Goal: Task Accomplishment & Management: Complete application form

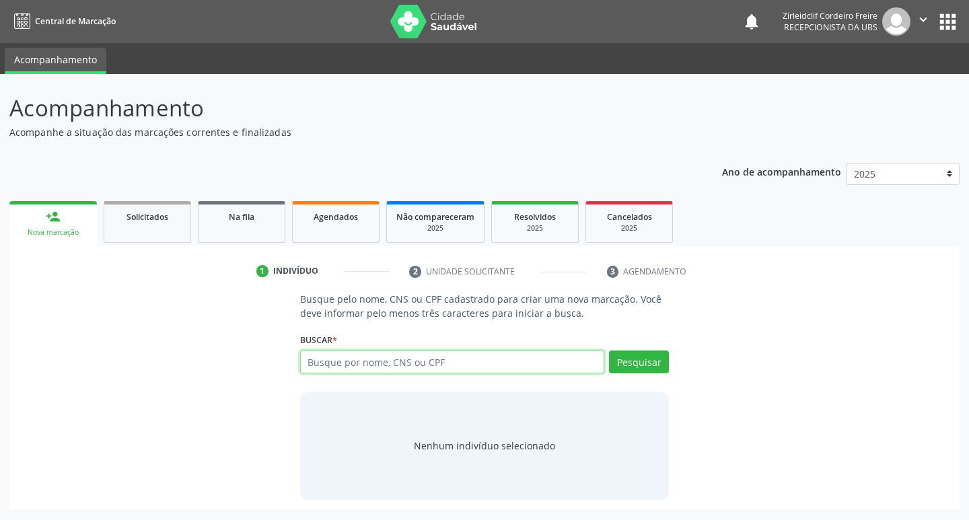
click at [343, 359] on input "text" at bounding box center [452, 362] width 305 height 23
type input "[PERSON_NAME]"
click at [632, 360] on button "Pesquisar" at bounding box center [639, 362] width 60 height 23
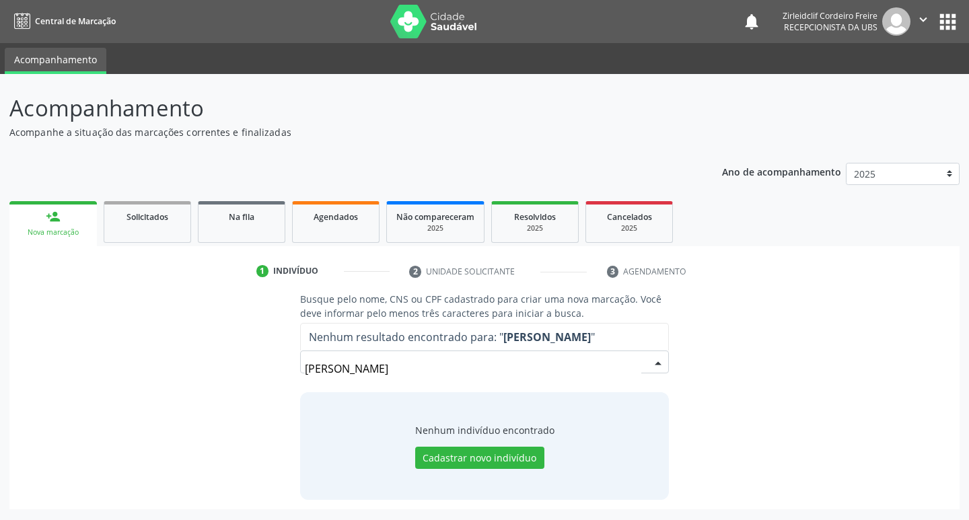
click at [417, 368] on input "[PERSON_NAME]" at bounding box center [473, 368] width 337 height 27
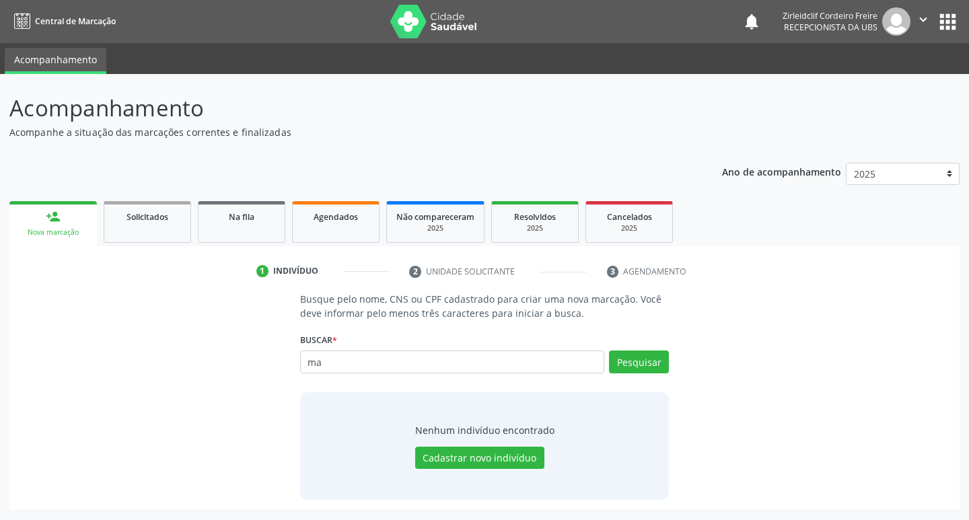
type input "m"
type input "[PERSON_NAME]"
click at [500, 455] on button "Cadastrar novo indivíduo" at bounding box center [479, 458] width 129 height 23
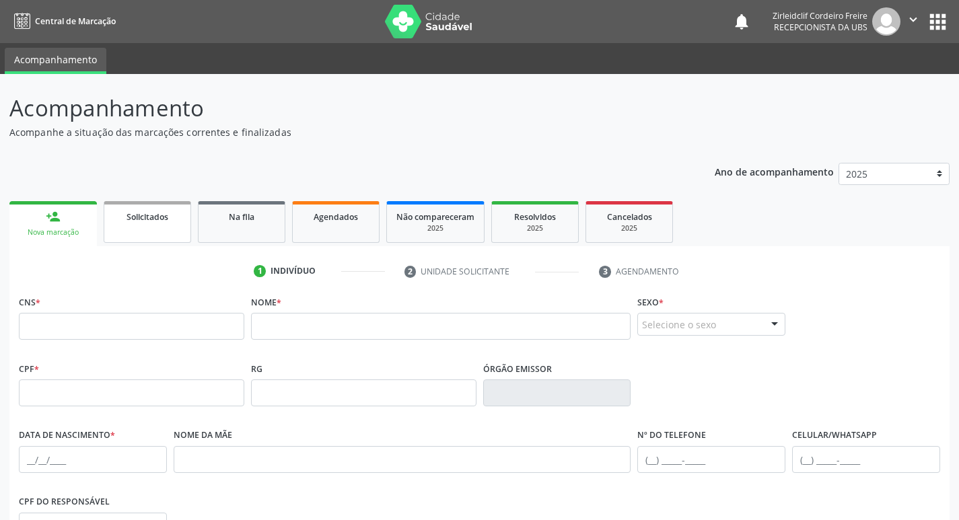
click at [121, 231] on link "Solicitados" at bounding box center [147, 222] width 87 height 42
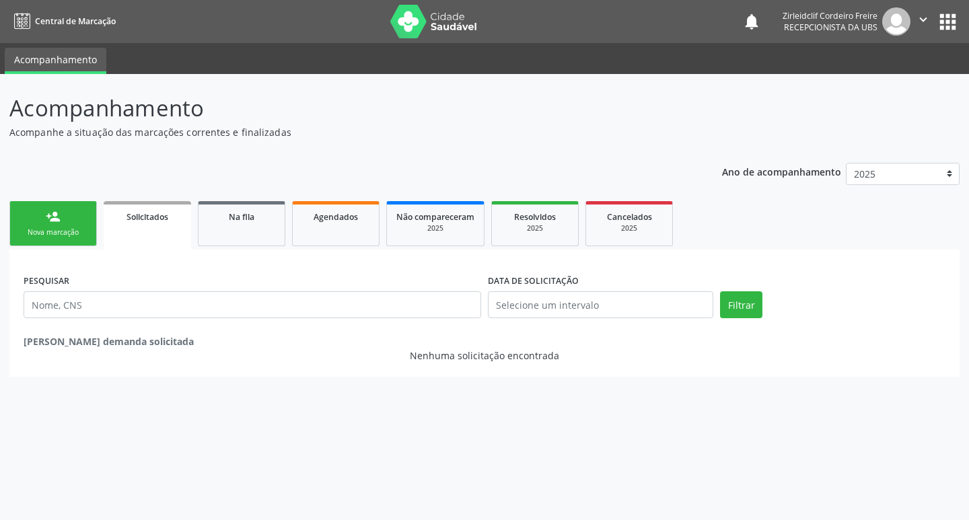
click at [73, 230] on div "Nova marcação" at bounding box center [53, 232] width 67 height 10
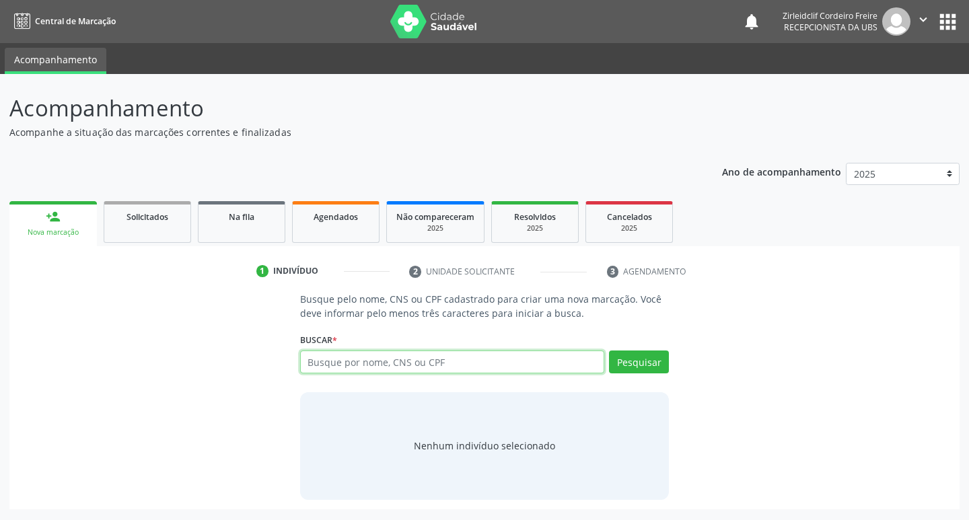
click at [338, 361] on input "text" at bounding box center [452, 362] width 305 height 23
type input "[PERSON_NAME]"
click at [641, 366] on button "Pesquisar" at bounding box center [639, 362] width 60 height 23
type input "[PERSON_NAME]"
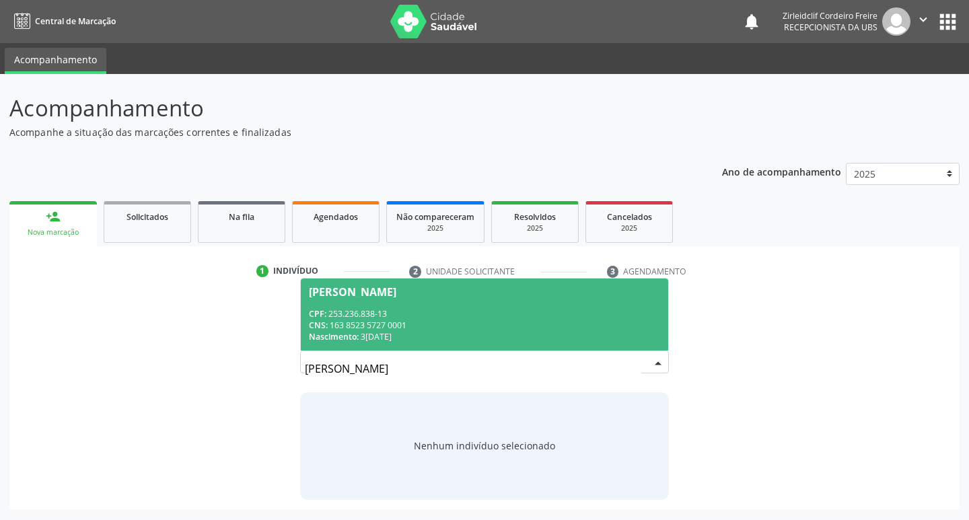
click at [479, 311] on div "CPF: 253.236.838-13" at bounding box center [485, 313] width 352 height 11
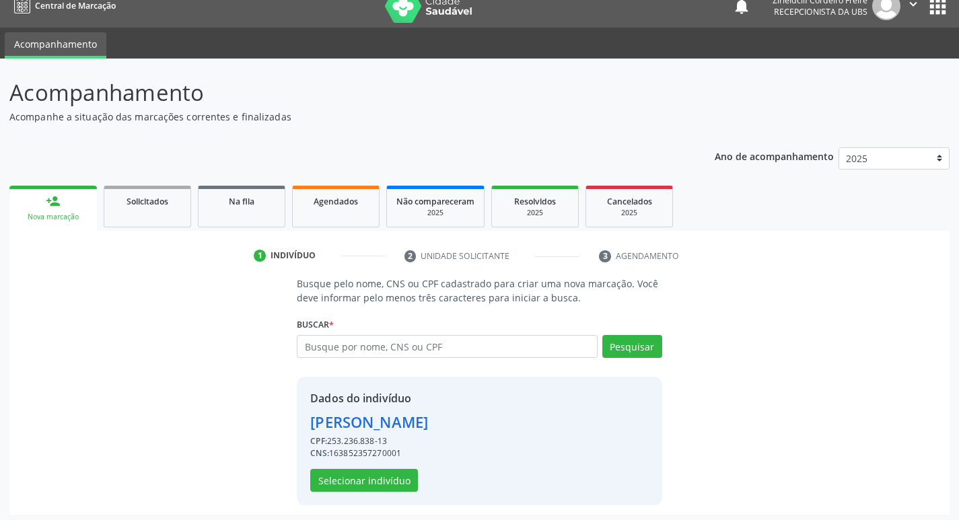
scroll to position [20, 0]
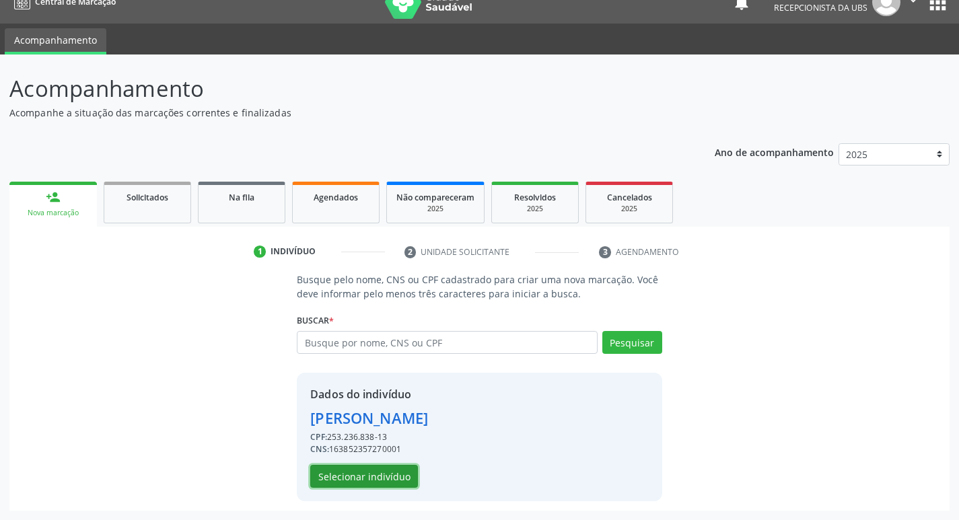
click at [385, 476] on button "Selecionar indivíduo" at bounding box center [364, 476] width 108 height 23
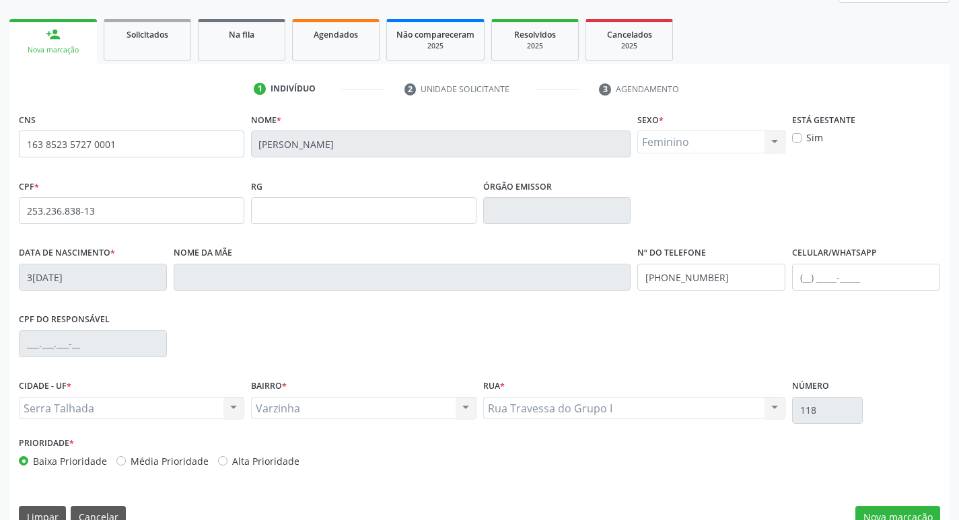
scroll to position [209, 0]
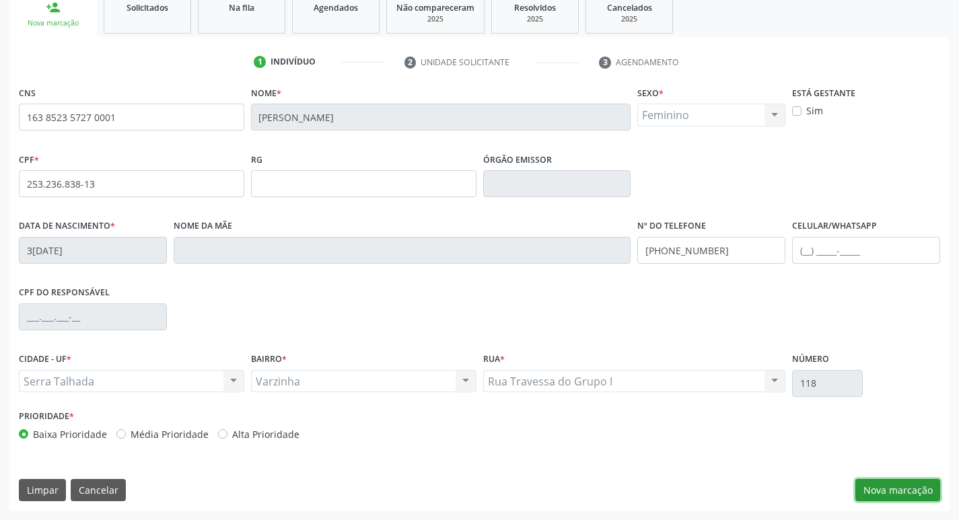
click at [904, 492] on button "Nova marcação" at bounding box center [897, 490] width 85 height 23
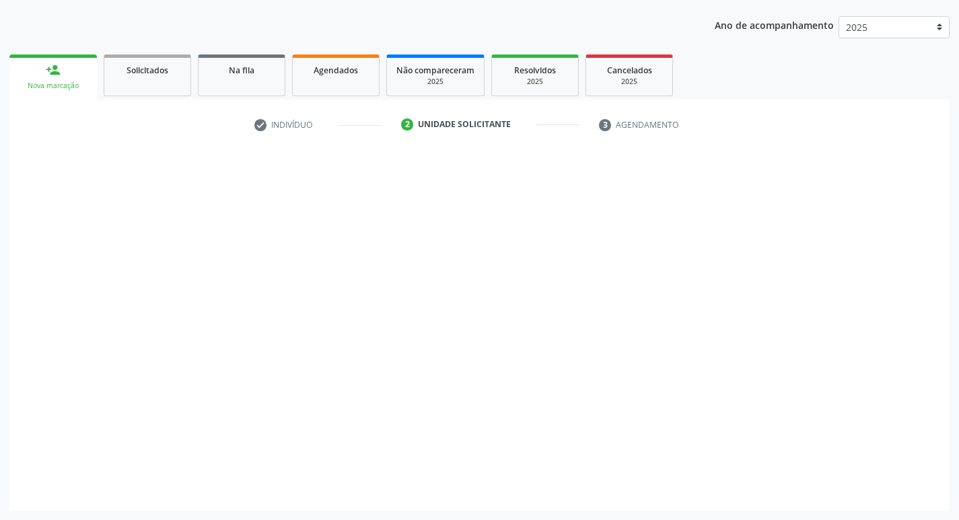
scroll to position [147, 0]
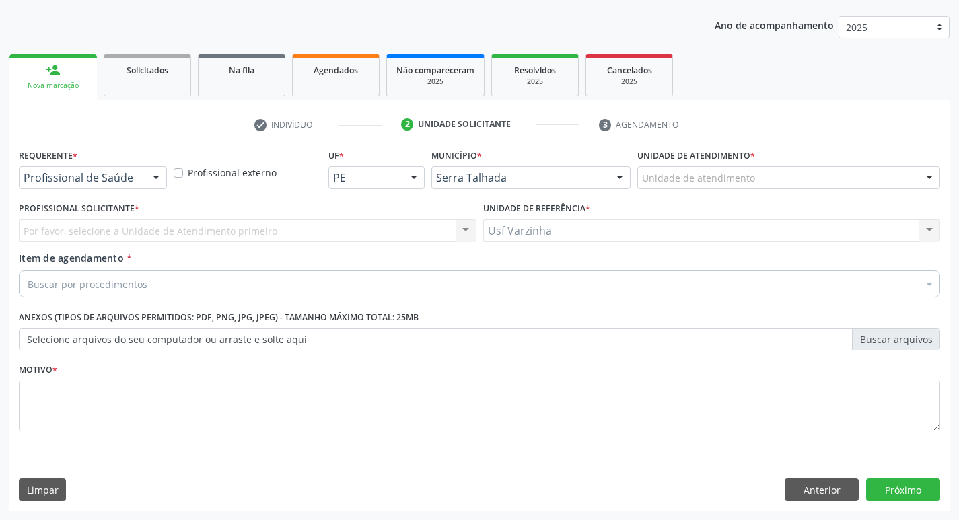
click at [162, 178] on div at bounding box center [156, 178] width 20 height 23
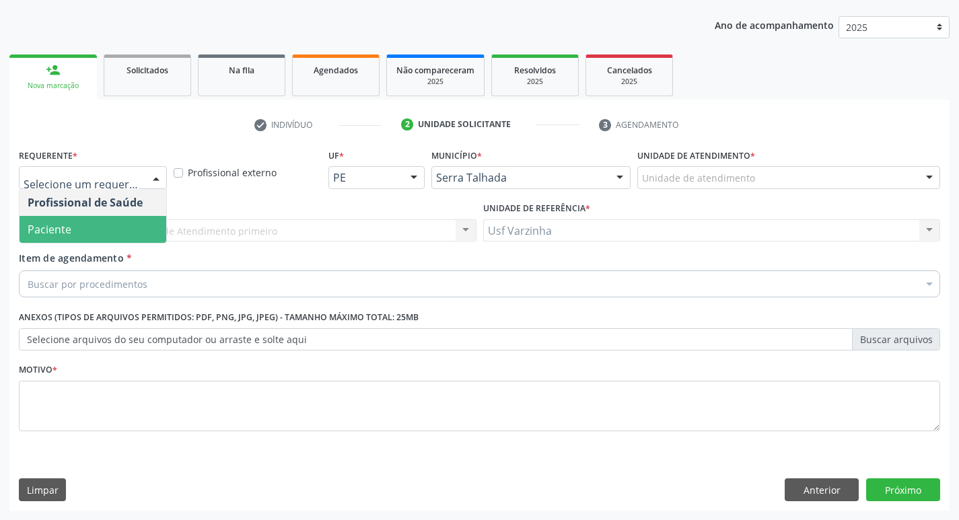
drag, startPoint x: 102, startPoint y: 234, endPoint x: 91, endPoint y: 233, distance: 10.2
click at [101, 234] on span "Paciente" at bounding box center [93, 229] width 147 height 27
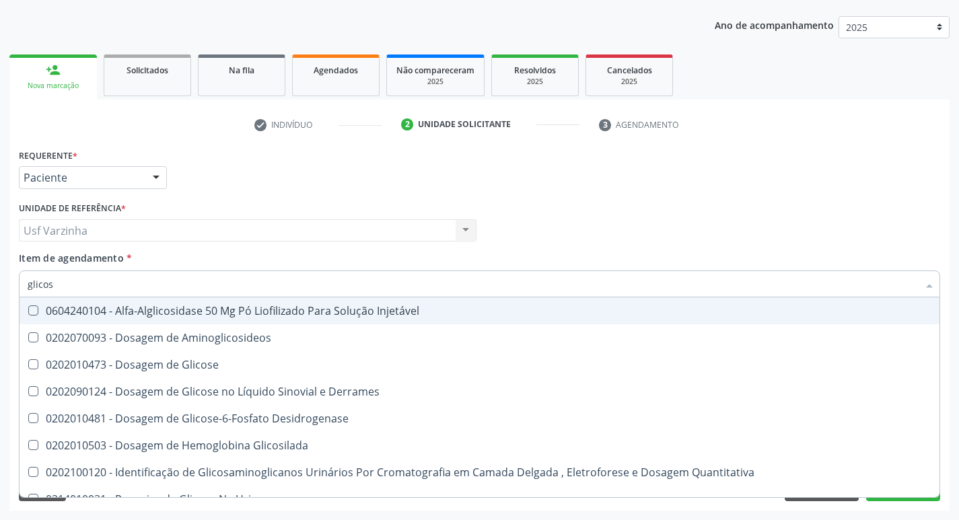
type input "glicose"
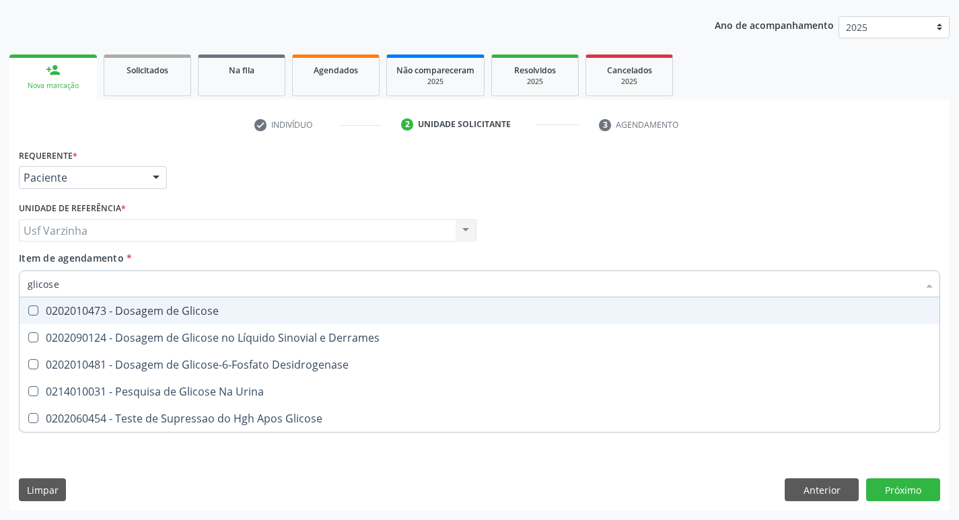
drag, startPoint x: 233, startPoint y: 318, endPoint x: 215, endPoint y: 318, distance: 18.2
click at [232, 318] on span "0202010473 - Dosagem de Glicose" at bounding box center [480, 310] width 920 height 27
checkbox Glicose "true"
click at [74, 290] on input "glicose" at bounding box center [473, 283] width 890 height 27
type input "glicos"
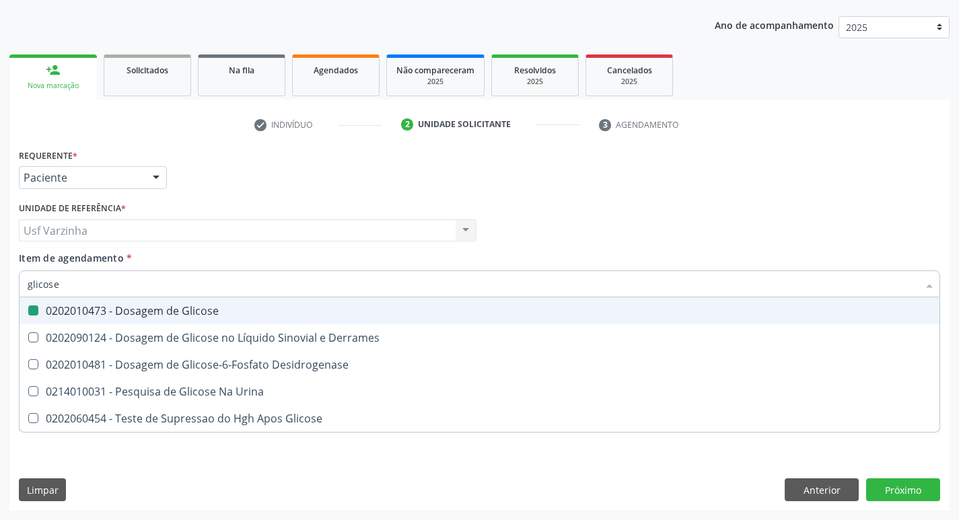
checkbox Glicose "false"
checkbox Desidrogenase "true"
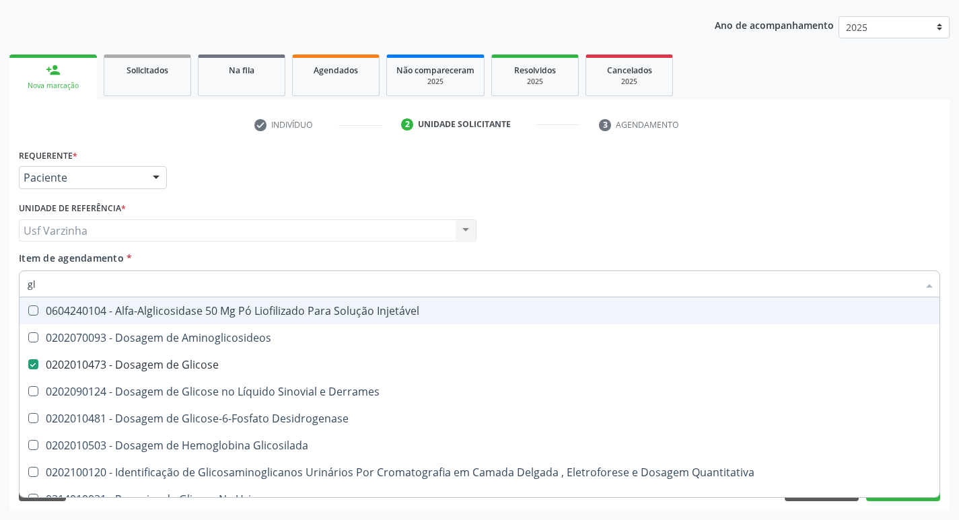
type input "g"
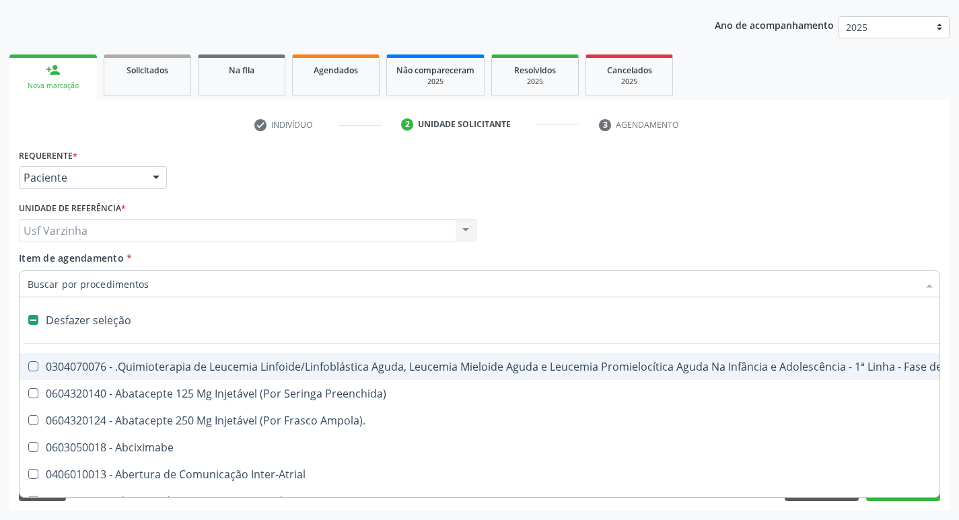
checkbox Ampola\)\ "false"
checkbox Valvar "false"
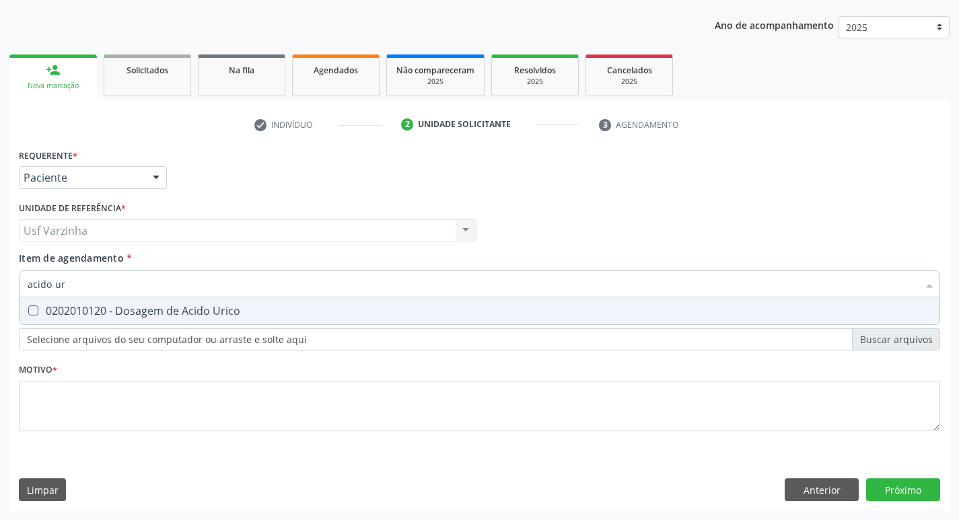
type input "acido uri"
click at [126, 307] on div "0202010120 - Dosagem de Acido Urico" at bounding box center [480, 310] width 904 height 11
checkbox Urico "true"
click at [96, 287] on input "acido uri" at bounding box center [473, 283] width 890 height 27
type input "acido"
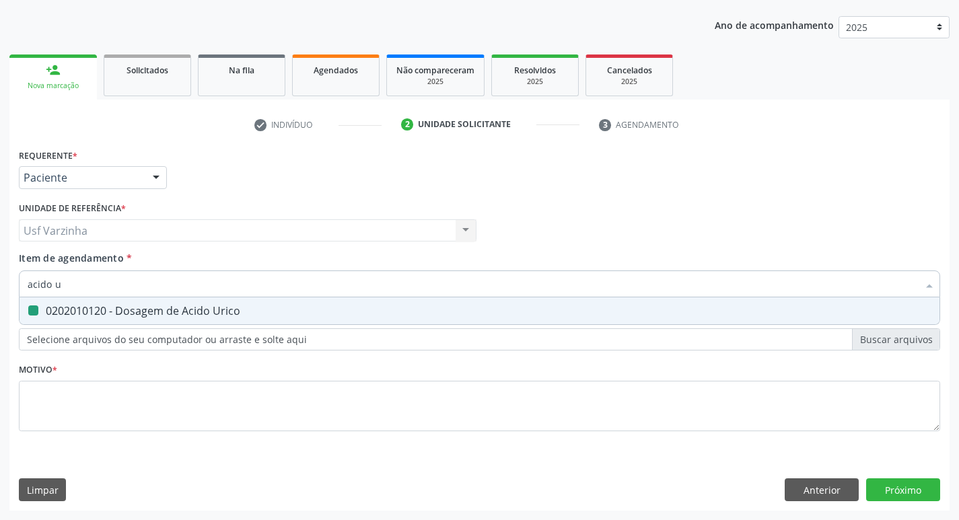
checkbox Urico "false"
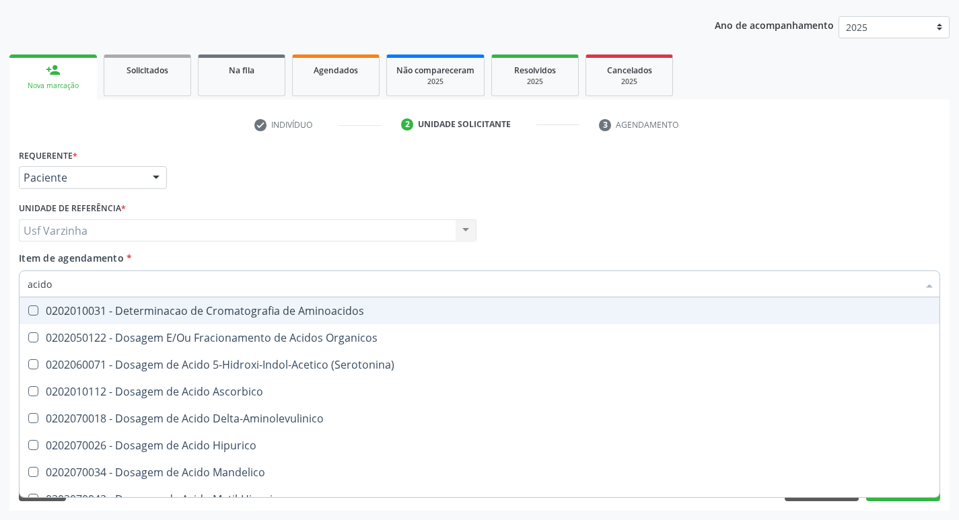
type input "acid"
checkbox Urico "false"
checkbox Cromatografia\) "true"
type input "aci"
checkbox Cromatografia\) "false"
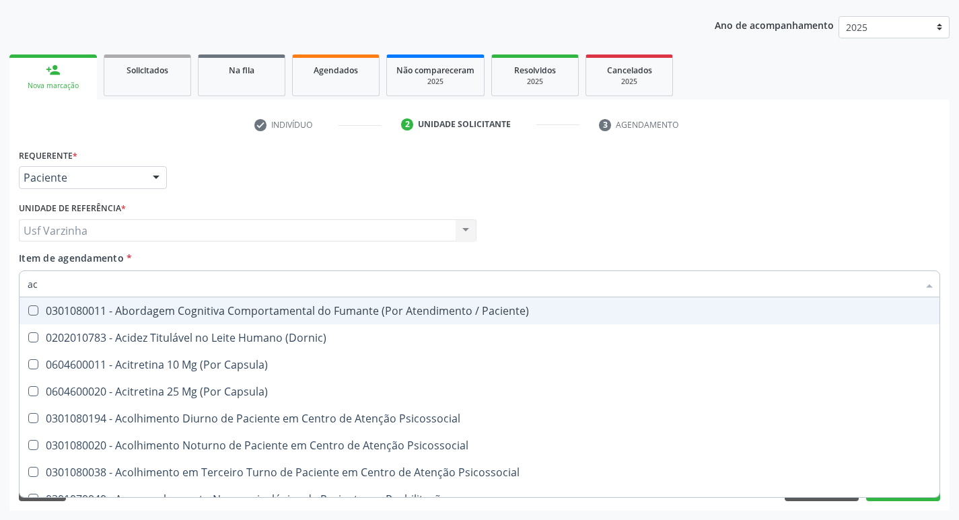
type input "a"
checkbox Urico "false"
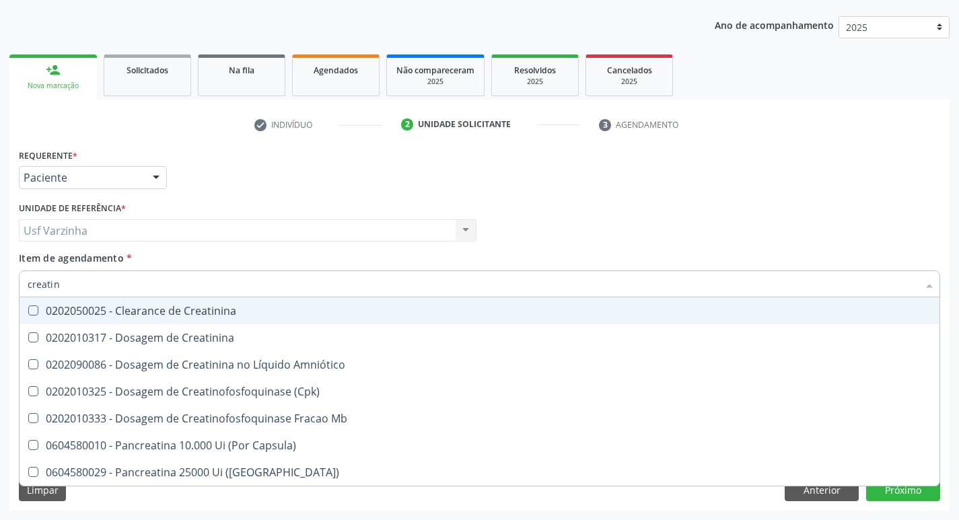
type input "creatini"
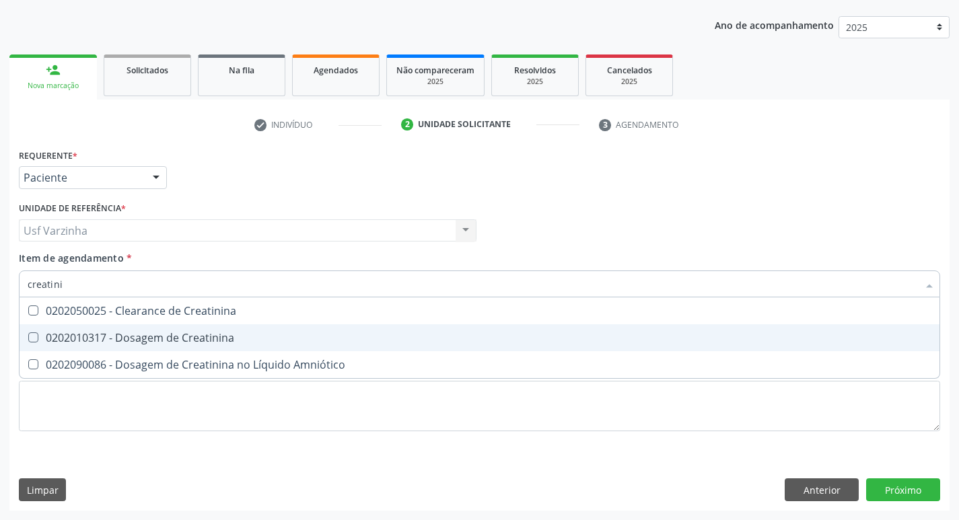
click at [103, 341] on div "0202010317 - Dosagem de Creatinina" at bounding box center [480, 337] width 904 height 11
checkbox Creatinina "true"
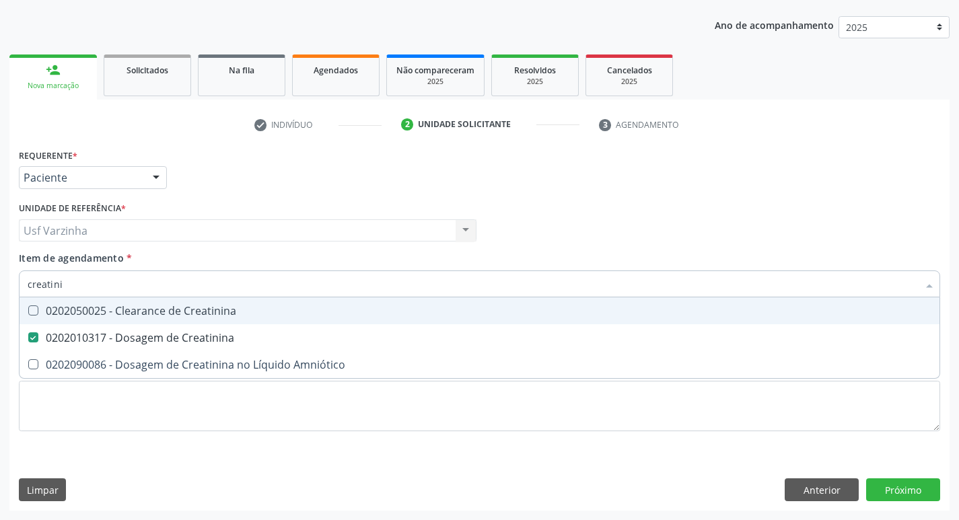
click at [73, 283] on input "creatini" at bounding box center [473, 283] width 890 height 27
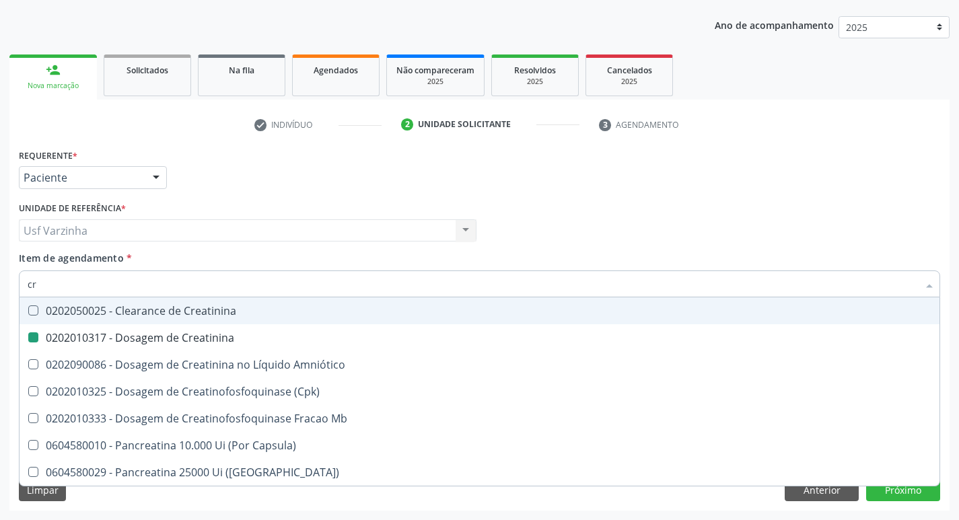
type input "c"
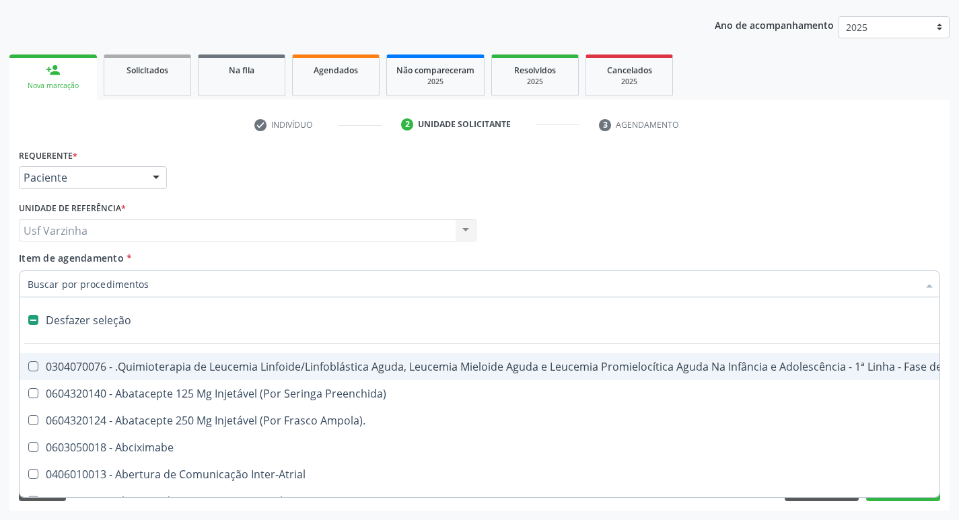
checkbox Preenchida\) "false"
checkbox Abciximabe "false"
checkbox Adolescente\) "false"
type input "u"
checkbox Cistometro "true"
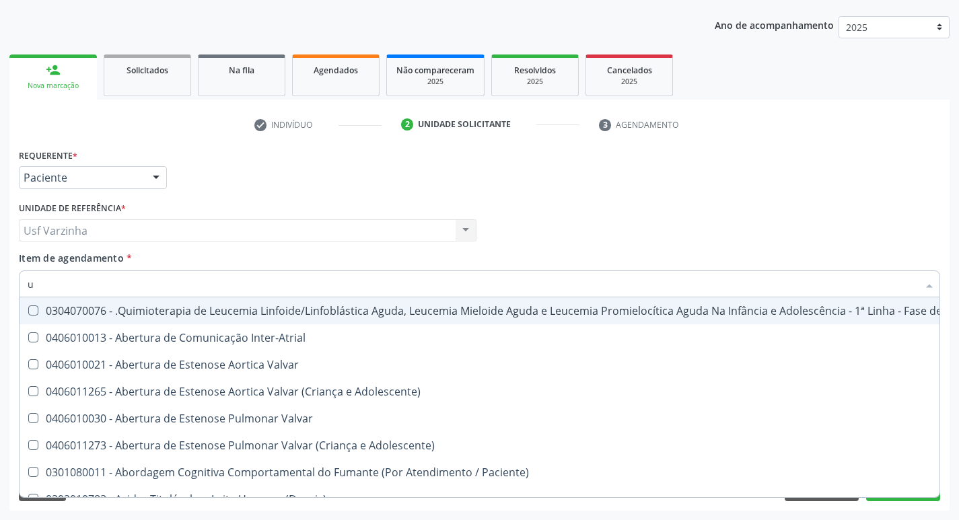
type input "ur"
checkbox Níveis "true"
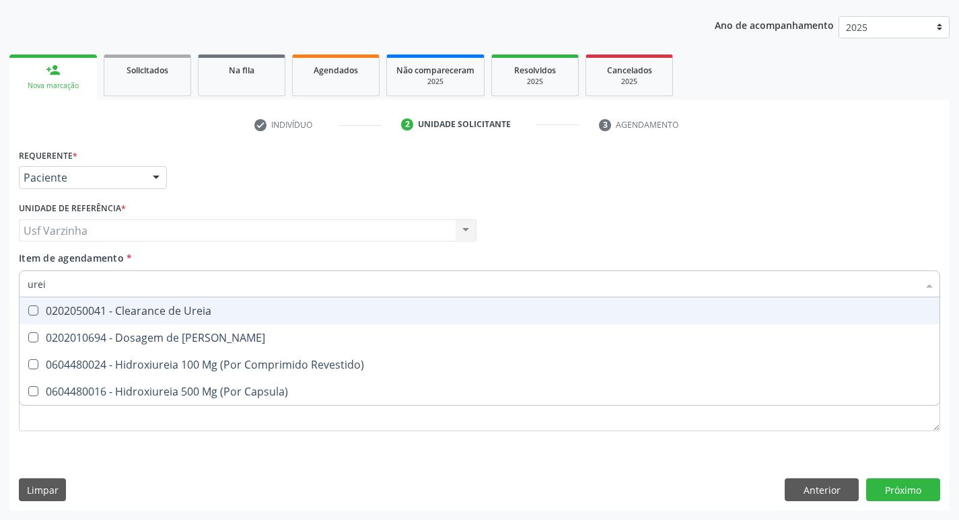
type input "ureia"
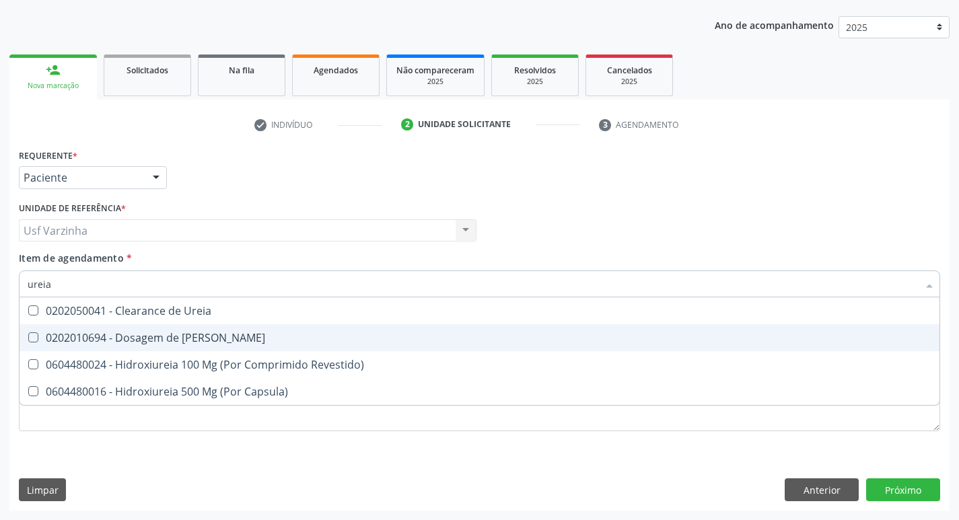
click at [112, 330] on span "0202010694 - Dosagem de [PERSON_NAME]" at bounding box center [480, 337] width 920 height 27
checkbox Ureia "true"
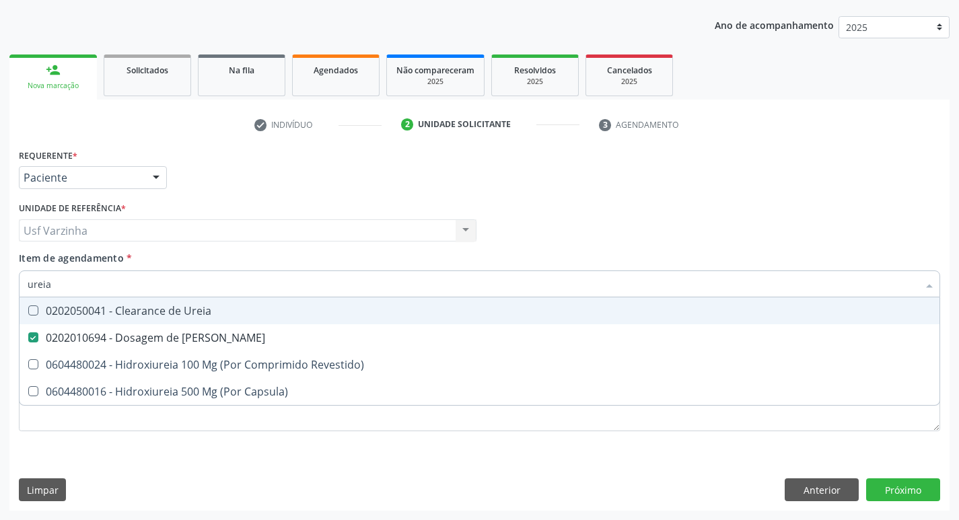
click at [56, 284] on input "ureia" at bounding box center [473, 283] width 890 height 27
type input "u"
checkbox Ureia "false"
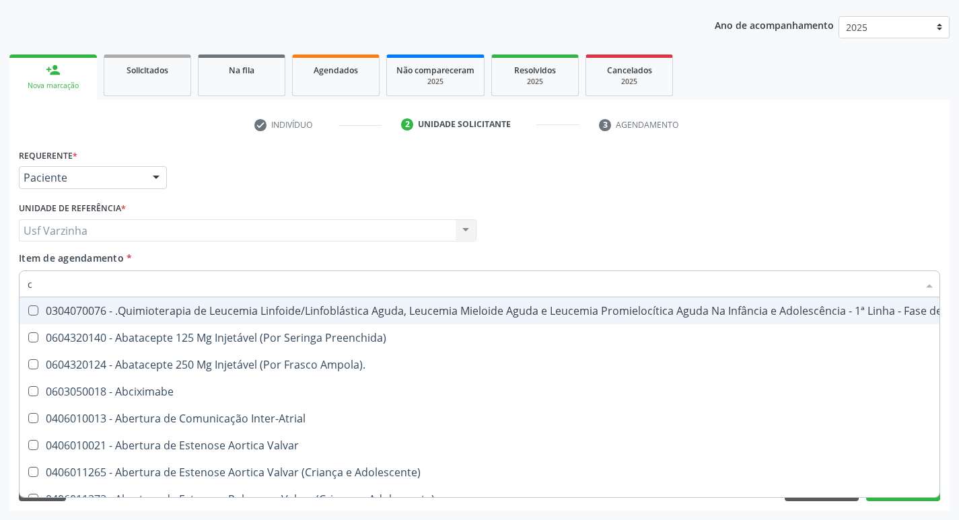
type input "co"
checkbox Coclear "true"
checkbox Tempo "true"
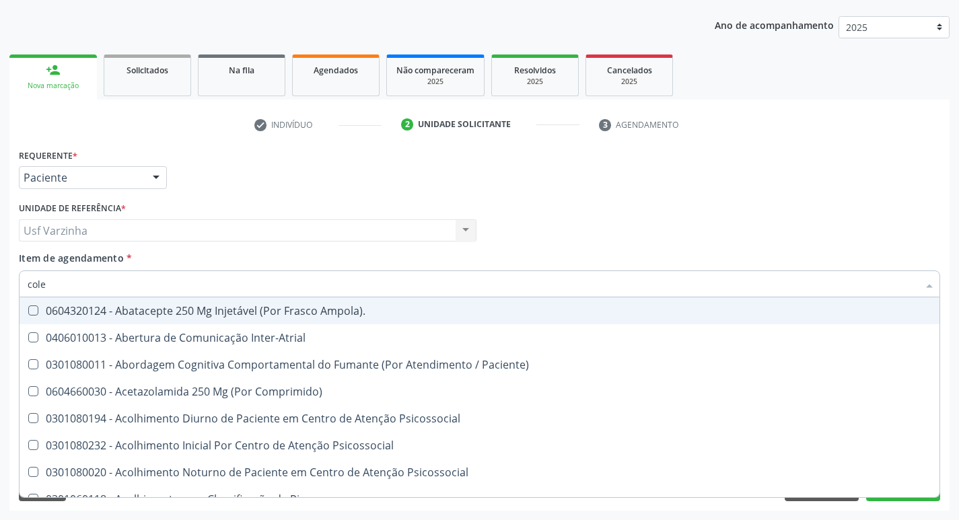
type input "coles"
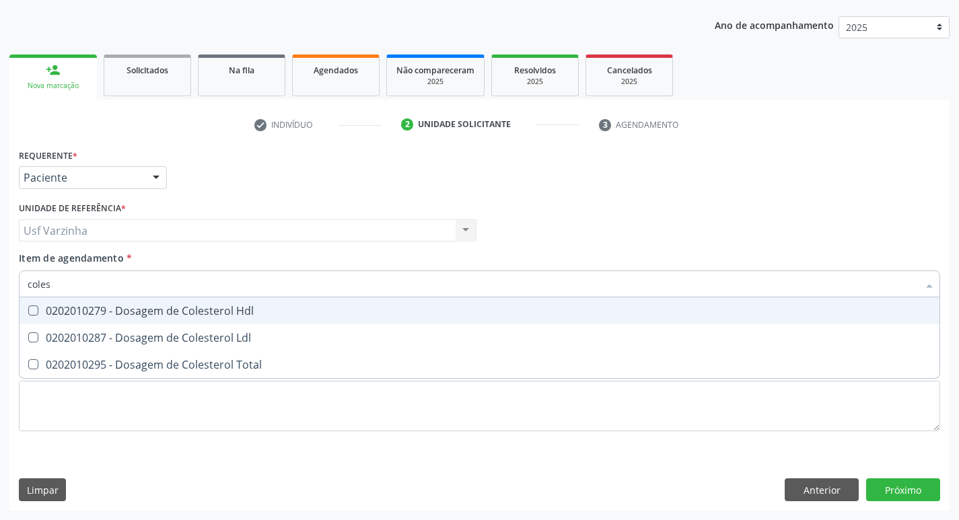
click at [57, 316] on div "0202010279 - Dosagem de Colesterol Hdl" at bounding box center [480, 310] width 904 height 11
checkbox Hdl "true"
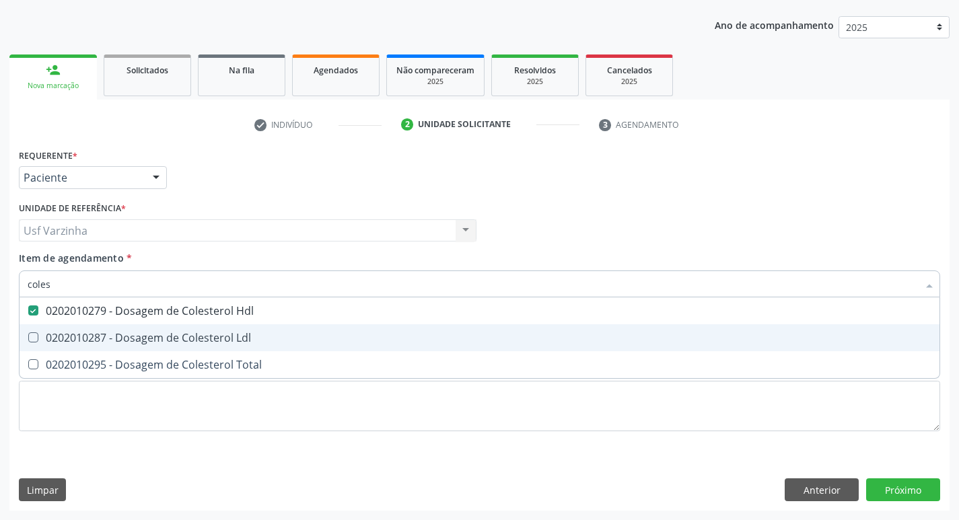
click at [54, 337] on div "0202010287 - Dosagem de Colesterol Ldl" at bounding box center [480, 337] width 904 height 11
checkbox Ldl "true"
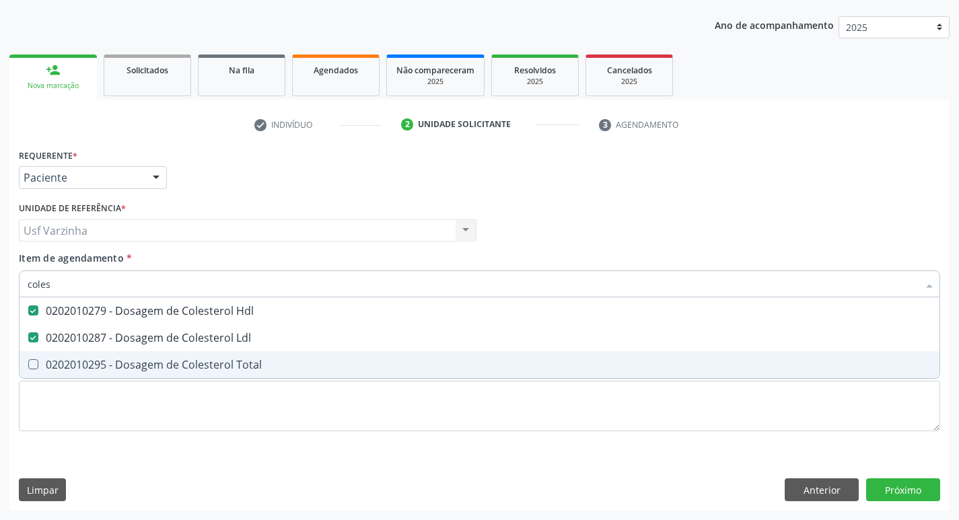
drag, startPoint x: 49, startPoint y: 365, endPoint x: 48, endPoint y: 355, distance: 10.1
click at [48, 359] on div "0202010295 - Dosagem de Colesterol Total" at bounding box center [480, 364] width 904 height 11
checkbox Total "true"
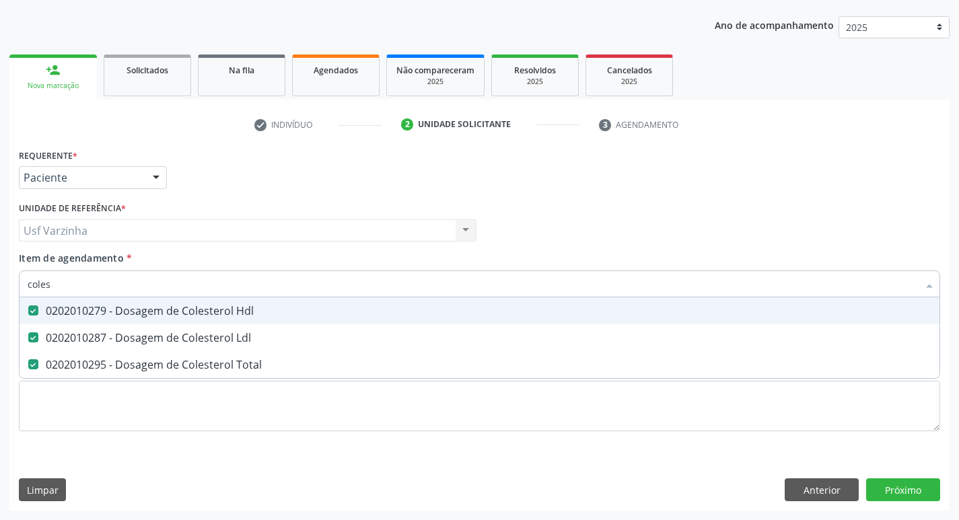
click at [59, 281] on input "coles" at bounding box center [473, 283] width 890 height 27
type input "cole"
checkbox Hdl "false"
checkbox Ldl "false"
checkbox Total "false"
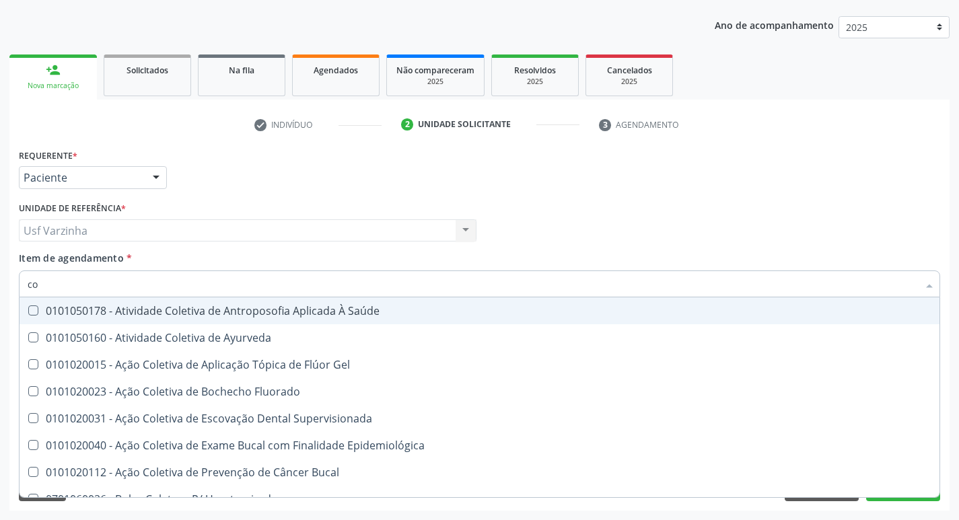
type input "c"
checkbox Hdl "false"
checkbox Ldl "false"
checkbox Total "false"
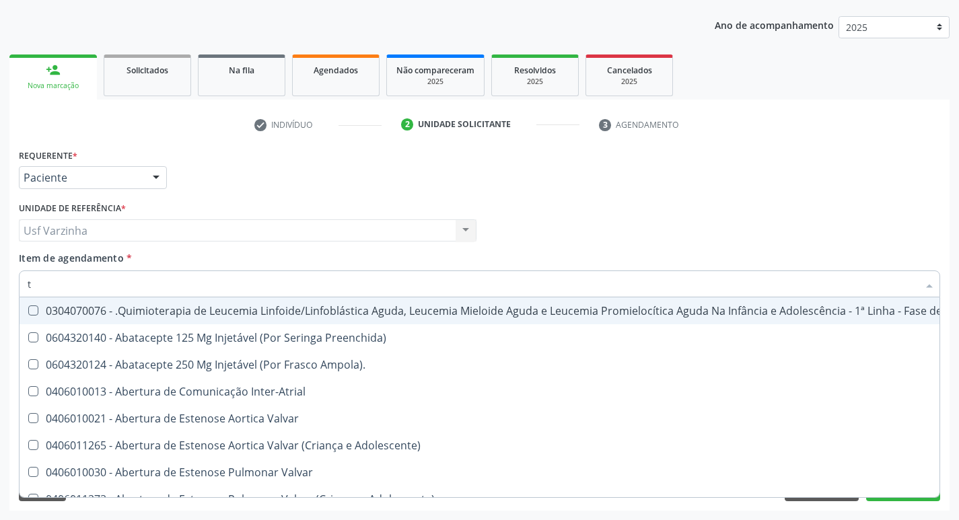
type input "tg"
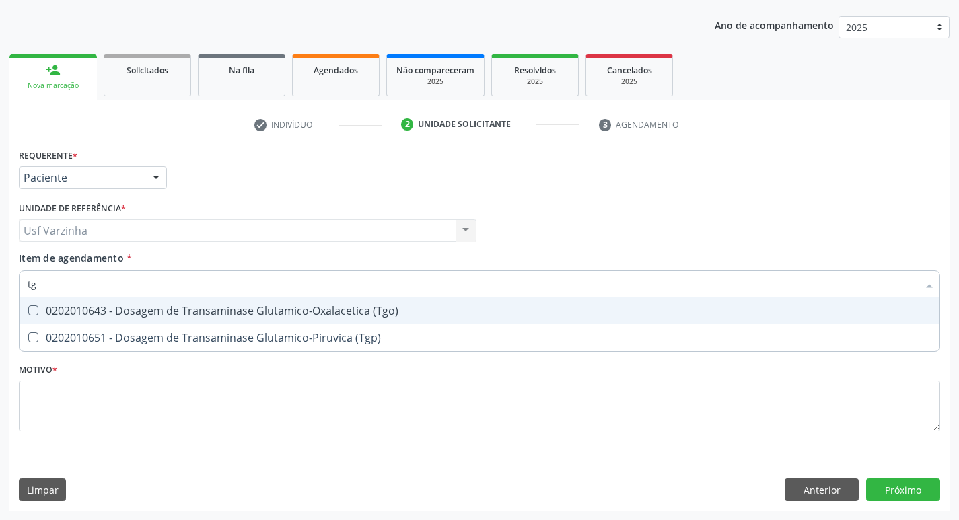
click at [55, 316] on div "0202010643 - Dosagem de Transaminase Glutamico-Oxalacetica (Tgo)" at bounding box center [480, 310] width 904 height 11
checkbox \(Tgo\) "true"
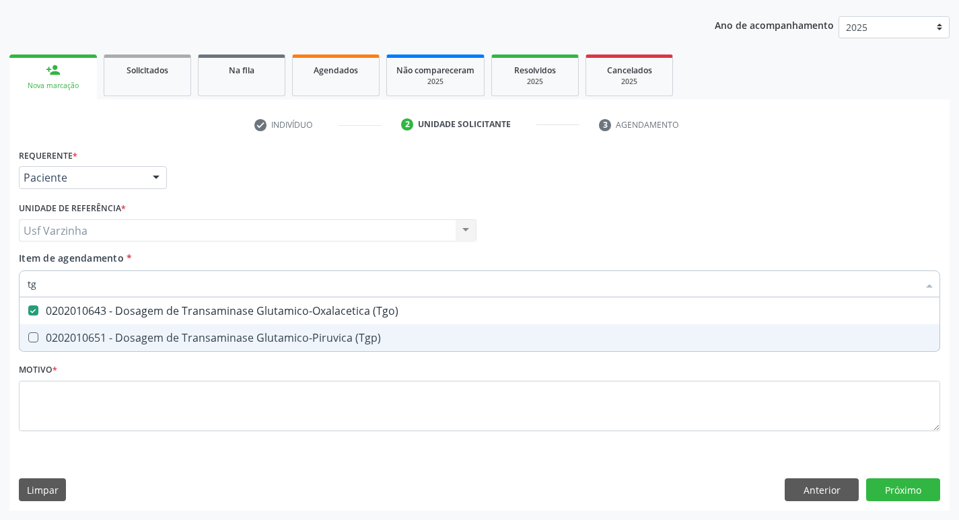
drag, startPoint x: 53, startPoint y: 338, endPoint x: 62, endPoint y: 327, distance: 13.9
click at [57, 338] on div "0202010651 - Dosagem de Transaminase Glutamico-Piruvica (Tgp)" at bounding box center [480, 337] width 904 height 11
checkbox \(Tgp\) "true"
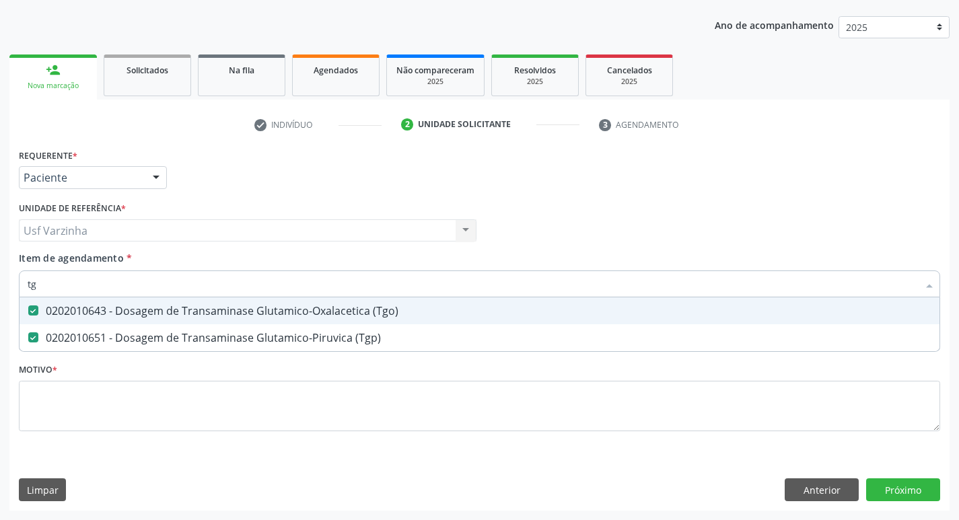
click at [46, 287] on input "tg" at bounding box center [473, 283] width 890 height 27
type input "t"
checkbox \(Tgo\) "false"
checkbox \(Tgp\) "false"
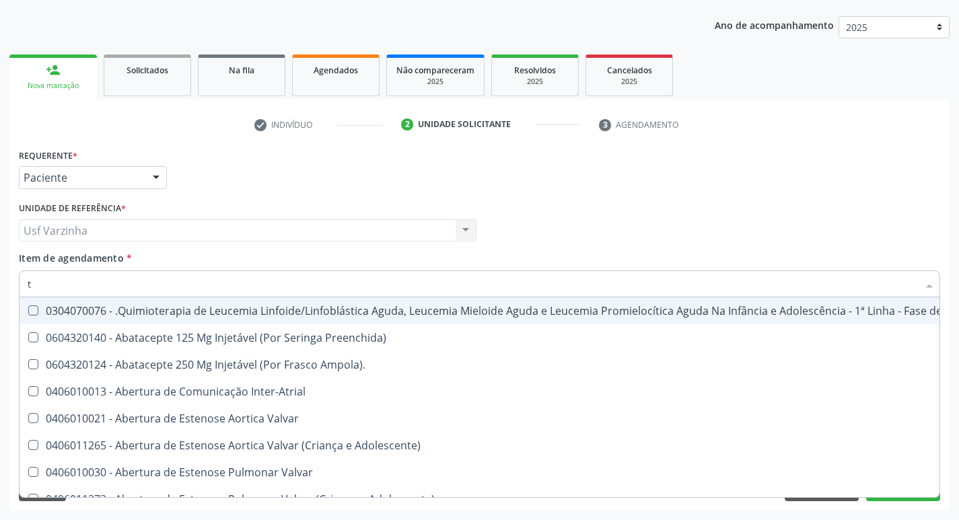
type input "tr"
checkbox Visual "true"
checkbox Primária "true"
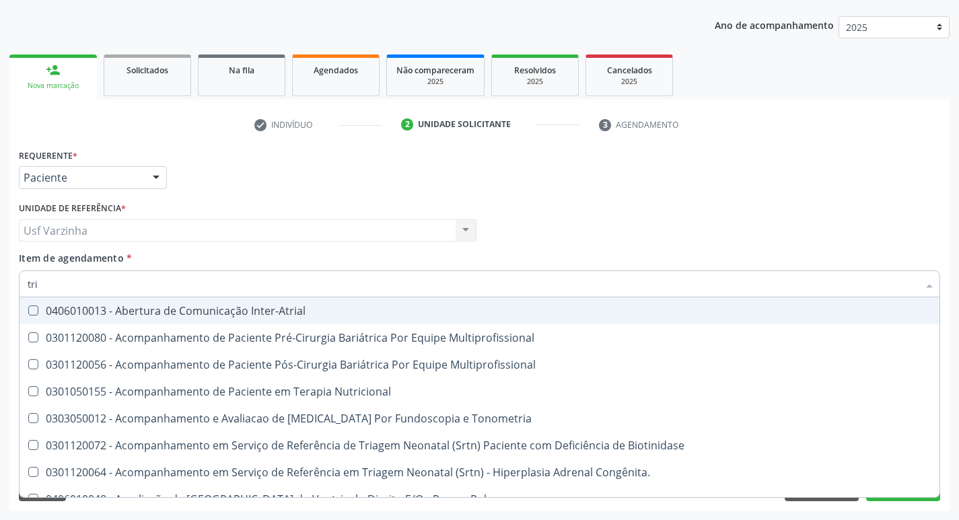
type input "trig"
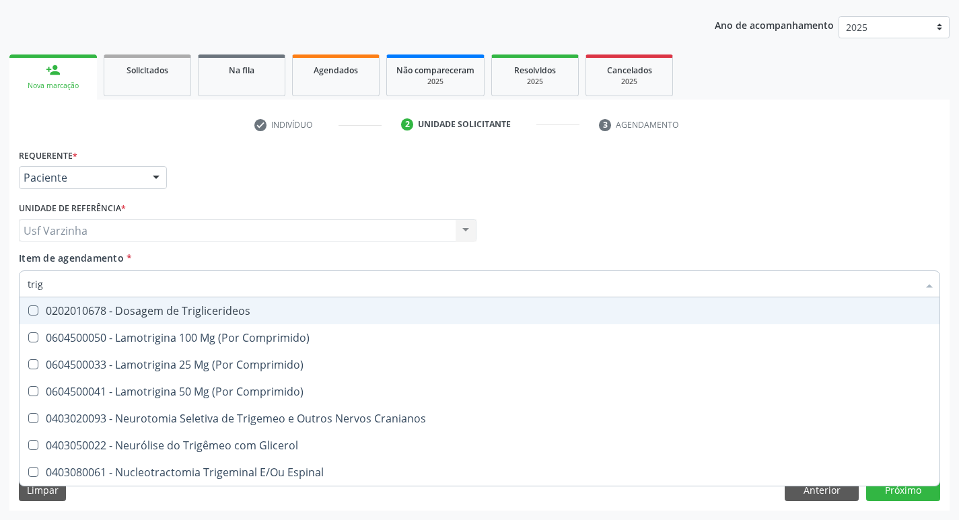
click at [61, 316] on div "0202010678 - Dosagem de Triglicerideos" at bounding box center [480, 310] width 904 height 11
checkbox Triglicerideos "true"
click at [63, 280] on input "trig" at bounding box center [473, 283] width 890 height 27
type input "tri"
checkbox Triglicerideos "false"
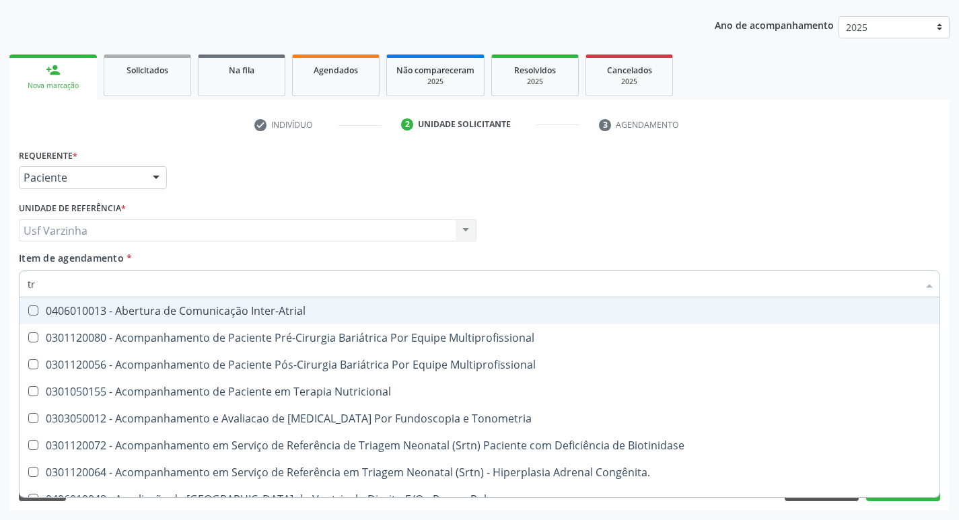
type input "t"
checkbox Triglicerideos "false"
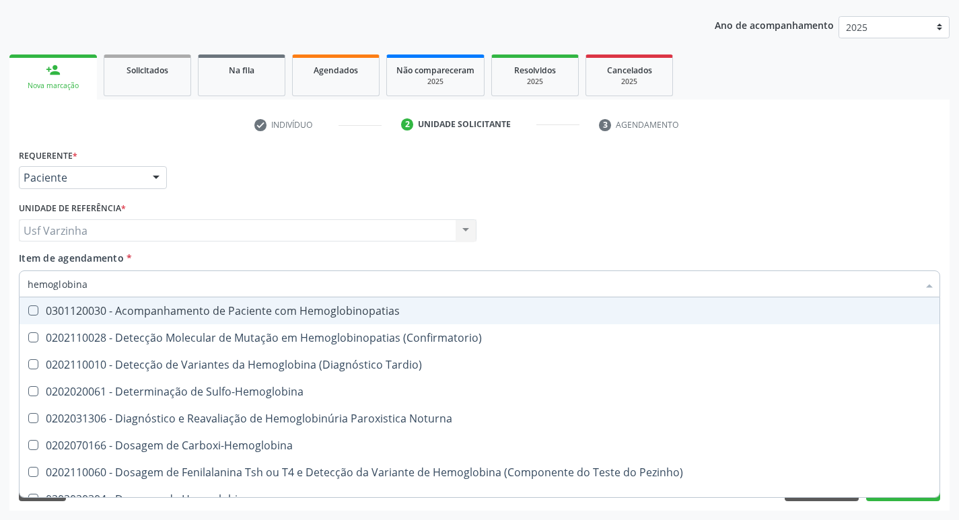
type input "hemoglobina"
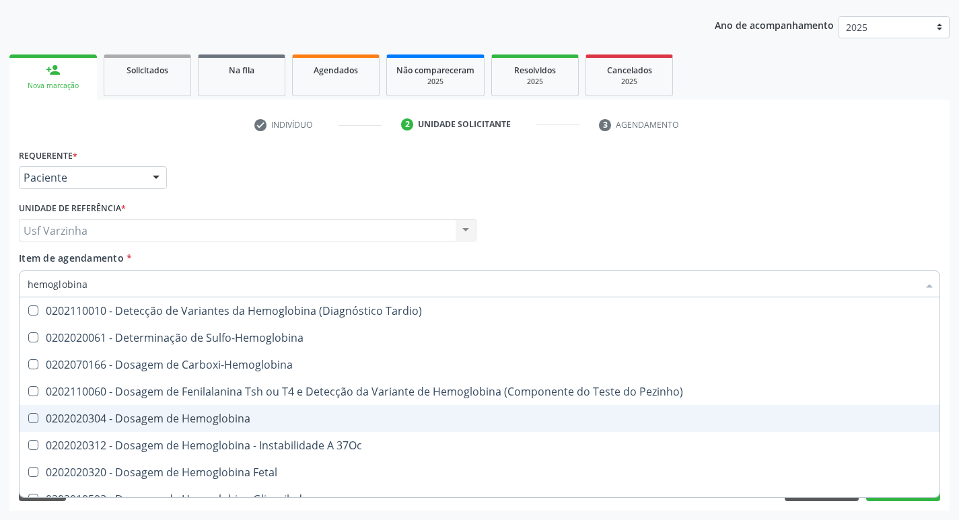
scroll to position [67, 0]
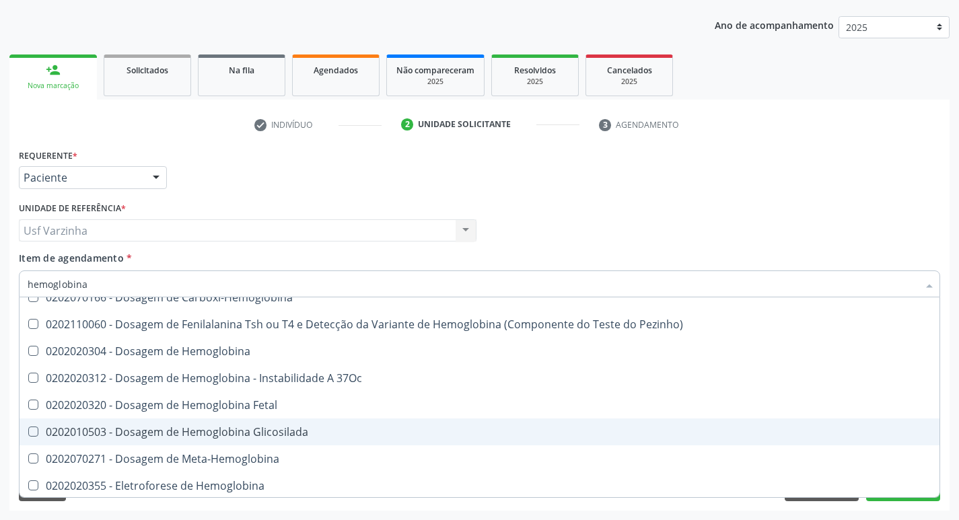
drag, startPoint x: 172, startPoint y: 435, endPoint x: 124, endPoint y: 400, distance: 59.2
click at [170, 435] on div "0202010503 - Dosagem de Hemoglobina Glicosilada" at bounding box center [480, 432] width 904 height 11
checkbox Glicosilada "true"
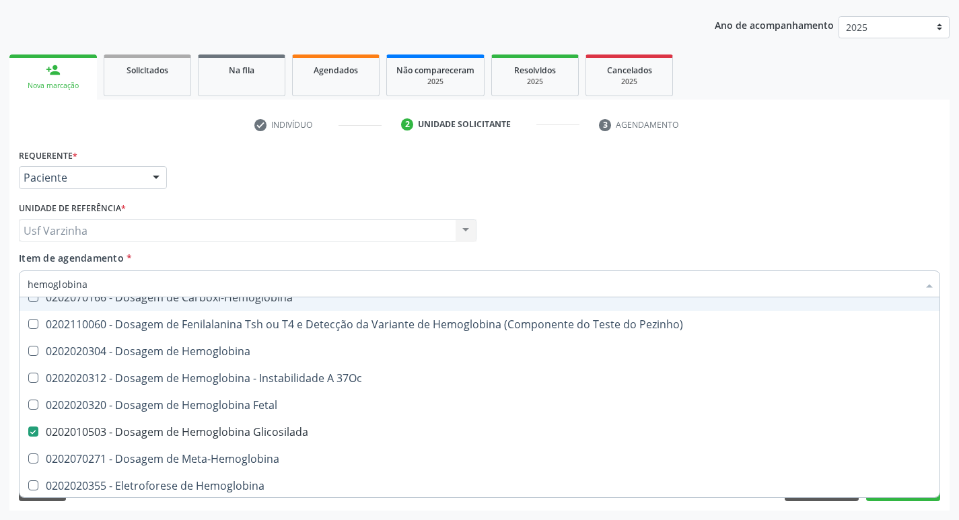
click at [86, 287] on input "hemoglobina" at bounding box center [473, 283] width 890 height 27
type input "hemoglobin"
checkbox Glicosilada "false"
checkbox Hematocrito\) "true"
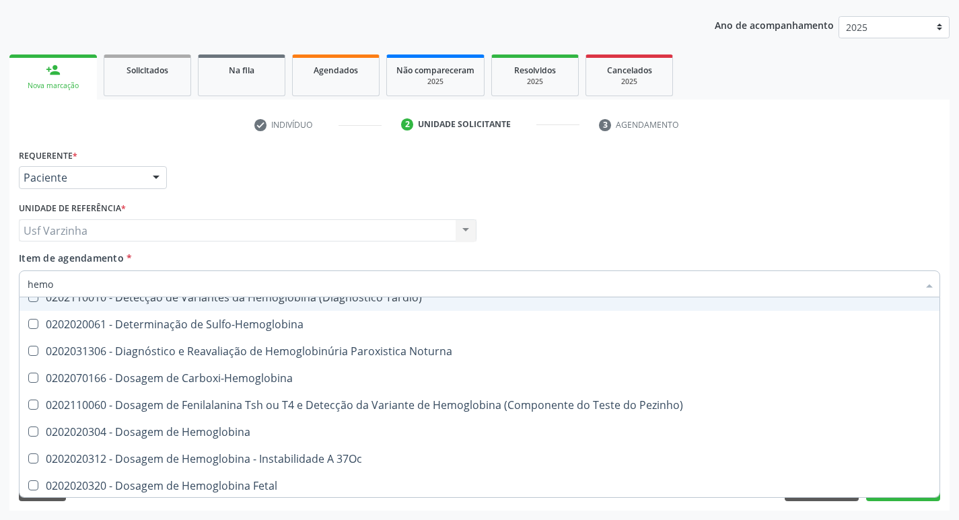
type input "hem"
checkbox Glicosilada "false"
type input "h"
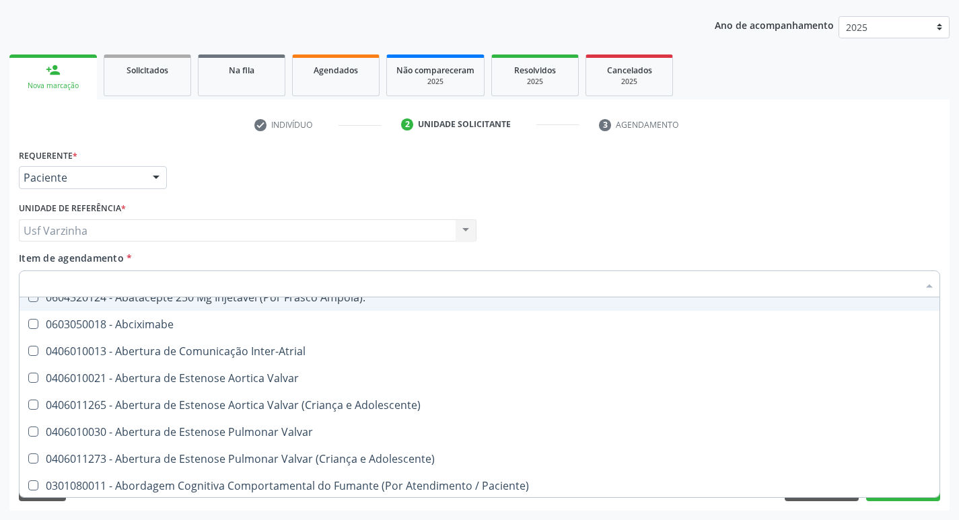
type input "h"
checkbox A "true"
checkbox Coagulação\ "true"
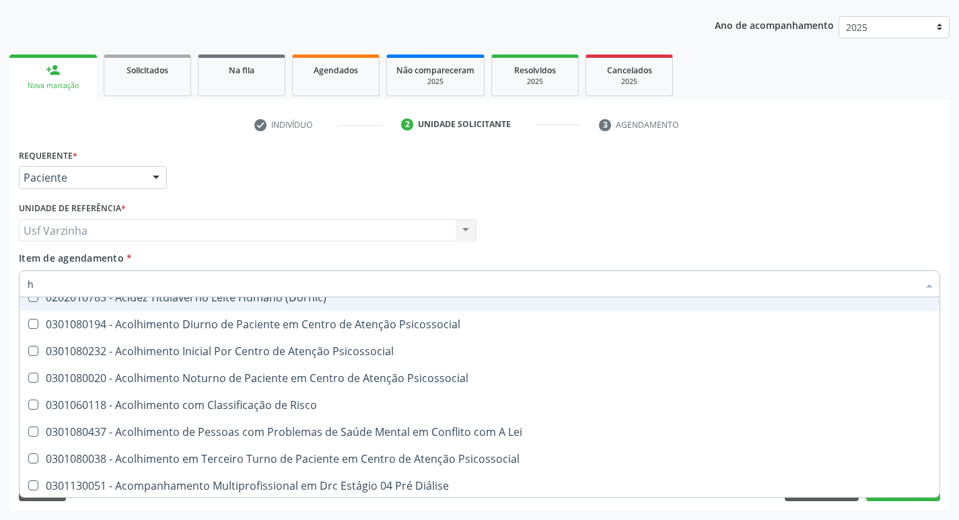
type input "he"
checkbox Pulmão "true"
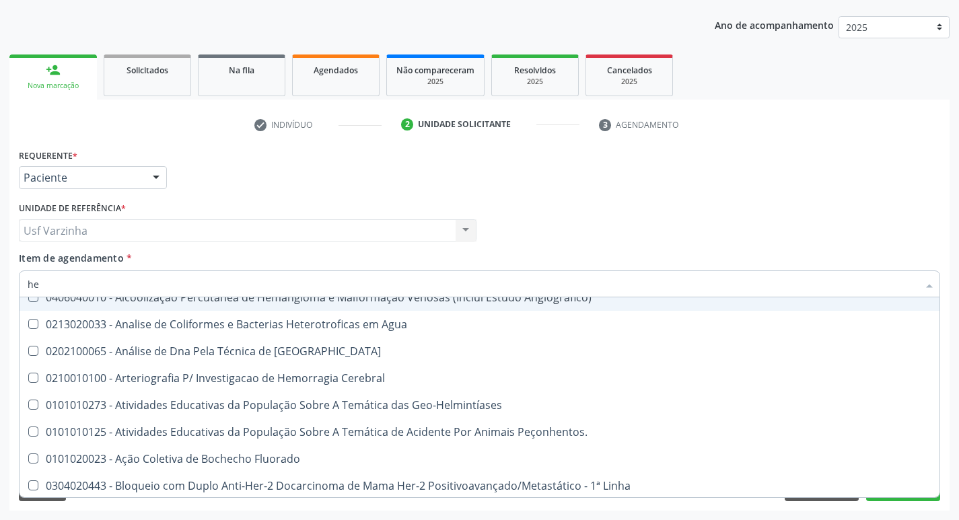
type input "hem"
checkbox \(Qualitativo\) "true"
checkbox Glicosilada "false"
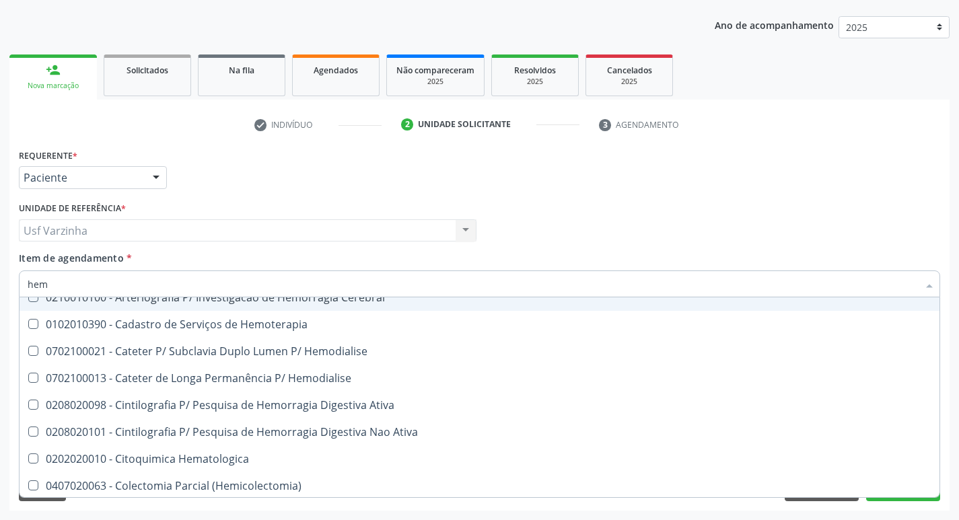
type input "hemo"
checkbox Hemacias "true"
checkbox Glicosilada "false"
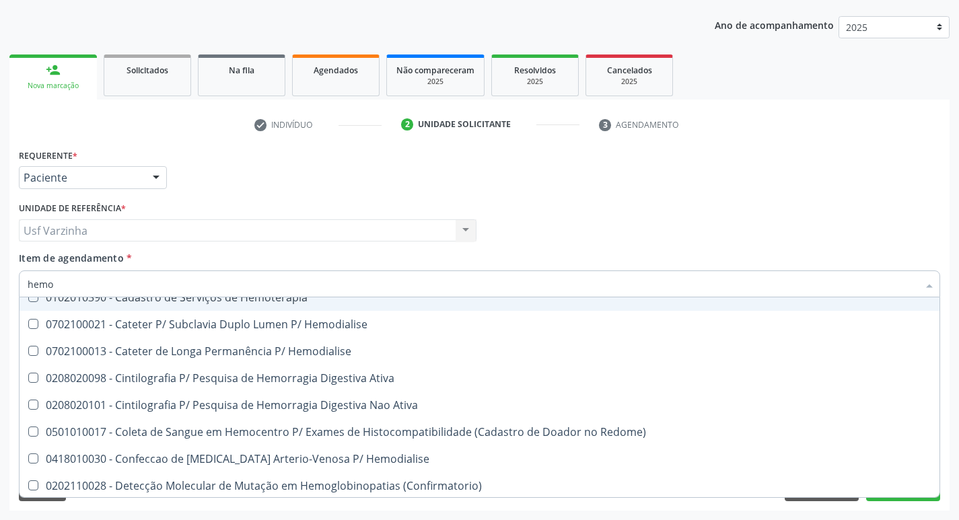
type input "hemog"
checkbox Tardio\) "true"
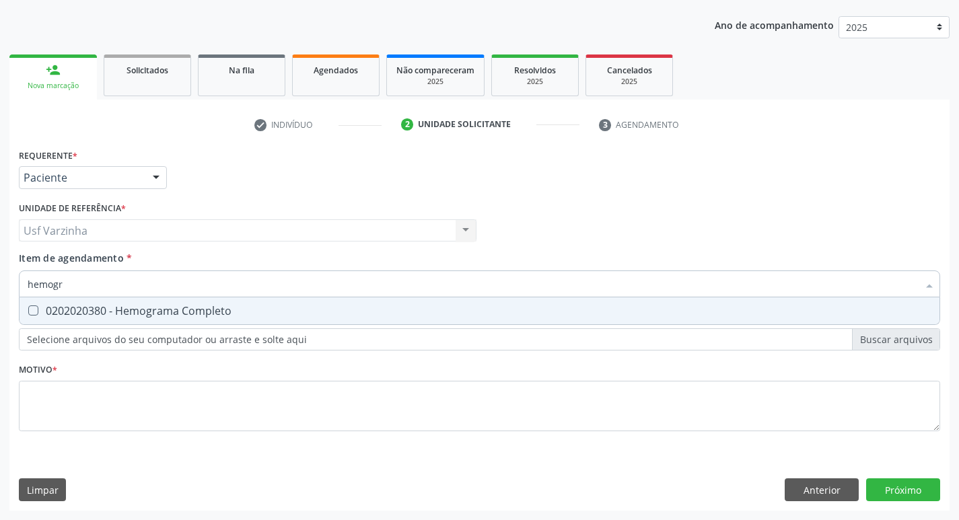
scroll to position [0, 0]
type input "hemograma"
click at [78, 307] on div "0202020380 - Hemograma Completo" at bounding box center [480, 310] width 904 height 11
checkbox Completo "true"
click at [87, 287] on input "hemograma" at bounding box center [473, 283] width 890 height 27
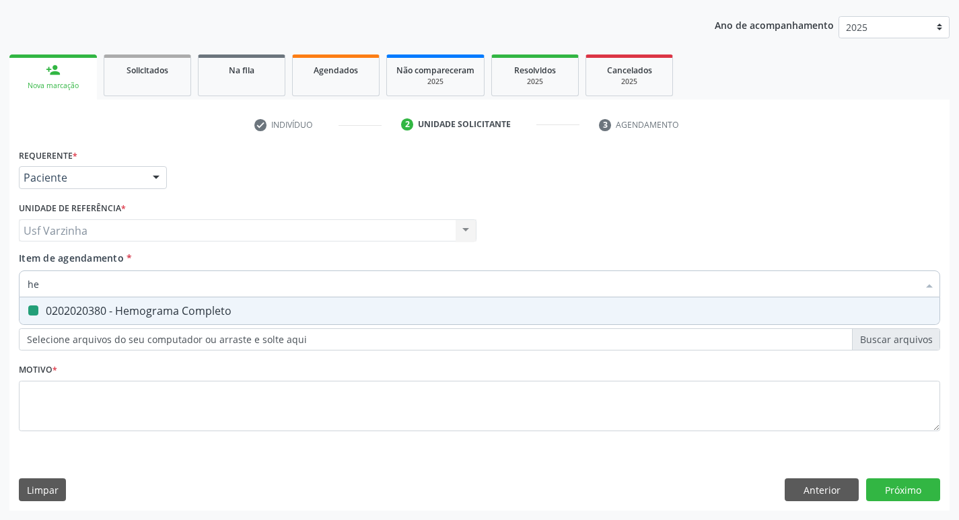
type input "h"
checkbox Completo "false"
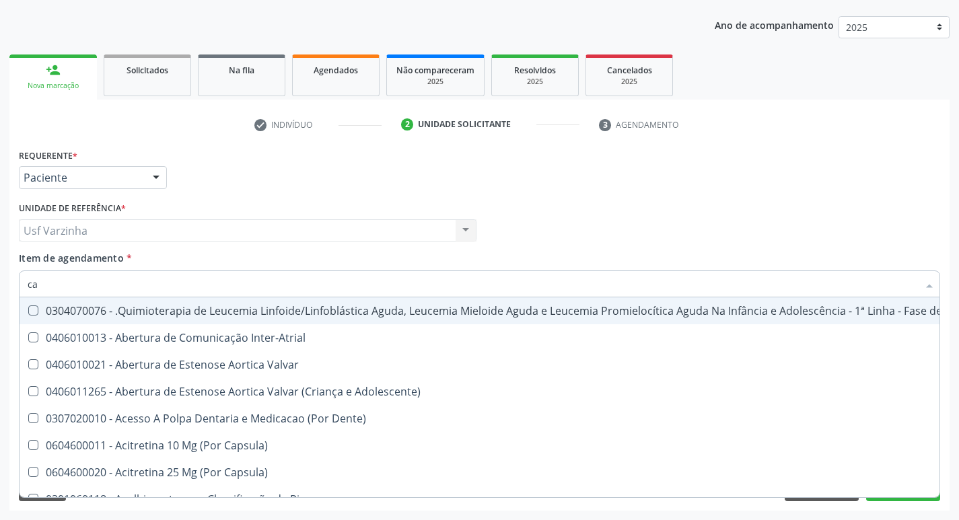
type input "cal"
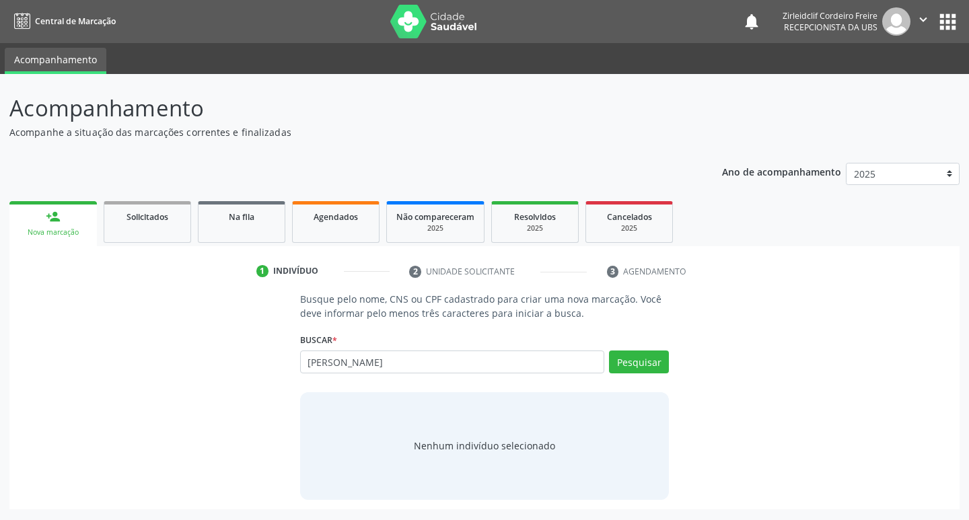
click at [324, 360] on input "joseé adelmo da silva" at bounding box center [452, 362] width 305 height 23
click at [326, 364] on input "josé adelmo da silva" at bounding box center [452, 362] width 305 height 23
type input "josé adelmo da silva"
click at [636, 365] on button "Pesquisar" at bounding box center [639, 362] width 60 height 23
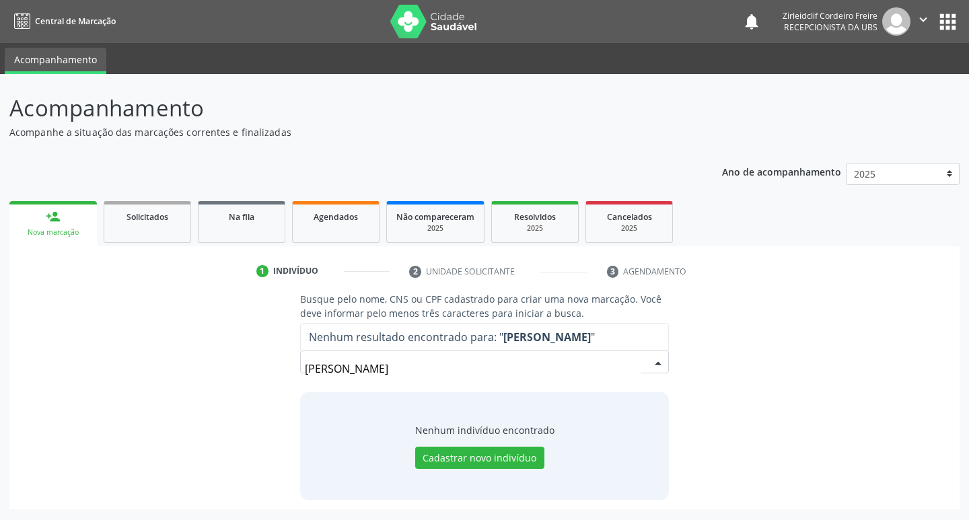
click at [404, 360] on input "josé adelmo da silva" at bounding box center [473, 368] width 337 height 27
click at [424, 369] on input "josé adelmo da silva" at bounding box center [473, 368] width 337 height 27
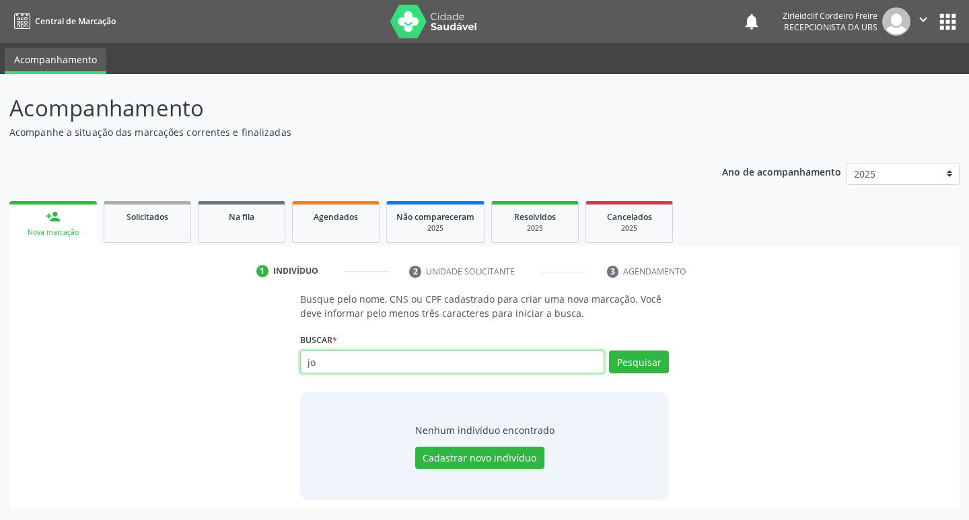
type input "j"
type input "josé adelmo da silva"
click at [629, 359] on button "Pesquisar" at bounding box center [639, 362] width 60 height 23
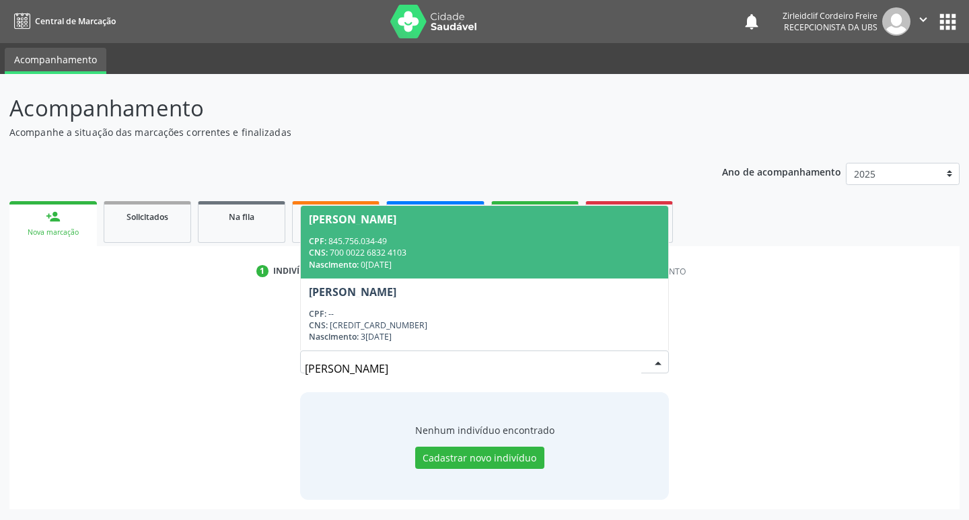
click at [435, 259] on div "Nascimento: 01/02/1971" at bounding box center [485, 264] width 352 height 11
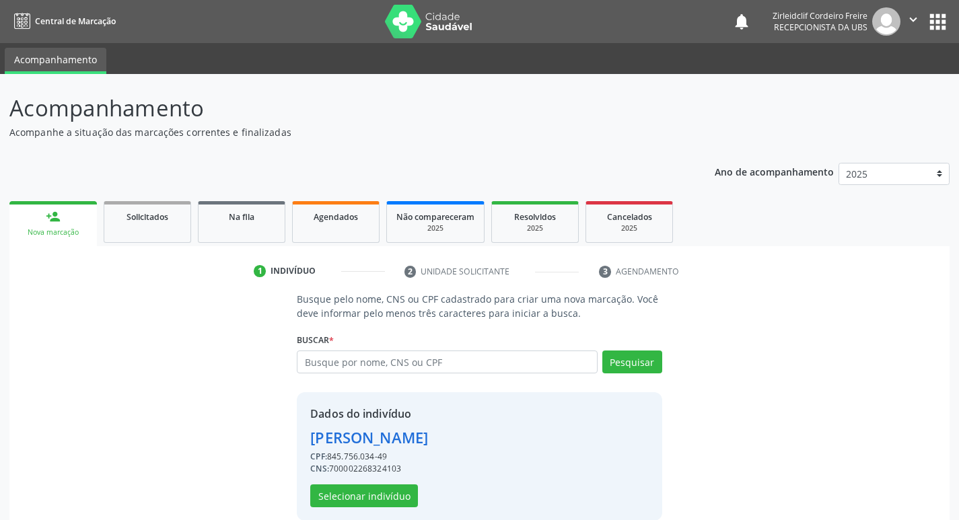
scroll to position [20, 0]
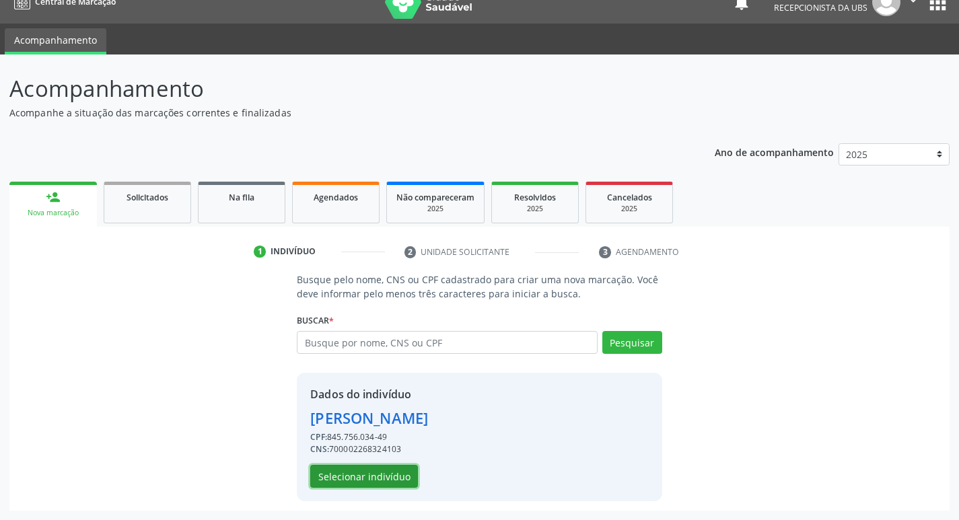
click at [346, 478] on button "Selecionar indivíduo" at bounding box center [364, 476] width 108 height 23
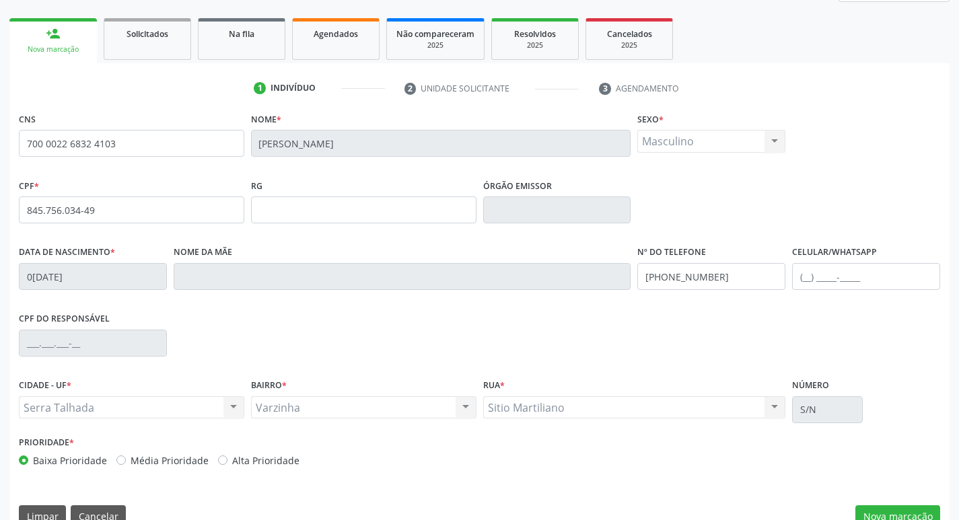
scroll to position [209, 0]
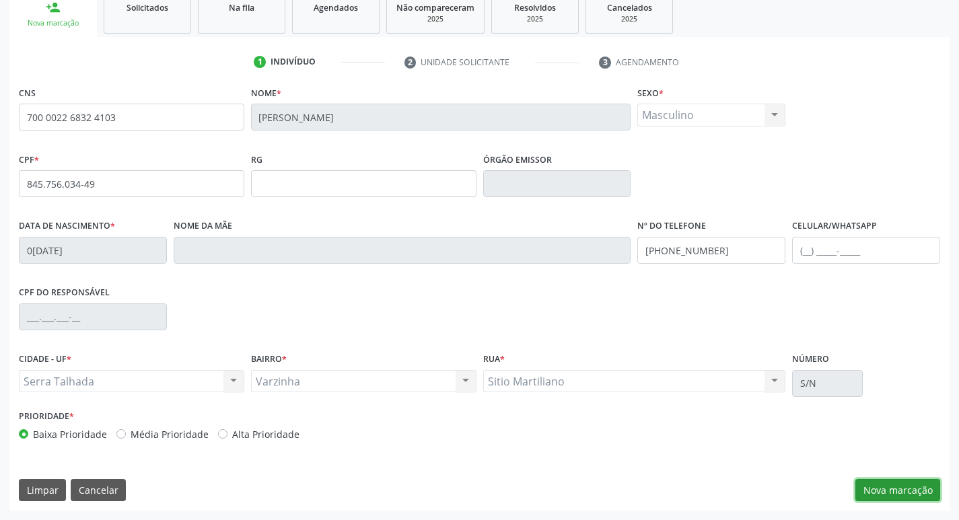
click at [912, 492] on button "Nova marcação" at bounding box center [897, 490] width 85 height 23
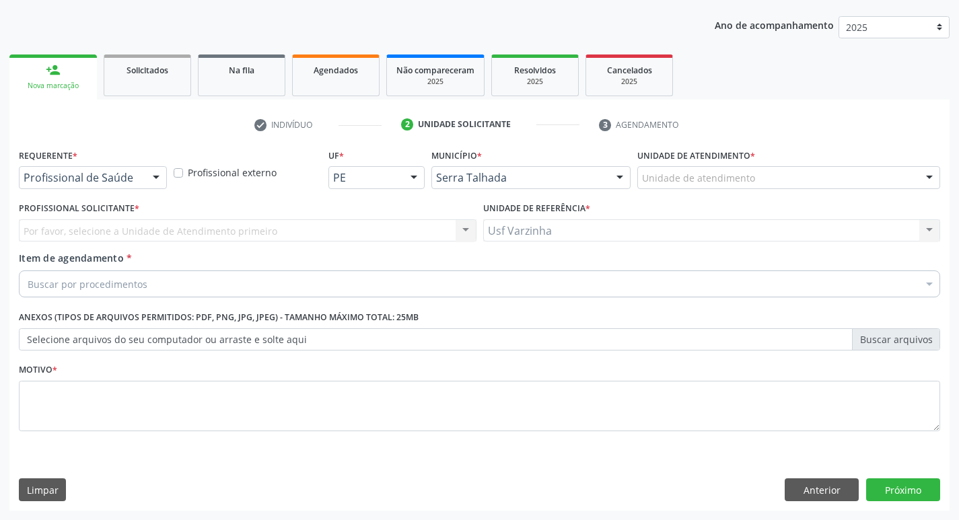
scroll to position [147, 0]
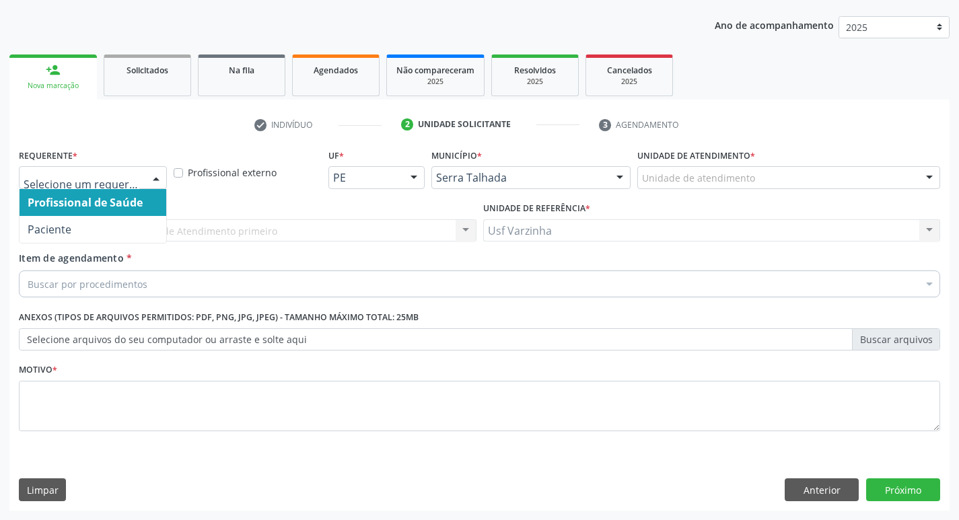
click at [156, 177] on div at bounding box center [156, 178] width 20 height 23
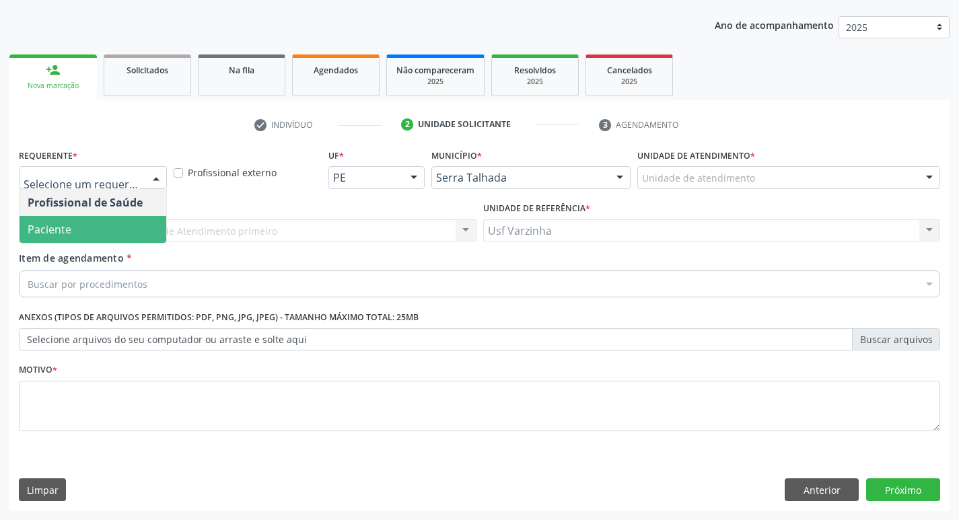
drag, startPoint x: 130, startPoint y: 225, endPoint x: 118, endPoint y: 230, distance: 13.0
click at [128, 225] on span "Paciente" at bounding box center [93, 229] width 147 height 27
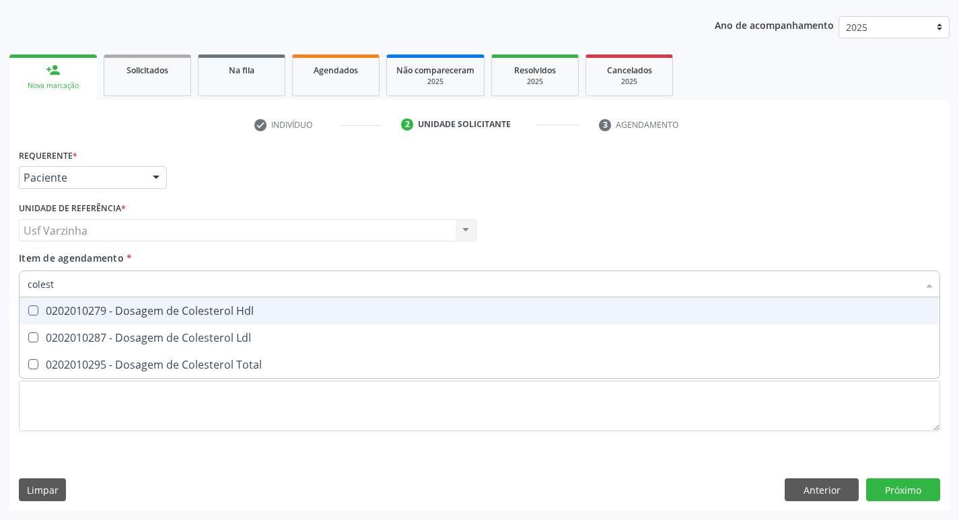
type input "coleste"
drag, startPoint x: 83, startPoint y: 311, endPoint x: 70, endPoint y: 337, distance: 28.6
click at [83, 315] on div "0202010279 - Dosagem de Colesterol Hdl" at bounding box center [480, 310] width 904 height 11
checkbox Hdl "true"
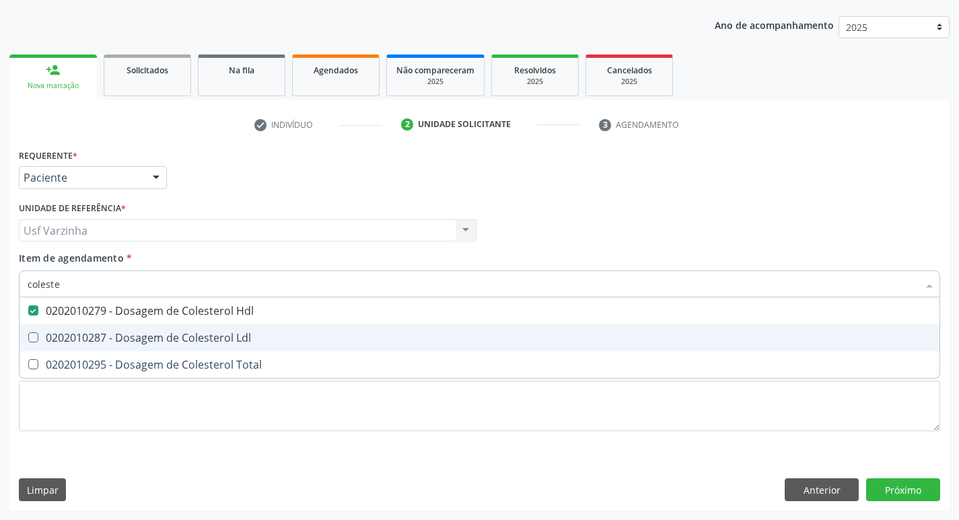
click at [70, 340] on div "0202010287 - Dosagem de Colesterol Ldl" at bounding box center [480, 337] width 904 height 11
checkbox Ldl "true"
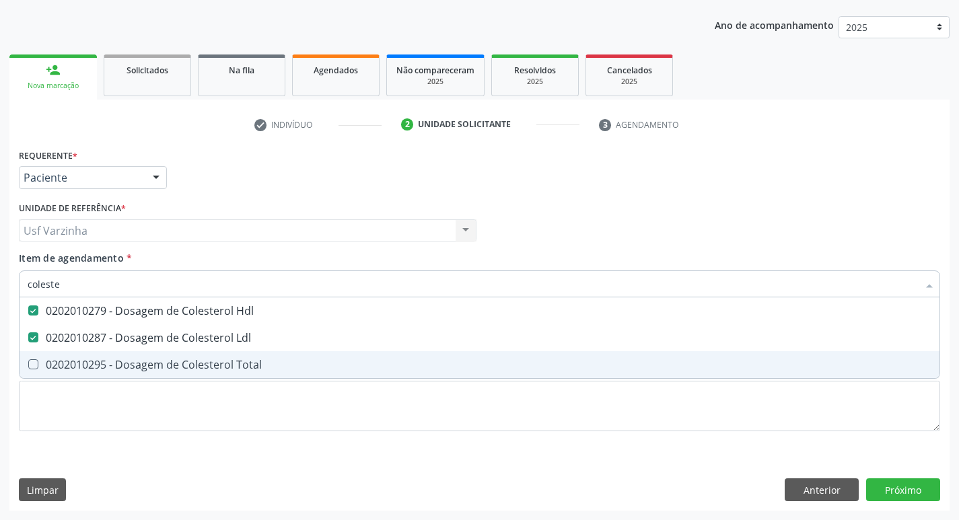
drag, startPoint x: 71, startPoint y: 364, endPoint x: 73, endPoint y: 351, distance: 13.6
click at [72, 360] on div "0202010295 - Dosagem de Colesterol Total" at bounding box center [480, 364] width 904 height 11
checkbox Total "true"
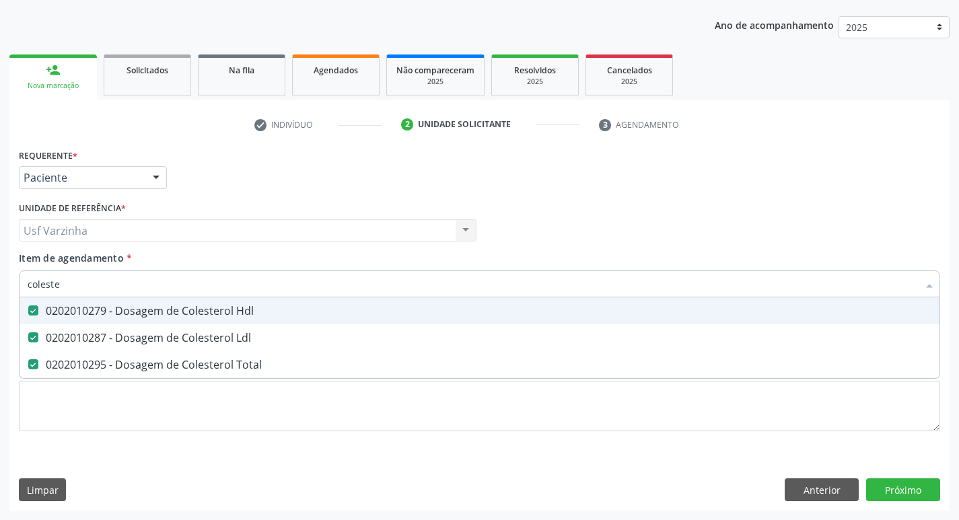
click at [77, 285] on input "coleste" at bounding box center [473, 283] width 890 height 27
type input "c"
checkbox Hdl "false"
checkbox Ldl "false"
checkbox Total "false"
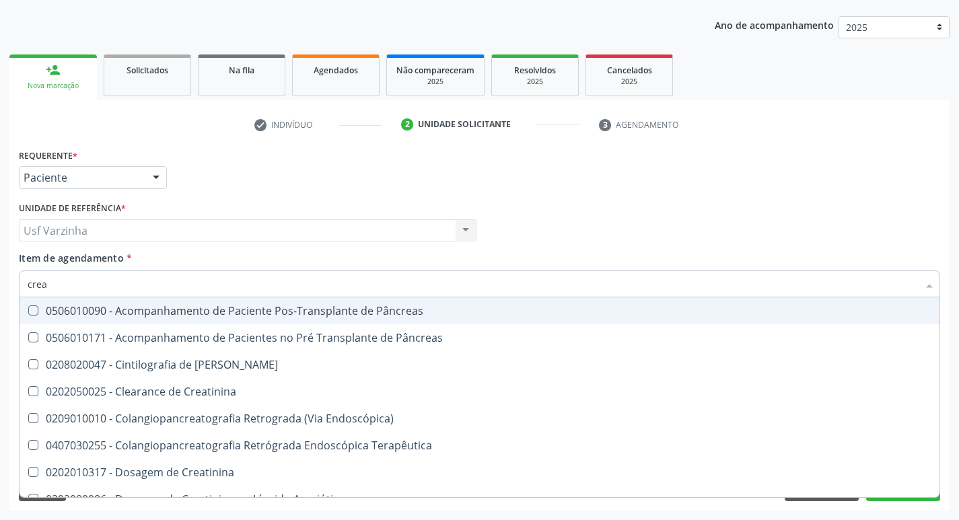
type input "creat"
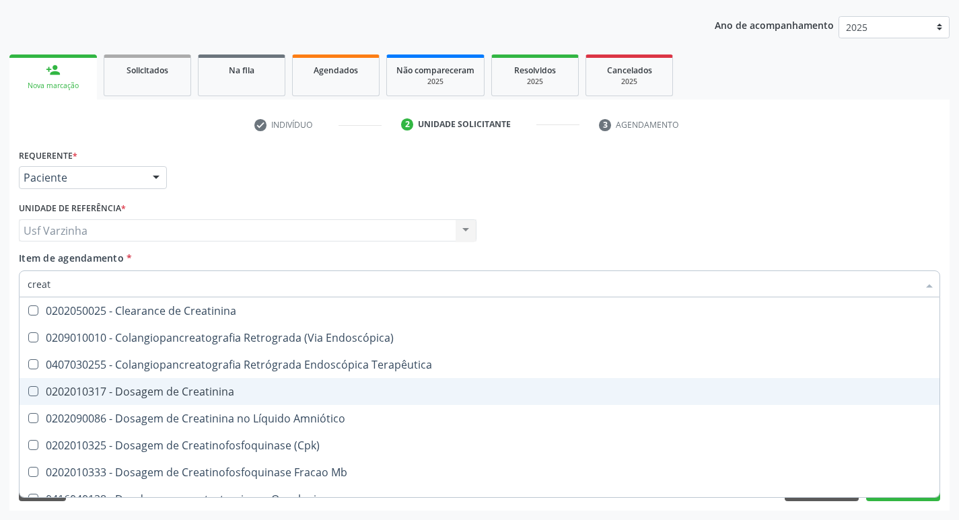
click at [155, 396] on div "0202010317 - Dosagem de Creatinina" at bounding box center [480, 391] width 904 height 11
checkbox Creatinina "true"
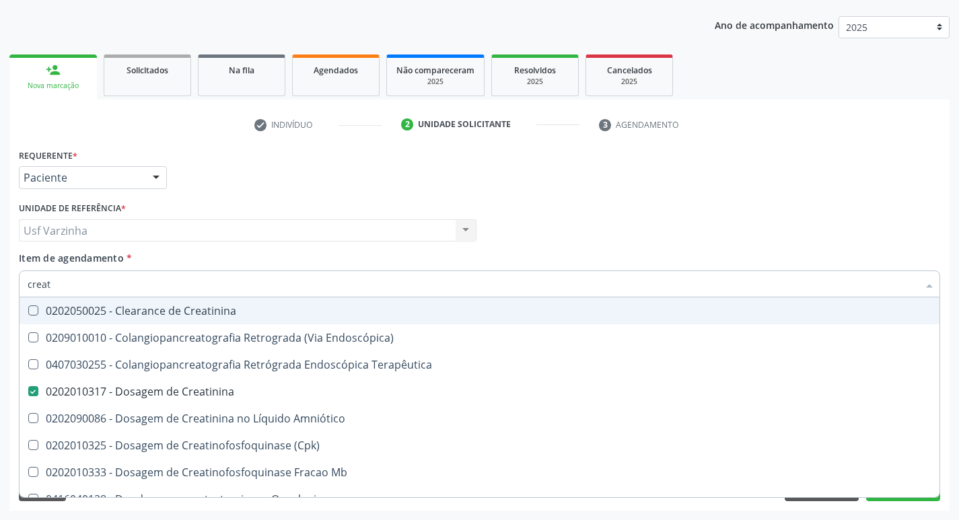
click at [55, 286] on input "creat" at bounding box center [473, 283] width 890 height 27
type input "crea"
checkbox Creatinina "false"
checkbox Mb "true"
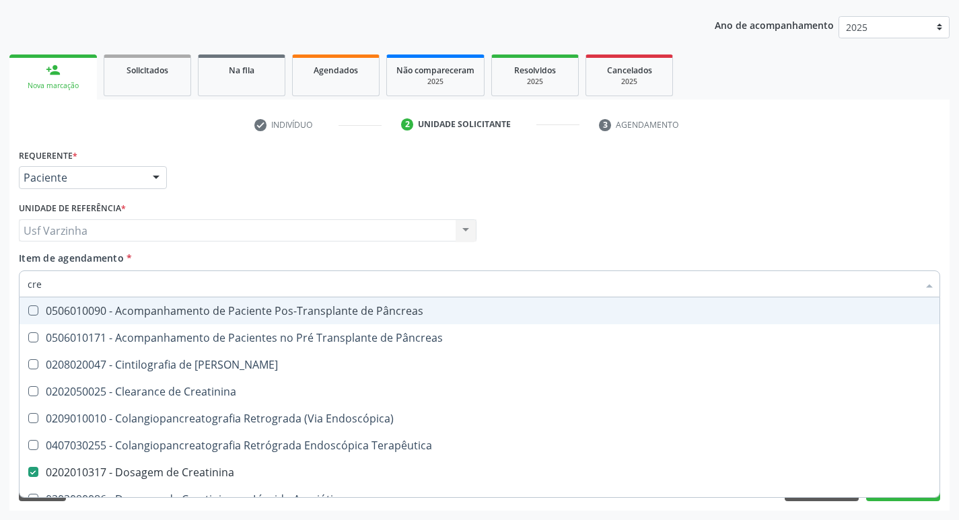
type input "cr"
checkbox Creatinina "false"
checkbox Oncologia "false"
type input "c"
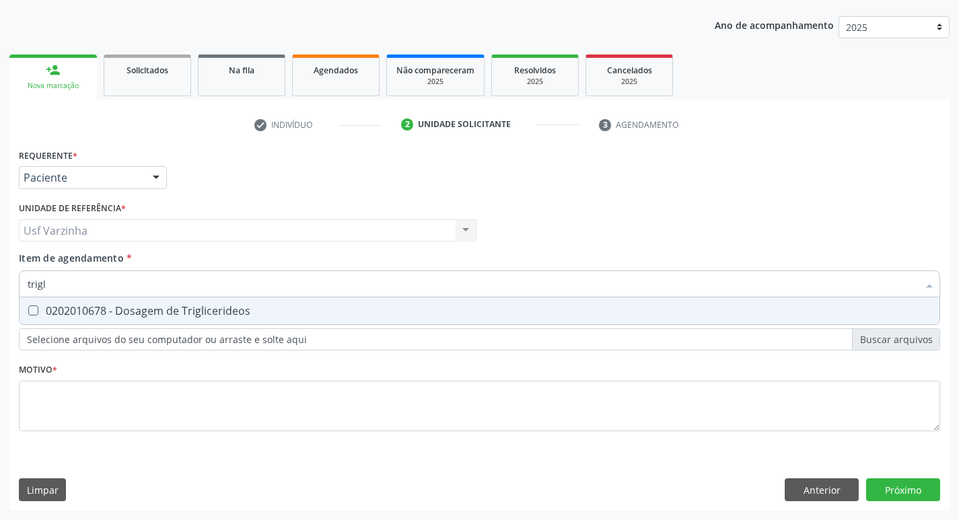
type input "trigli"
drag, startPoint x: 42, startPoint y: 310, endPoint x: 59, endPoint y: 279, distance: 35.5
click at [43, 306] on div "0202010678 - Dosagem de Triglicerideos" at bounding box center [480, 310] width 904 height 11
checkbox Triglicerideos "true"
click at [56, 285] on input "trigli" at bounding box center [473, 283] width 890 height 27
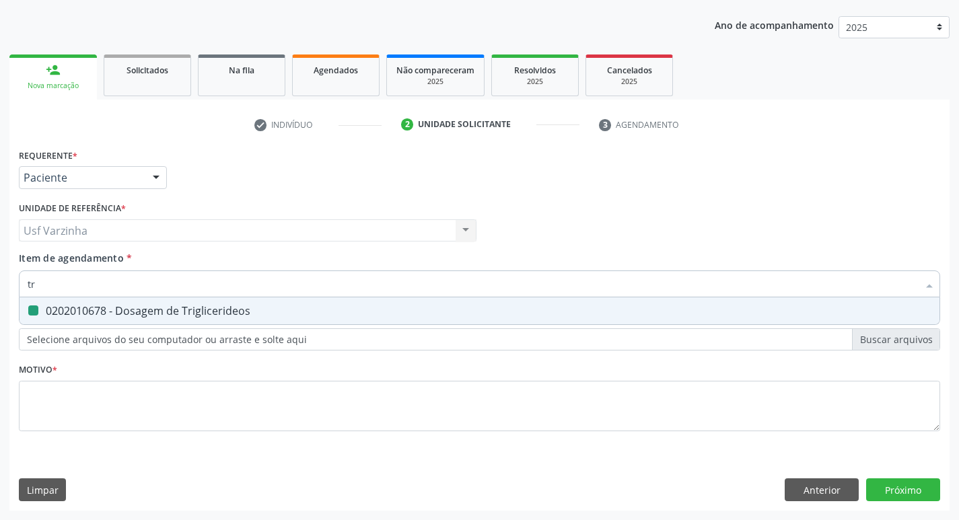
type input "t"
checkbox Triglicerideos "false"
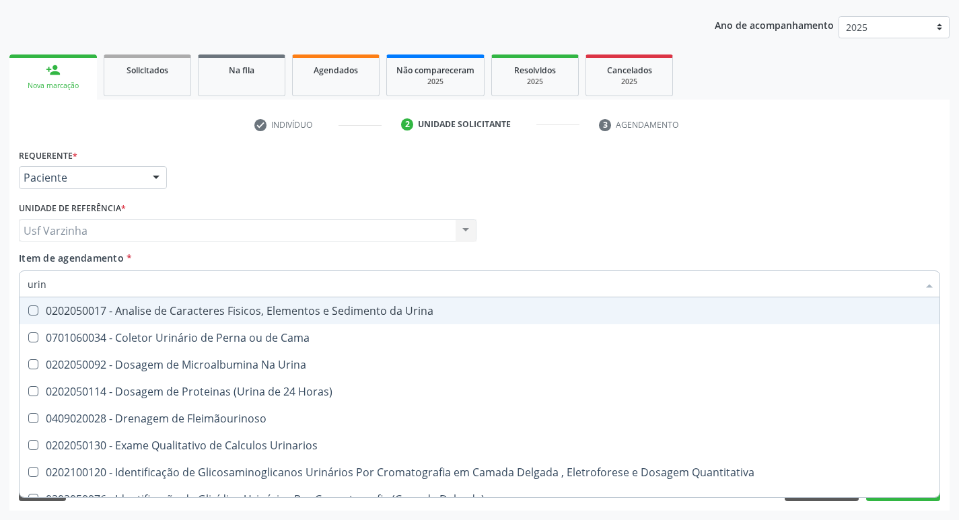
type input "urina"
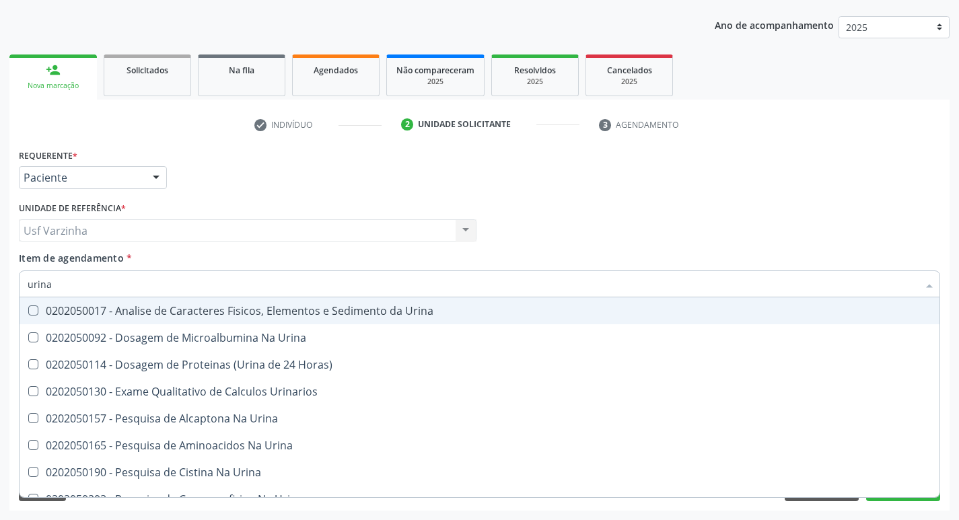
drag, startPoint x: 60, startPoint y: 306, endPoint x: 62, endPoint y: 299, distance: 7.0
click at [60, 305] on div "0202050017 - Analise de Caracteres Fisicos, Elementos e Sedimento da Urina" at bounding box center [480, 310] width 904 height 11
checkbox Urina "true"
click at [64, 283] on input "urina" at bounding box center [473, 283] width 890 height 27
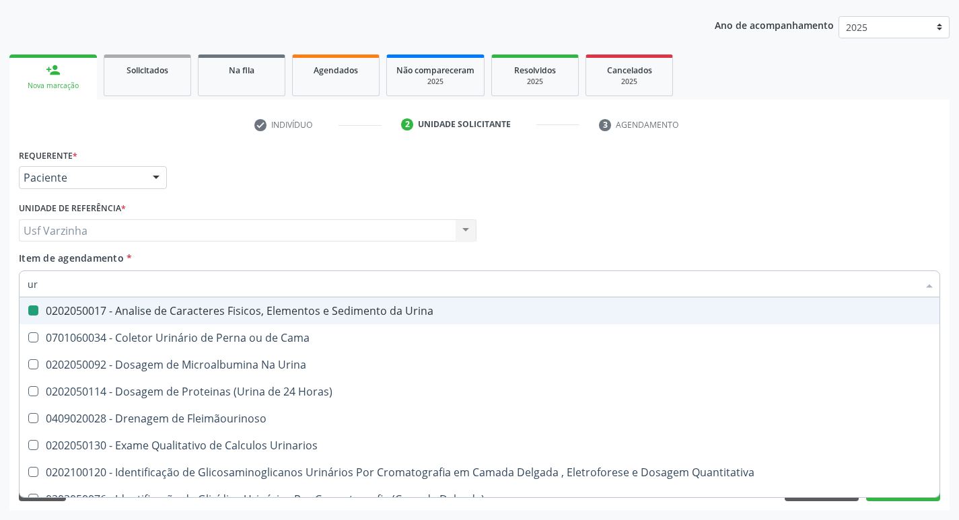
type input "u"
checkbox Urina "false"
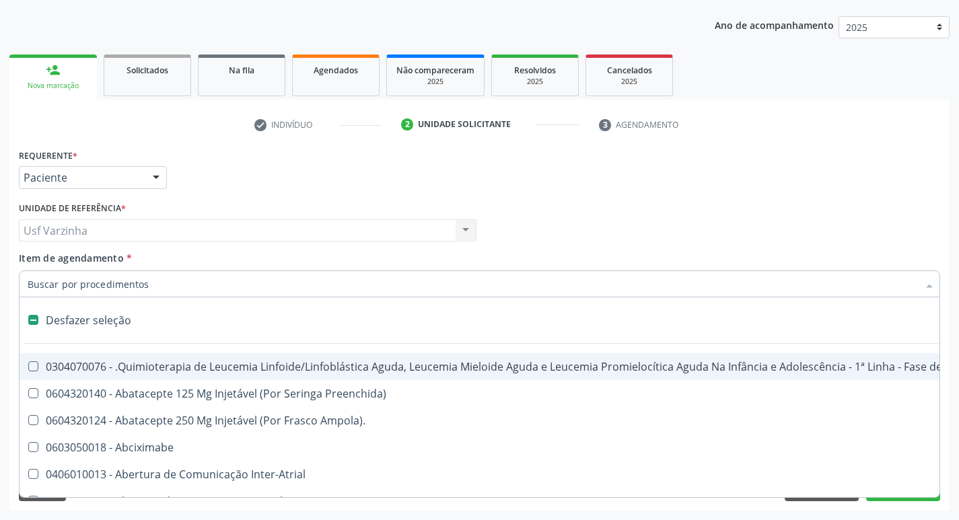
type input "g"
checkbox Urina "false"
checkbox Doses\) "true"
checkbox Inalante\) "true"
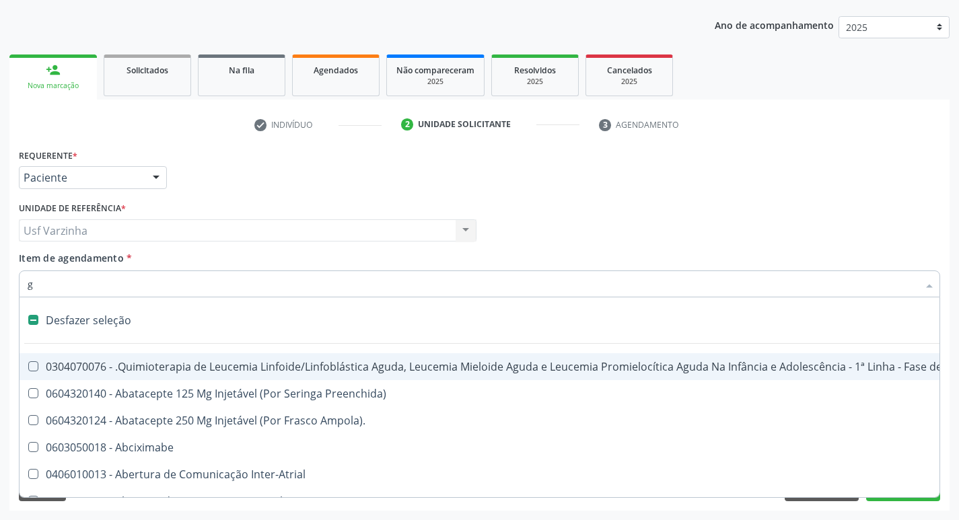
checkbox Bursectomia "true"
checkbox Inteiro "true"
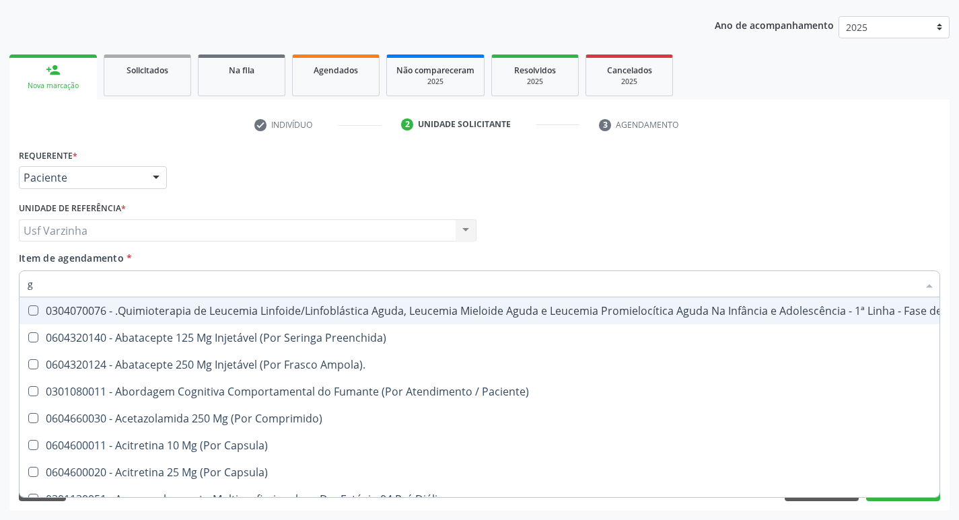
type input "gl"
checkbox Pé "true"
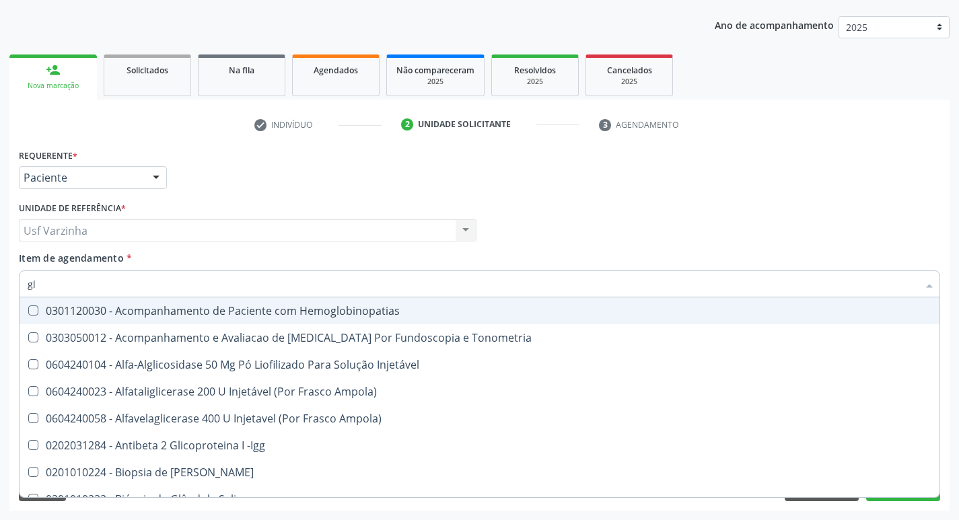
type input "gli"
checkbox Glomerular "true"
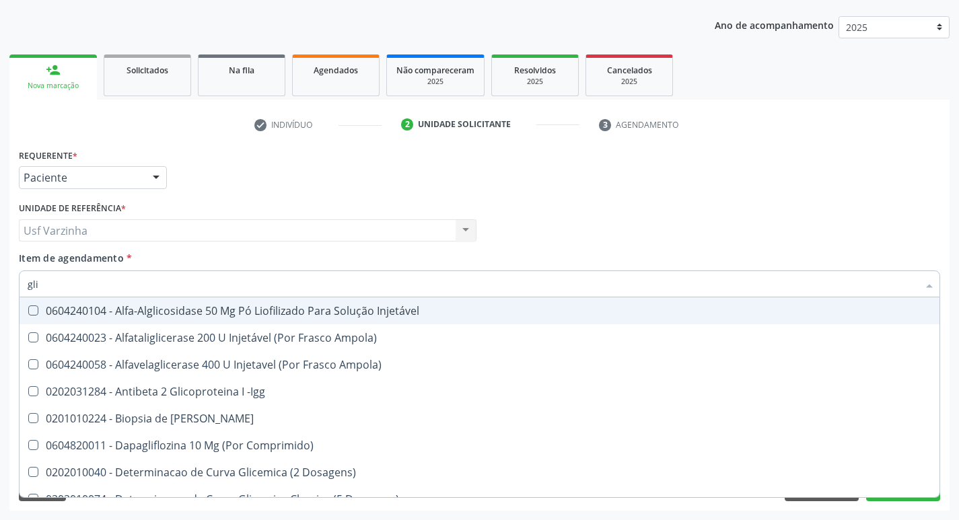
type input "glic"
checkbox Derrames "true"
checkbox Triglicerideos "false"
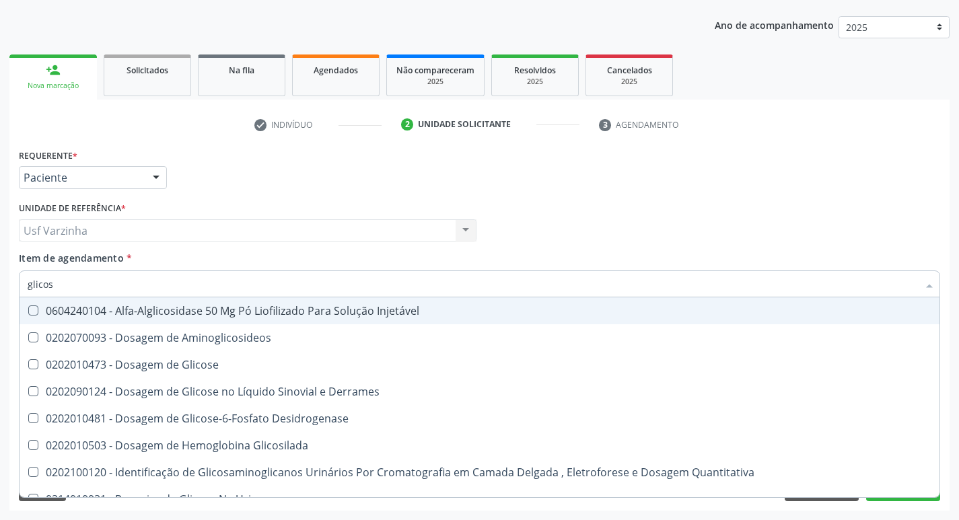
type input "glicose"
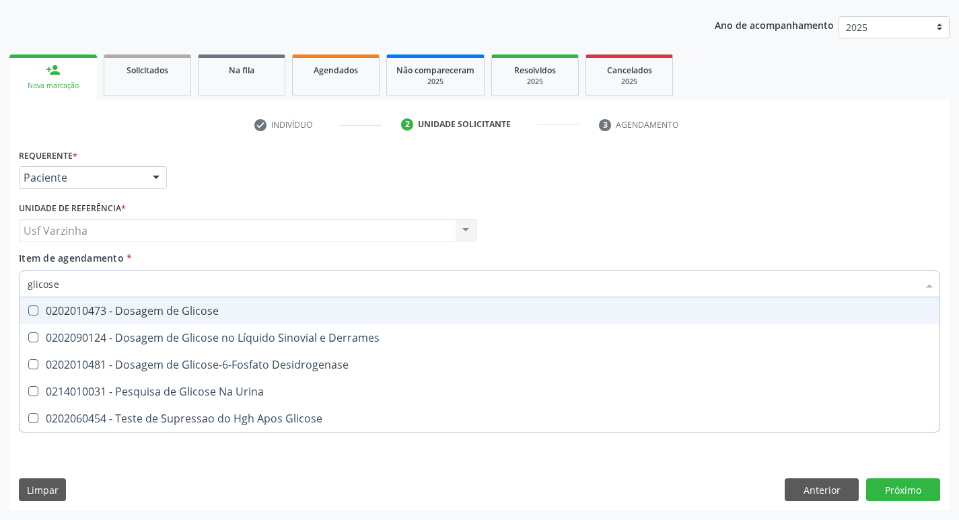
click at [118, 313] on div "0202010473 - Dosagem de Glicose" at bounding box center [480, 310] width 904 height 11
checkbox Glicose "true"
click at [68, 283] on input "glicose" at bounding box center [473, 283] width 890 height 27
type input "glicos"
checkbox Glicose "false"
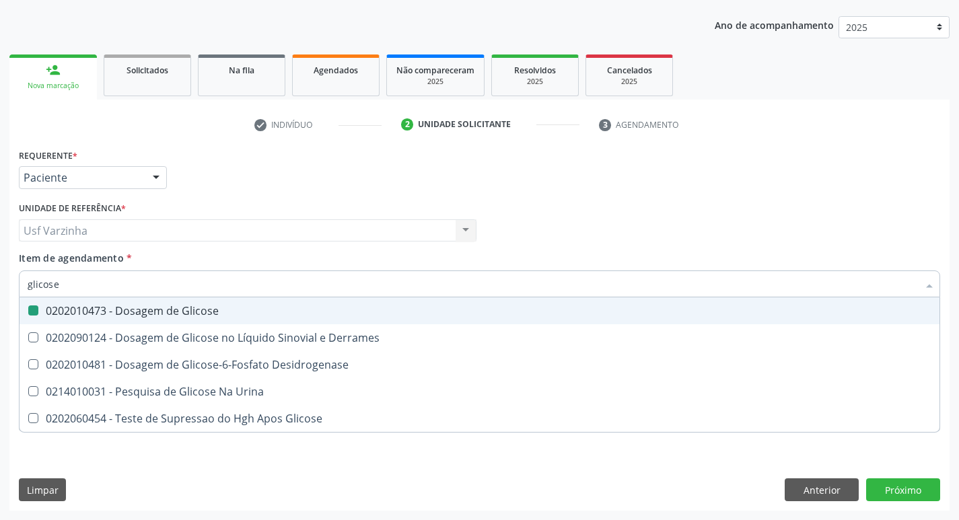
checkbox Desidrogenase "true"
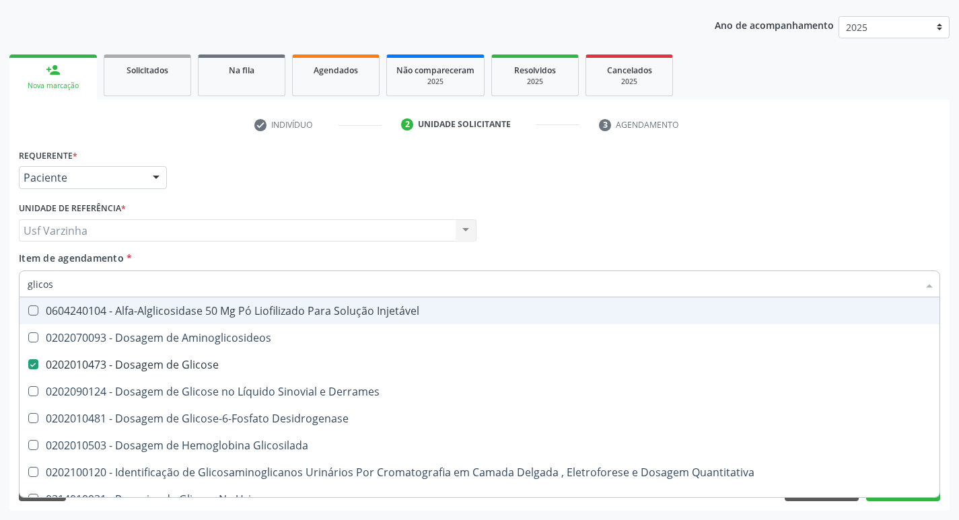
type input "glico"
checkbox Glicose "false"
checkbox Glicosilada "true"
type input "glic"
checkbox Glicosilada "false"
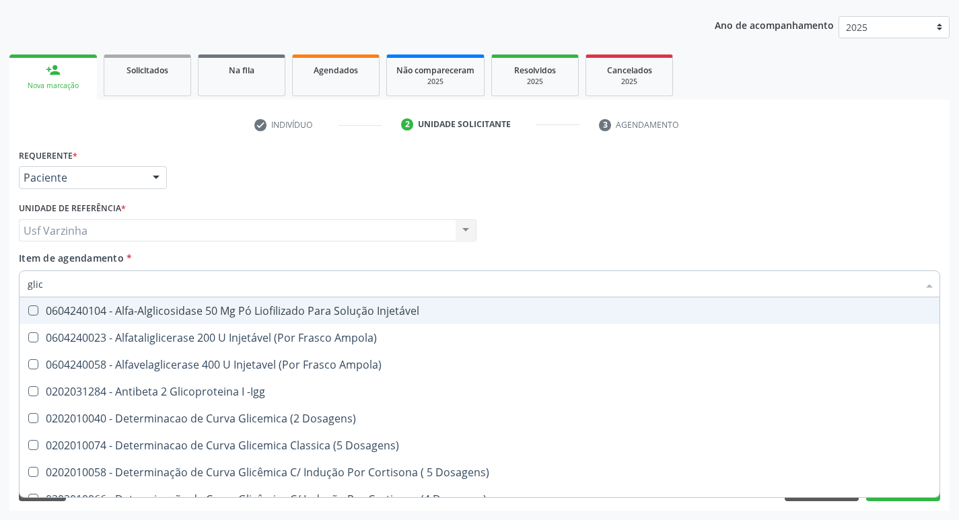
type input "gli"
checkbox Glicose "false"
checkbox Glicosilada "true"
checkbox Triglicerideos "false"
checkbox Delgada\) "true"
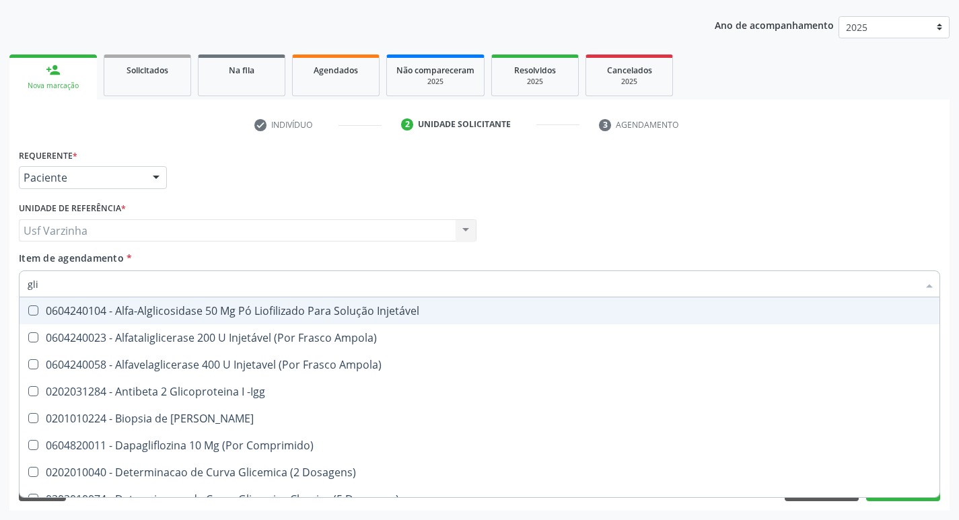
type input "gl"
checkbox Glicose "false"
checkbox Triglicerideos "false"
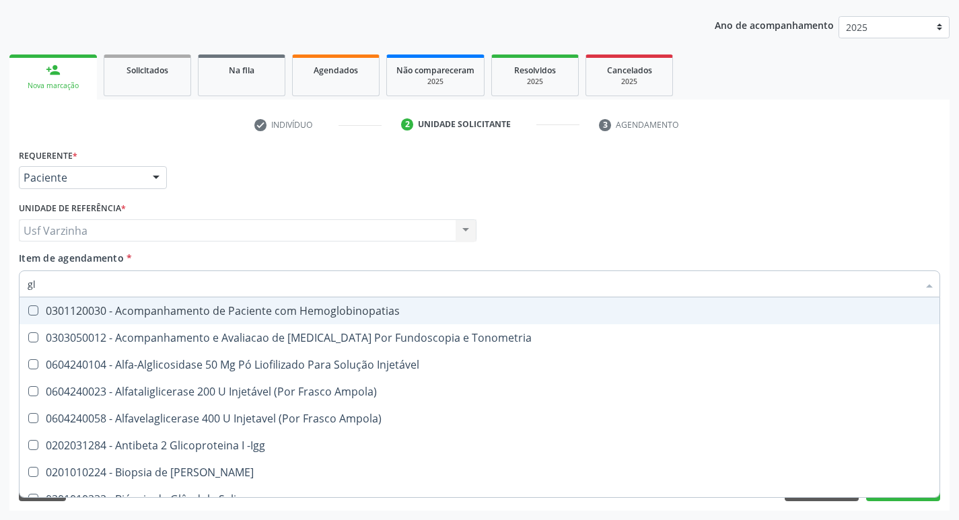
type input "g"
checkbox Glicose "false"
checkbox Triglicerideos "false"
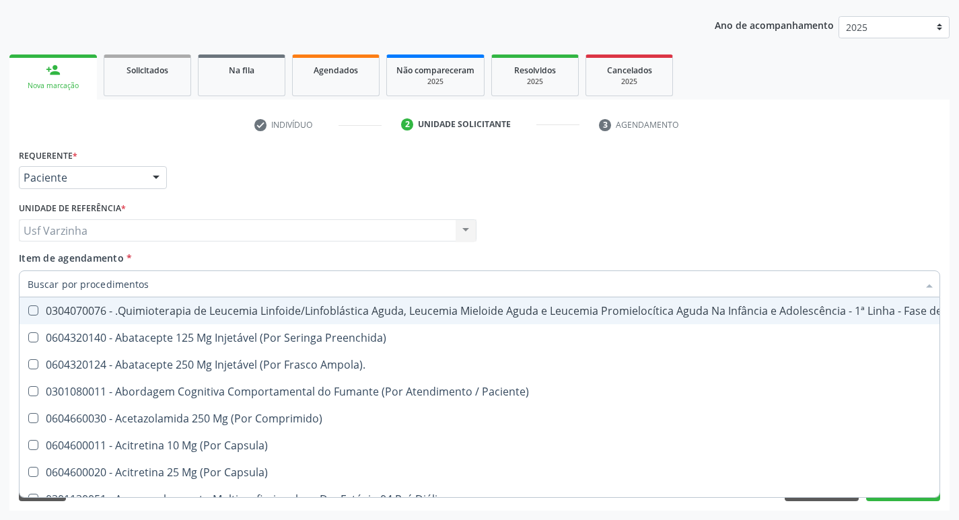
checkbox Geo-Helmintíases "true"
checkbox Hdl "false"
checkbox Ldl "false"
checkbox Total "false"
checkbox Creatinina "false"
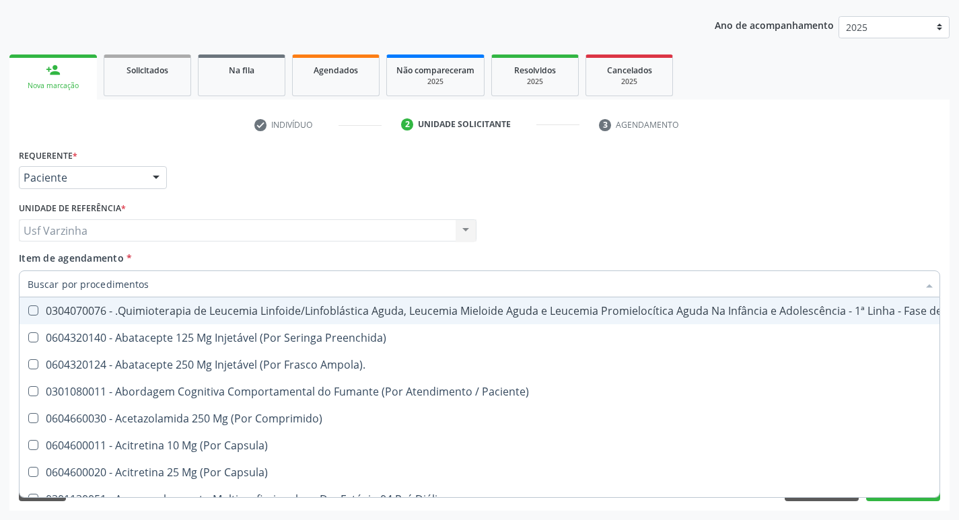
checkbox Glicose "false"
checkbox Triglicerideos "false"
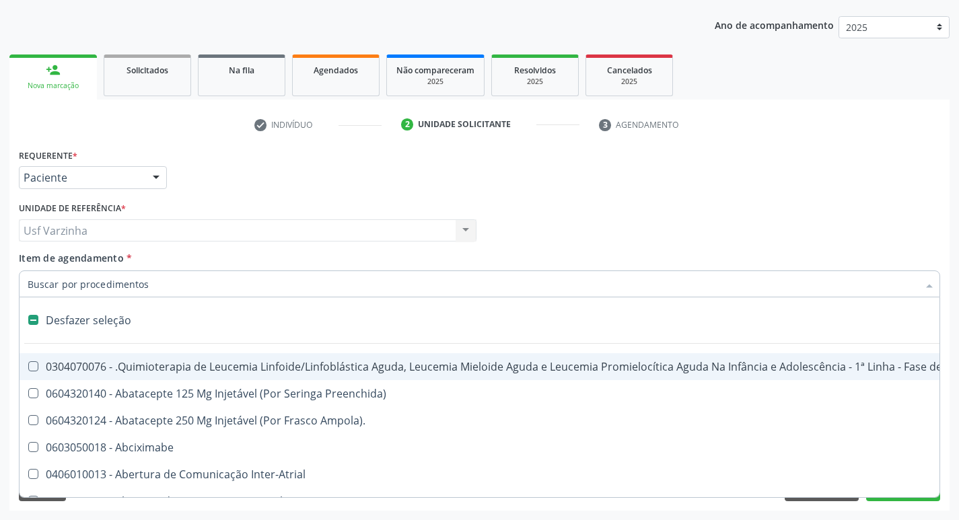
type input "h"
checkbox Urina "false"
checkbox A "true"
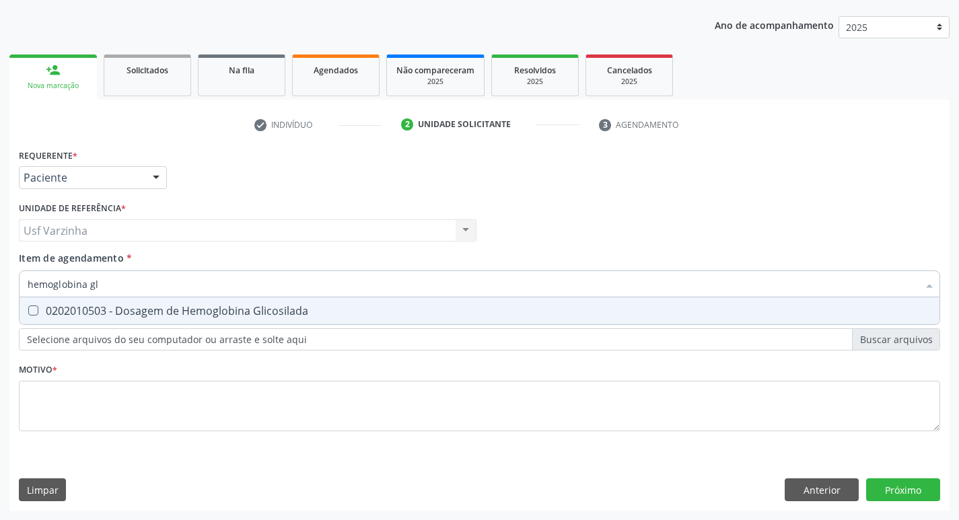
type input "hemoglobina gli"
drag, startPoint x: 32, startPoint y: 305, endPoint x: 80, endPoint y: 293, distance: 49.3
click at [37, 303] on span "0202010503 - Dosagem de Hemoglobina Glicosilada" at bounding box center [480, 310] width 920 height 27
checkbox Glicosilada "true"
click at [129, 281] on input "hemoglobina gli" at bounding box center [473, 283] width 890 height 27
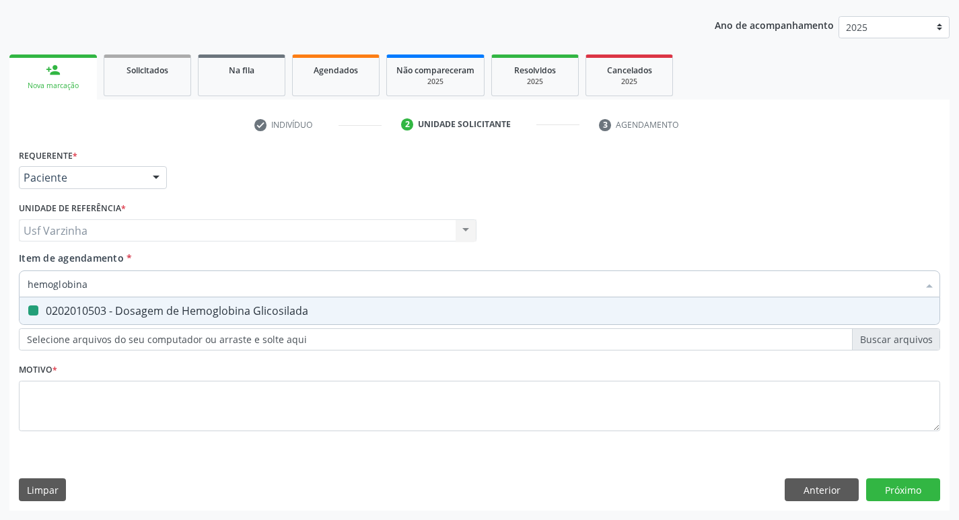
type input "hemoglobin"
checkbox Glicosilada "false"
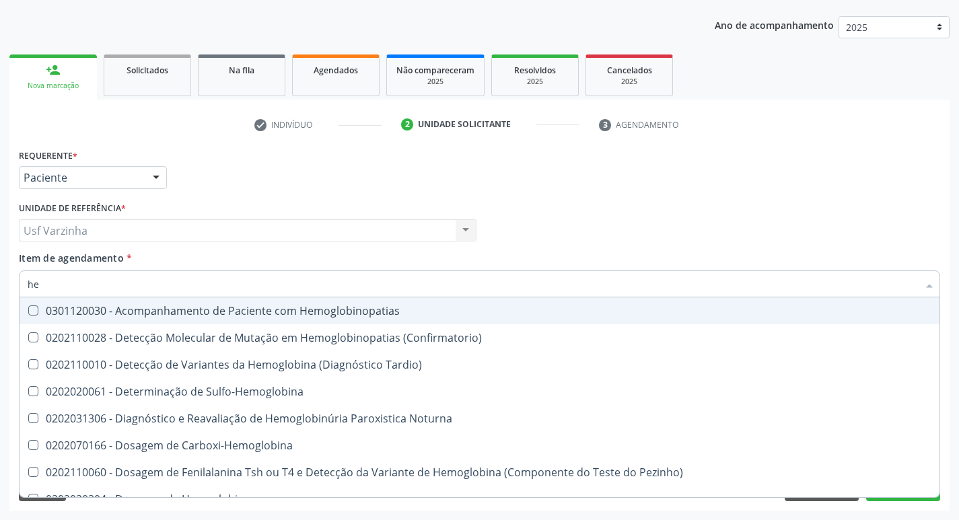
type input "h"
checkbox Glicosilada "false"
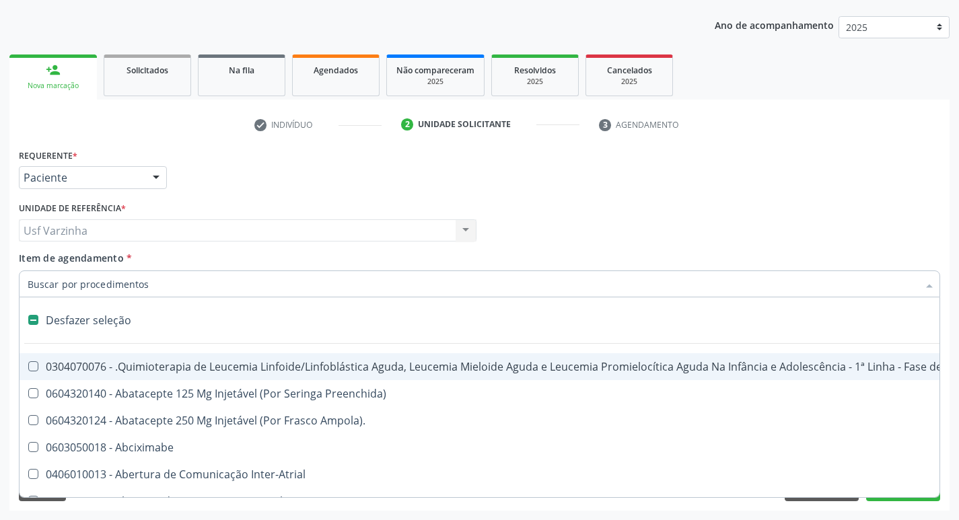
type input "h"
checkbox Urina "false"
checkbox A "true"
checkbox Coagulação\ "true"
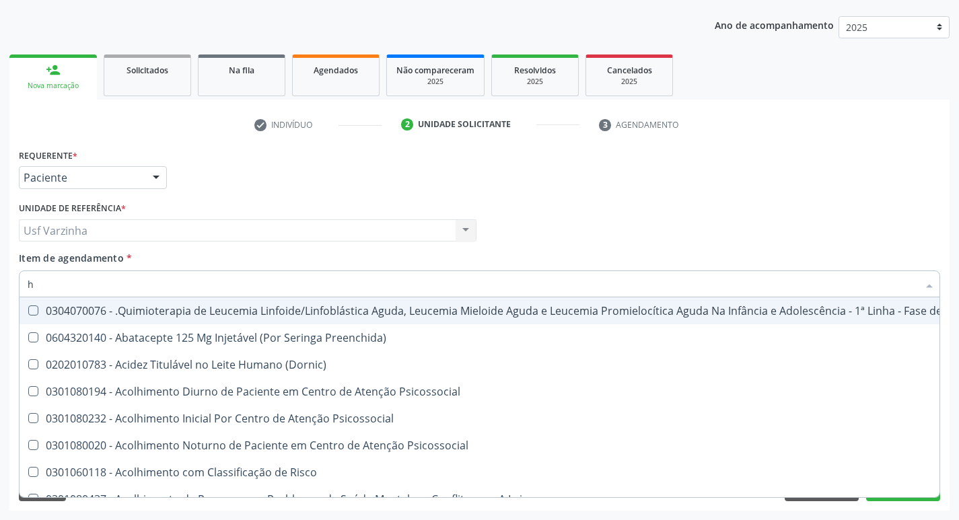
type input "he"
checkbox Pulmão "true"
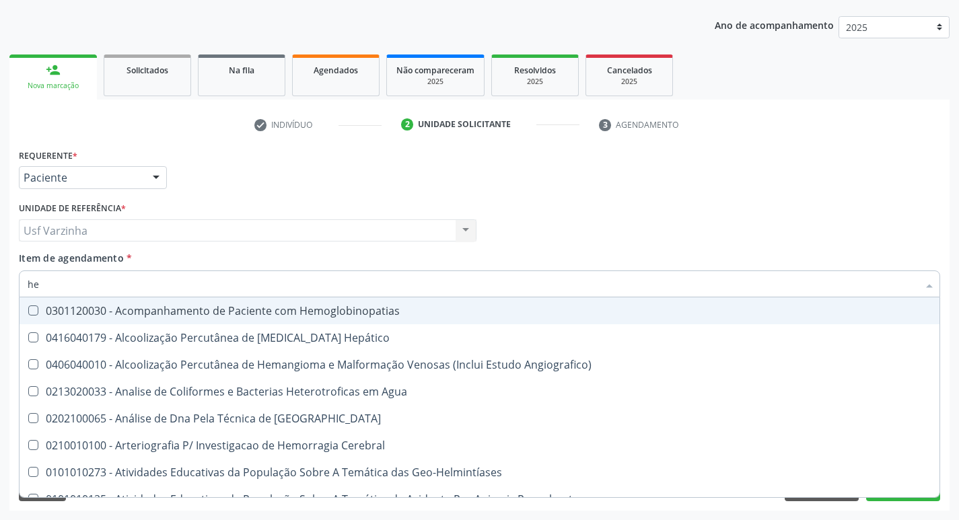
type input "hem"
checkbox \(Qualitativo\) "true"
checkbox Glicosilada "false"
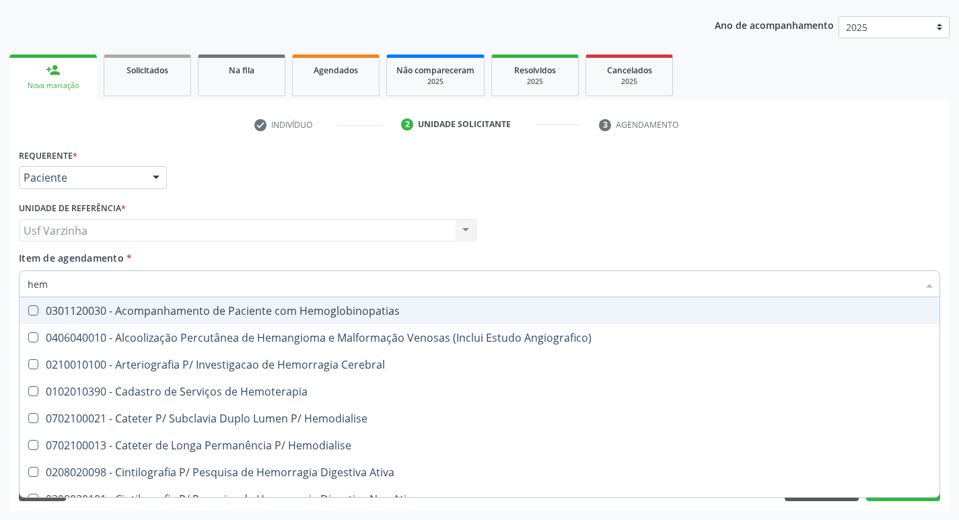
type input "hemo"
checkbox Hemacias "true"
checkbox Glicosilada "false"
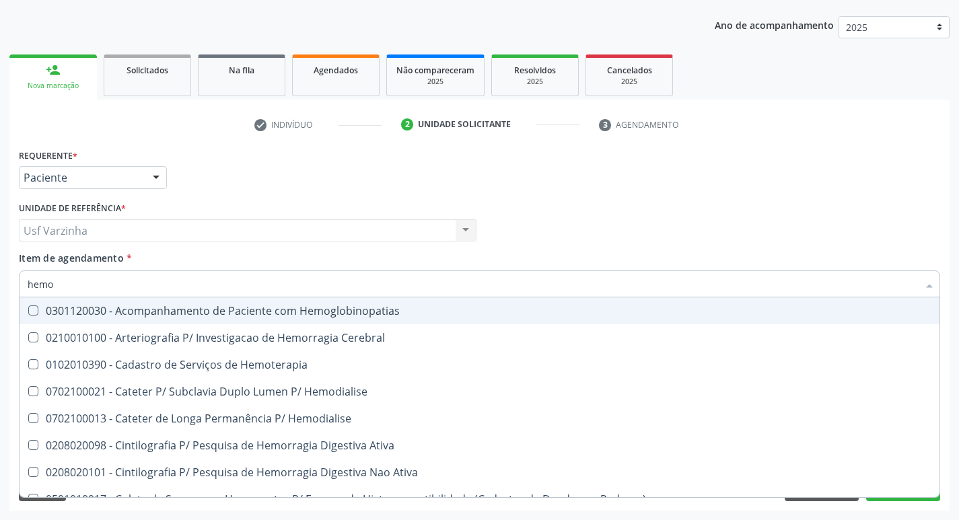
type input "hemog"
checkbox Tardio\) "true"
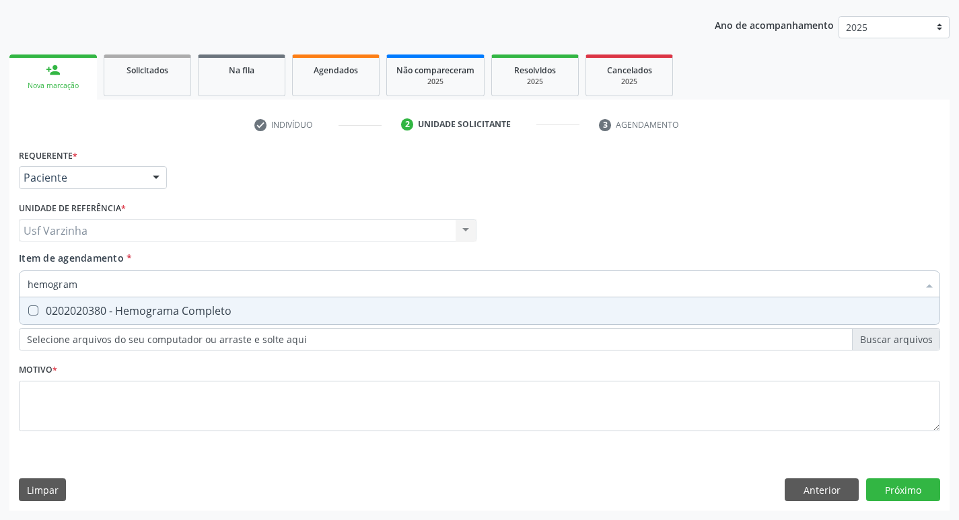
type input "hemograma"
click at [112, 310] on div "0202020380 - Hemograma Completo" at bounding box center [480, 310] width 904 height 11
checkbox Completo "true"
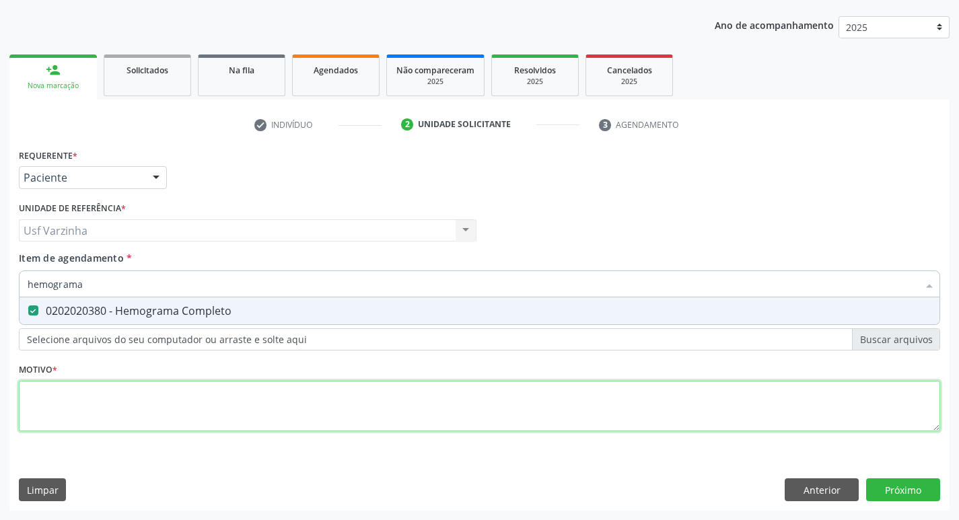
click at [42, 396] on div "Requerente * Paciente Profissional de Saúde Paciente Nenhum resultado encontrad…" at bounding box center [479, 297] width 921 height 305
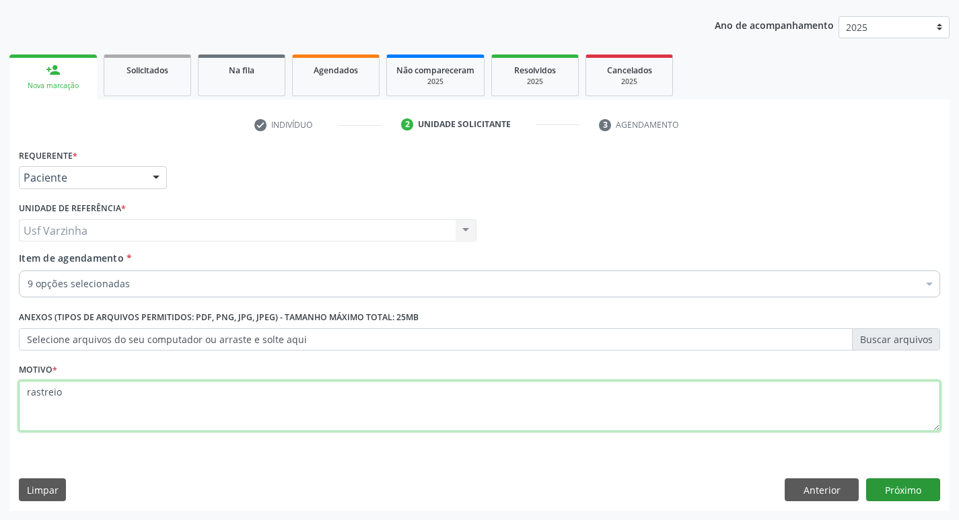
type textarea "rastreio"
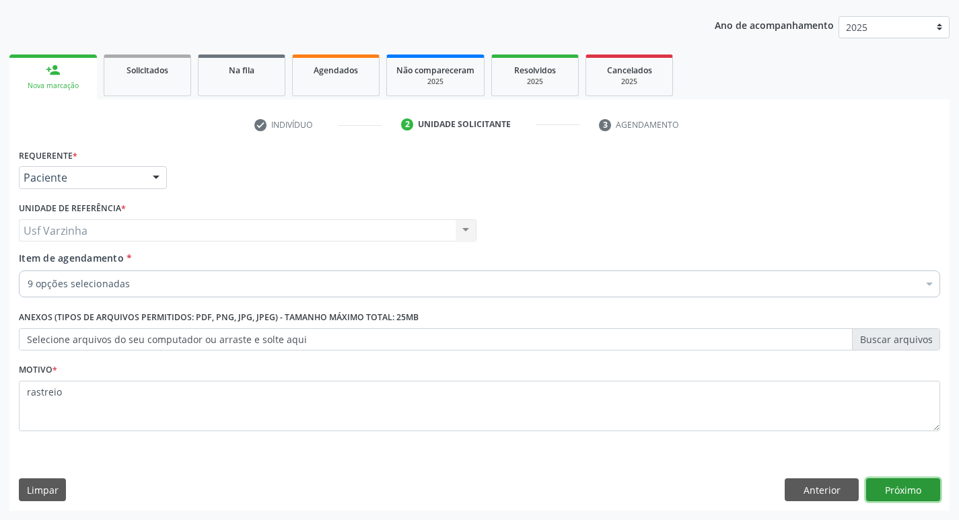
click at [908, 496] on button "Próximo" at bounding box center [903, 489] width 74 height 23
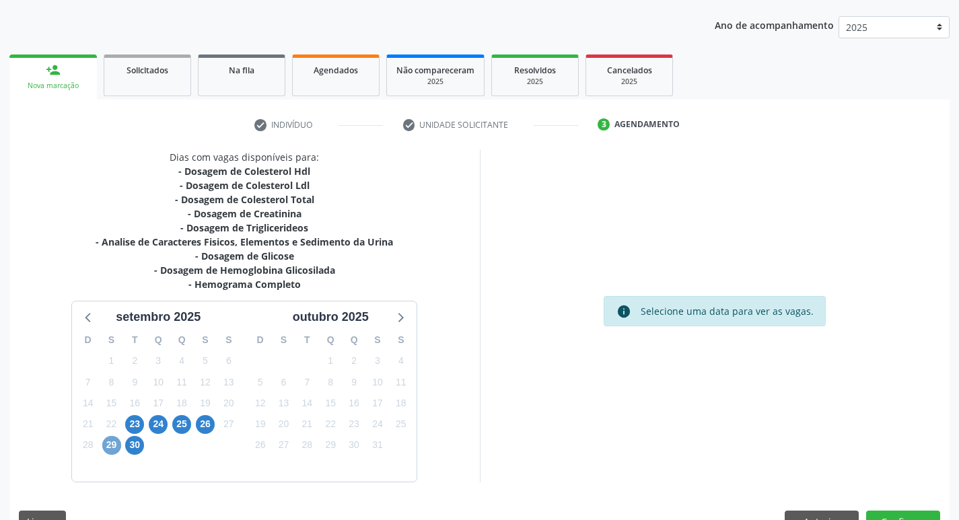
click at [104, 447] on span "29" at bounding box center [111, 445] width 19 height 19
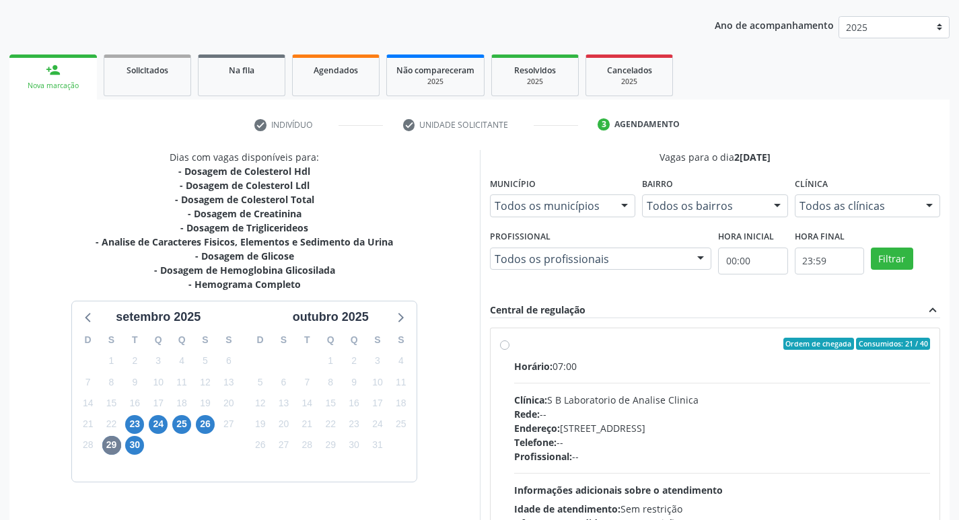
click at [514, 345] on label "Ordem de chegada Consumidos: 21 / 40 Horário: 07:00 Clínica: S B Laboratorio de…" at bounding box center [722, 441] width 416 height 207
click at [505, 345] on input "Ordem de chegada Consumidos: 21 / 40 Horário: 07:00 Clínica: S B Laboratorio de…" at bounding box center [504, 344] width 9 height 12
radio input "true"
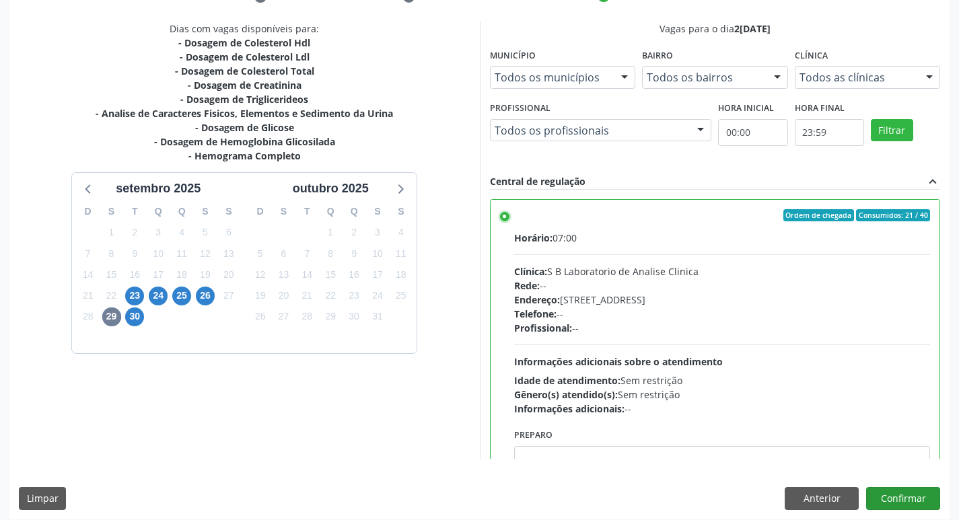
scroll to position [284, 0]
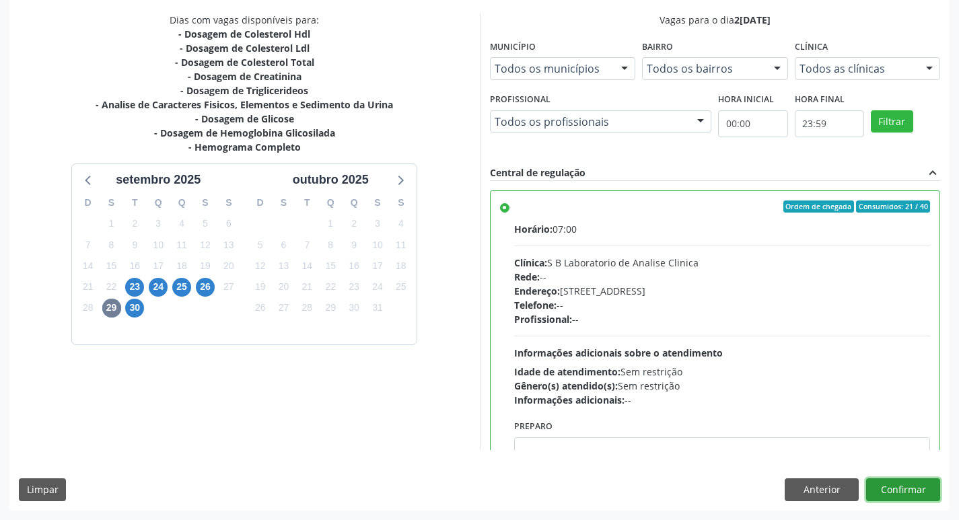
click at [901, 488] on button "Confirmar" at bounding box center [903, 489] width 74 height 23
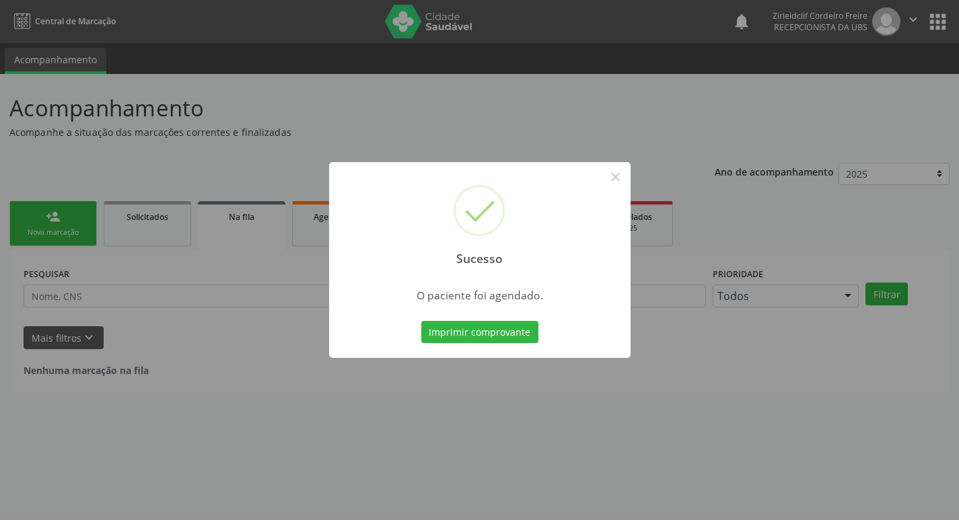
scroll to position [0, 0]
click at [617, 176] on button "×" at bounding box center [620, 176] width 23 height 23
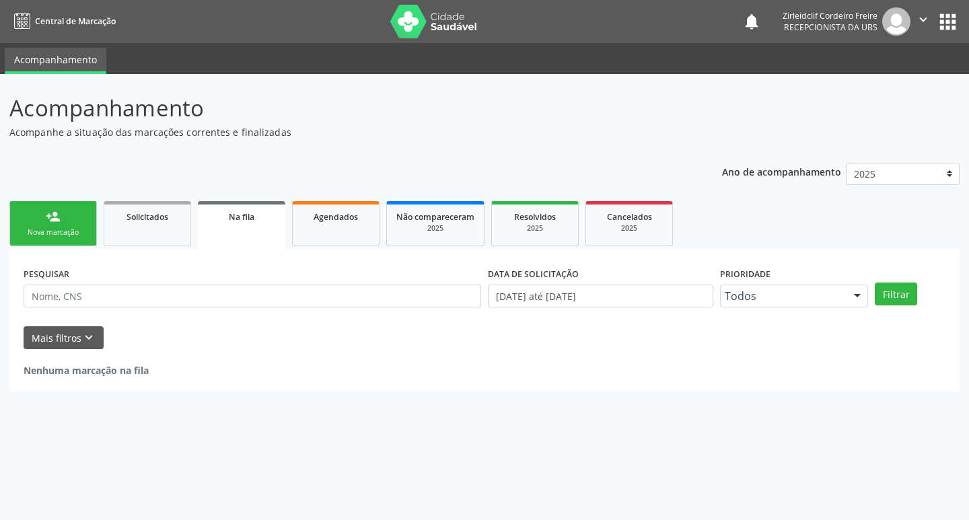
click at [74, 230] on div "Nova marcação" at bounding box center [53, 232] width 67 height 10
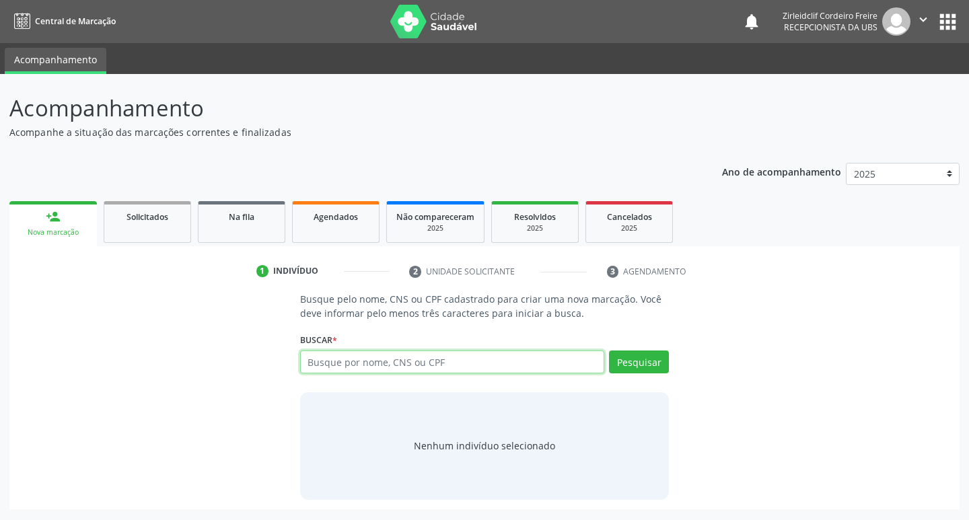
click at [316, 371] on input "text" at bounding box center [452, 362] width 305 height 23
type input "laercio jose dos santos viera"
click at [652, 365] on button "Pesquisar" at bounding box center [639, 362] width 60 height 23
click at [425, 363] on input "laercio jose dos santos viera" at bounding box center [452, 362] width 305 height 23
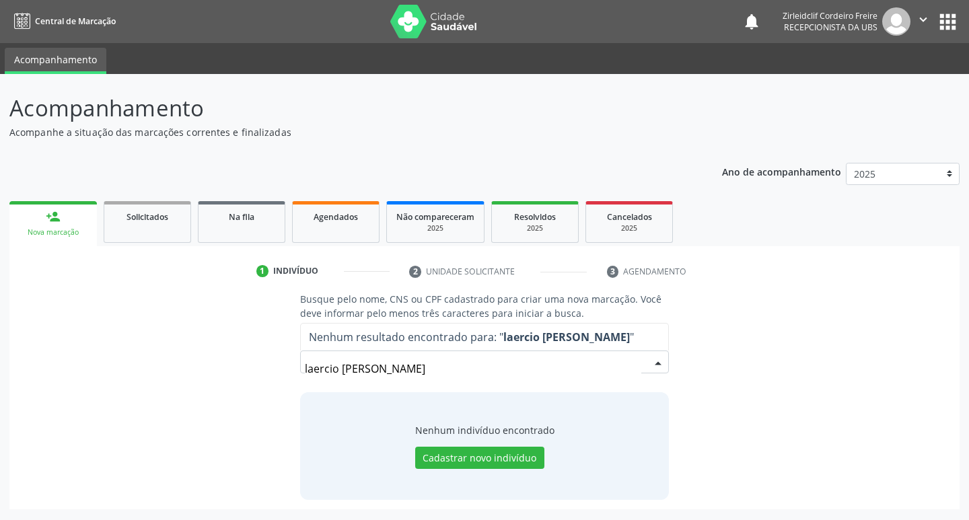
click at [431, 369] on input "laercio jose dos santos viera" at bounding box center [473, 368] width 337 height 27
click at [437, 369] on input "laercio jose dos santos viera" at bounding box center [473, 368] width 337 height 27
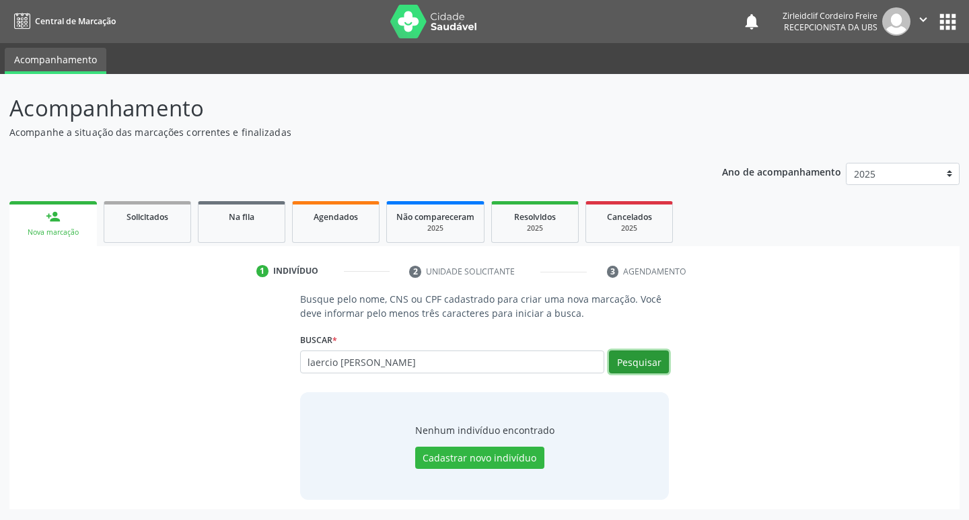
click at [636, 363] on button "Pesquisar" at bounding box center [639, 362] width 60 height 23
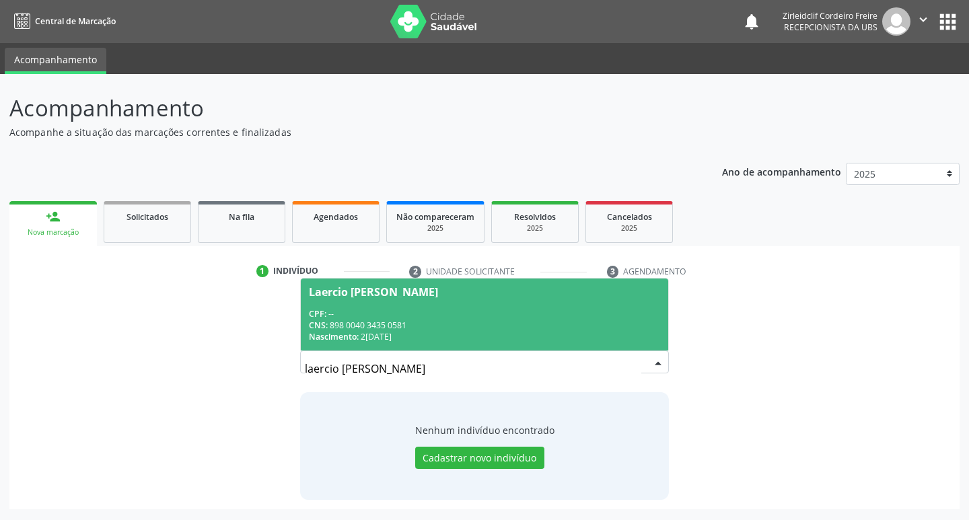
click at [527, 305] on span "Laercio Jose dos Santos Vieira CPF: -- CNS: 898 0040 3435 0581 Nascimento: 20/0…" at bounding box center [485, 315] width 368 height 72
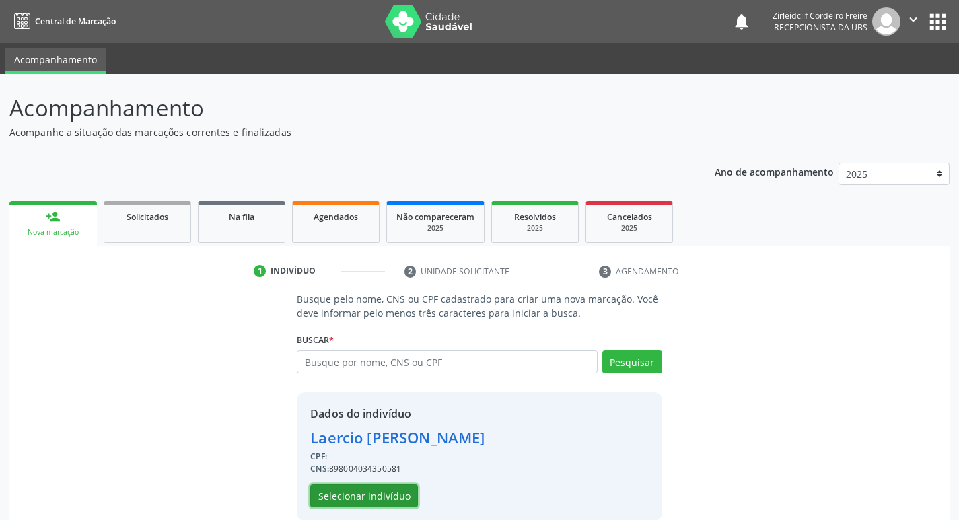
click at [373, 492] on button "Selecionar indivíduo" at bounding box center [364, 495] width 108 height 23
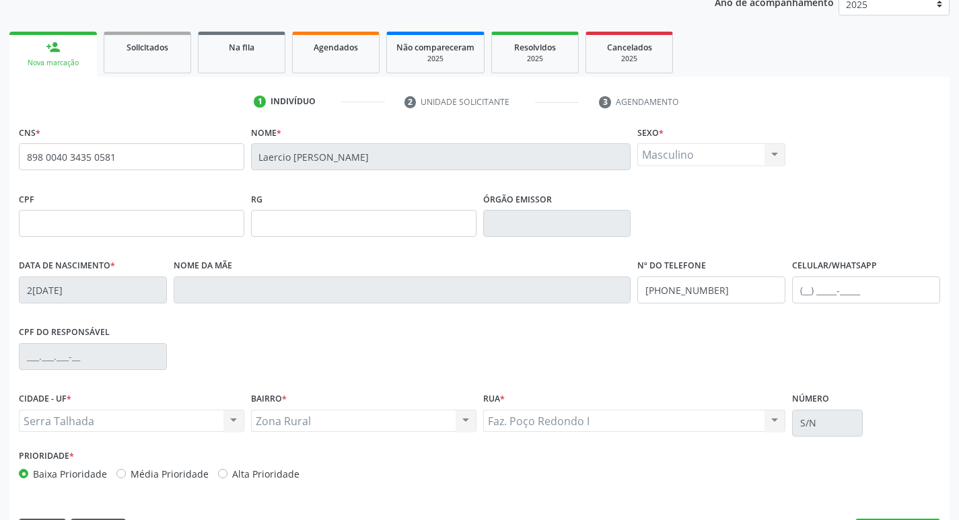
scroll to position [209, 0]
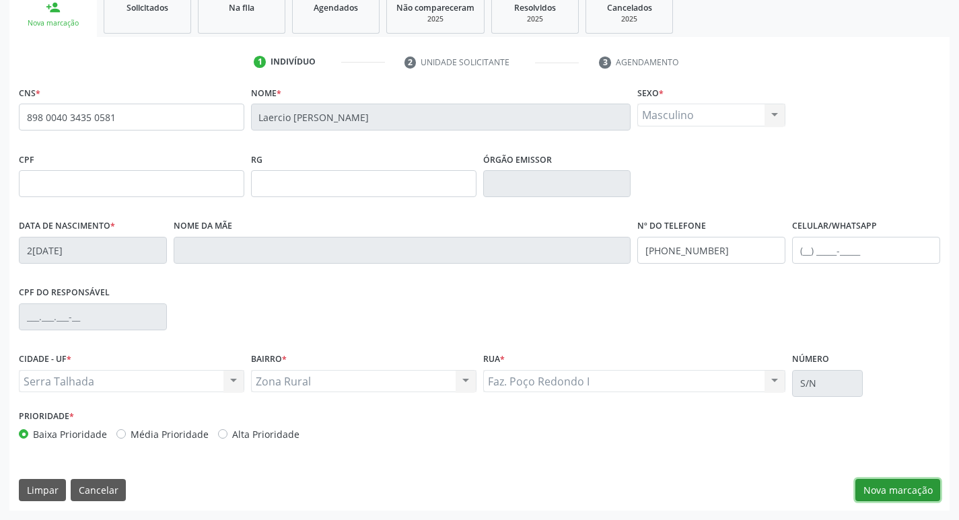
click at [883, 488] on button "Nova marcação" at bounding box center [897, 490] width 85 height 23
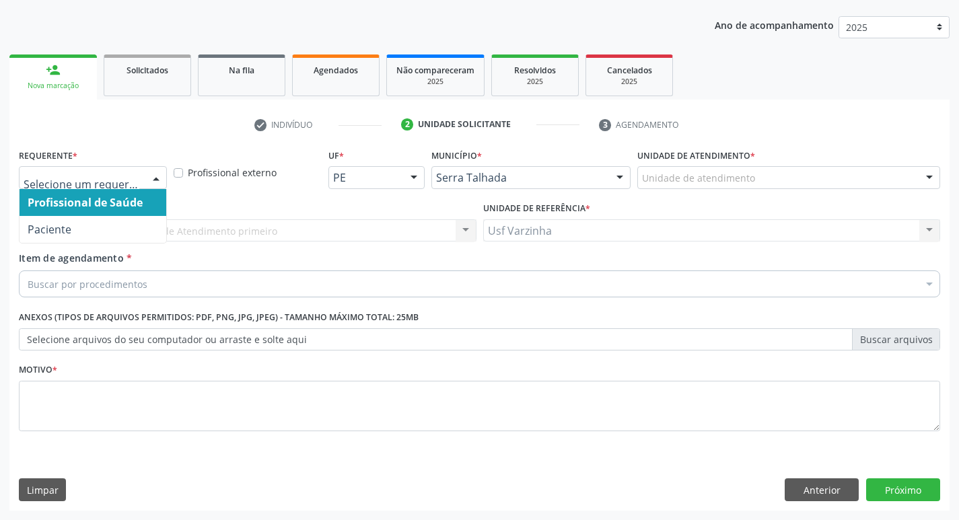
click at [153, 176] on div at bounding box center [156, 178] width 20 height 23
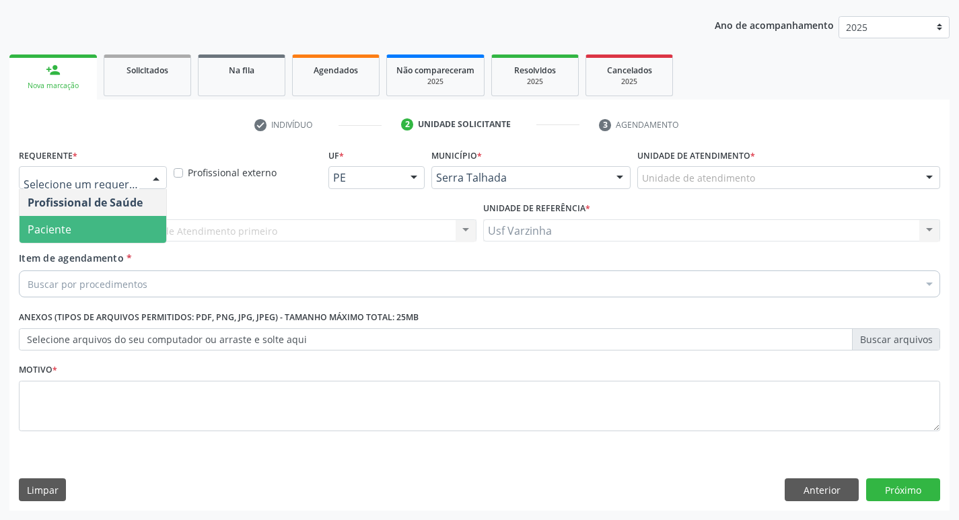
click at [130, 233] on span "Paciente" at bounding box center [93, 229] width 147 height 27
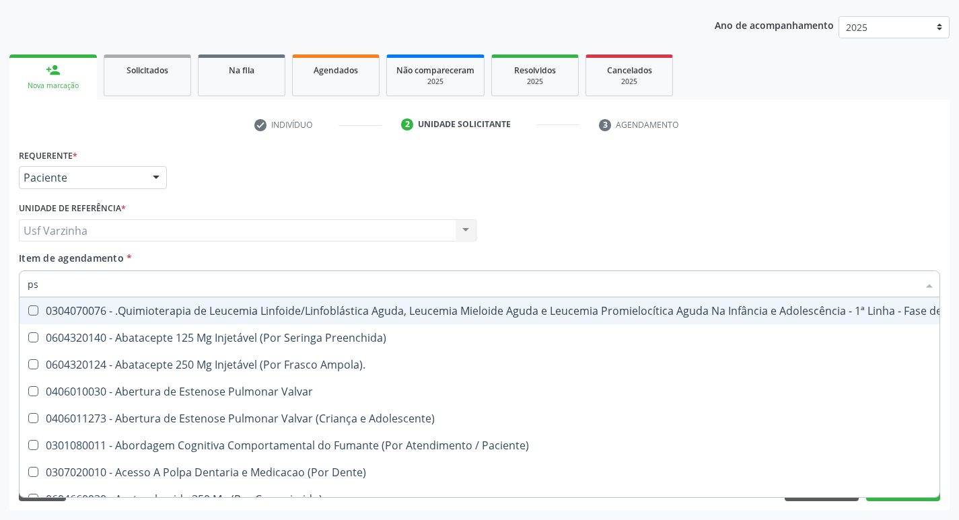
type input "psa"
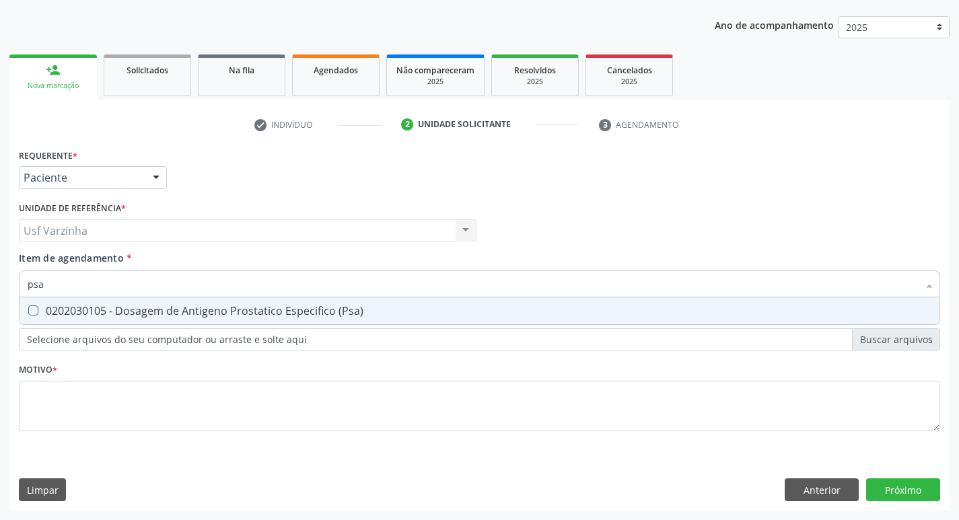
click at [45, 307] on div "0202030105 - Dosagem de Antigeno Prostatico Especifico (Psa)" at bounding box center [480, 310] width 904 height 11
checkbox \(Psa\) "true"
click at [71, 284] on input "psa" at bounding box center [473, 283] width 890 height 27
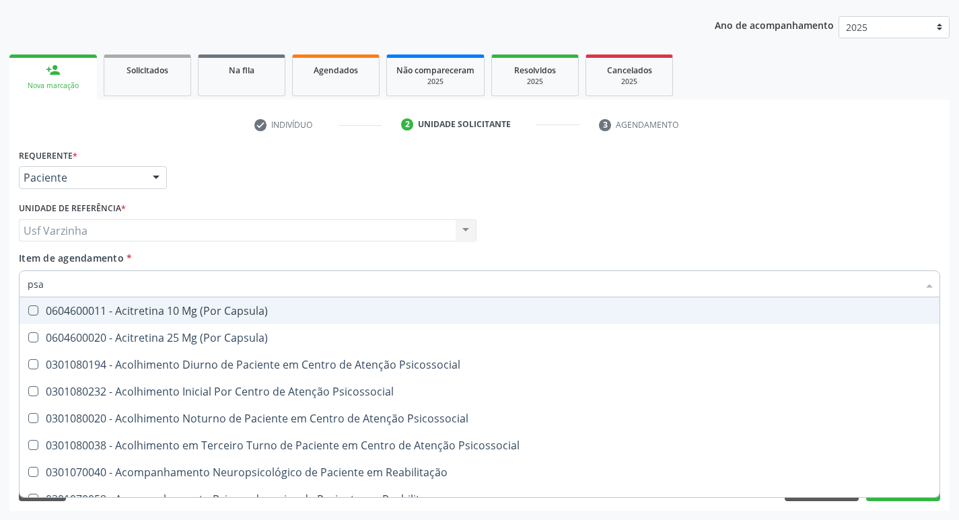
type input "ps"
checkbox Capsula\) "false"
type input "p"
checkbox \(Psa\) "false"
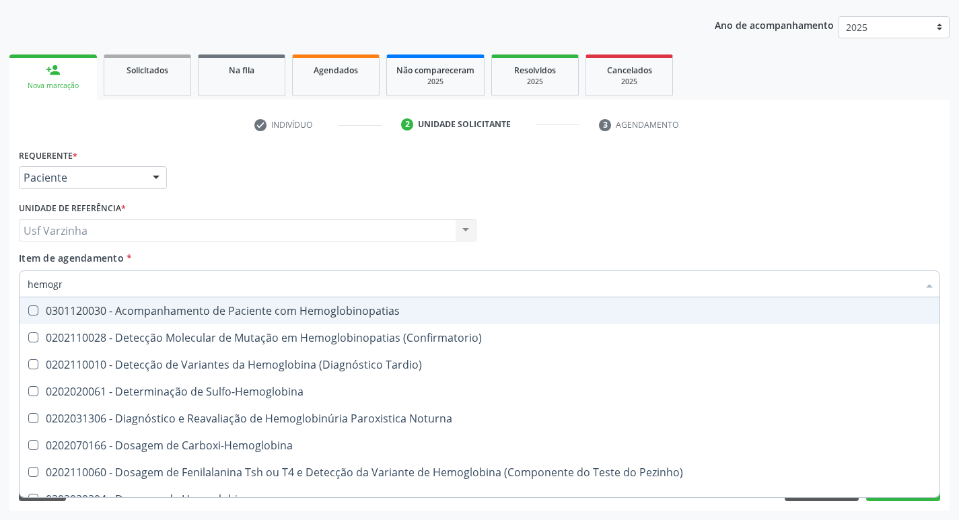
type input "hemogra"
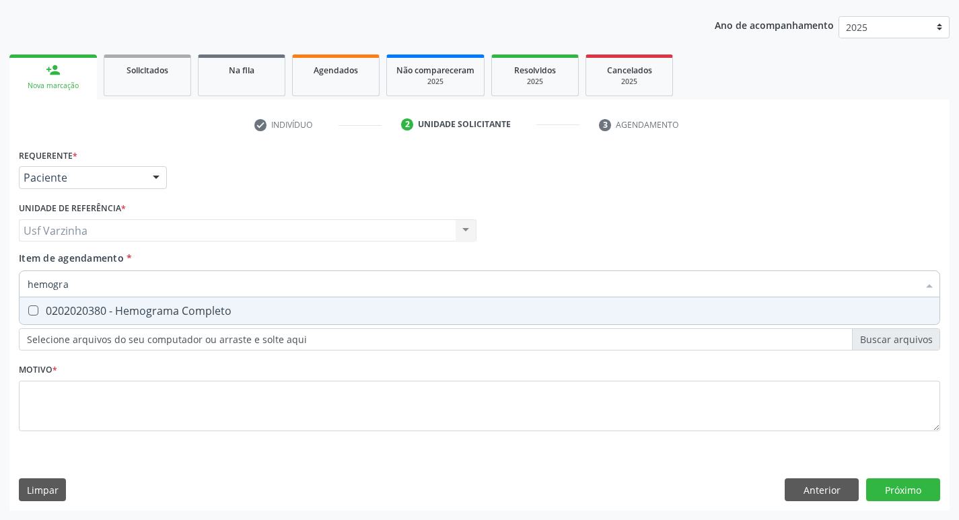
click at [46, 309] on div "0202020380 - Hemograma Completo" at bounding box center [480, 310] width 904 height 11
checkbox Completo "true"
click at [77, 285] on input "hemogra" at bounding box center [473, 283] width 890 height 27
type input "hemog"
checkbox Completo "false"
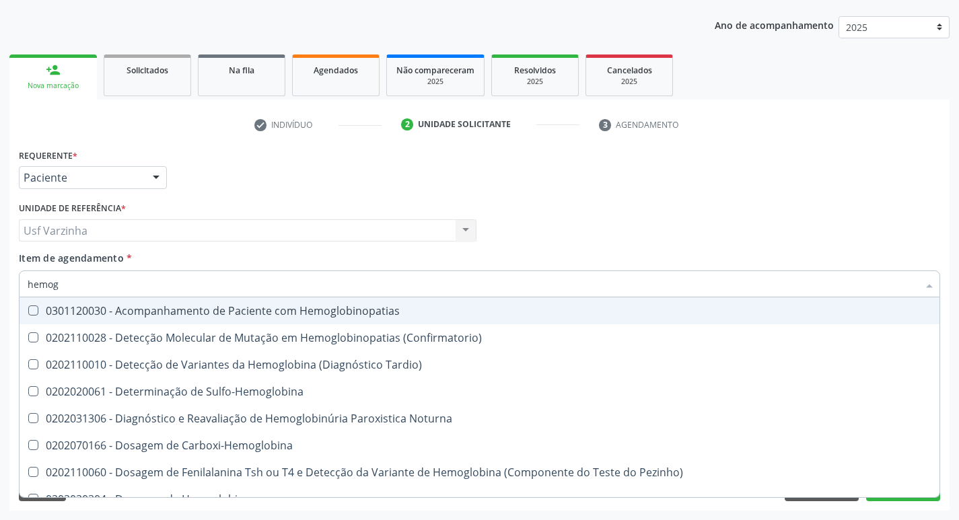
type input "hemo"
checkbox Completo "false"
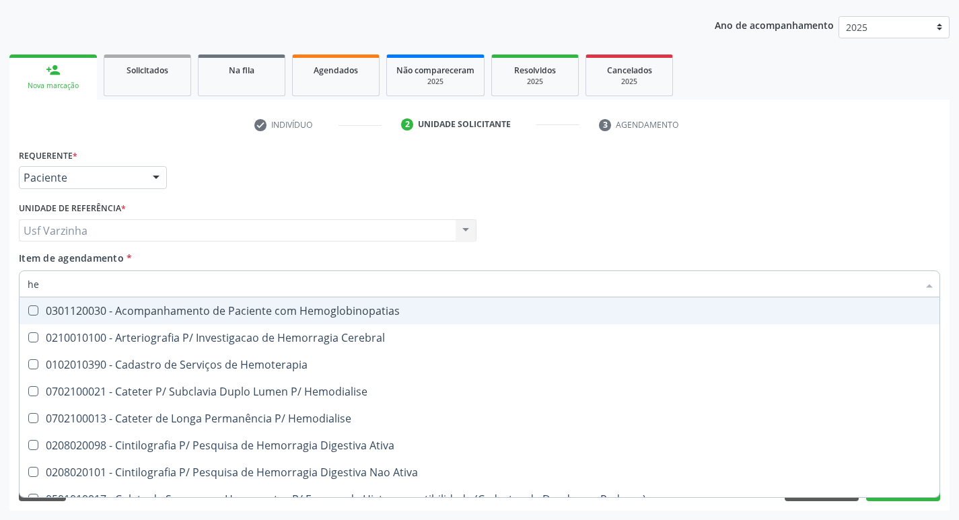
type input "h"
checkbox Completo "false"
checkbox Elástica "false"
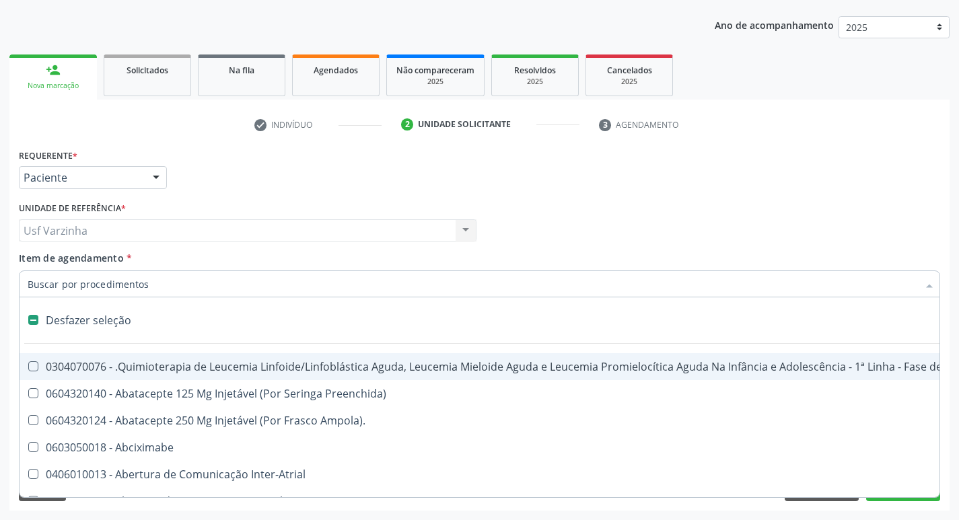
type input "u"
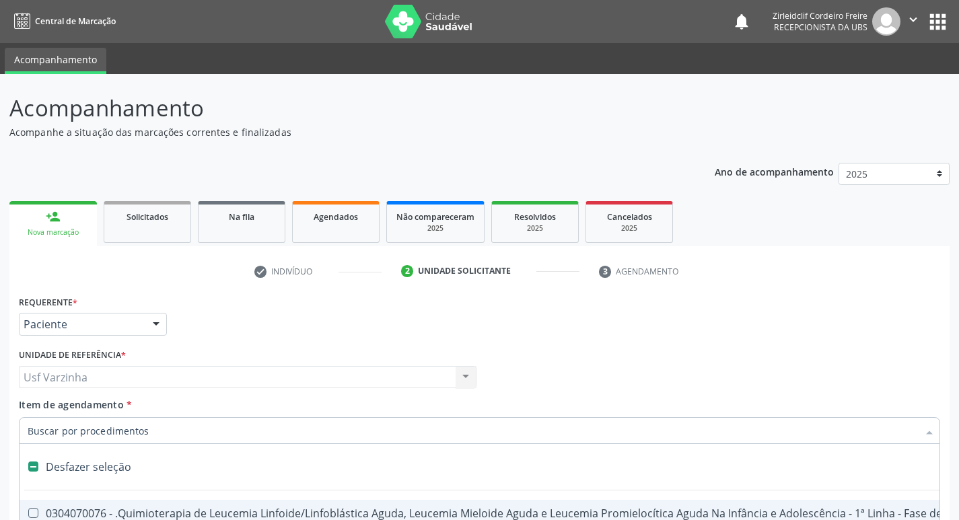
scroll to position [147, 0]
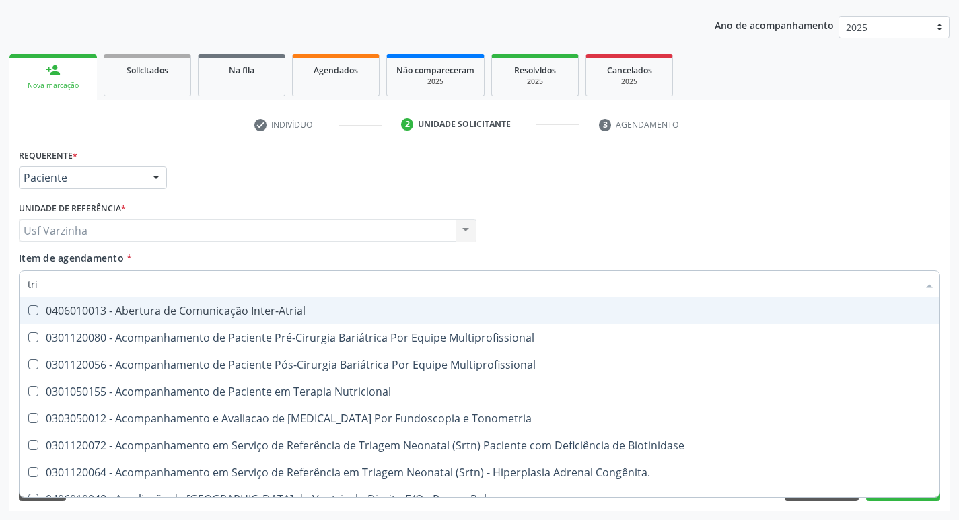
type input "trig"
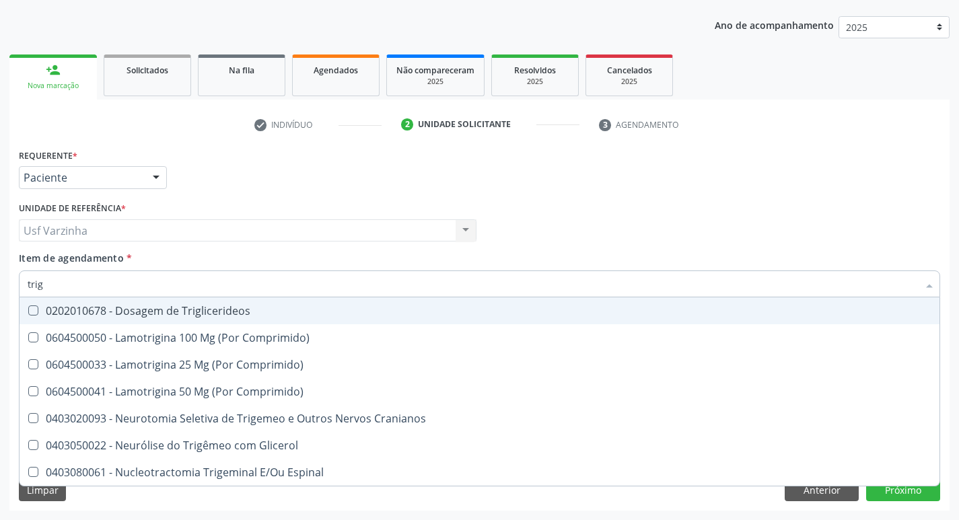
click at [71, 318] on span "0202010678 - Dosagem de Triglicerideos" at bounding box center [480, 310] width 920 height 27
checkbox Triglicerideos "true"
click at [67, 289] on input "trig" at bounding box center [473, 283] width 890 height 27
type input "tri"
checkbox Triglicerideos "false"
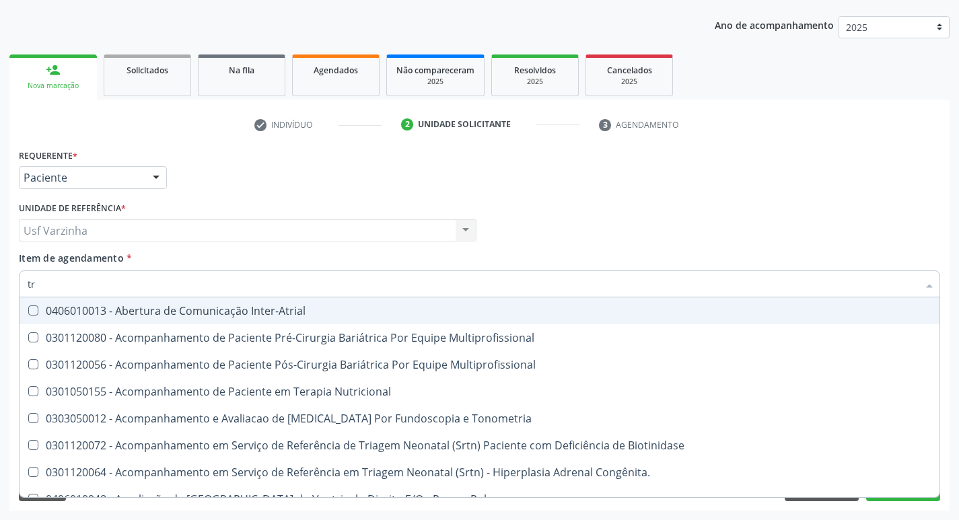
type input "t"
checkbox Triglicerideos "false"
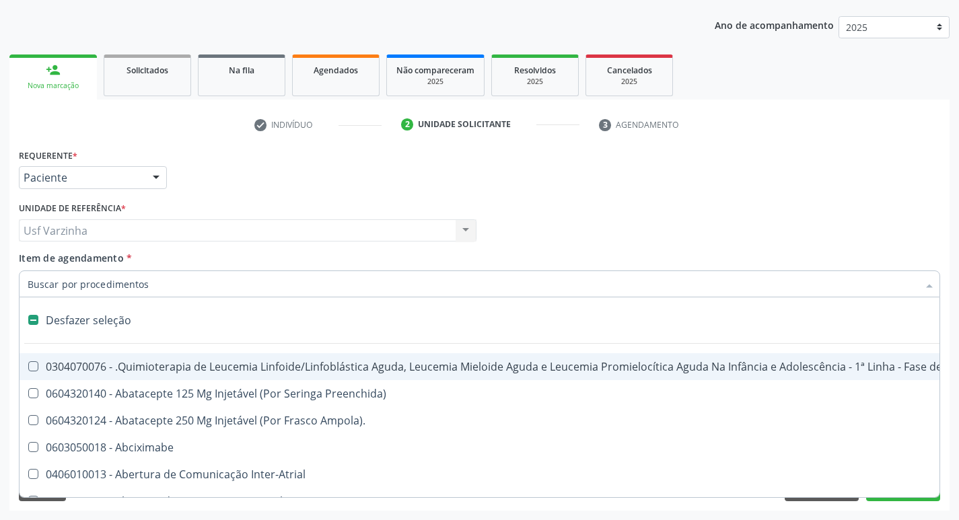
type input "g"
checkbox Aberto\) "true"
checkbox Boca "true"
checkbox Doses\) "true"
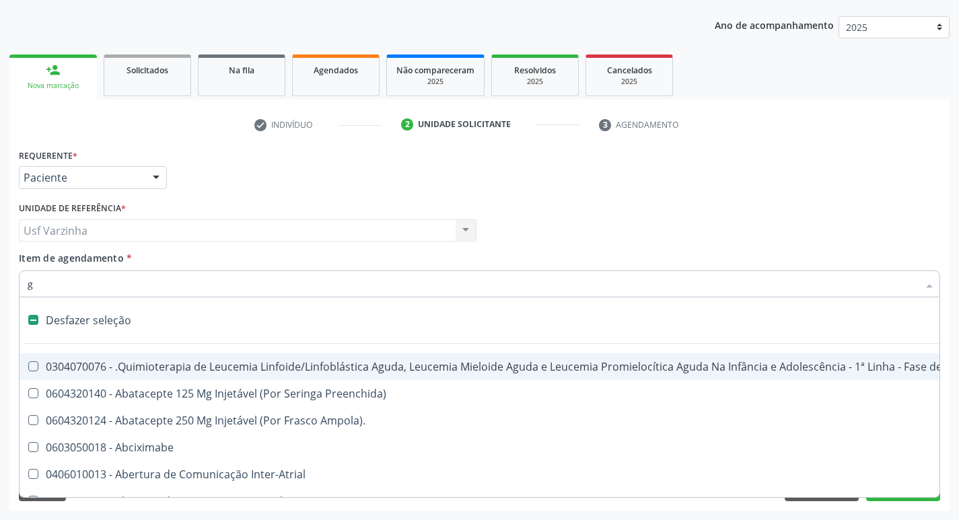
checkbox Inalante\) "true"
checkbox Bursectomia "true"
checkbox Inteiro "true"
checkbox \(Ventriculografia\) "true"
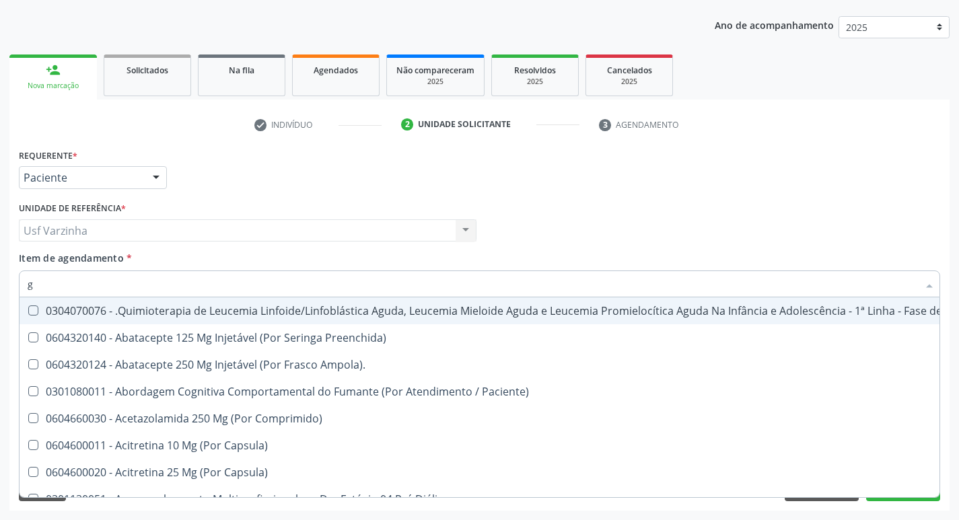
type input "gl"
checkbox Pé "true"
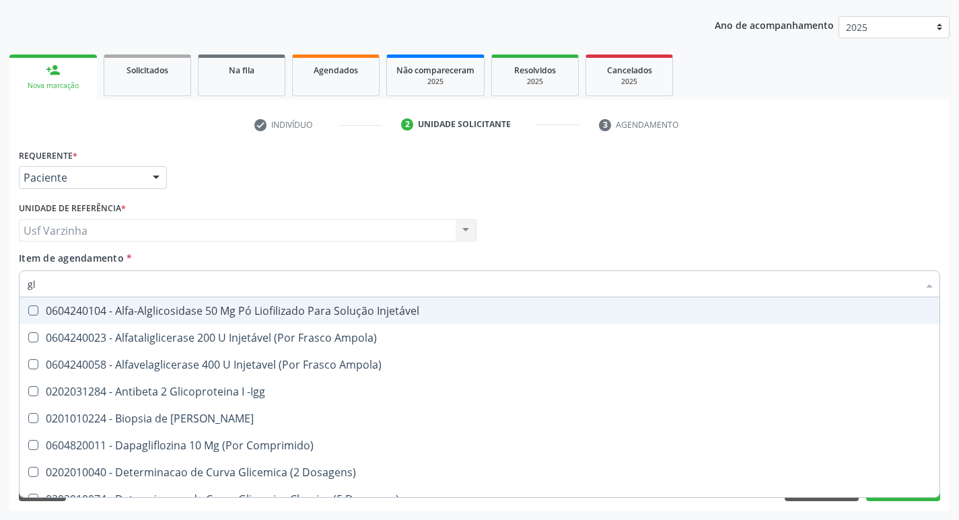
type input "gli"
checkbox Triglicerideos "true"
type input "glic"
checkbox Derrames "true"
checkbox Triglicerideos "false"
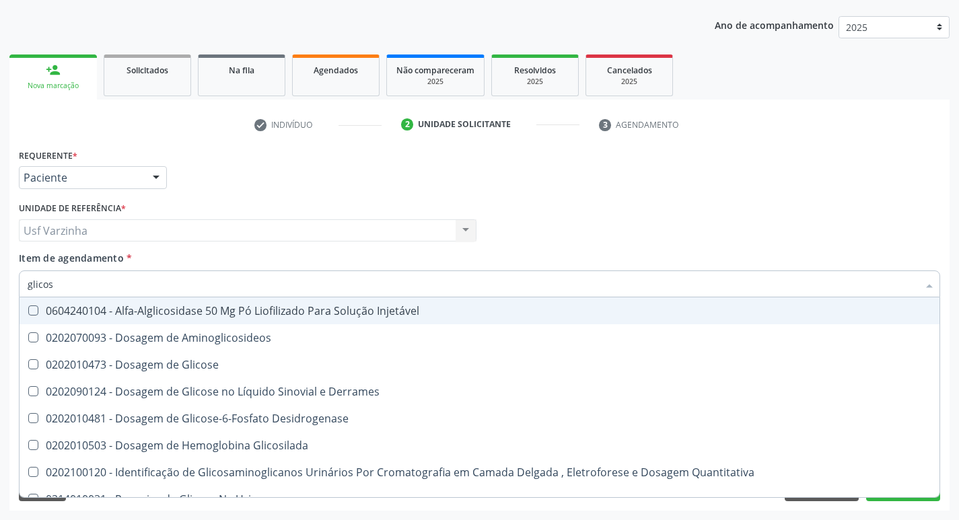
type input "glicose"
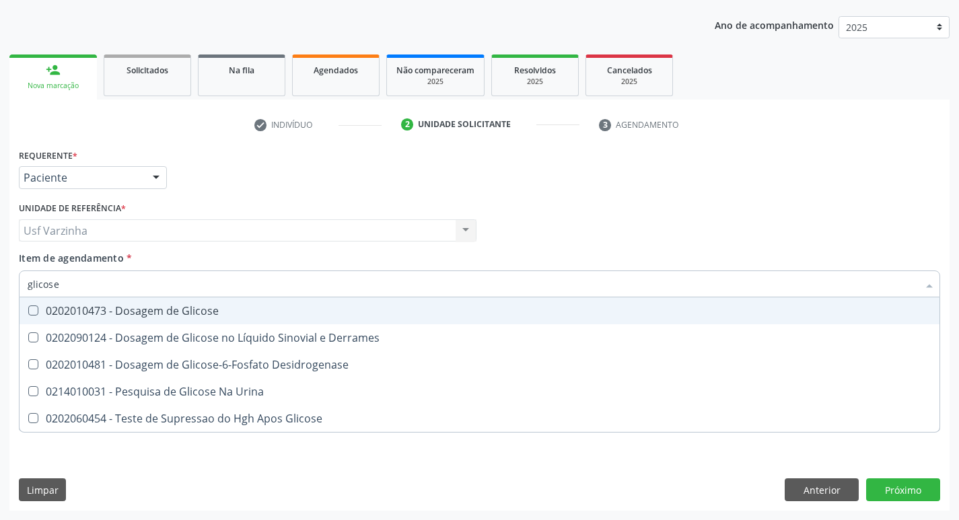
click at [114, 311] on div "0202010473 - Dosagem de Glicose" at bounding box center [480, 310] width 904 height 11
checkbox Glicose "true"
click at [65, 284] on input "glicose" at bounding box center [473, 283] width 890 height 27
type input "glicos"
checkbox Glicose "false"
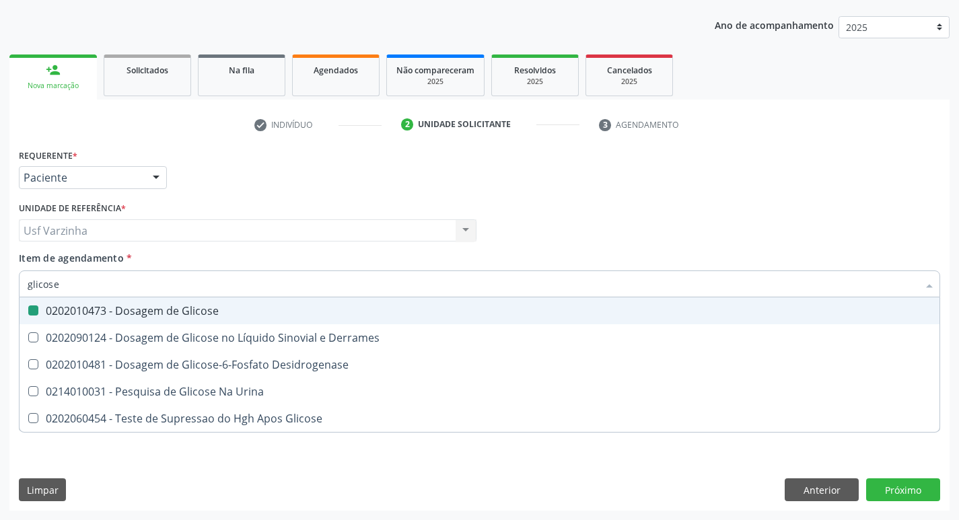
checkbox Desidrogenase "true"
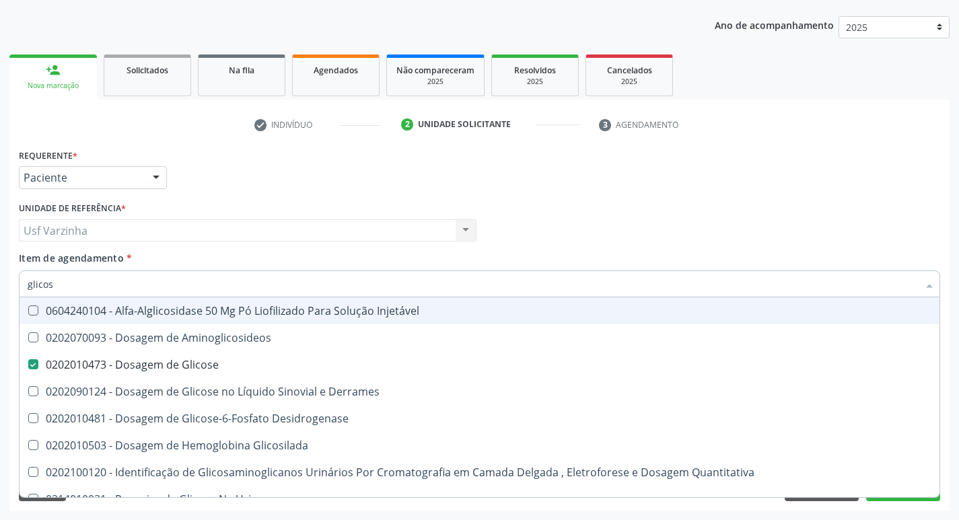
type input "glico"
checkbox Glicose "false"
checkbox Glicosilada "true"
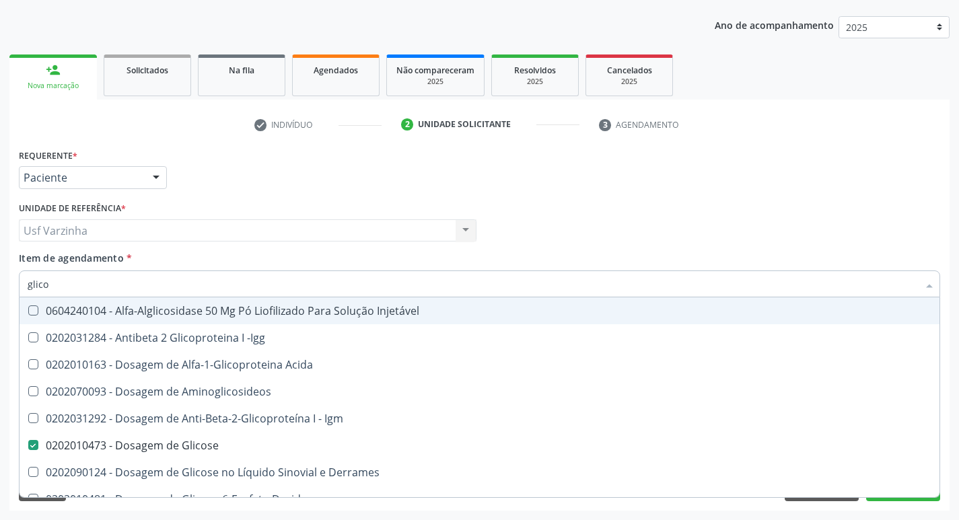
type input "glic"
checkbox Glicose "false"
checkbox Glicose "true"
type input "gli"
checkbox Glicose "false"
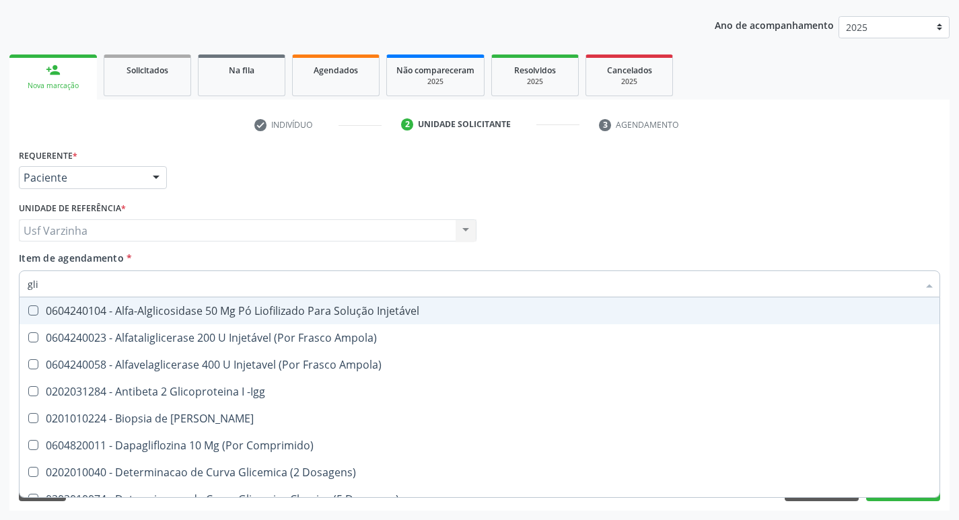
type input "gl"
checkbox Glicose "false"
checkbox Triglicerideos "false"
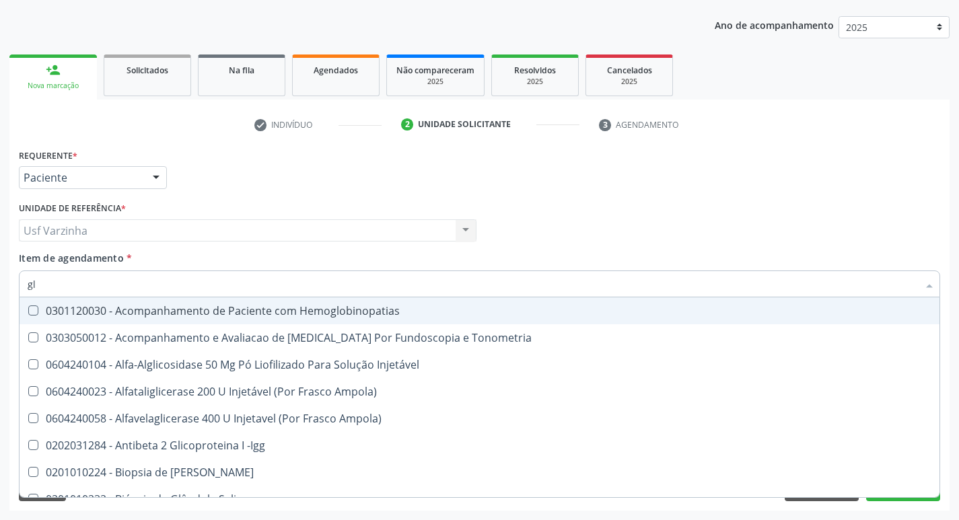
type input "g"
checkbox Glicose "false"
checkbox Triglicerideos "false"
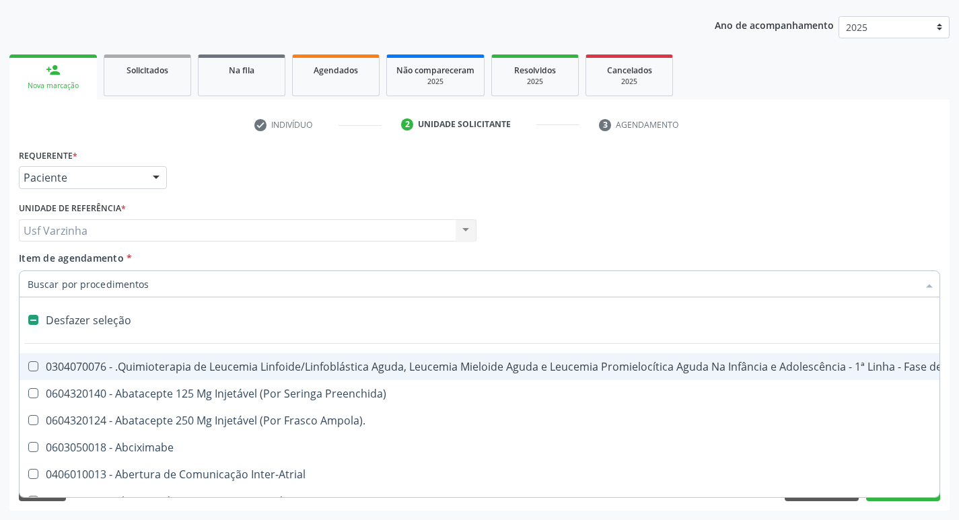
type input "h"
checkbox A "true"
checkbox Queimados\) "true"
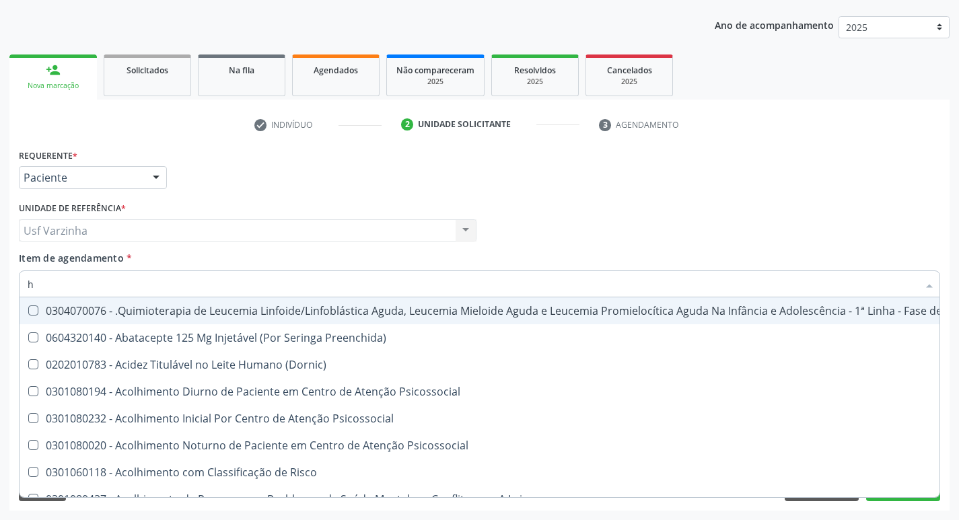
type input "he"
checkbox Removível "true"
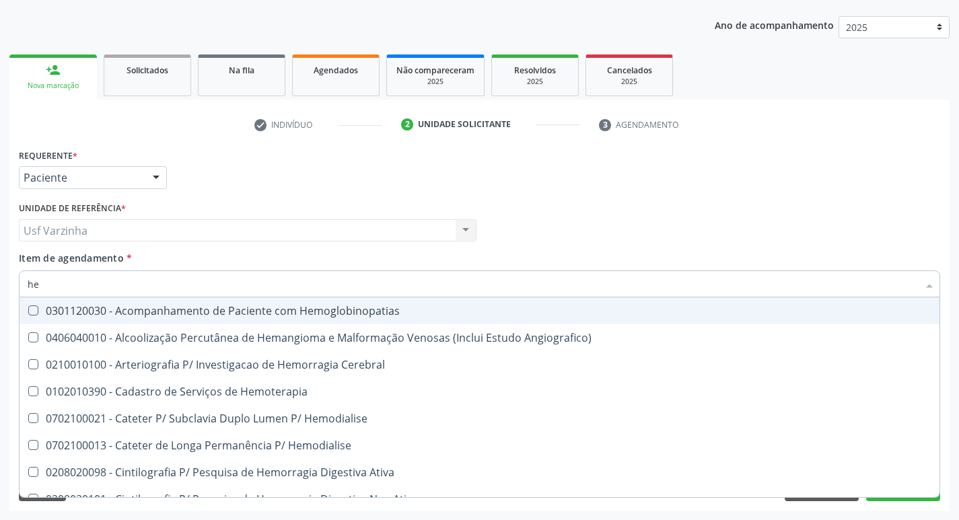
type input "hem"
checkbox Completo "true"
checkbox Orgaos "false"
type input "hemo"
checkbox Retro-Retal "true"
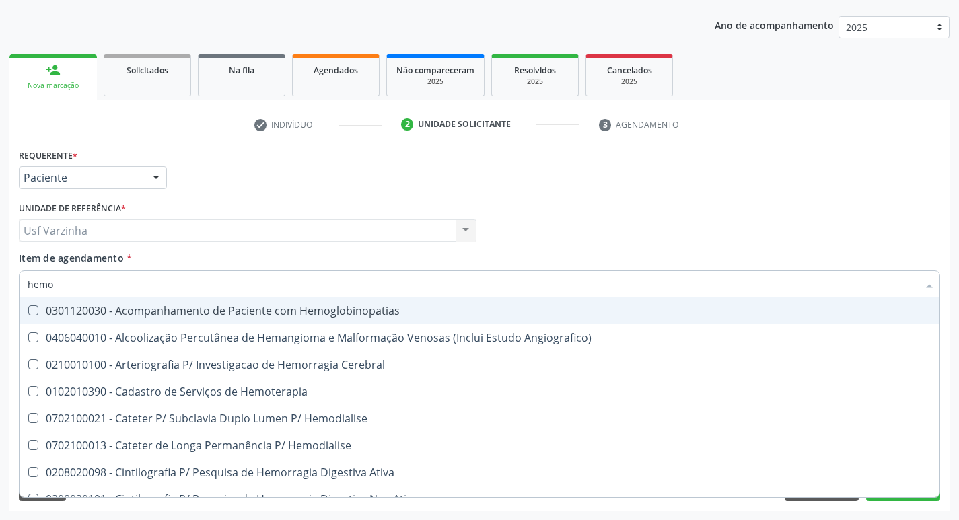
checkbox Completo "false"
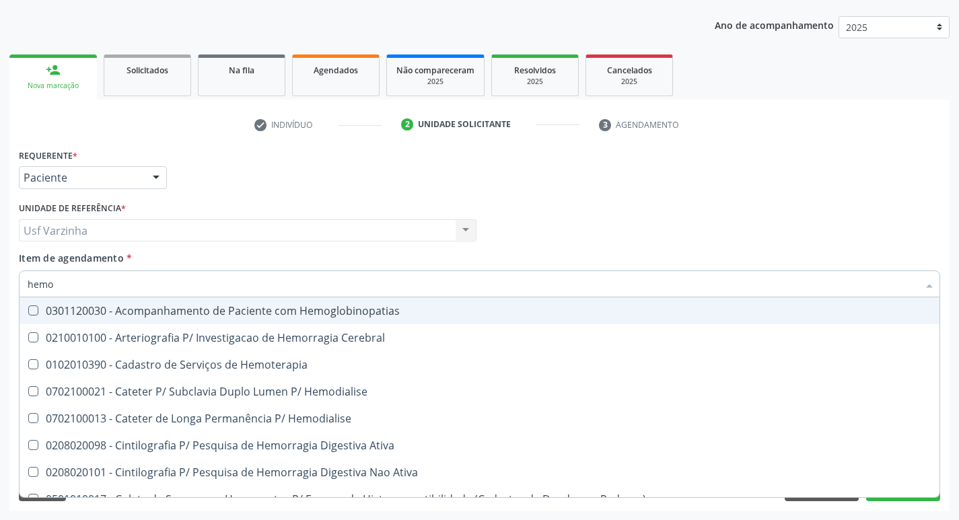
type input "hemog"
checkbox Carboxi-Hemoglobina "true"
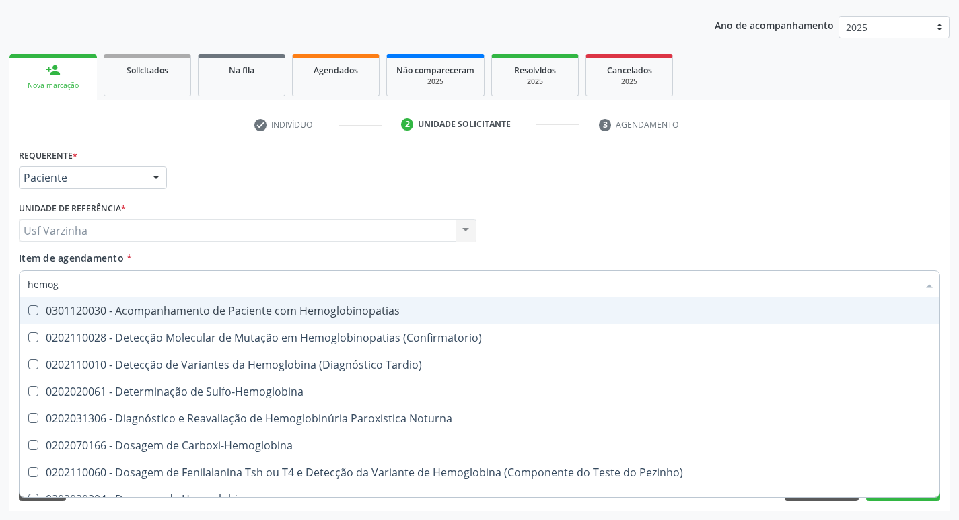
type input "hemogl"
checkbox Completo "false"
type input "hemoglob"
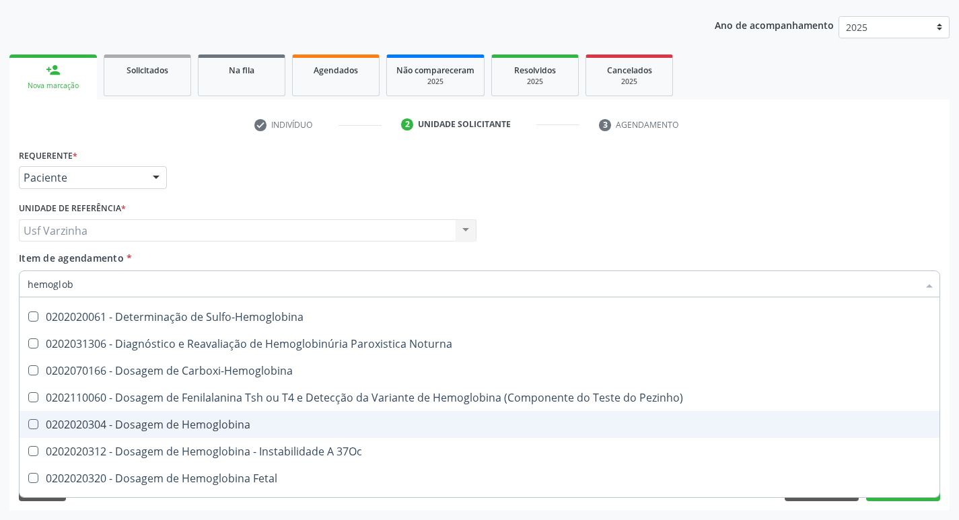
scroll to position [135, 0]
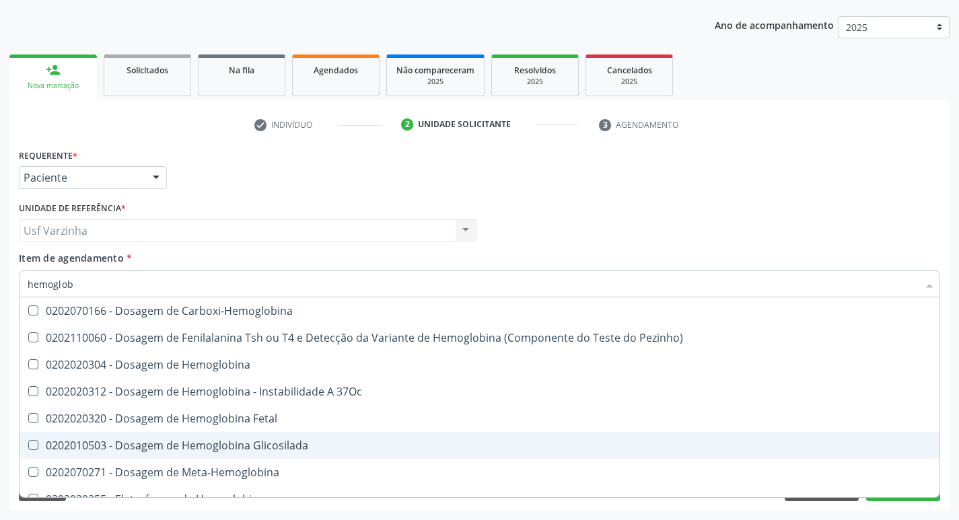
click at [189, 443] on div "0202010503 - Dosagem de Hemoglobina Glicosilada" at bounding box center [480, 445] width 904 height 11
checkbox Glicosilada "true"
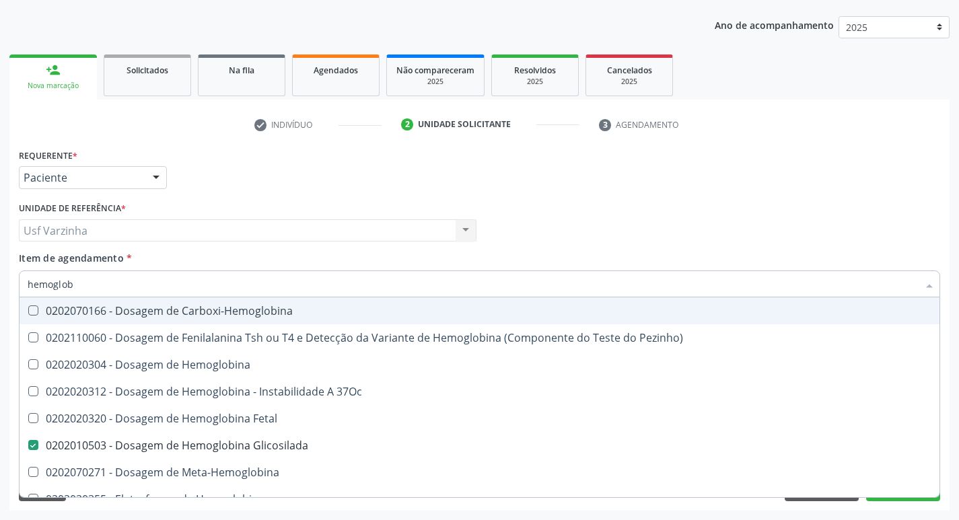
click at [81, 285] on input "hemoglob" at bounding box center [473, 283] width 890 height 27
type input "hemog"
checkbox S "true"
type input "h"
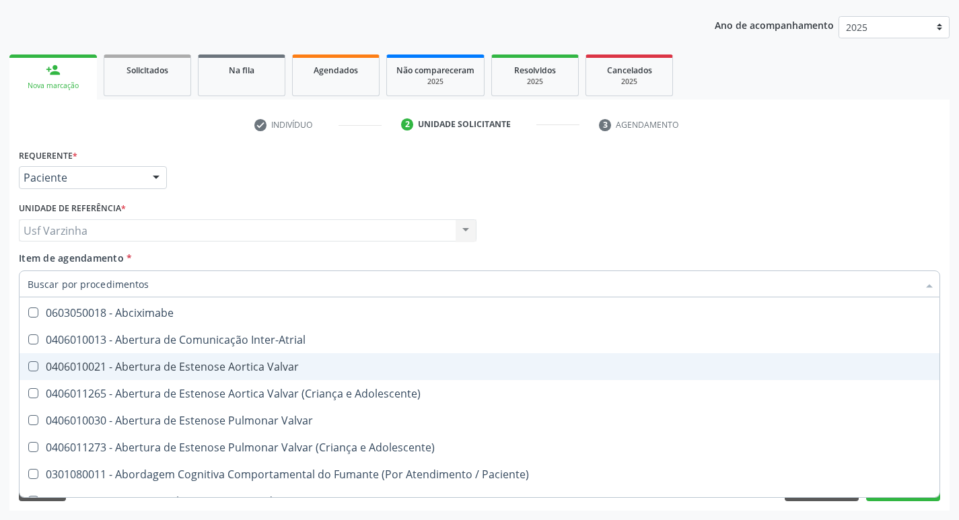
checkbox Dente\) "false"
checkbox Capsula\) "false"
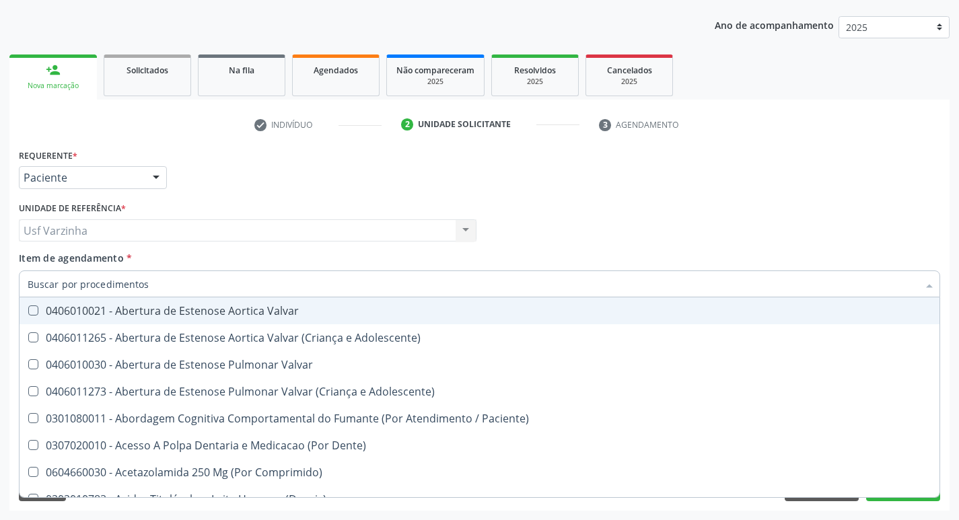
type input "u"
checkbox Cistometro "true"
checkbox Leprae "true"
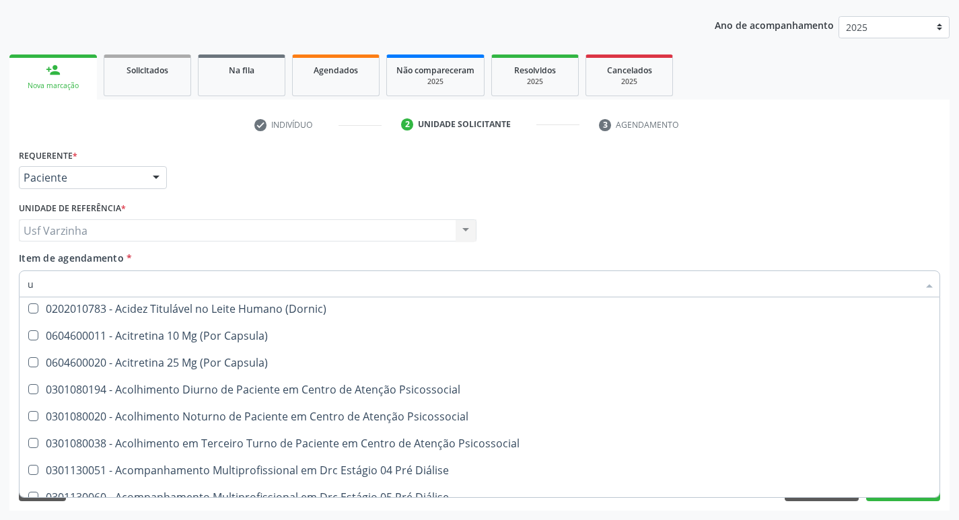
scroll to position [135, 0]
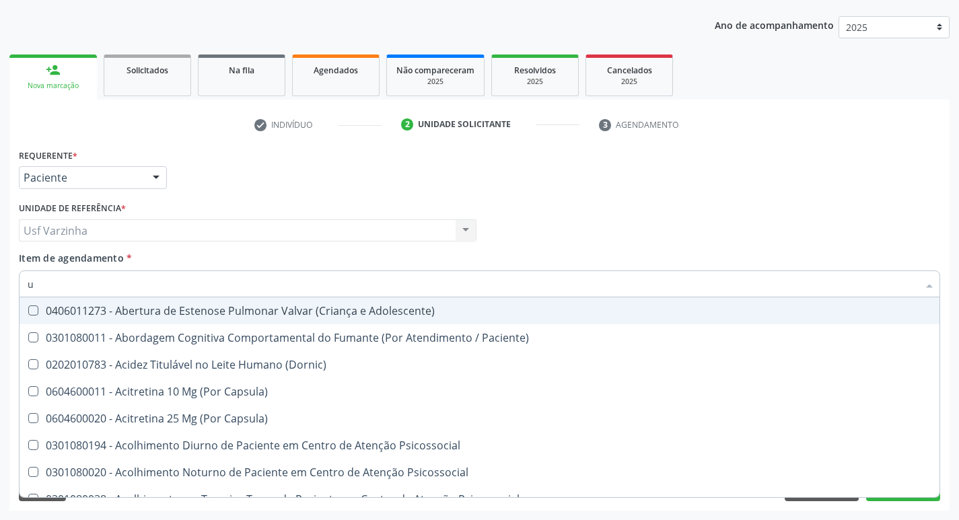
type input "ur"
checkbox Níveis "true"
checkbox Nível "true"
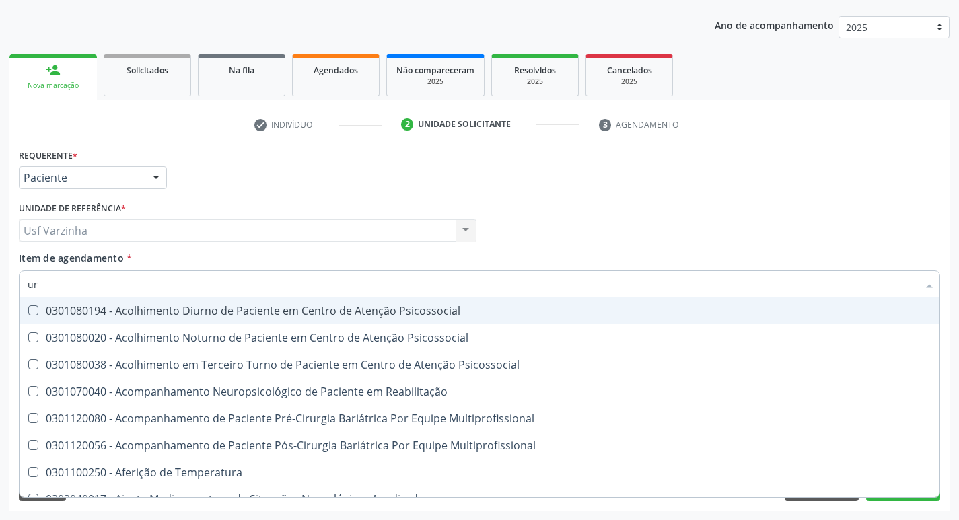
type input "uri"
checkbox B "true"
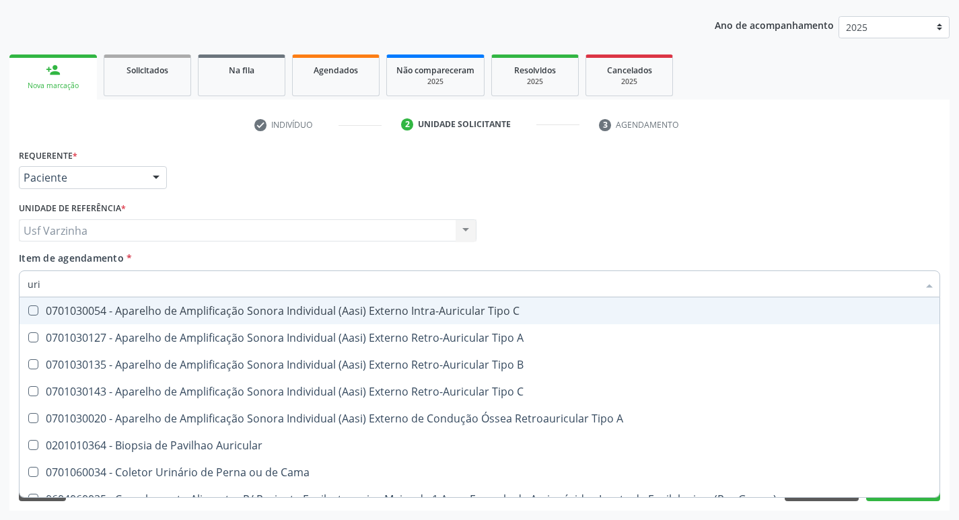
type input "urin"
checkbox Urico "false"
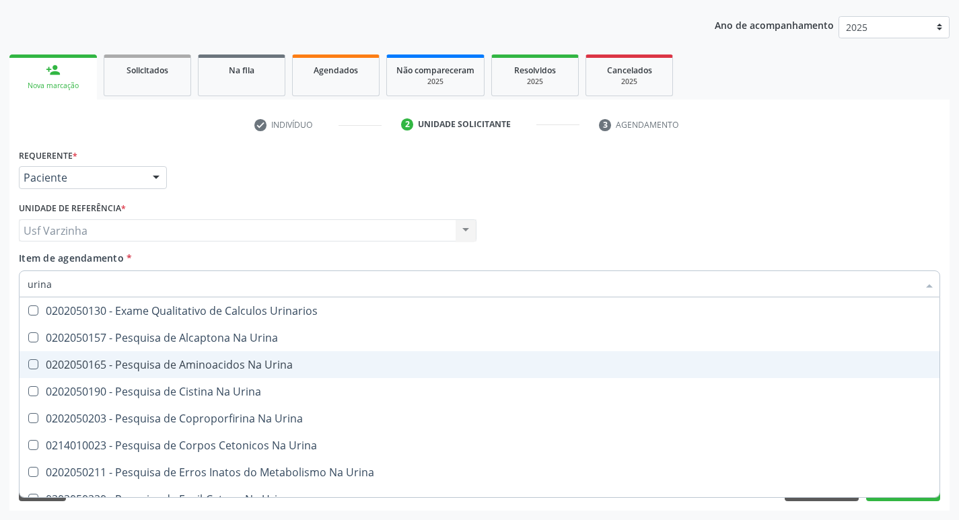
scroll to position [69, 0]
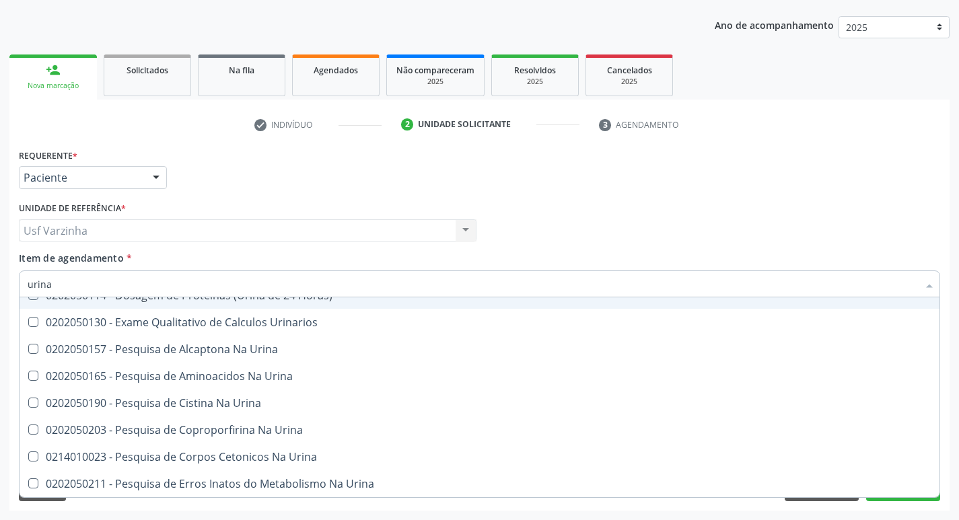
click at [56, 284] on input "urina" at bounding box center [473, 283] width 890 height 27
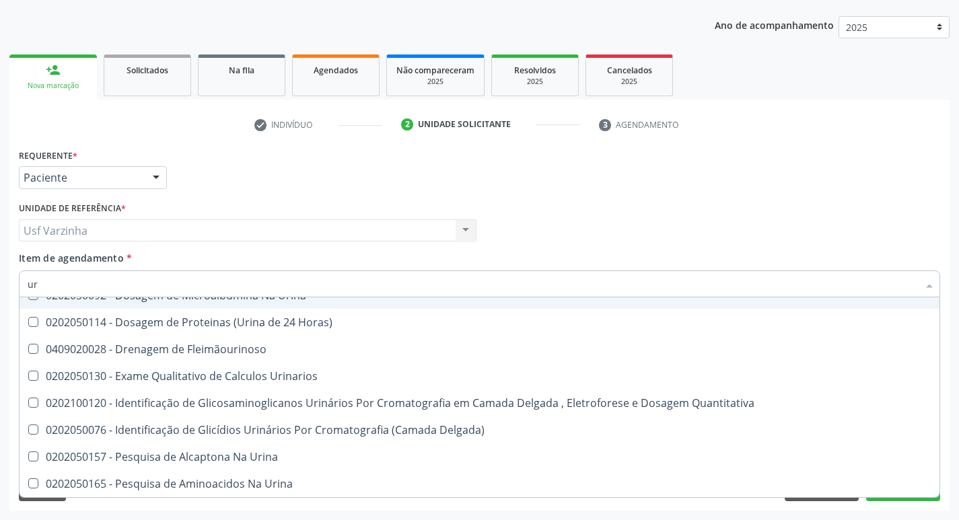
type input "u"
checkbox Eletroforese\) "false"
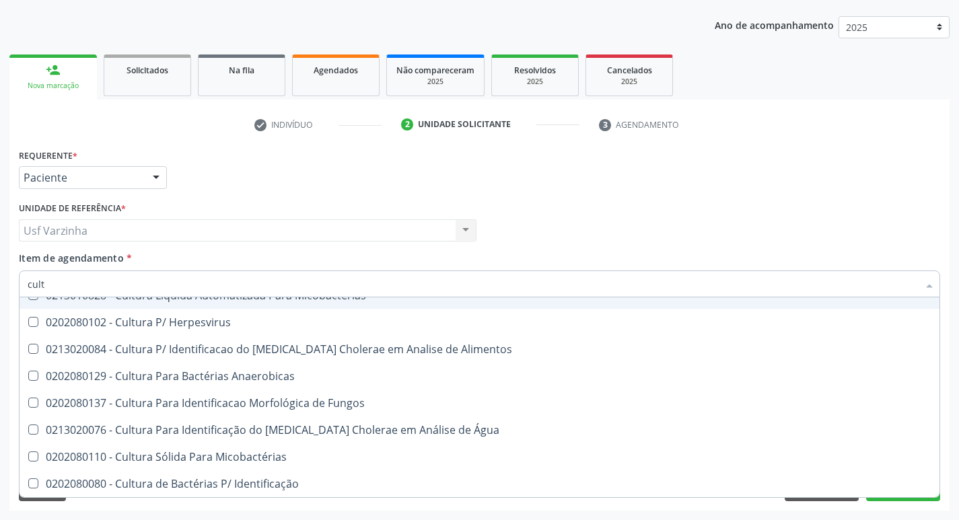
type input "cultu"
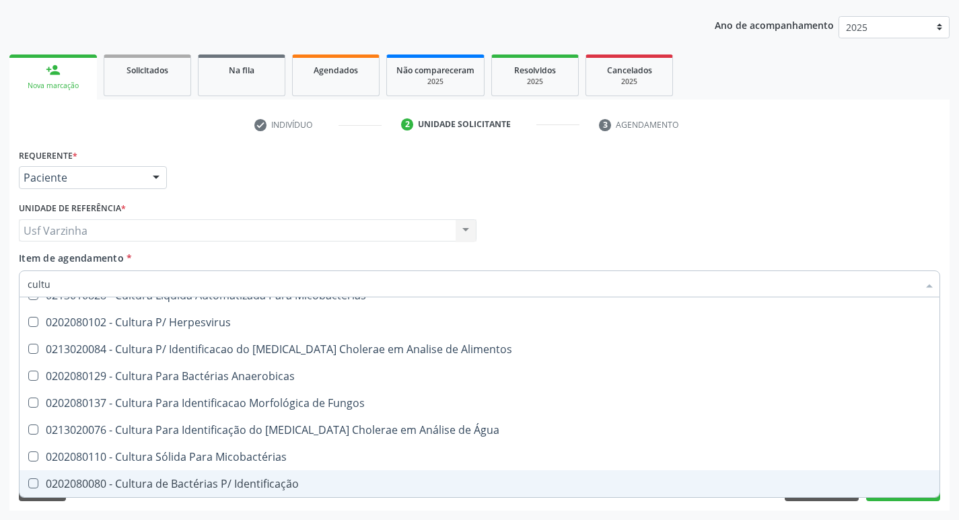
click at [216, 478] on div "0202080080 - Cultura de Bactérias P/ Identificação" at bounding box center [480, 483] width 904 height 11
checkbox Identificação "true"
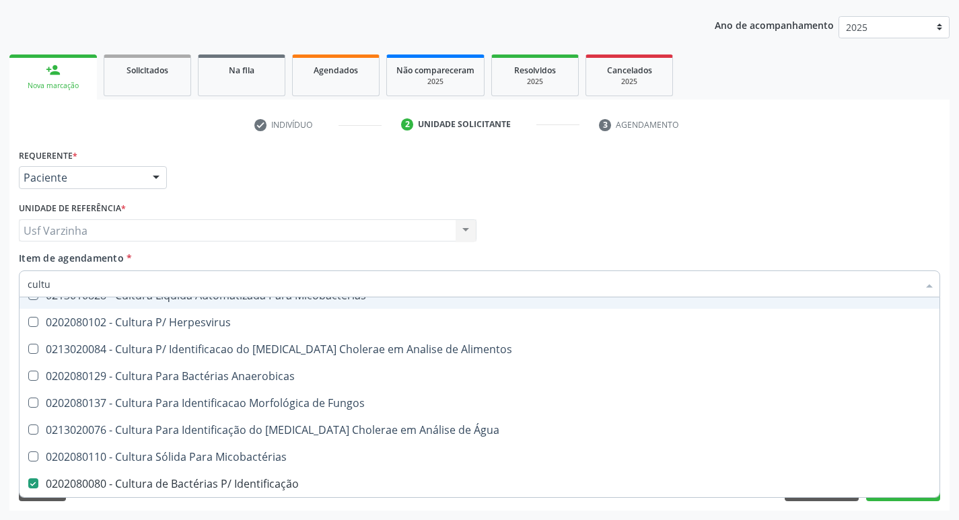
click at [68, 284] on input "cultu" at bounding box center [473, 283] width 890 height 27
type input "cul"
checkbox Identificação "false"
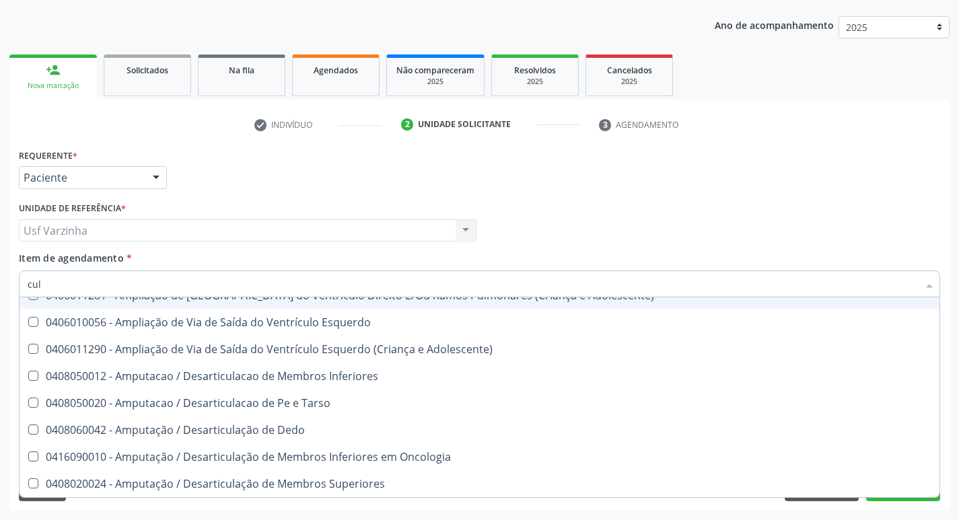
type input "cu"
checkbox Identificação "false"
checkbox Ocular "true"
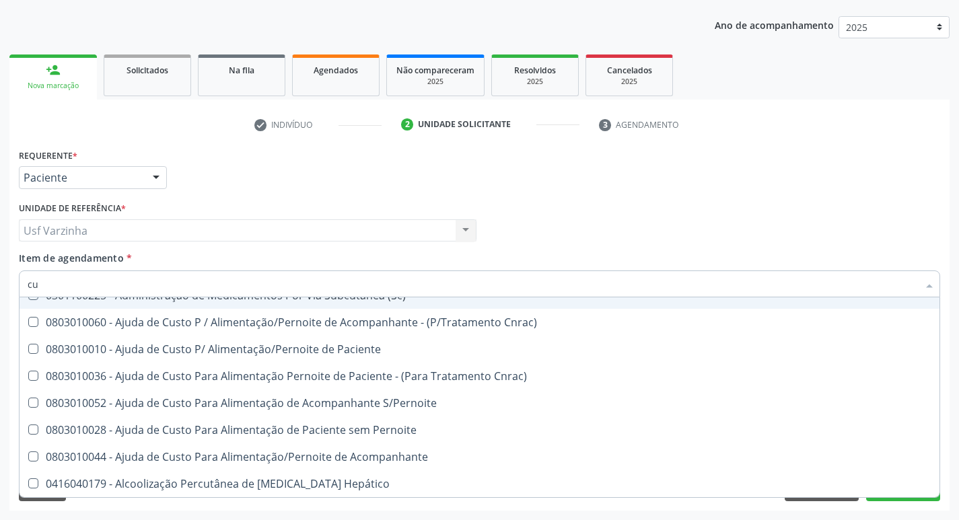
type input "c"
checkbox Identificação "false"
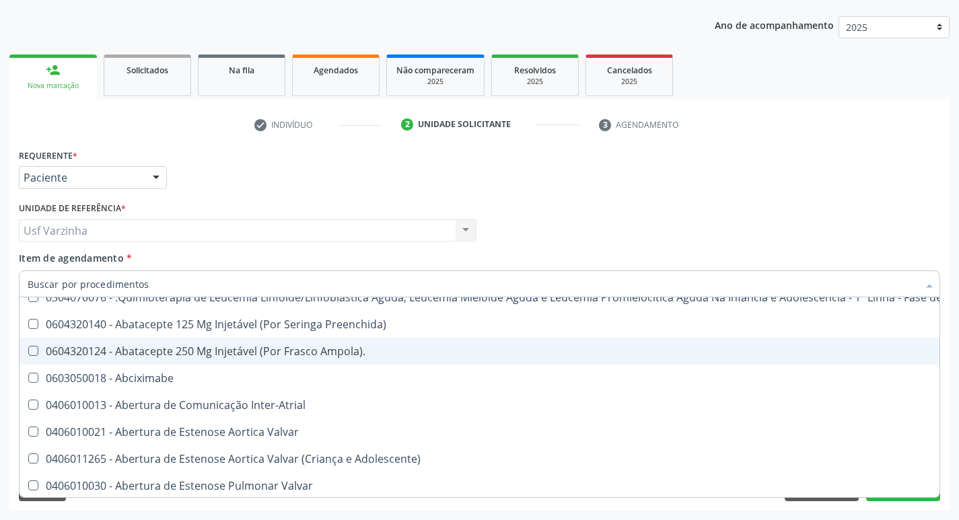
scroll to position [125, 0]
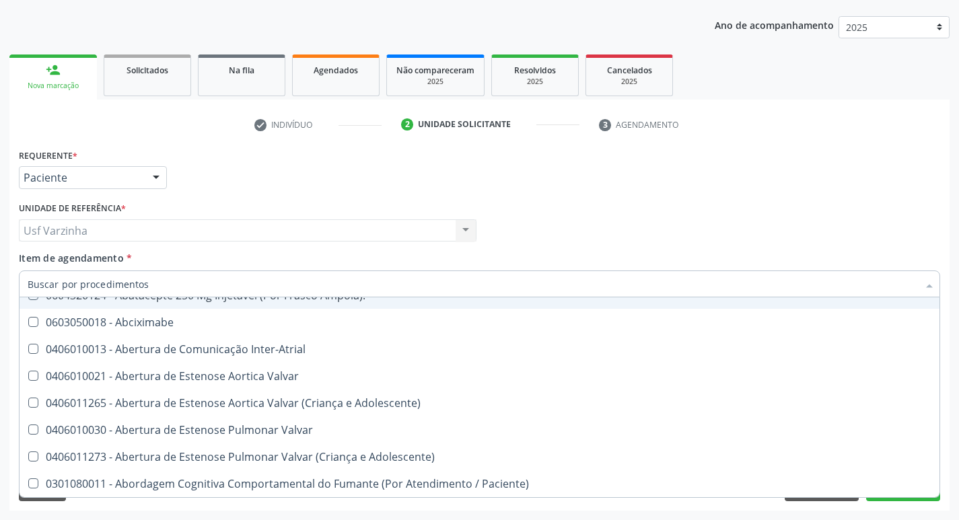
type input "u"
checkbox Reservatorio "true"
checkbox Cistometro "true"
checkbox Leprae "true"
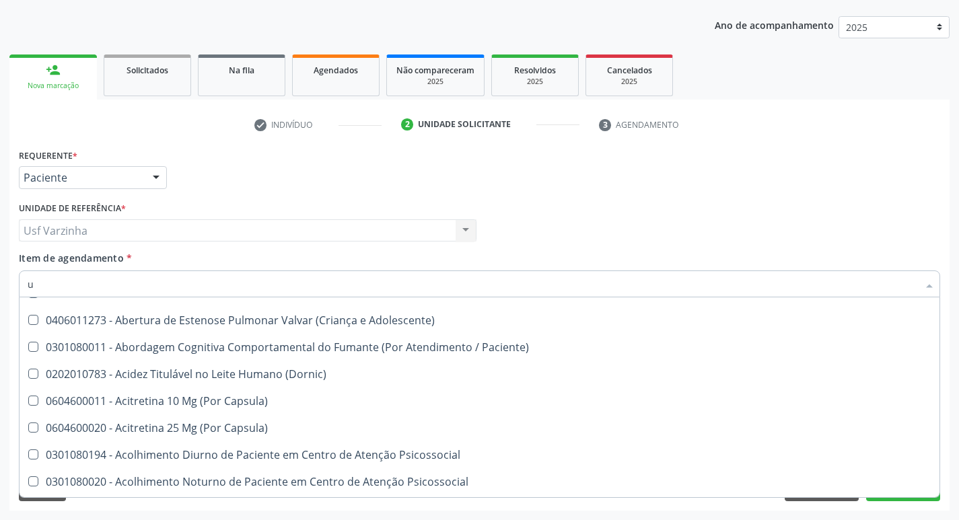
scroll to position [69, 0]
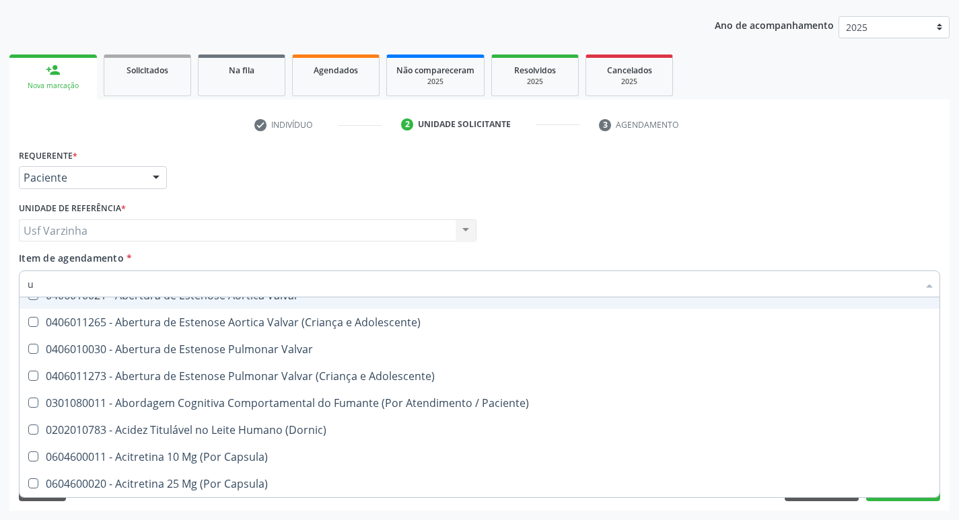
type input "ur"
checkbox Recoberto\) "true"
checkbox Níveis "true"
checkbox Nível "true"
checkbox Identificação "false"
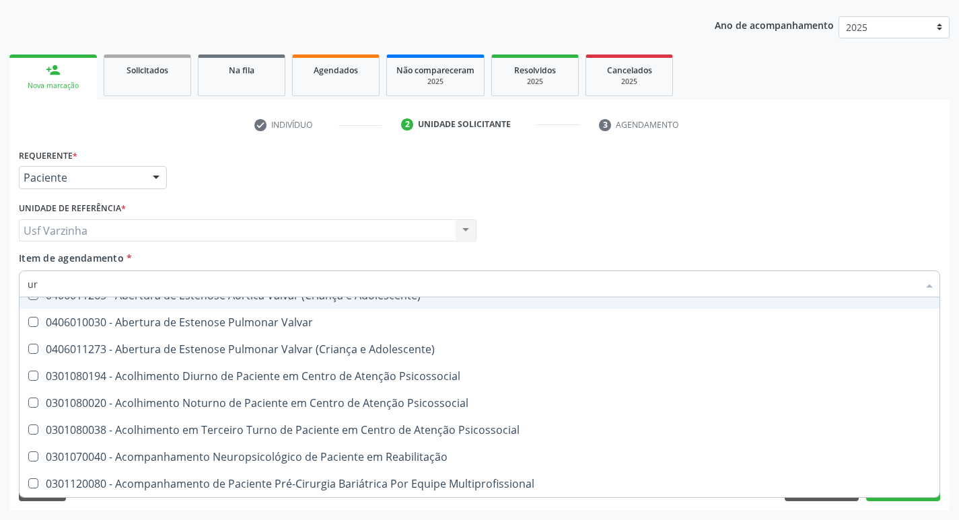
type input "uri"
checkbox B "true"
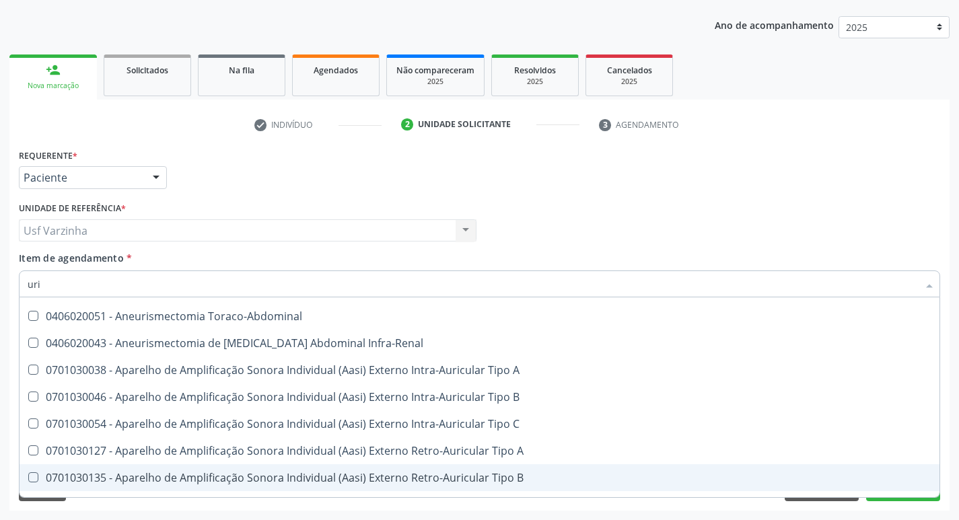
scroll to position [0, 0]
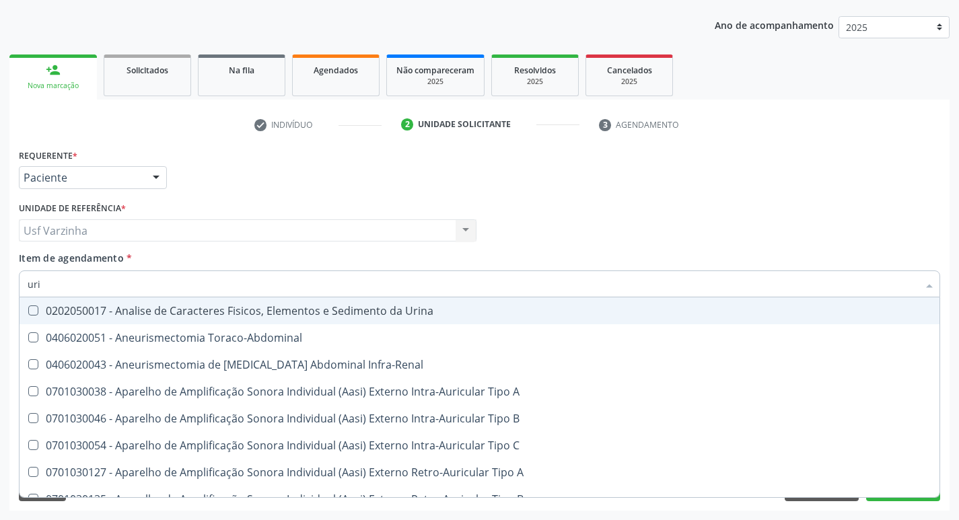
drag, startPoint x: 100, startPoint y: 314, endPoint x: 67, endPoint y: 297, distance: 37.3
click at [95, 314] on div "0202050017 - Analise de Caracteres Fisicos, Elementos e Sedimento da Urina" at bounding box center [509, 310] width 963 height 11
checkbox Urina "true"
click at [60, 291] on input "uri" at bounding box center [473, 283] width 890 height 27
type input "ur"
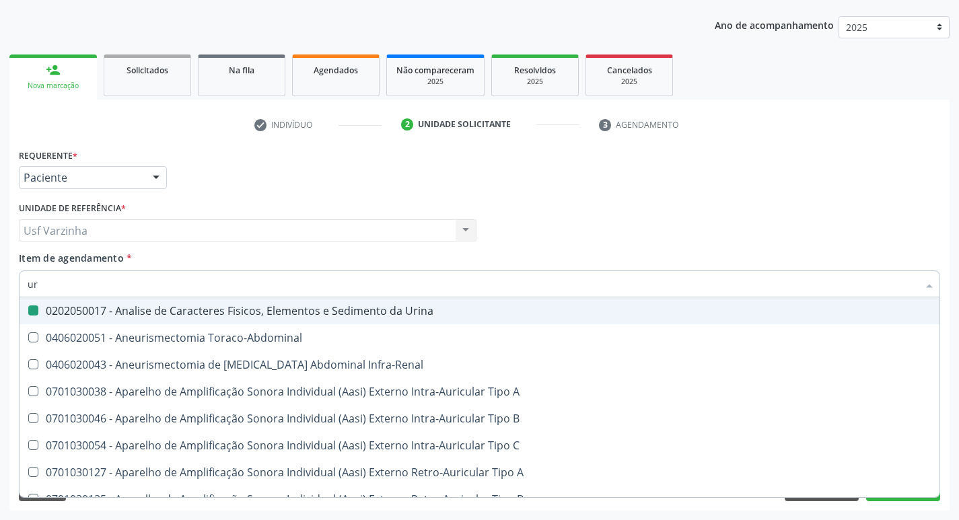
checkbox Urina "false"
checkbox Cônica "true"
checkbox Urico "false"
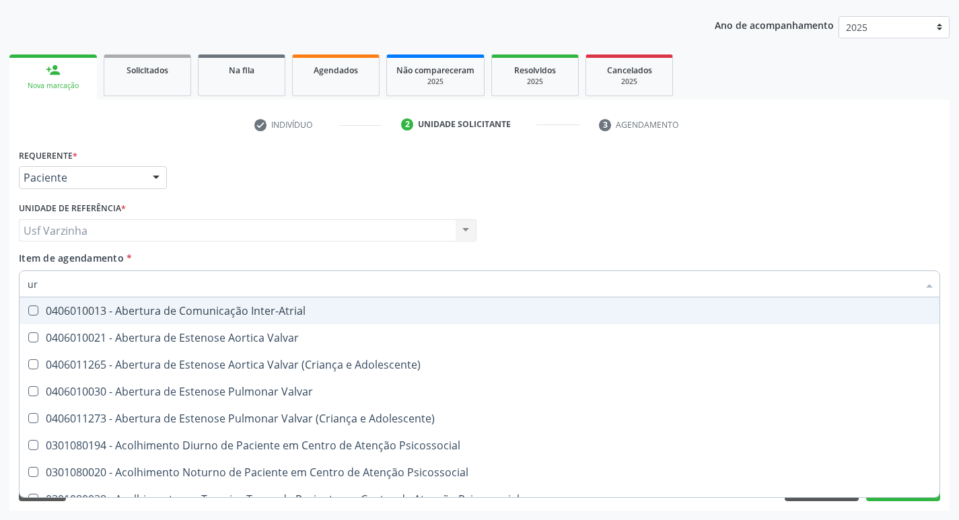
type input "u"
checkbox Urina "false"
checkbox Uretroscopia "false"
checkbox Identificação "false"
checkbox Hipurico "true"
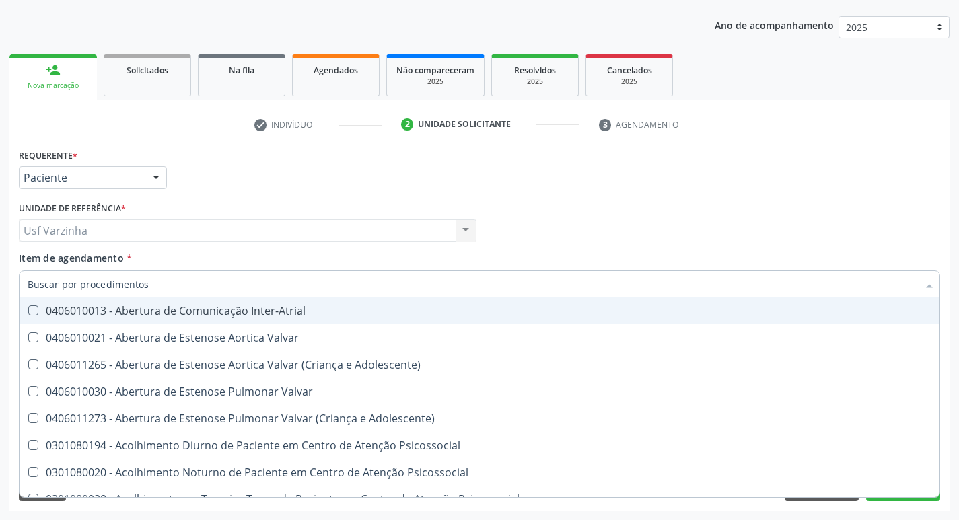
checkbox Urico "false"
checkbox Ureia "false"
checkbox \(Adulto\) "false"
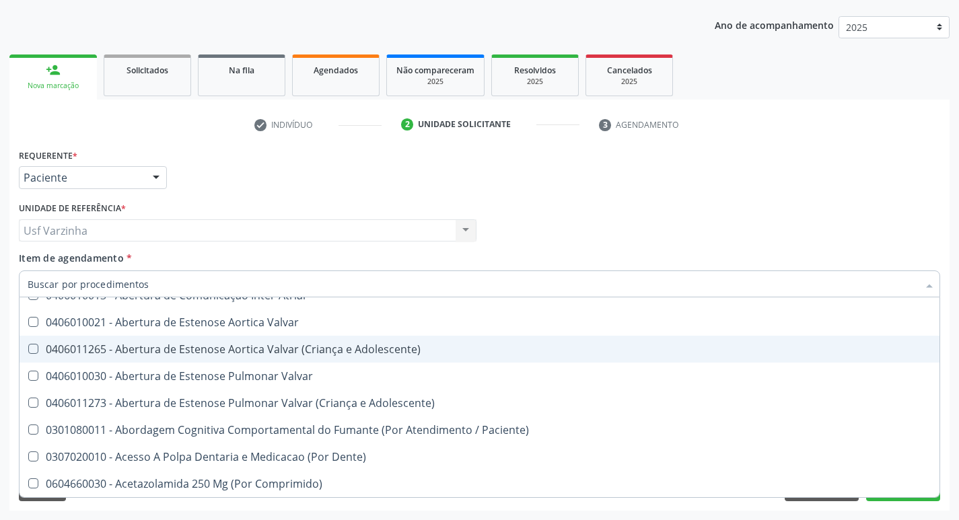
scroll to position [202, 0]
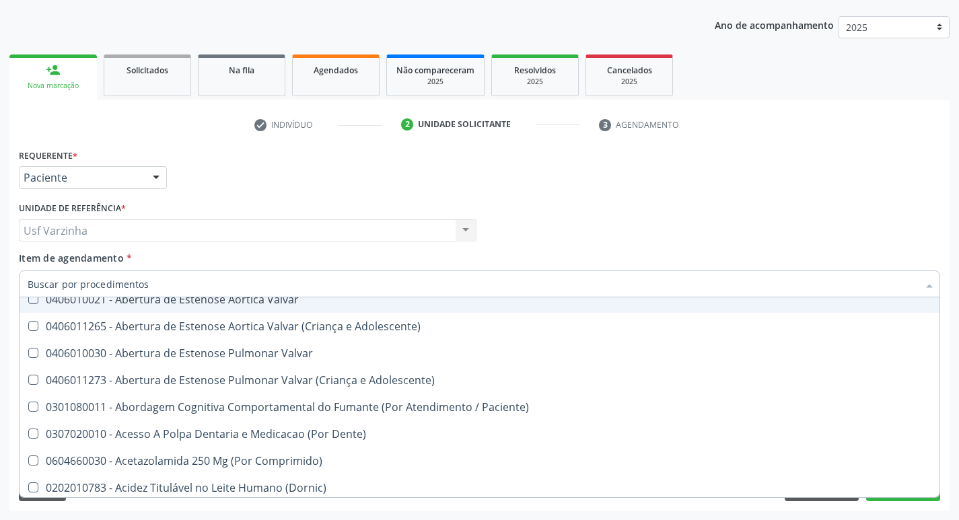
click at [87, 285] on input "Item de agendamento *" at bounding box center [473, 283] width 890 height 27
drag, startPoint x: 156, startPoint y: 176, endPoint x: 155, endPoint y: 183, distance: 7.5
click at [156, 176] on div at bounding box center [156, 178] width 20 height 23
checkbox Preenchida\) "true"
checkbox Ampola\)\ "true"
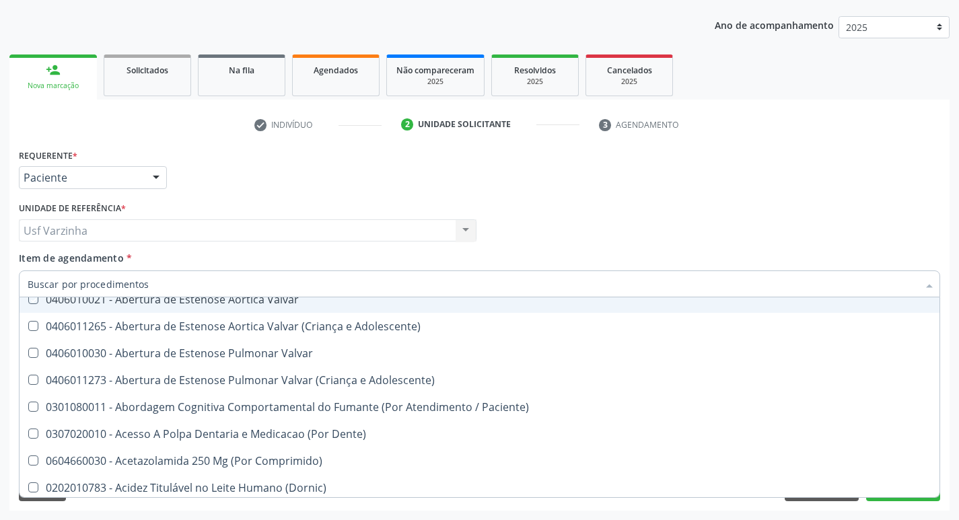
checkbox Abciximabe "true"
checkbox Inter-Atrial "true"
checkbox Valvar "true"
checkbox Adolescente\) "true"
checkbox Valvar "true"
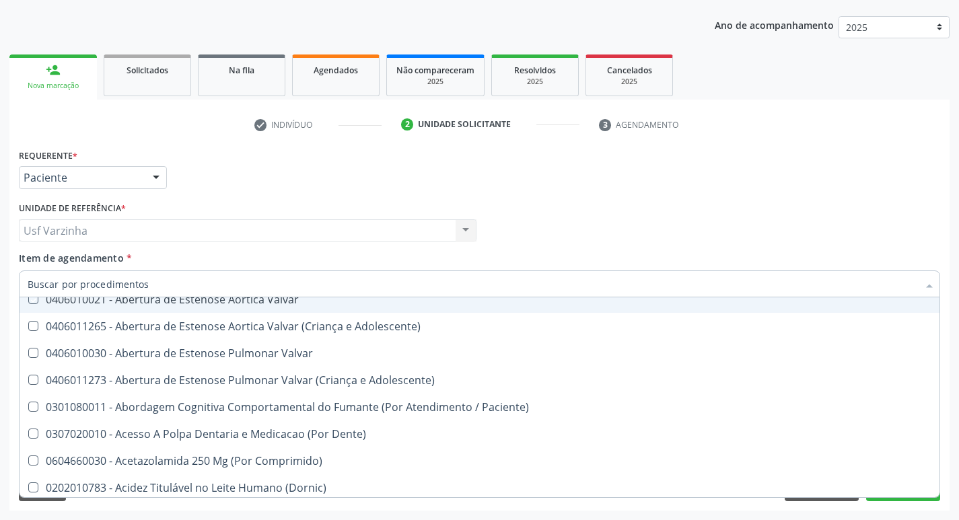
checkbox Adolescente\) "true"
checkbox Paciente\) "true"
checkbox Dente\) "true"
checkbox Comprimido\) "true"
checkbox \(Dornic\) "true"
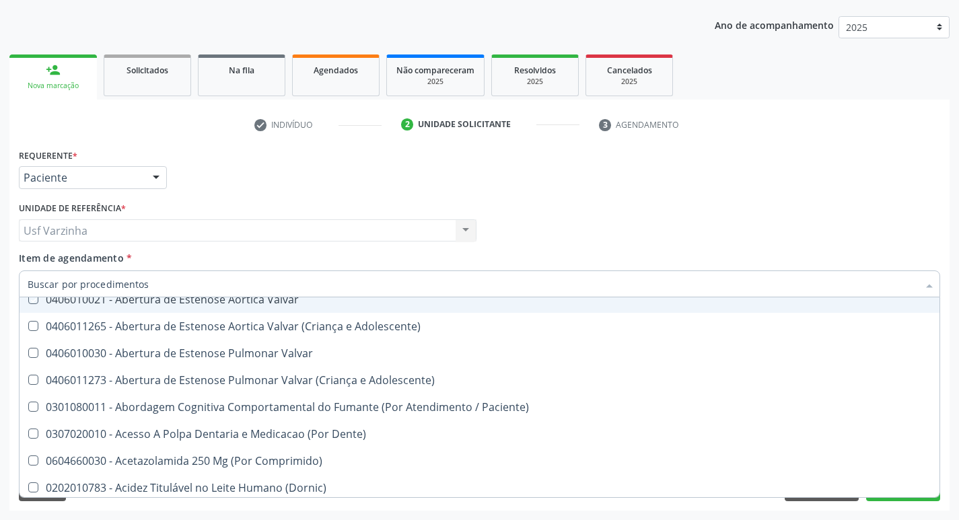
checkbox Capsula\) "true"
checkbox Urina "false"
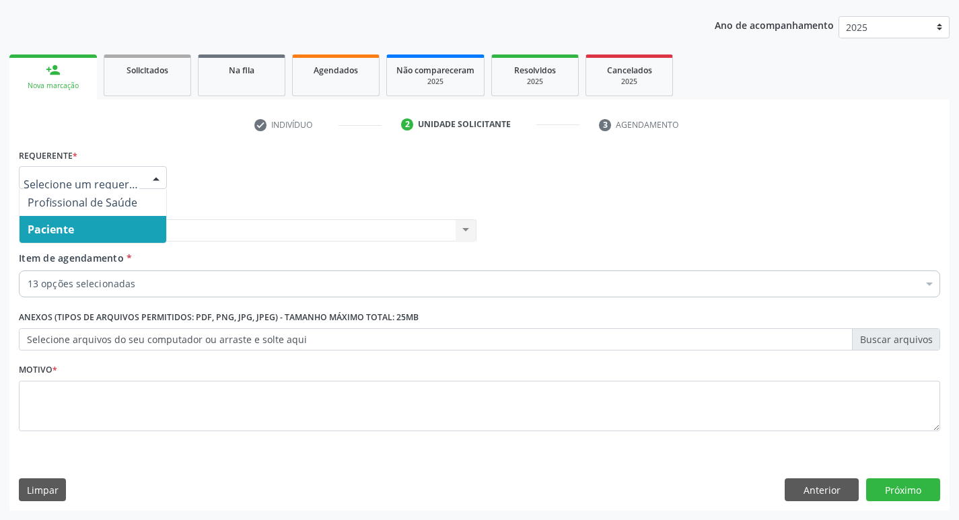
scroll to position [0, 0]
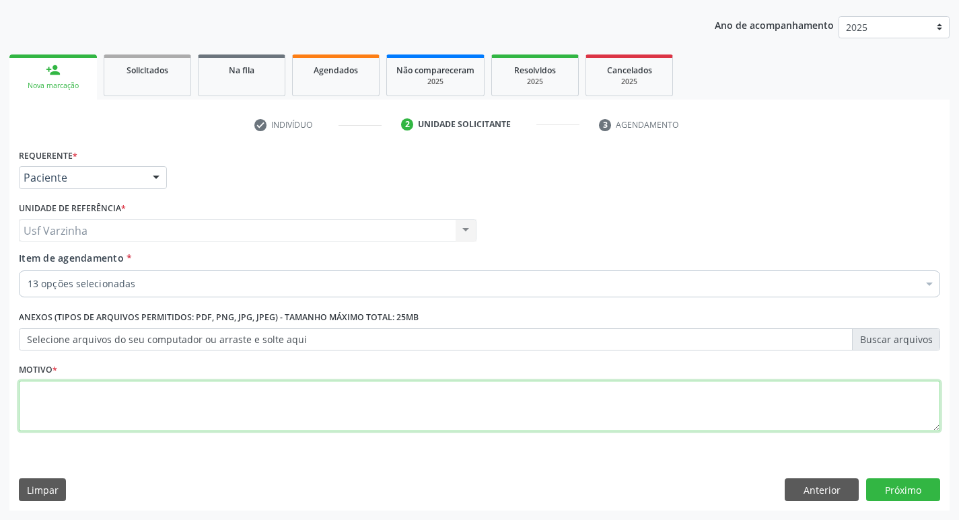
click at [34, 400] on textarea at bounding box center [479, 406] width 921 height 51
type textarea "rastreio"
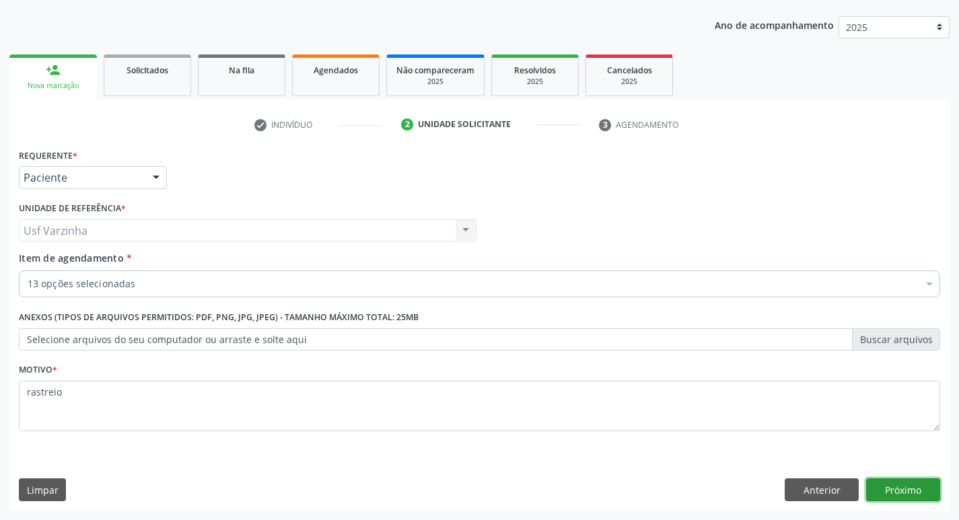
click at [887, 492] on button "Próximo" at bounding box center [903, 489] width 74 height 23
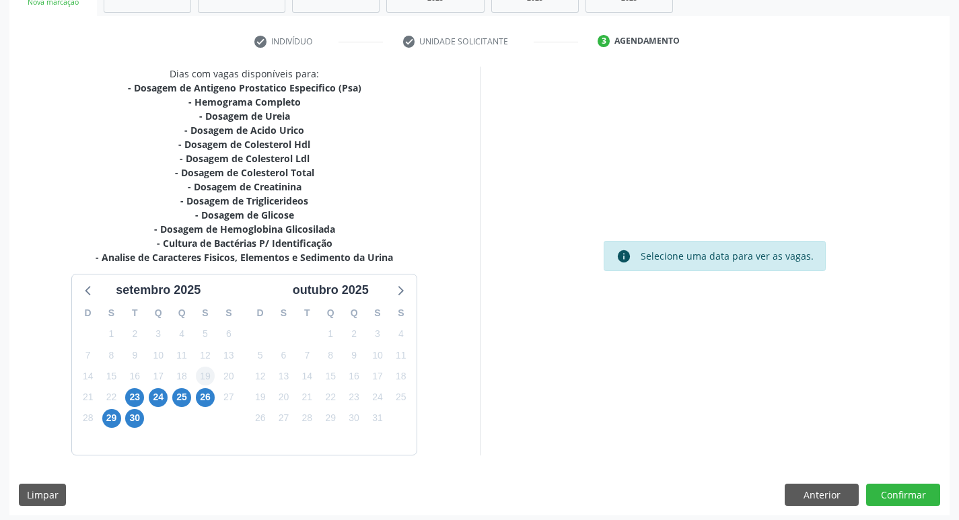
scroll to position [235, 0]
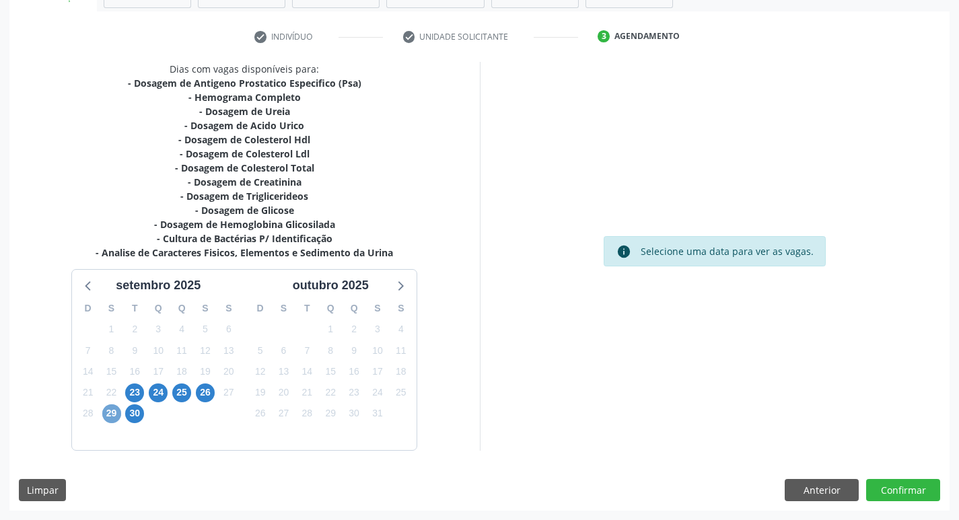
click at [106, 414] on span "29" at bounding box center [111, 413] width 19 height 19
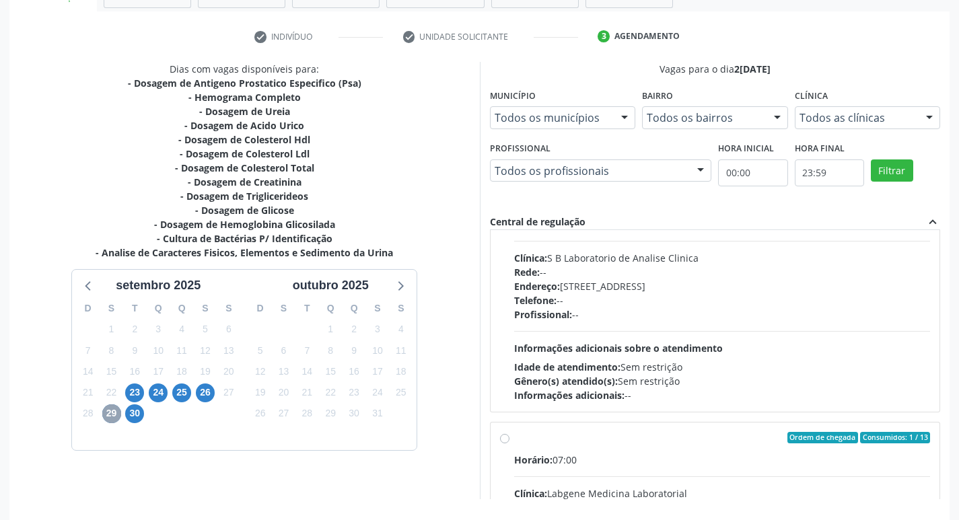
scroll to position [0, 0]
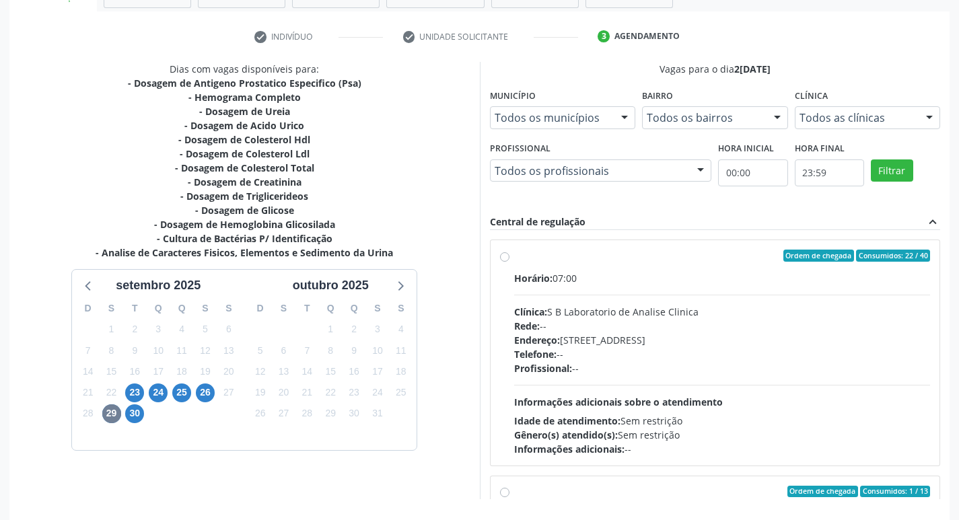
click at [514, 258] on label "Ordem de chegada Consumidos: 22 / 40 Horário: 07:00 Clínica: S B Laboratorio de…" at bounding box center [722, 353] width 416 height 207
click at [504, 258] on input "Ordem de chegada Consumidos: 22 / 40 Horário: 07:00 Clínica: S B Laboratorio de…" at bounding box center [504, 256] width 9 height 12
radio input "true"
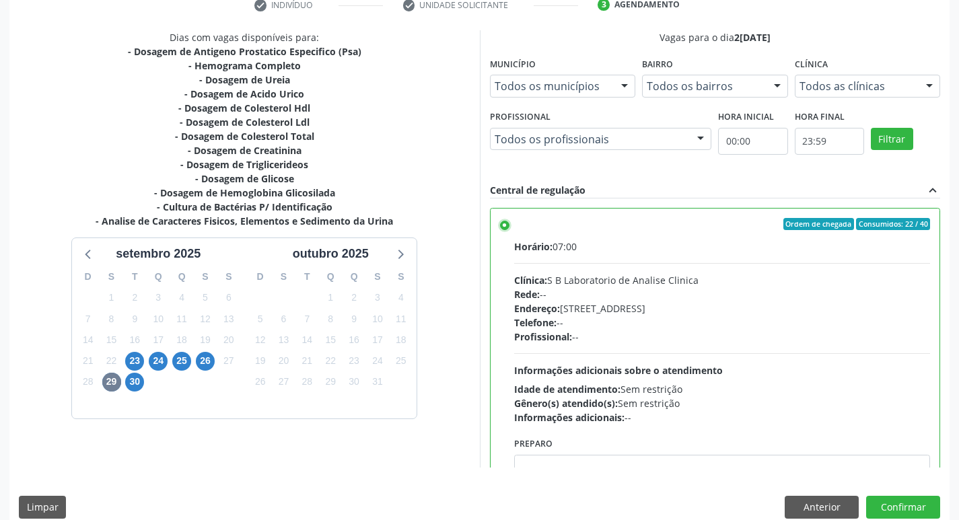
scroll to position [284, 0]
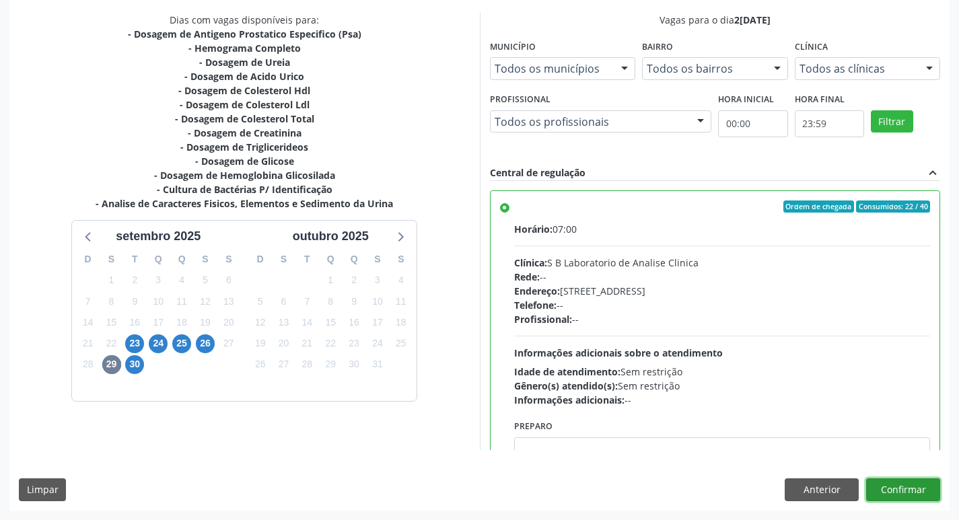
click at [914, 492] on button "Confirmar" at bounding box center [903, 489] width 74 height 23
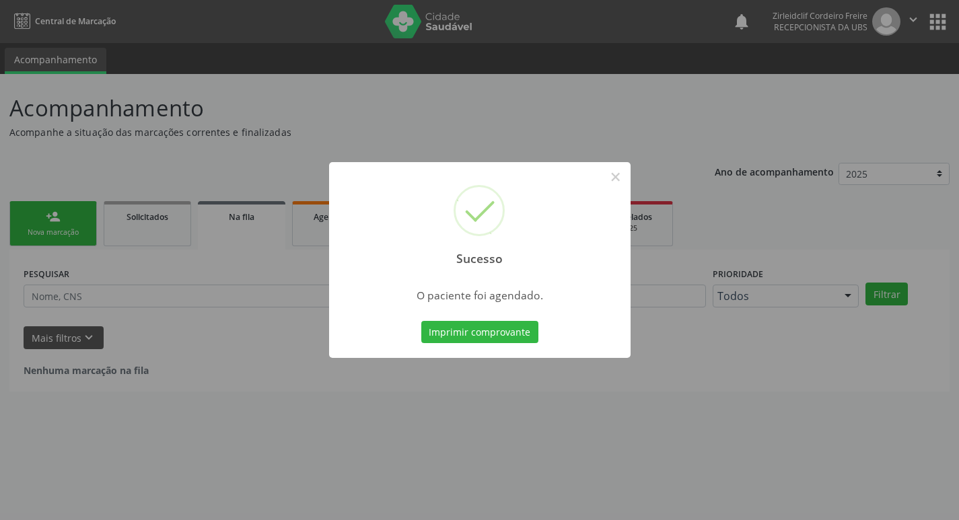
scroll to position [0, 0]
click at [619, 172] on button "×" at bounding box center [620, 176] width 23 height 23
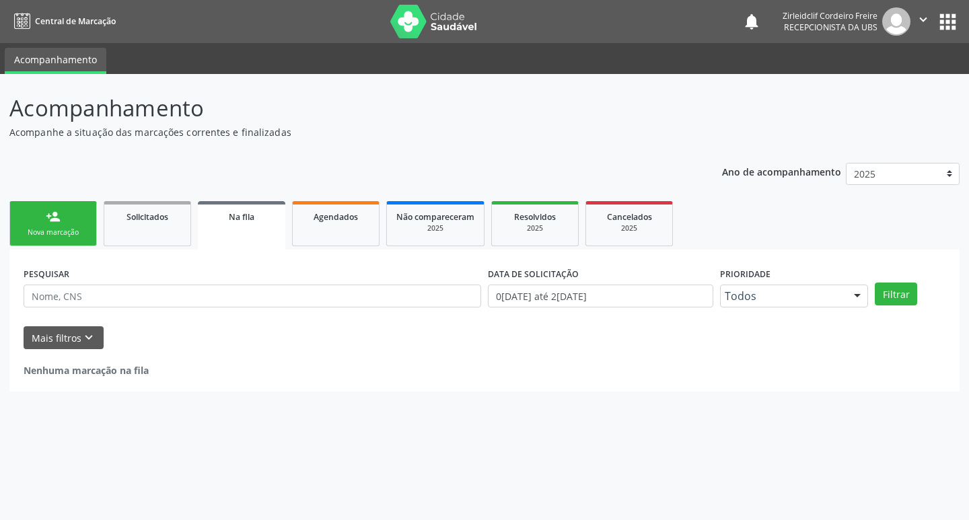
click at [74, 235] on div "Nova marcação" at bounding box center [53, 232] width 67 height 10
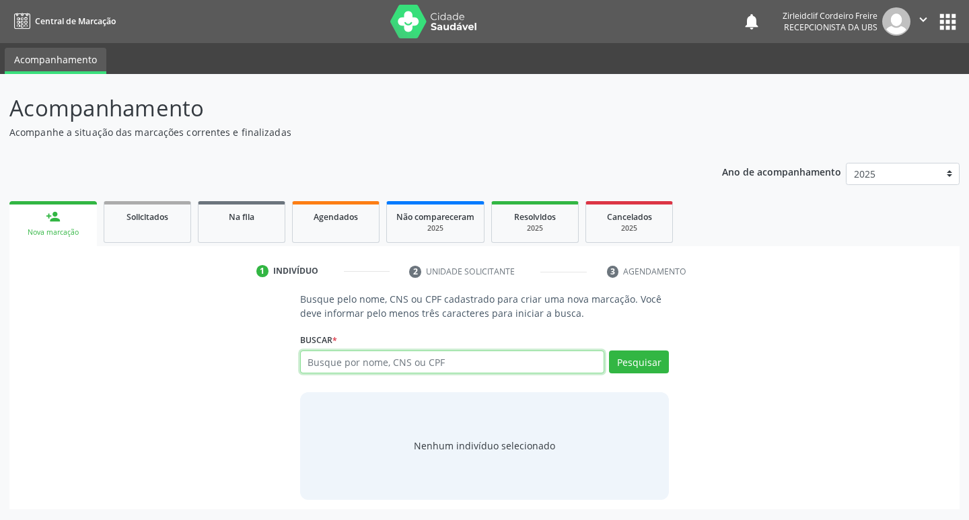
click at [365, 359] on input "text" at bounding box center [452, 362] width 305 height 23
type input "aylla giovanna rodrigues dos santos"
click at [658, 363] on button "Pesquisar" at bounding box center [639, 362] width 60 height 23
type input "aylla giovanna rodrigues dos santos"
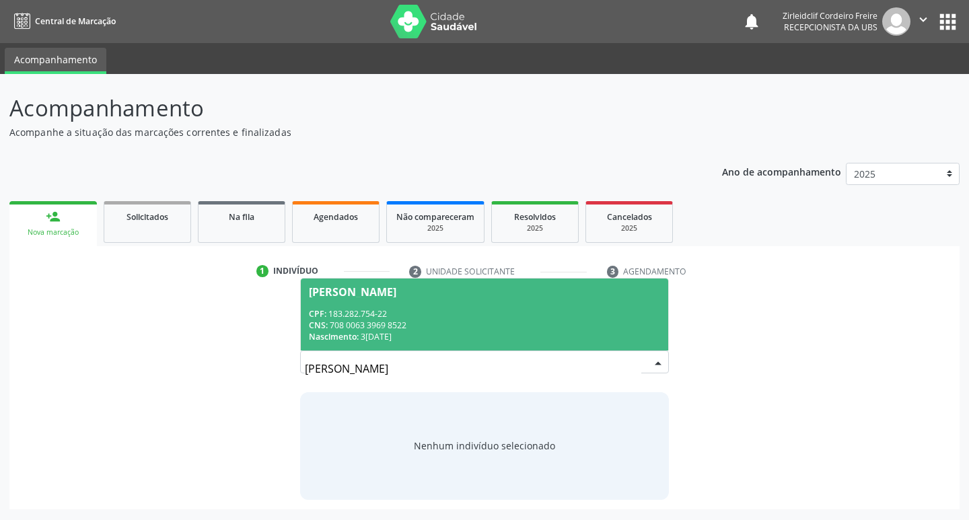
click at [519, 320] on div "CNS: 708 0063 3969 8522" at bounding box center [485, 325] width 352 height 11
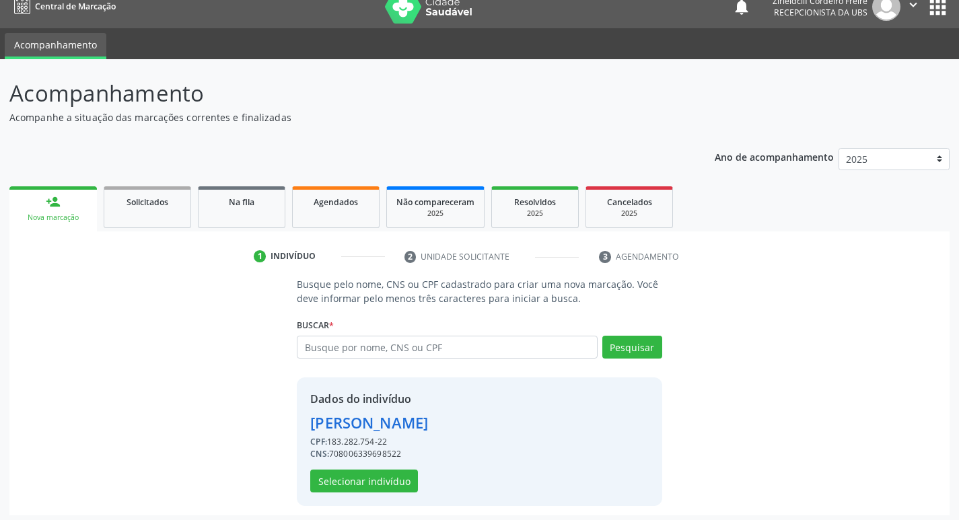
scroll to position [20, 0]
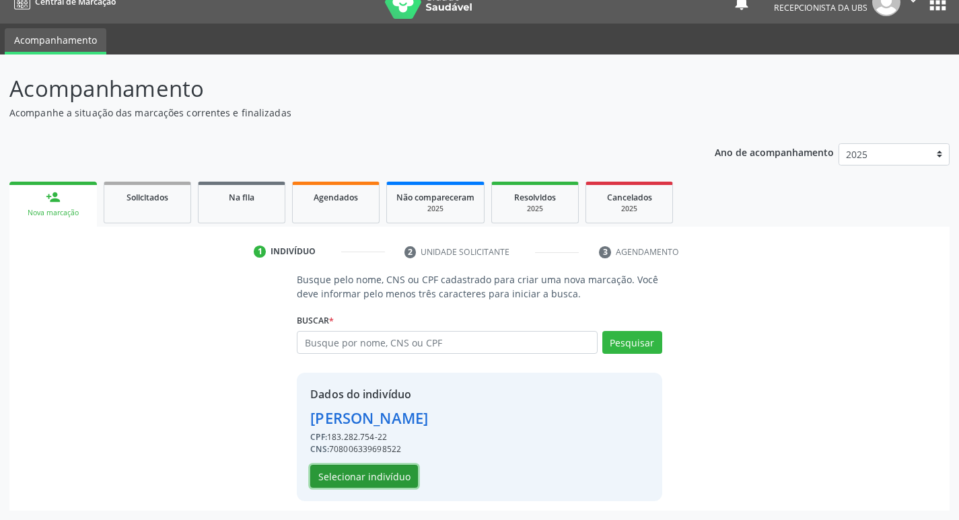
click at [377, 478] on button "Selecionar indivíduo" at bounding box center [364, 476] width 108 height 23
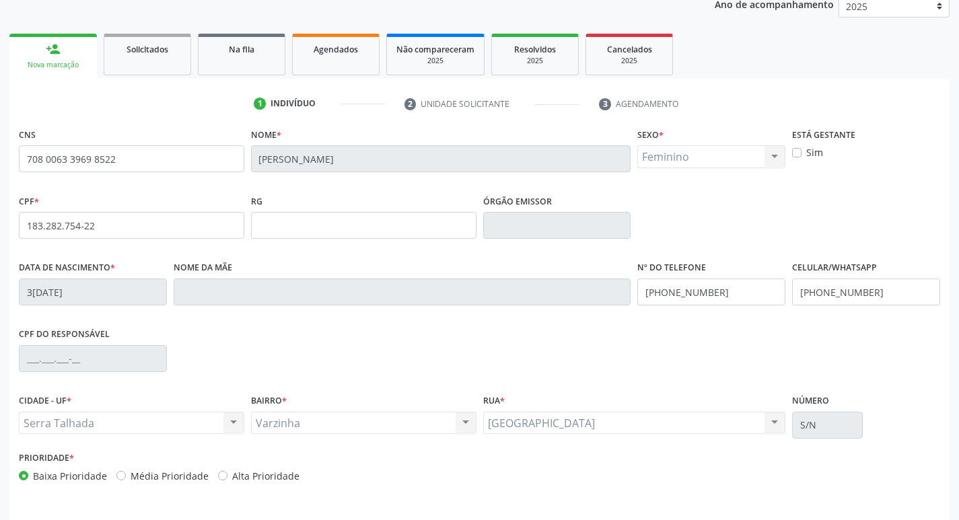
scroll to position [209, 0]
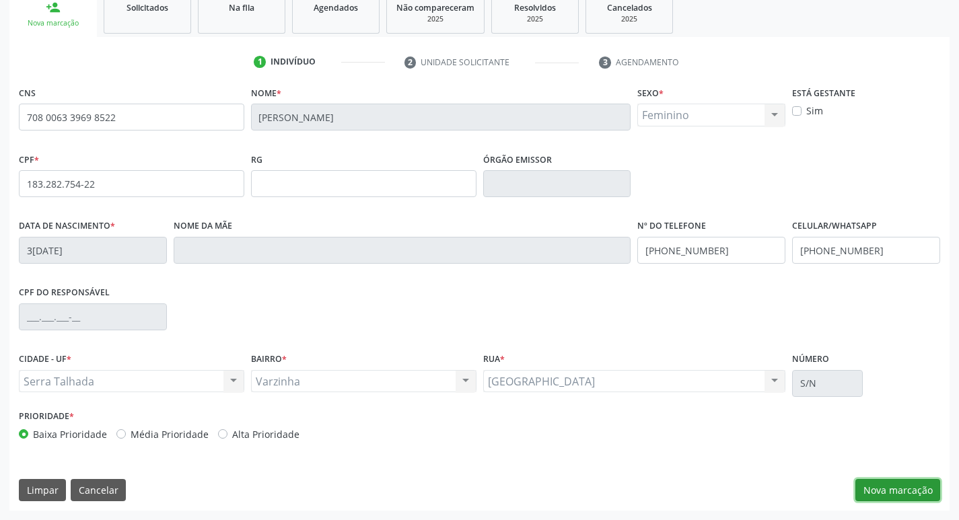
click at [906, 492] on button "Nova marcação" at bounding box center [897, 490] width 85 height 23
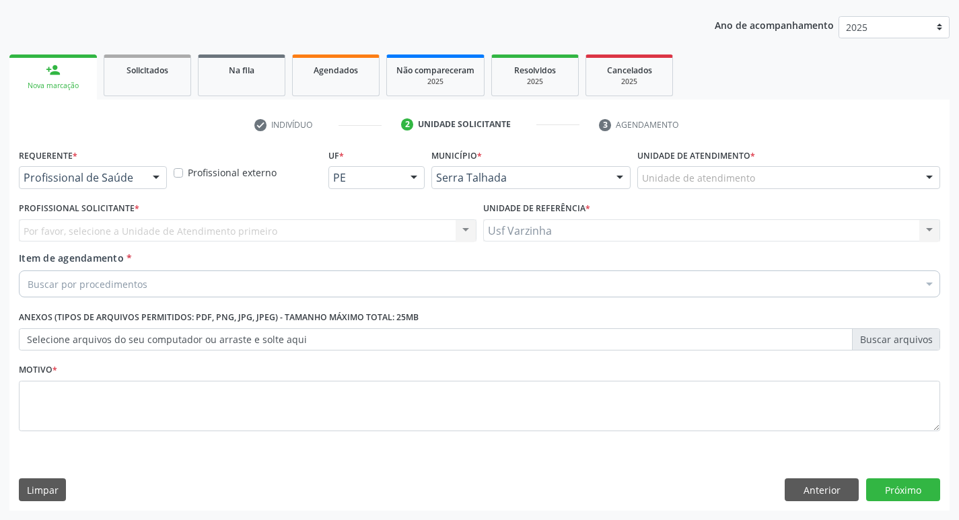
scroll to position [147, 0]
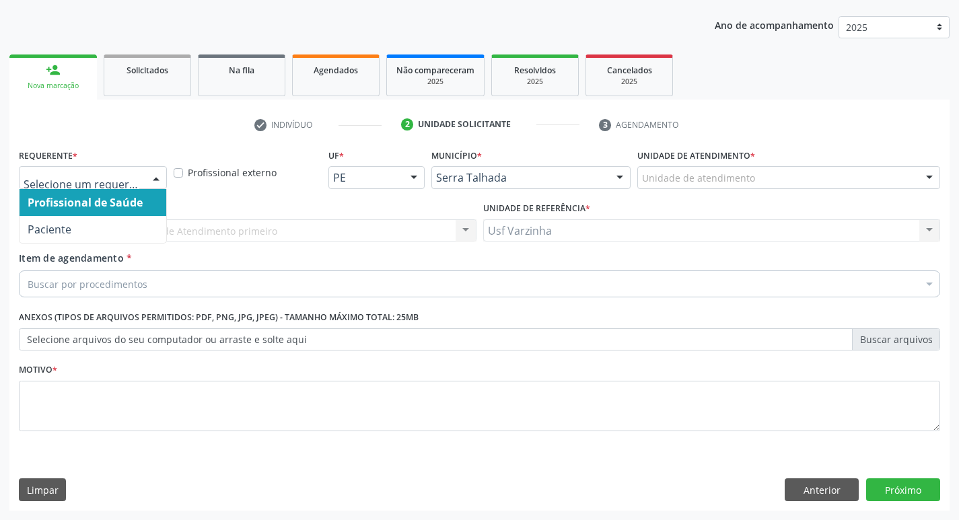
click at [155, 178] on div at bounding box center [156, 178] width 20 height 23
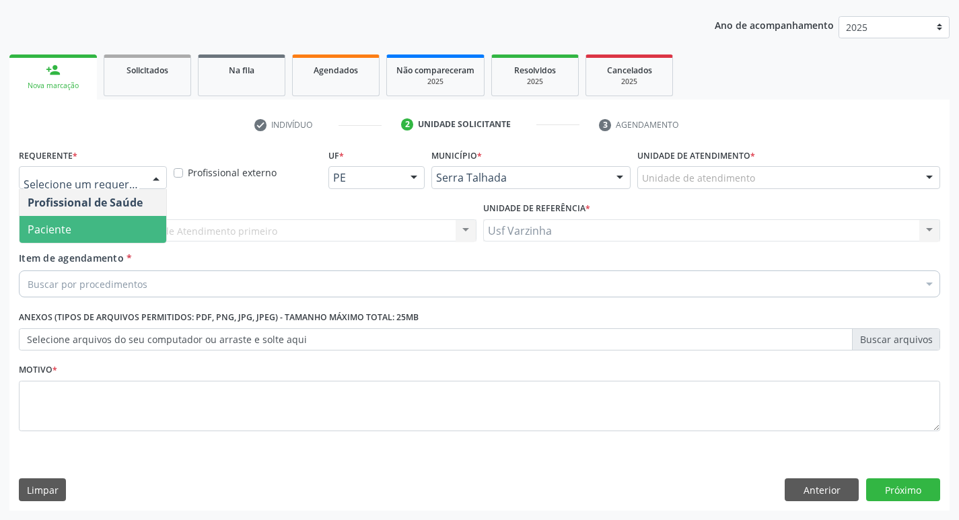
click at [132, 227] on span "Paciente" at bounding box center [93, 229] width 147 height 27
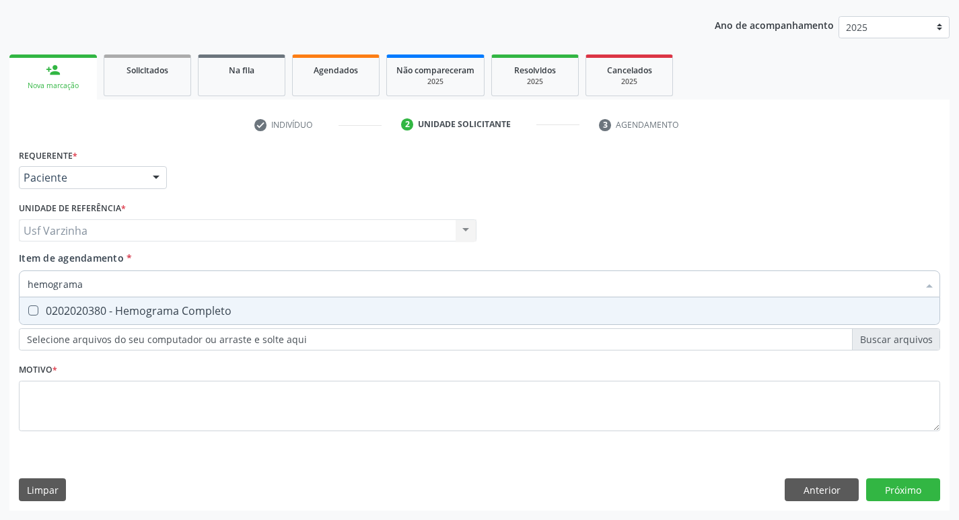
type input "hemograma"
drag, startPoint x: 55, startPoint y: 311, endPoint x: 101, endPoint y: 289, distance: 51.1
click at [57, 309] on div "0202020380 - Hemograma Completo" at bounding box center [480, 310] width 904 height 11
checkbox Completo "true"
click at [102, 287] on input "hemograma" at bounding box center [473, 283] width 890 height 27
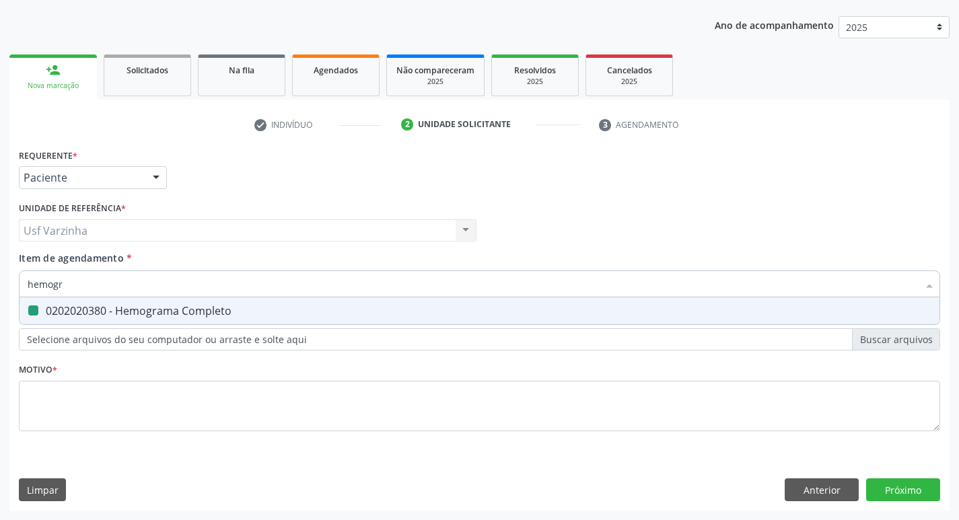
type input "hemog"
checkbox Completo "false"
type input "h"
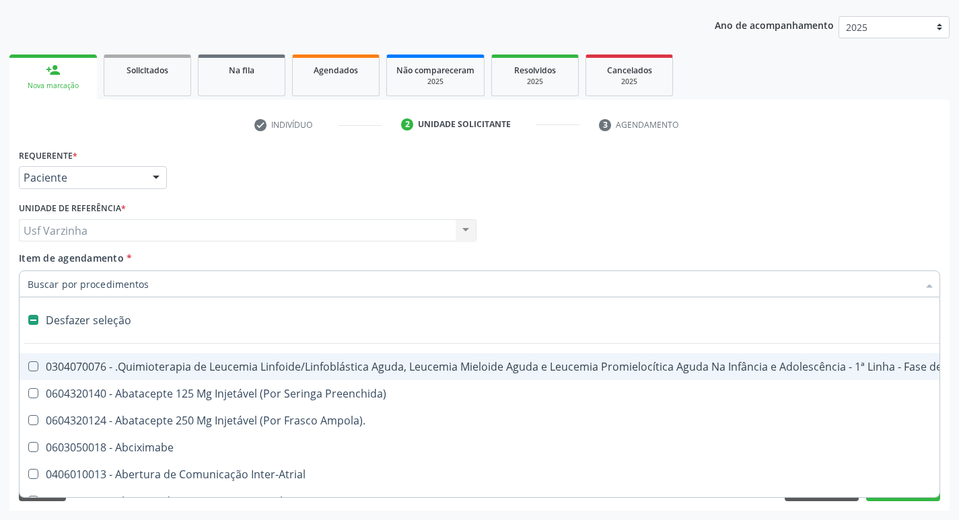
click at [42, 279] on input "Item de agendamento *" at bounding box center [473, 283] width 890 height 27
click at [81, 287] on input "Item de agendamento *" at bounding box center [473, 283] width 890 height 27
click at [79, 282] on input "Item de agendamento *" at bounding box center [473, 283] width 890 height 27
click at [158, 178] on div at bounding box center [156, 178] width 20 height 23
checkbox Preenchida\) "true"
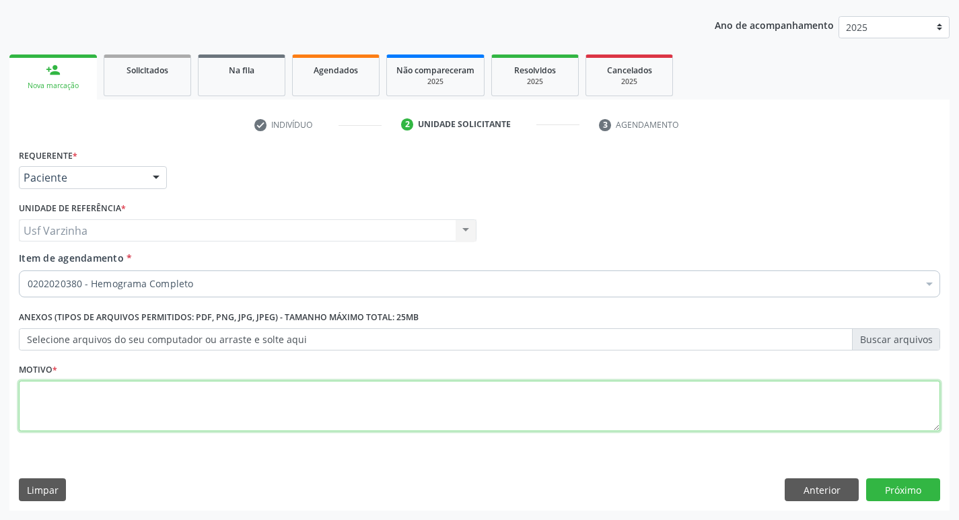
click at [41, 416] on textarea at bounding box center [479, 406] width 921 height 51
type textarea "rastreio"
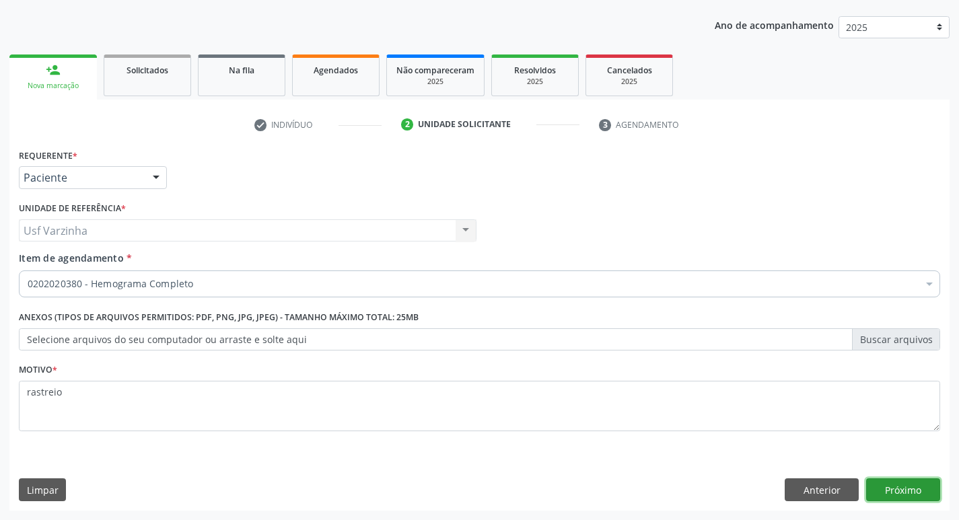
click at [904, 491] on button "Próximo" at bounding box center [903, 489] width 74 height 23
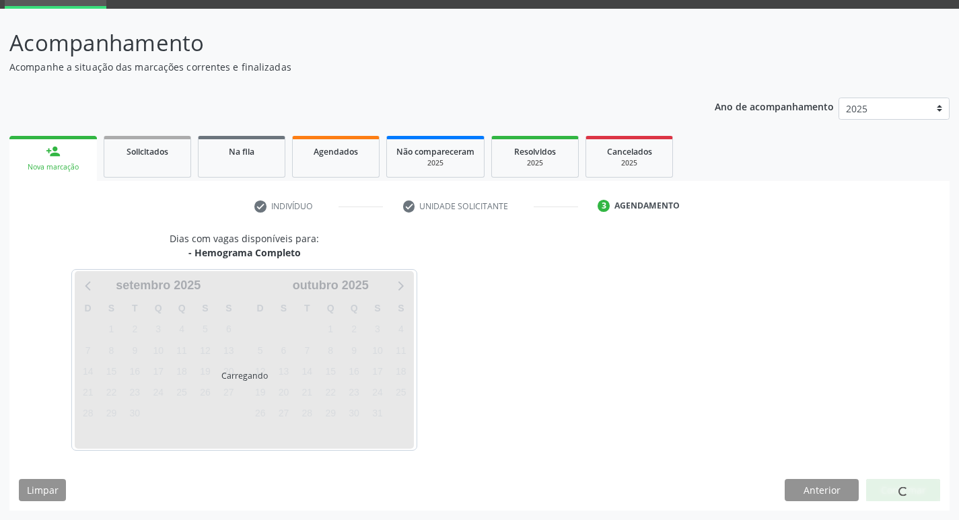
scroll to position [65, 0]
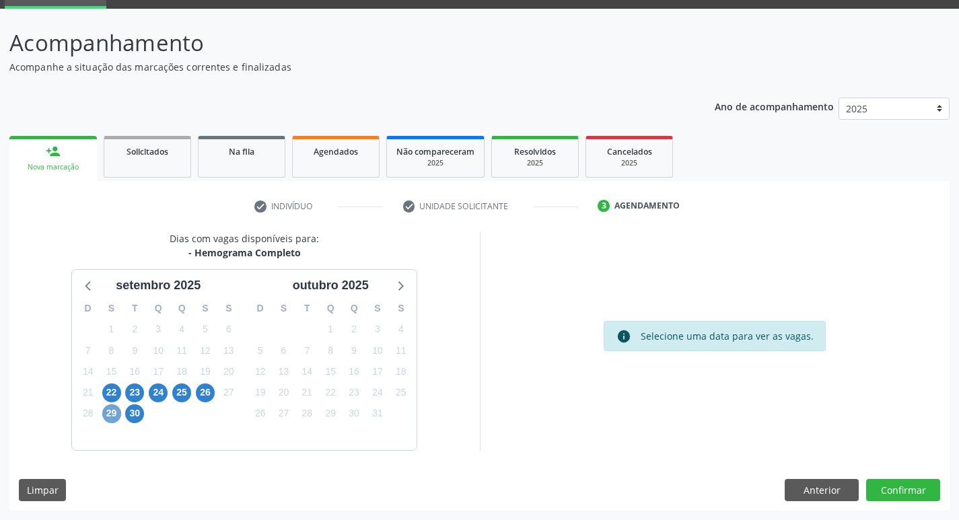
click at [104, 414] on span "29" at bounding box center [111, 413] width 19 height 19
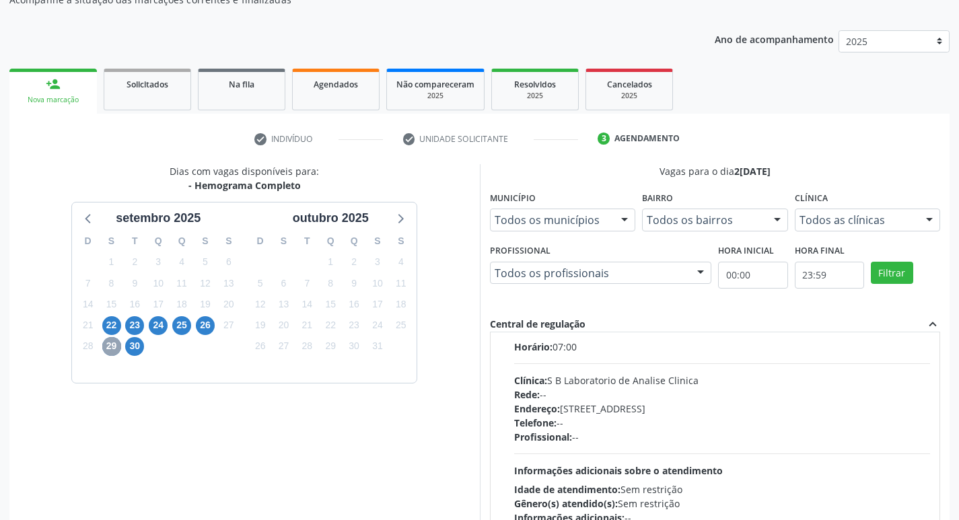
scroll to position [202, 0]
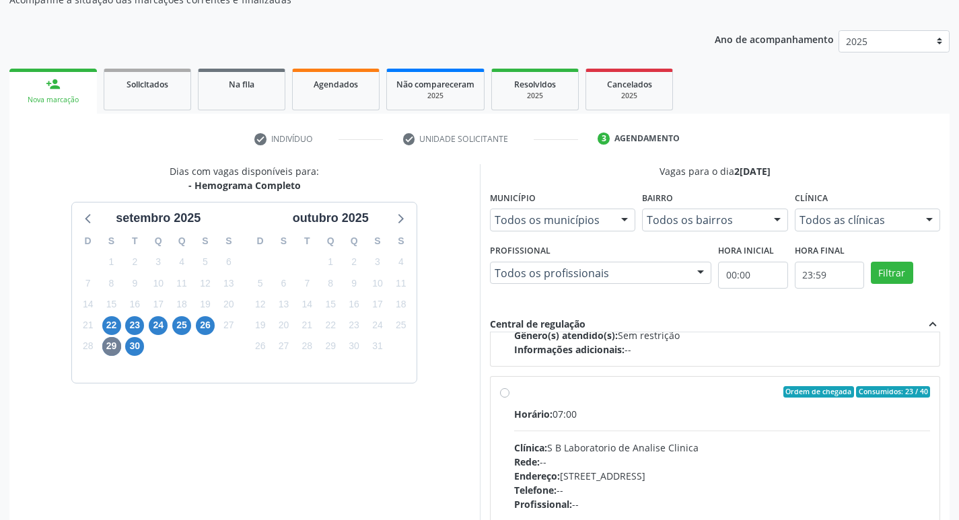
click at [514, 394] on label "Ordem de chegada Consumidos: 23 / 40 Horário: 07:00 Clínica: S B Laboratorio de…" at bounding box center [722, 489] width 416 height 207
click at [505, 394] on input "Ordem de chegada Consumidos: 23 / 40 Horário: 07:00 Clínica: S B Laboratorio de…" at bounding box center [504, 392] width 9 height 12
radio input "true"
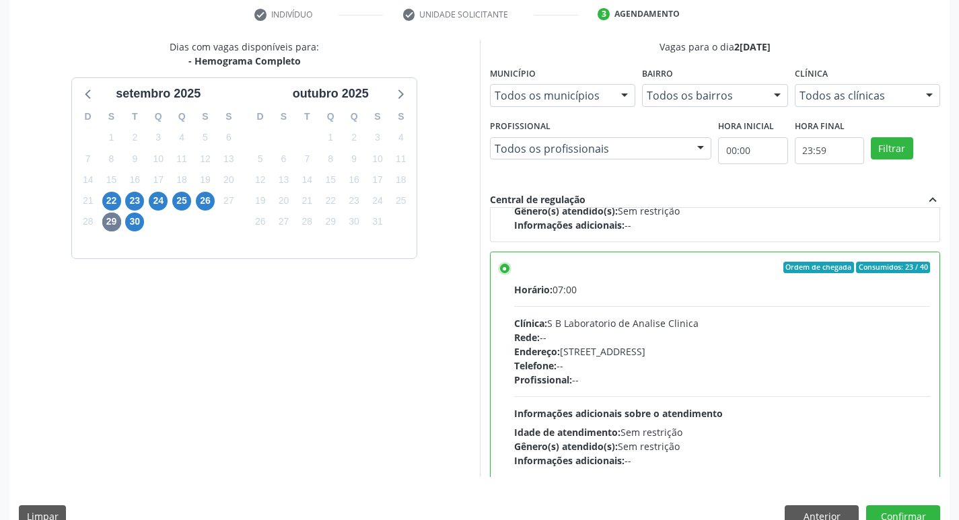
scroll to position [267, 0]
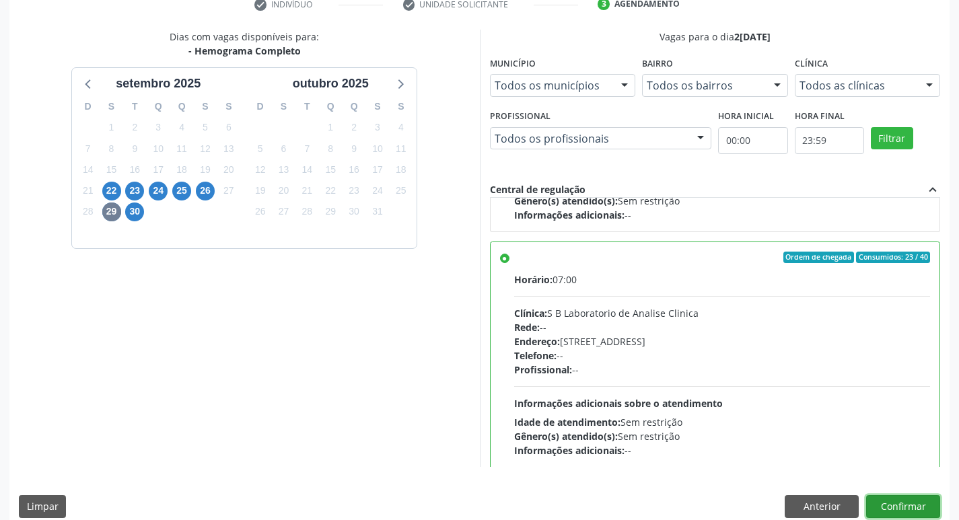
click at [889, 505] on button "Confirmar" at bounding box center [903, 506] width 74 height 23
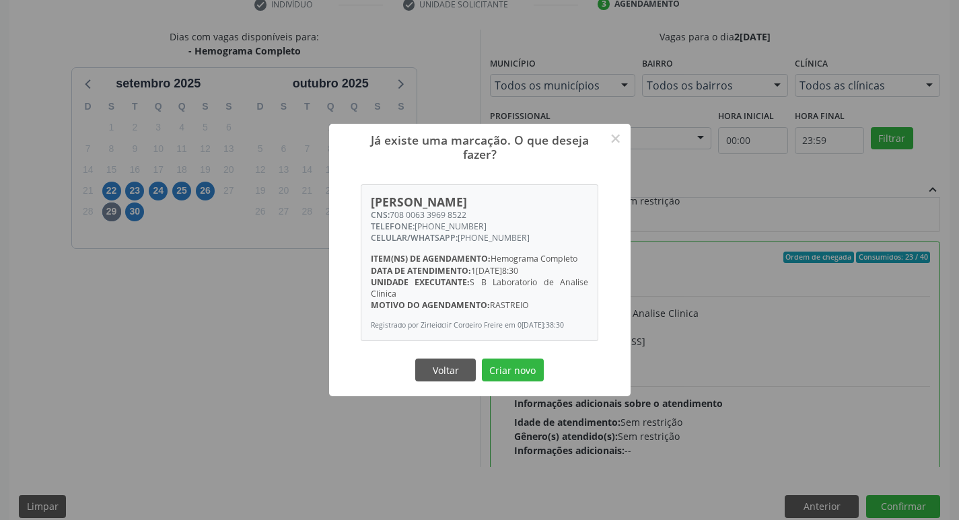
click at [628, 135] on div "Já existe uma marcação. O que deseja fazer? ×" at bounding box center [479, 149] width 301 height 50
click at [615, 134] on button "×" at bounding box center [615, 138] width 23 height 23
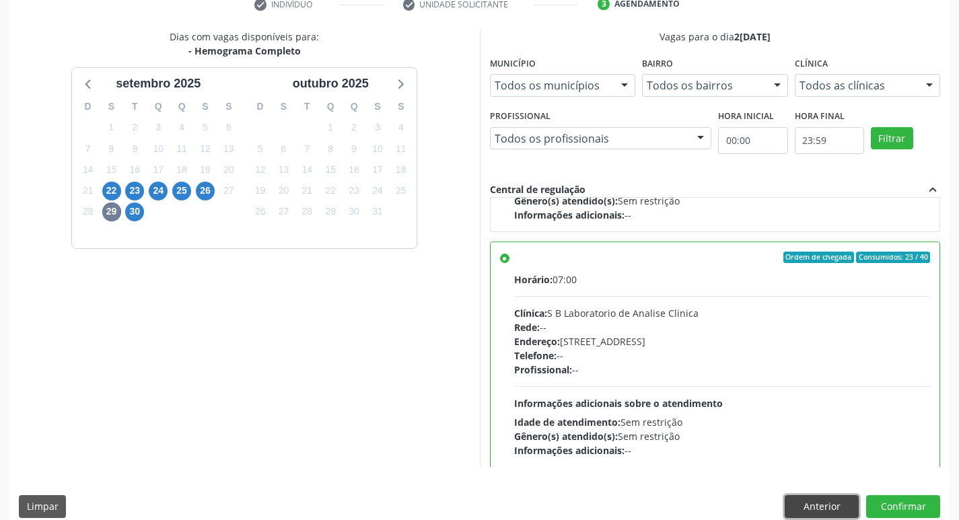
click at [799, 511] on button "Anterior" at bounding box center [821, 506] width 74 height 23
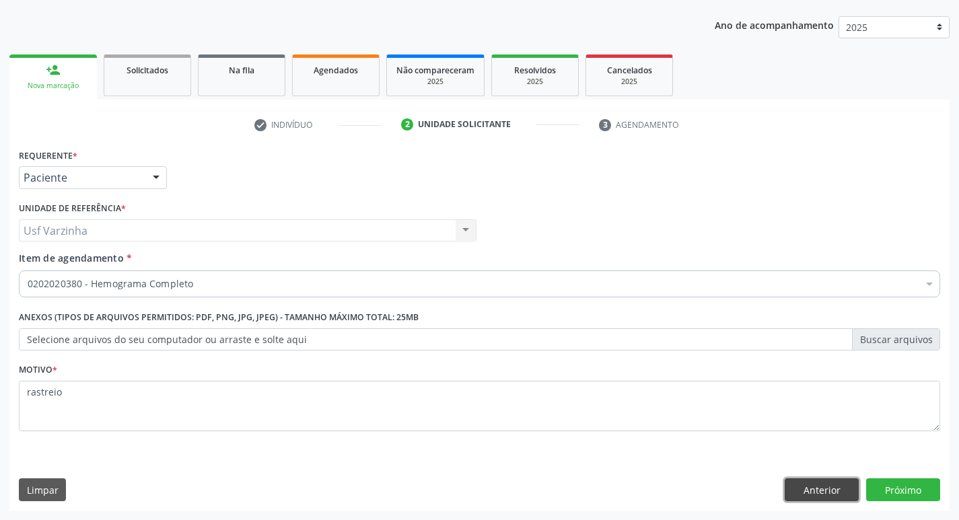
click at [806, 487] on button "Anterior" at bounding box center [821, 489] width 74 height 23
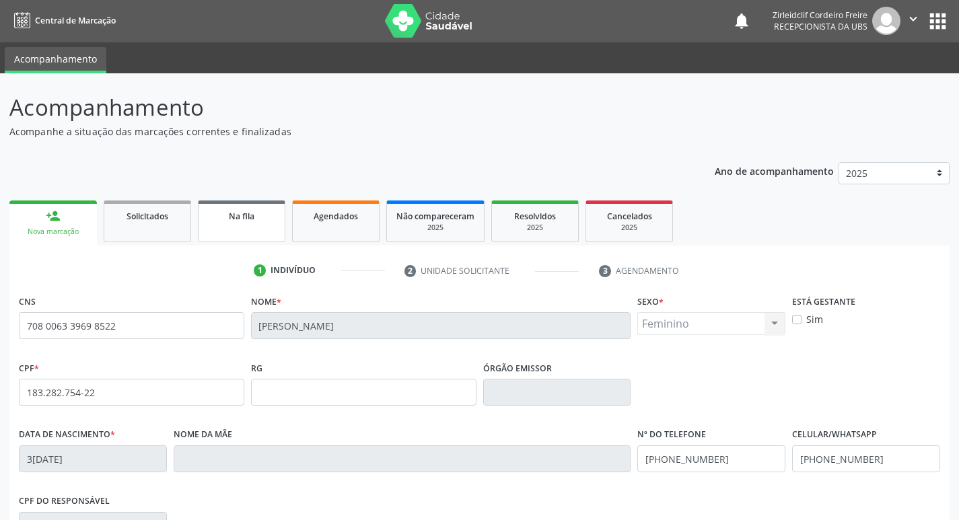
scroll to position [0, 0]
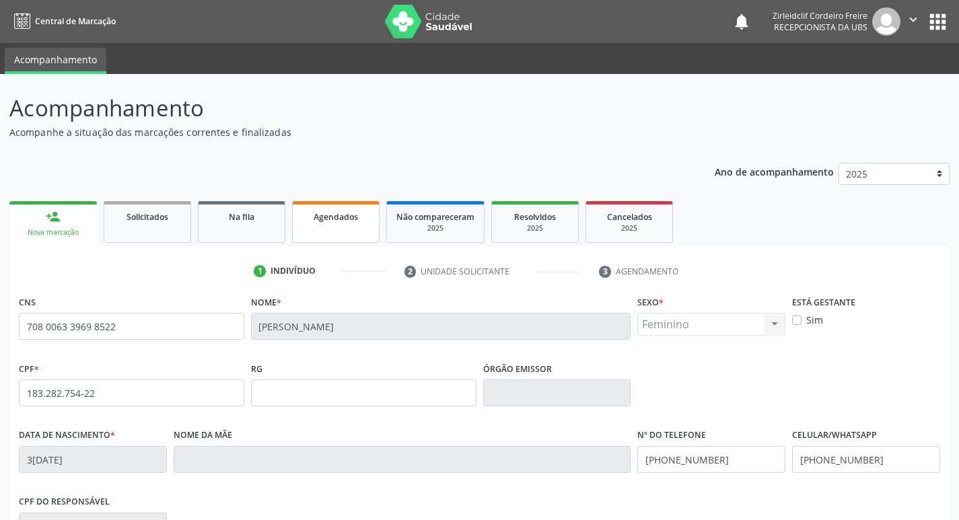
click at [324, 224] on link "Agendados" at bounding box center [335, 222] width 87 height 42
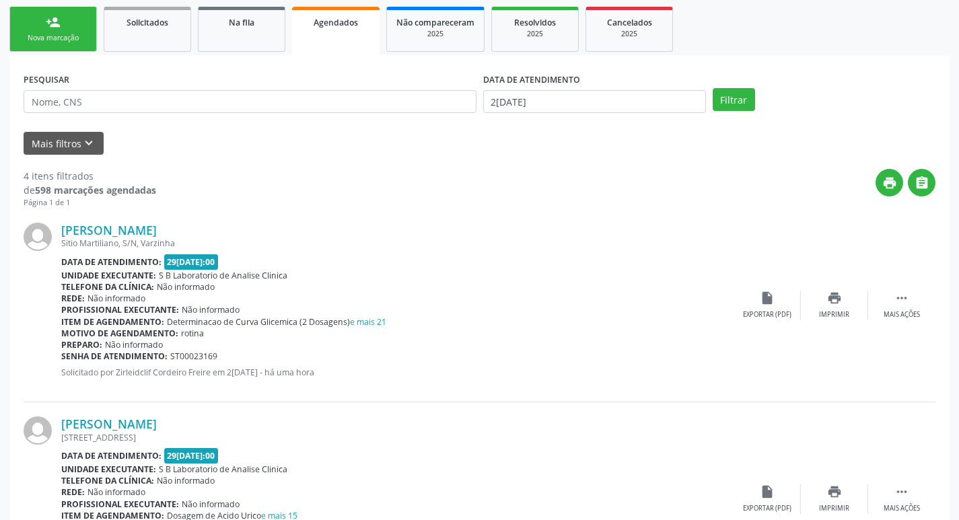
scroll to position [202, 0]
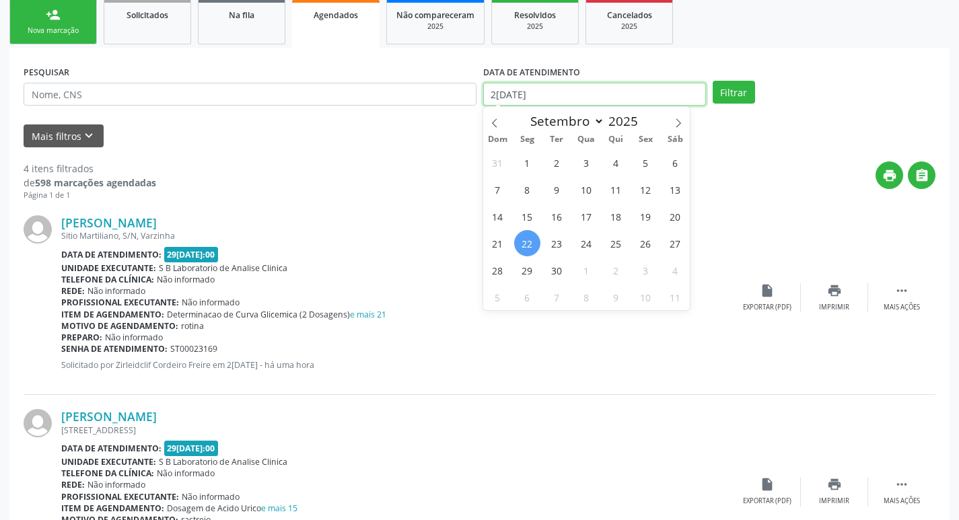
click at [515, 98] on input "22/09/2025" at bounding box center [594, 94] width 223 height 23
click at [521, 274] on span "29" at bounding box center [527, 270] width 26 height 26
type input "29/09/2025"
click at [525, 273] on span "29" at bounding box center [527, 270] width 26 height 26
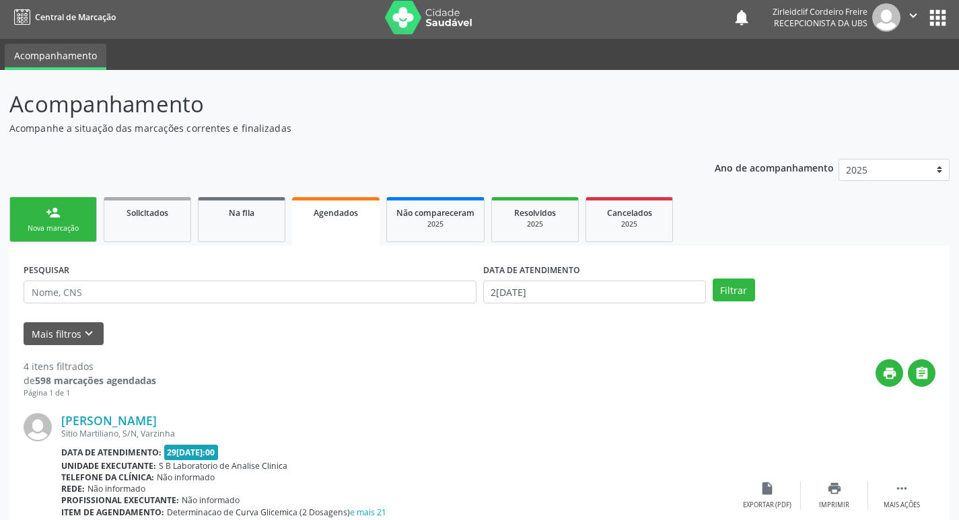
scroll to position [0, 0]
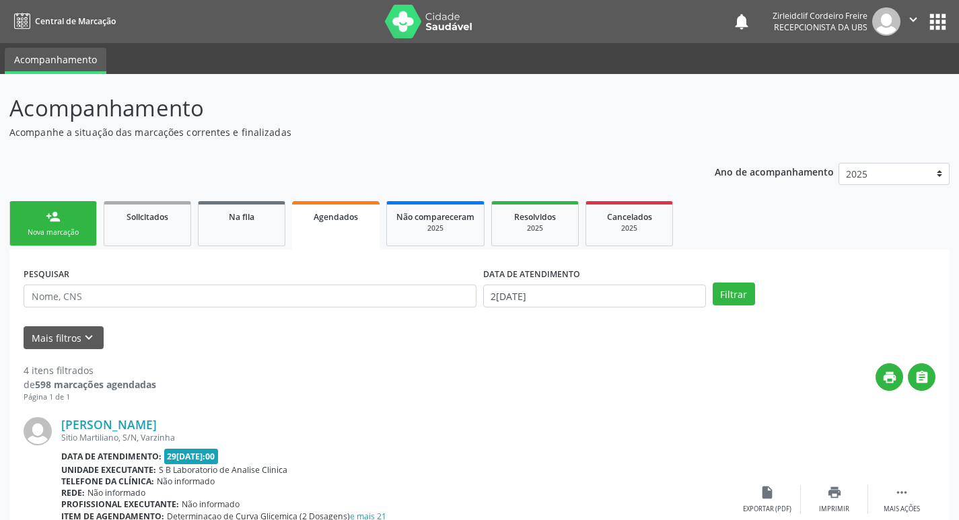
click at [88, 218] on link "person_add Nova marcação" at bounding box center [52, 223] width 87 height 45
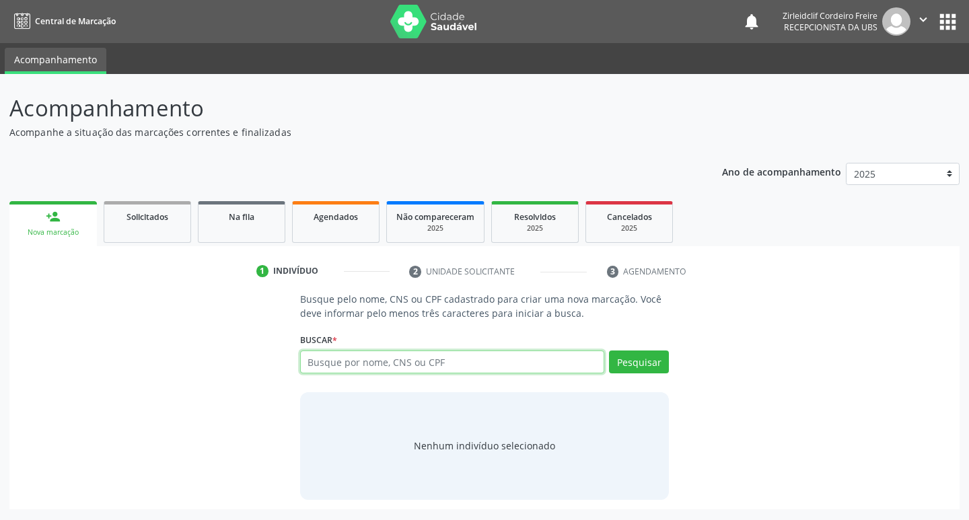
click at [377, 367] on input "text" at bounding box center [452, 362] width 305 height 23
click at [358, 233] on link "Agendados" at bounding box center [335, 222] width 87 height 42
select select "8"
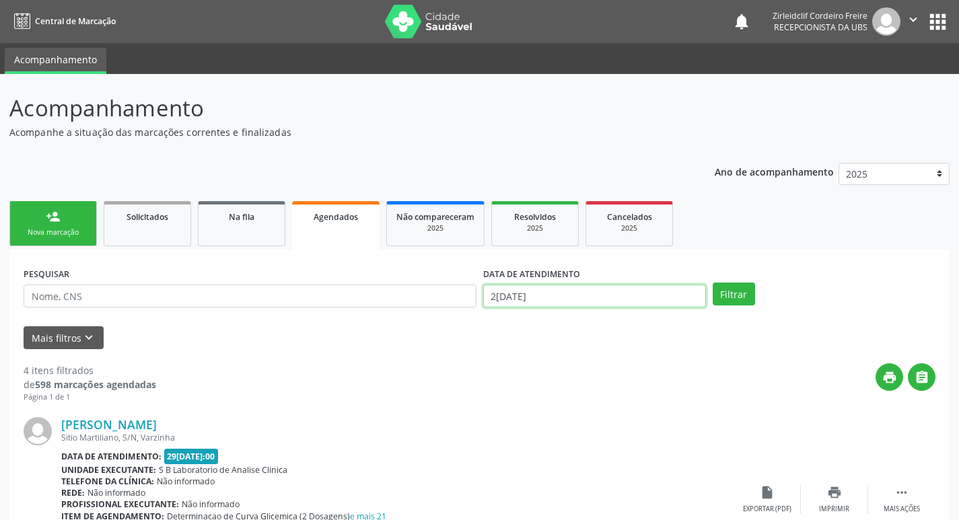
click at [554, 297] on input "22/09/2025" at bounding box center [594, 296] width 223 height 23
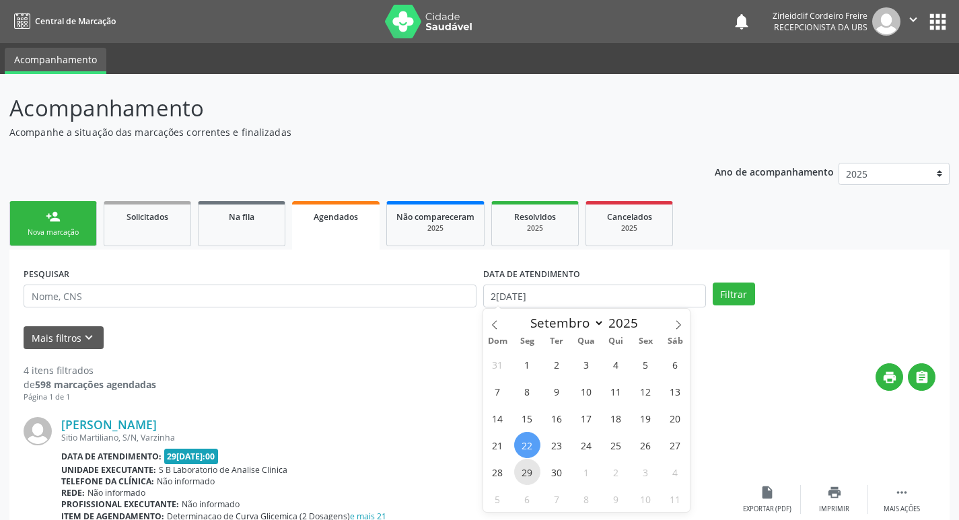
click at [524, 472] on span "29" at bounding box center [527, 472] width 26 height 26
type input "29/09/2025"
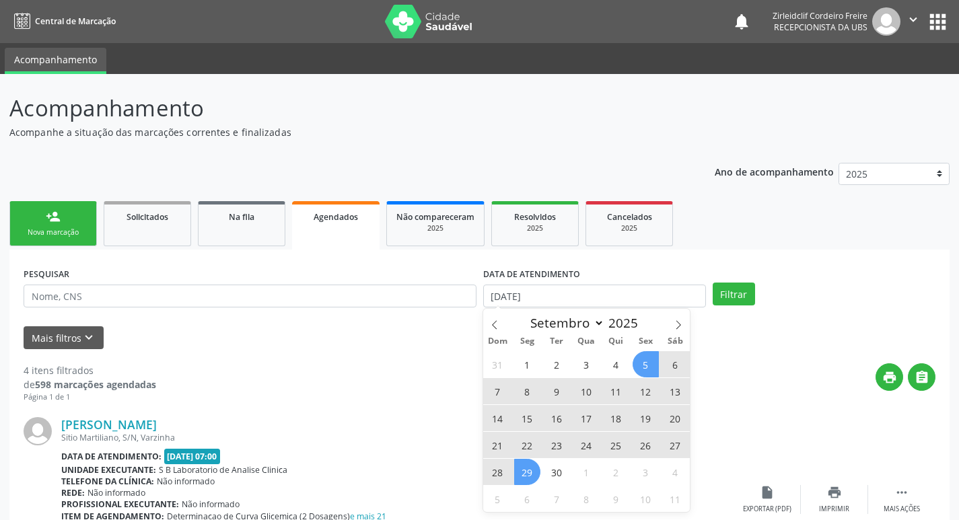
select select "8"
drag, startPoint x: 730, startPoint y: 296, endPoint x: 723, endPoint y: 294, distance: 7.0
click at [730, 295] on button "Filtrar" at bounding box center [733, 294] width 42 height 23
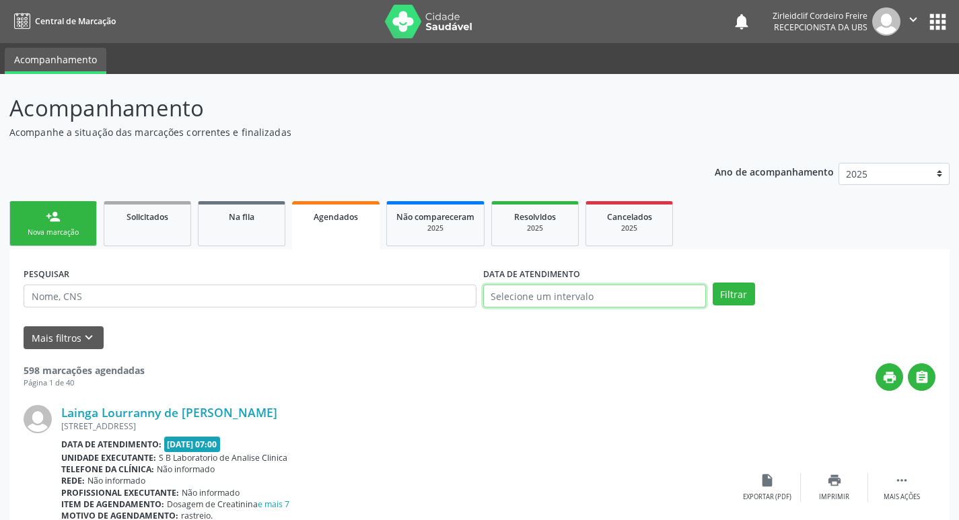
click at [624, 296] on input "text" at bounding box center [594, 296] width 223 height 23
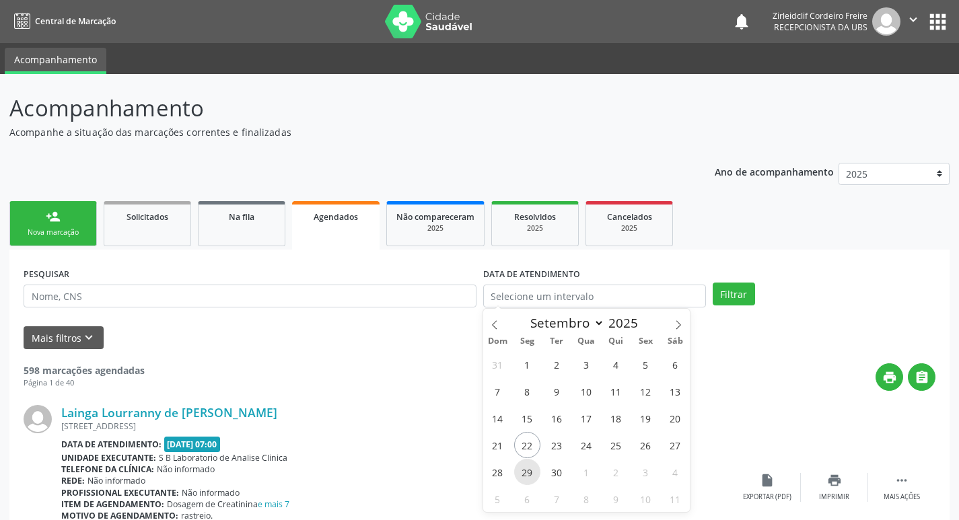
click at [525, 472] on span "29" at bounding box center [527, 472] width 26 height 26
type input "29/09/2025"
click at [527, 477] on span "29" at bounding box center [527, 472] width 26 height 26
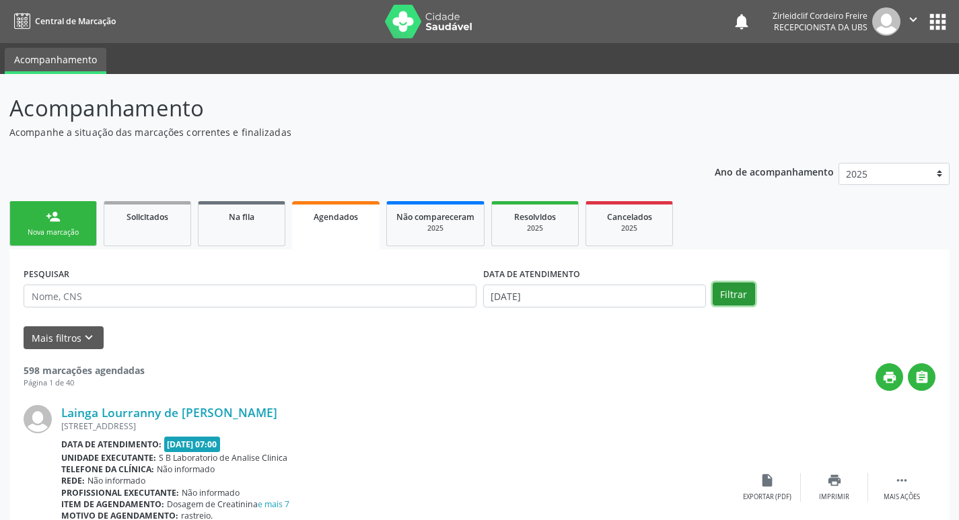
click at [743, 292] on button "Filtrar" at bounding box center [733, 294] width 42 height 23
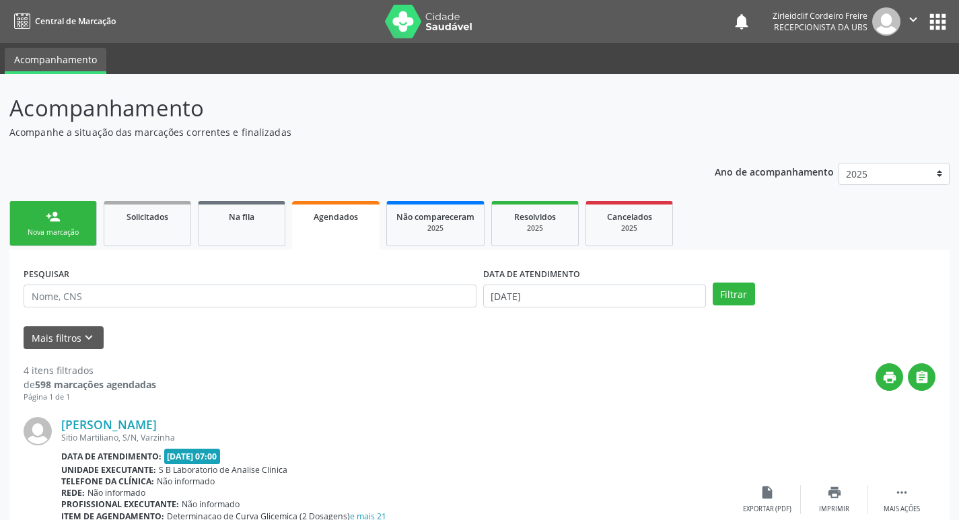
click at [64, 230] on div "Nova marcação" at bounding box center [53, 232] width 67 height 10
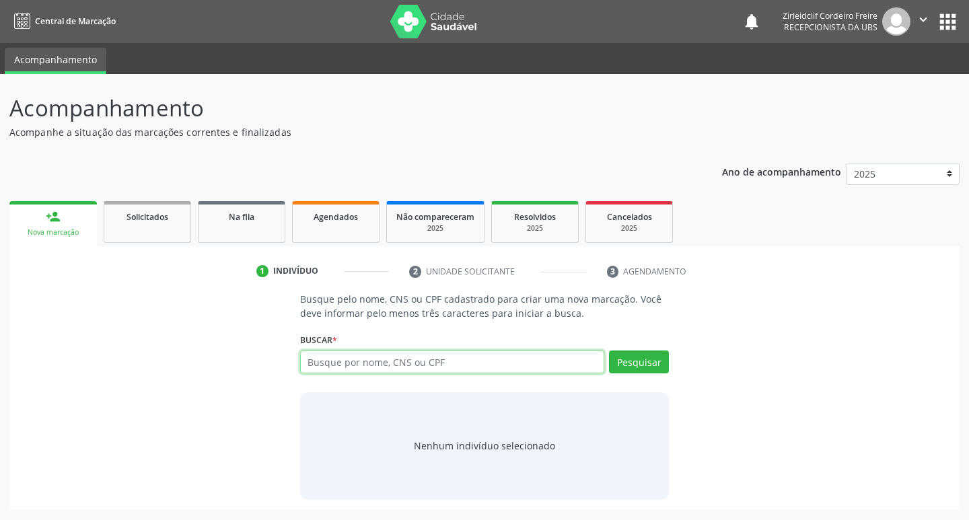
click at [351, 359] on input "text" at bounding box center [452, 362] width 305 height 23
type input "aylla giovanna rodrigues dos santos"
click at [622, 364] on button "Pesquisar" at bounding box center [639, 362] width 60 height 23
type input "aylla giovanna rodrigues dos santos"
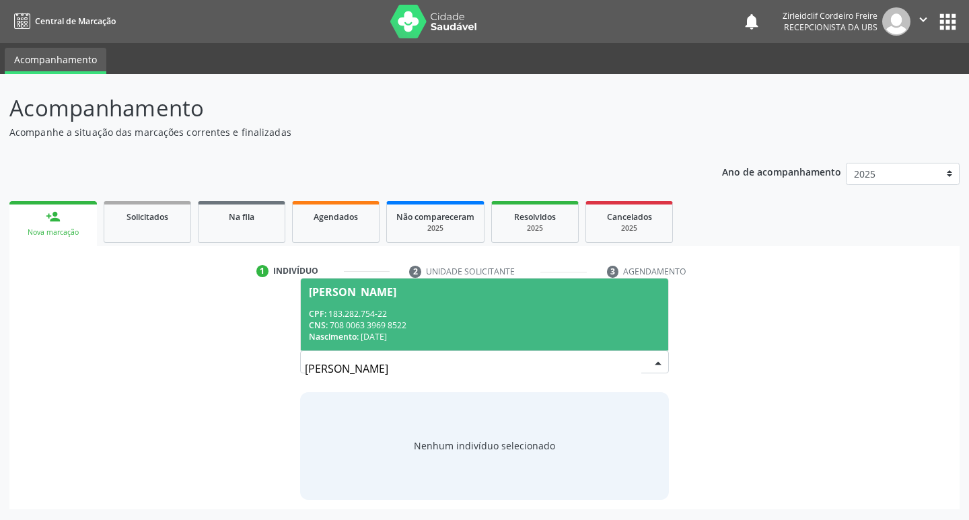
click at [535, 314] on div "CPF: 183.282.754-22" at bounding box center [485, 313] width 352 height 11
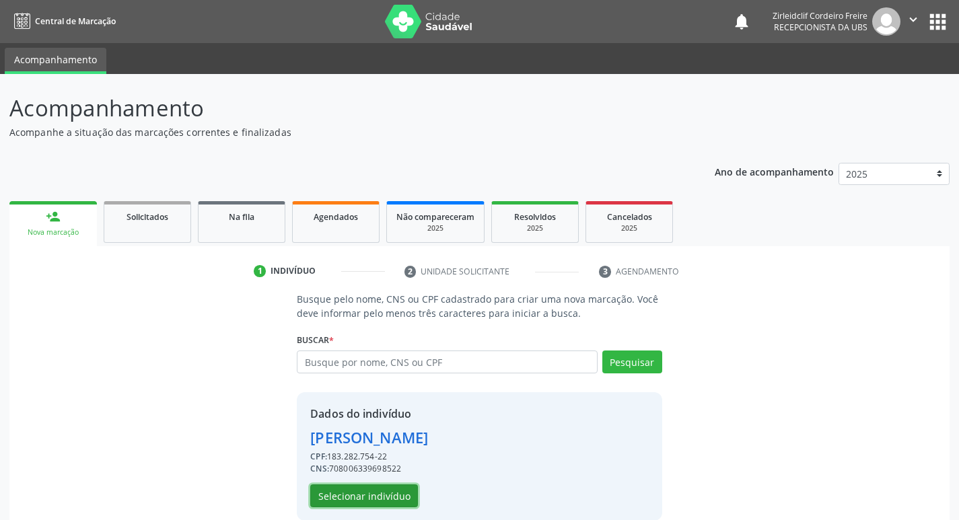
click at [348, 496] on button "Selecionar indivíduo" at bounding box center [364, 495] width 108 height 23
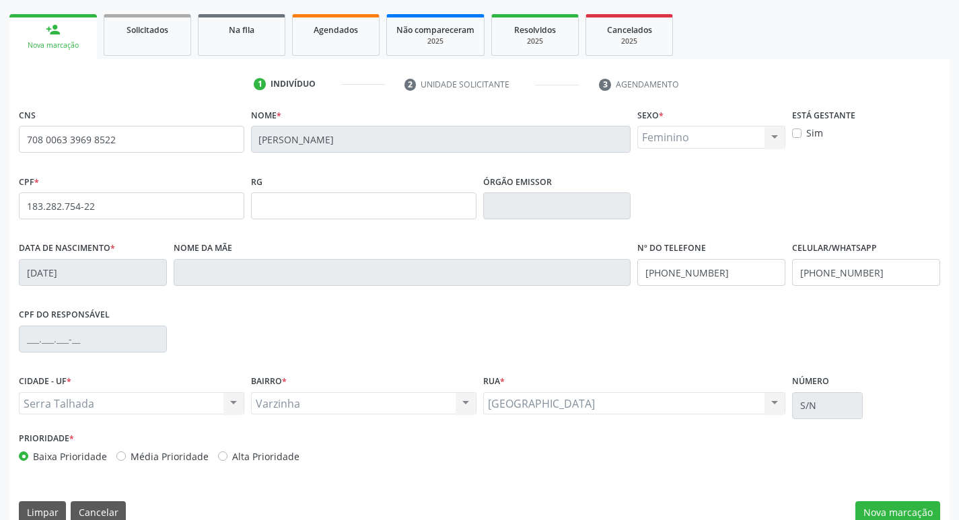
scroll to position [209, 0]
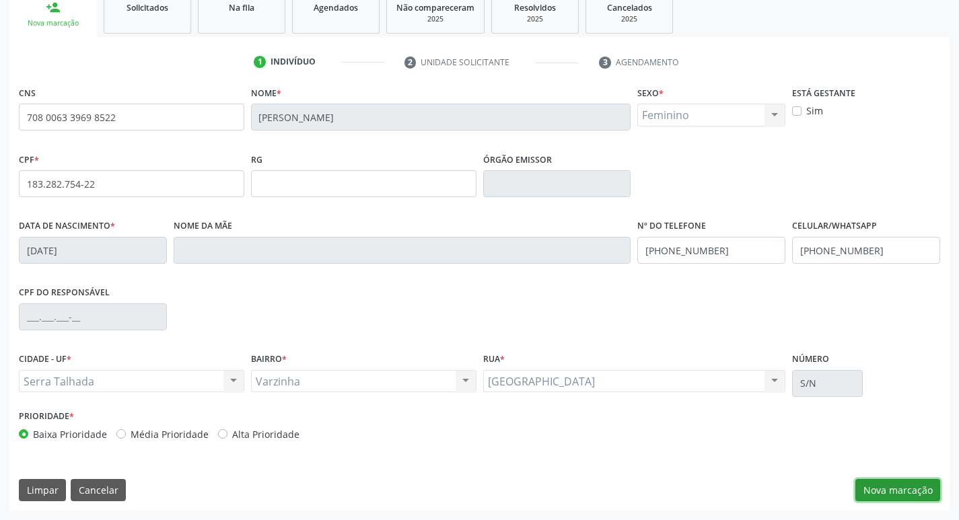
click at [913, 493] on button "Nova marcação" at bounding box center [897, 490] width 85 height 23
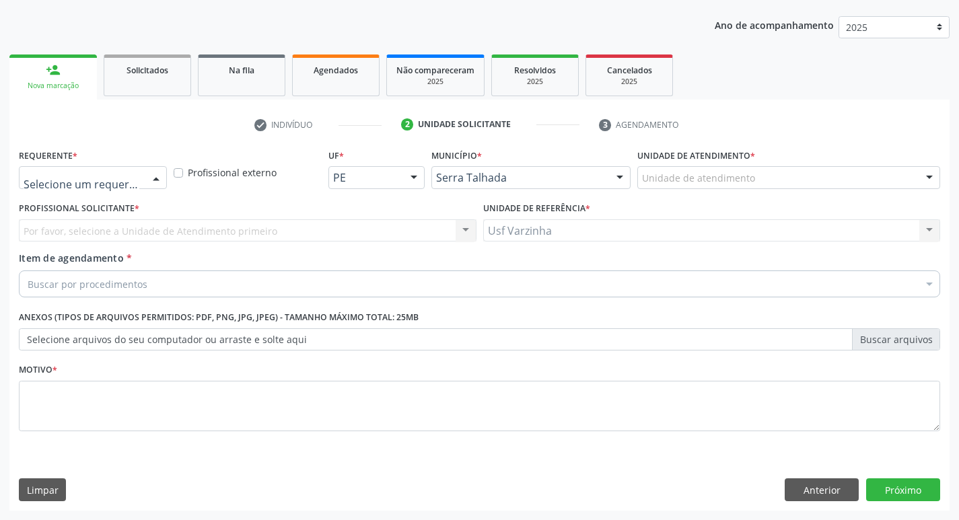
click at [157, 176] on div at bounding box center [156, 178] width 20 height 23
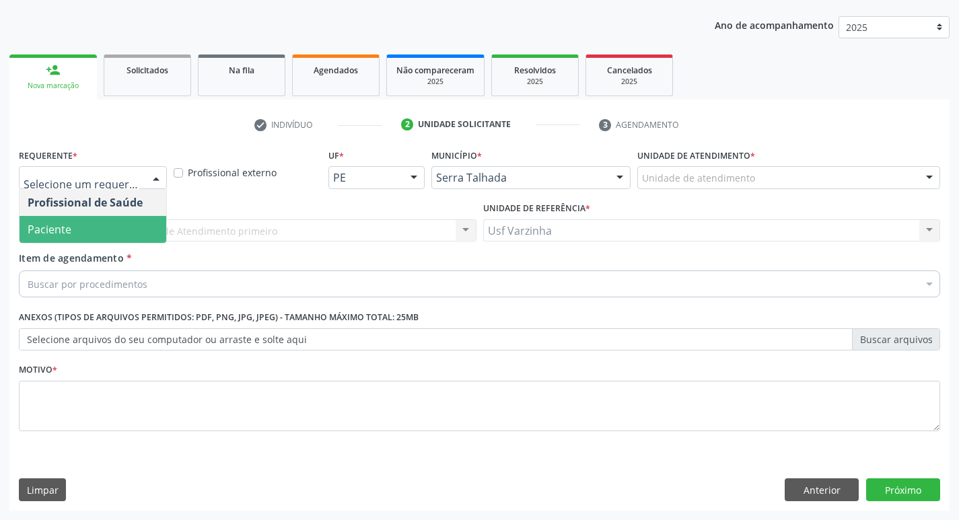
click at [125, 226] on span "Paciente" at bounding box center [93, 229] width 147 height 27
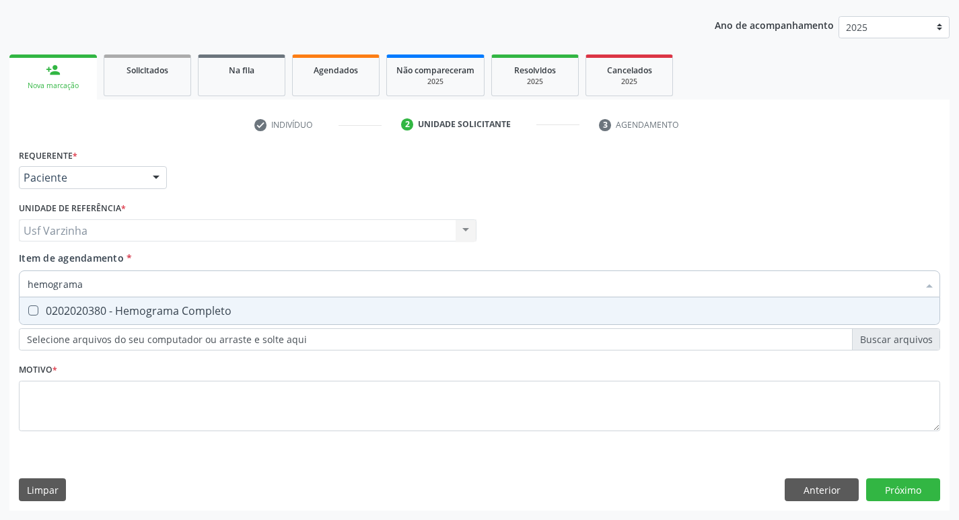
type input "hemograma"
drag, startPoint x: 100, startPoint y: 309, endPoint x: 75, endPoint y: 311, distance: 24.3
click at [96, 309] on div "0202020380 - Hemograma Completo" at bounding box center [480, 310] width 904 height 11
checkbox Completo "true"
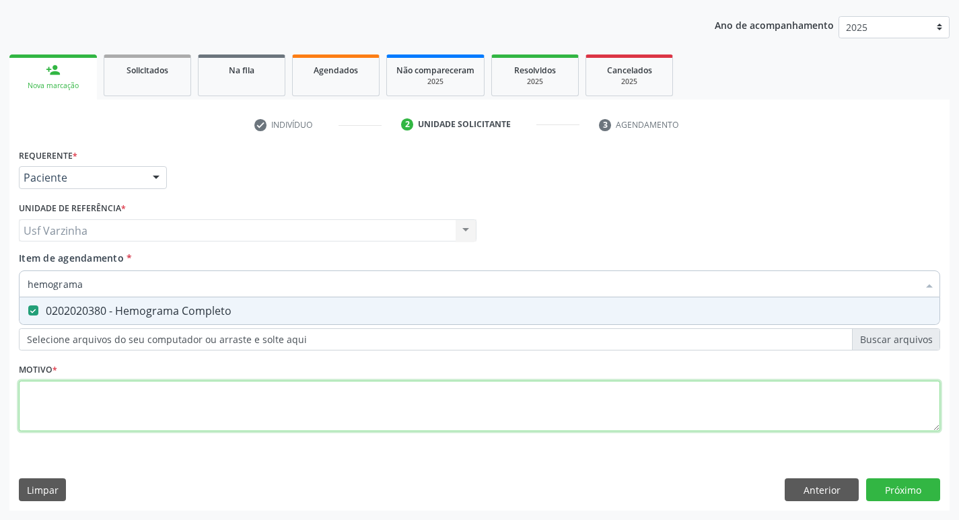
click at [34, 398] on div "Requerente * Paciente Profissional de Saúde Paciente Nenhum resultado encontrad…" at bounding box center [479, 297] width 921 height 305
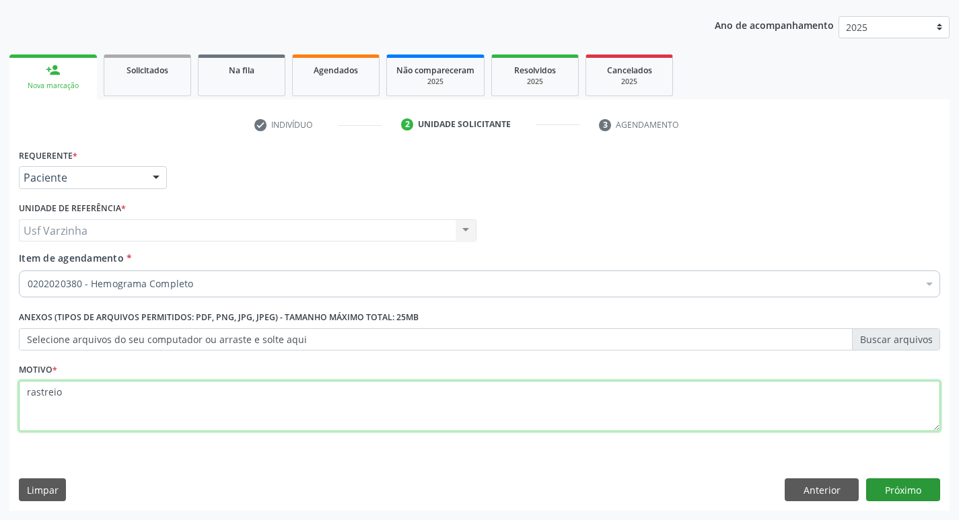
type textarea "rastreio"
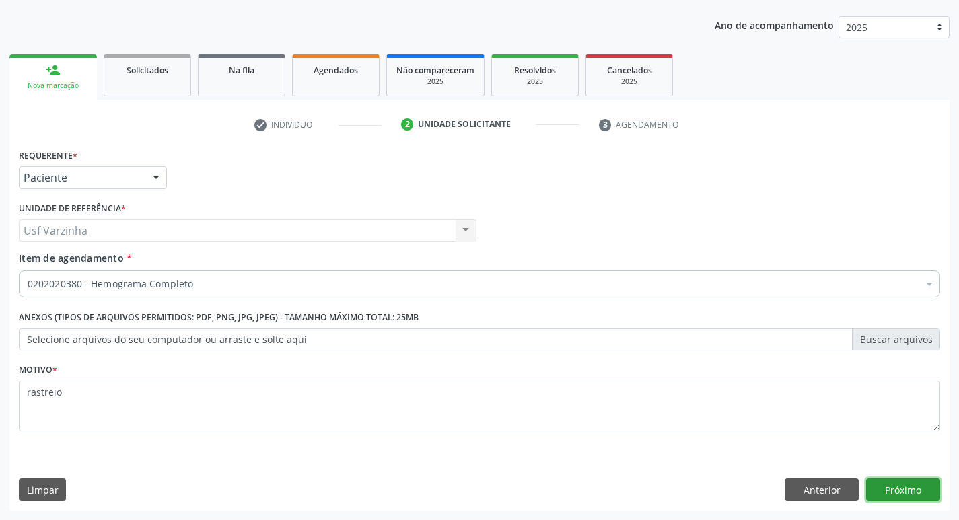
click at [910, 490] on button "Próximo" at bounding box center [903, 489] width 74 height 23
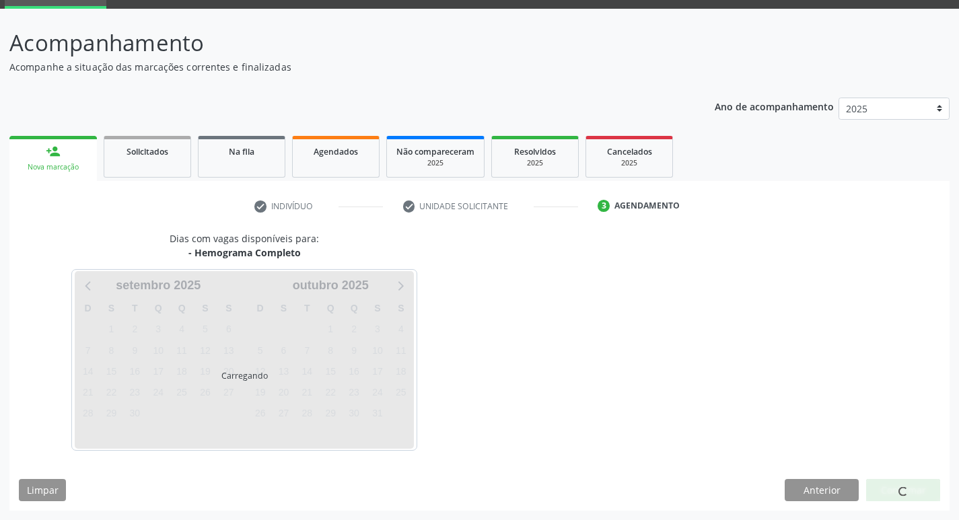
scroll to position [65, 0]
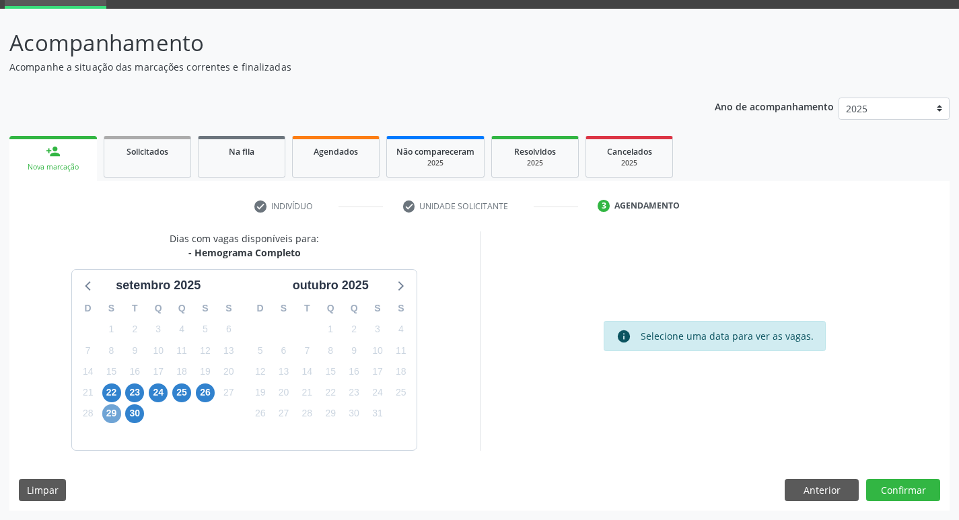
click at [111, 418] on span "29" at bounding box center [111, 413] width 19 height 19
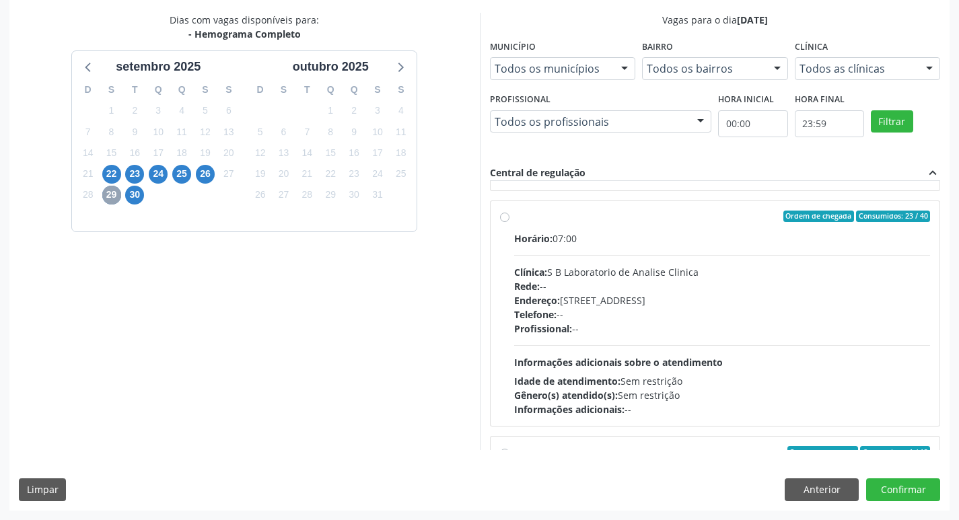
scroll to position [202, 0]
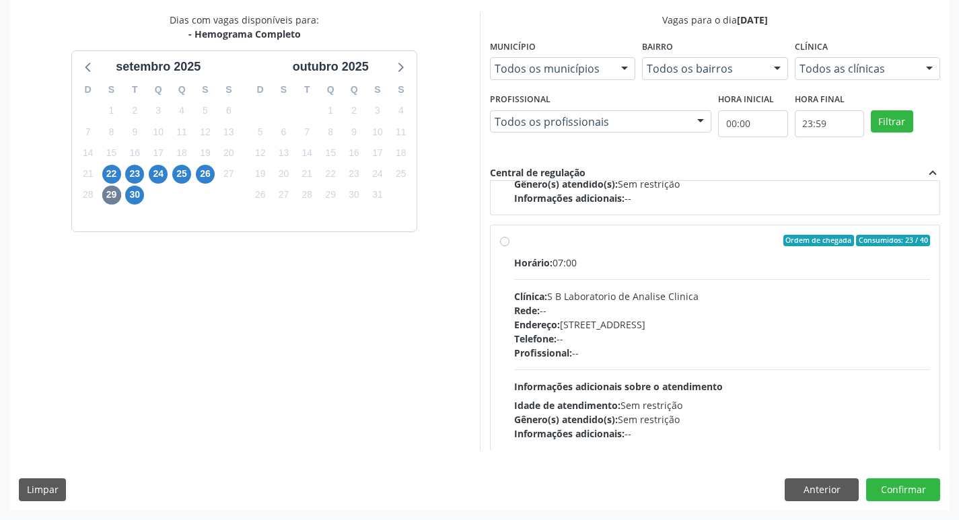
click at [514, 242] on label "Ordem de chegada Consumidos: 23 / 40 Horário: 07:00 Clínica: S B Laboratorio de…" at bounding box center [722, 338] width 416 height 207
click at [508, 242] on input "Ordem de chegada Consumidos: 23 / 40 Horário: 07:00 Clínica: S B Laboratorio de…" at bounding box center [504, 241] width 9 height 12
radio input "true"
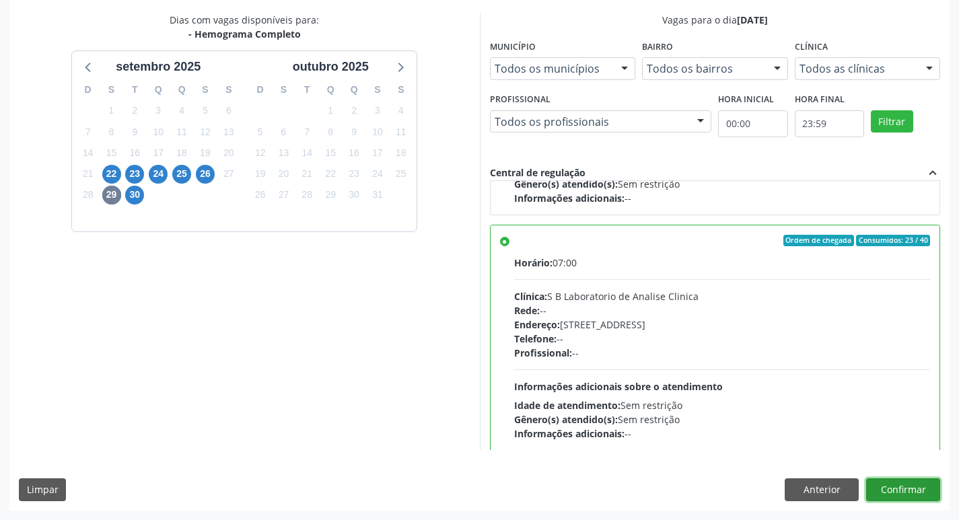
click at [895, 489] on button "Confirmar" at bounding box center [903, 489] width 74 height 23
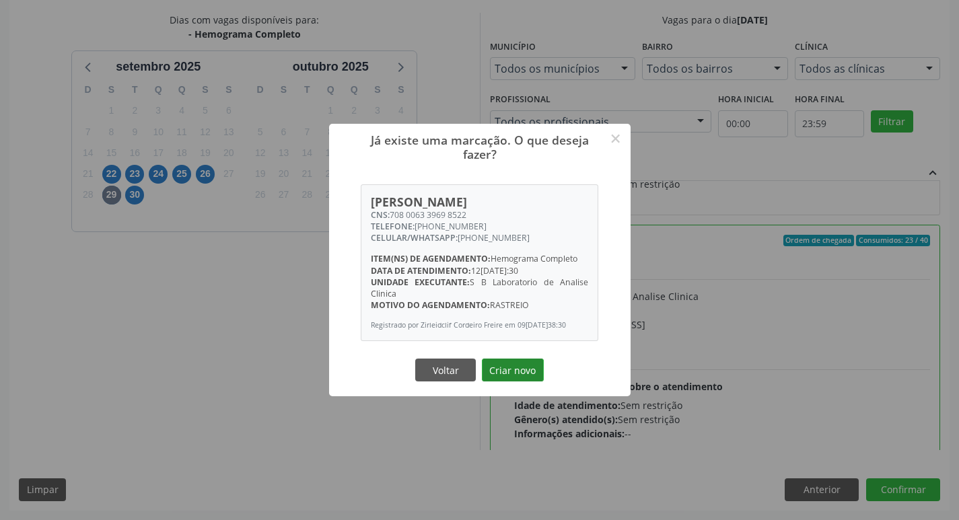
click at [515, 377] on button "Criar novo" at bounding box center [513, 370] width 62 height 23
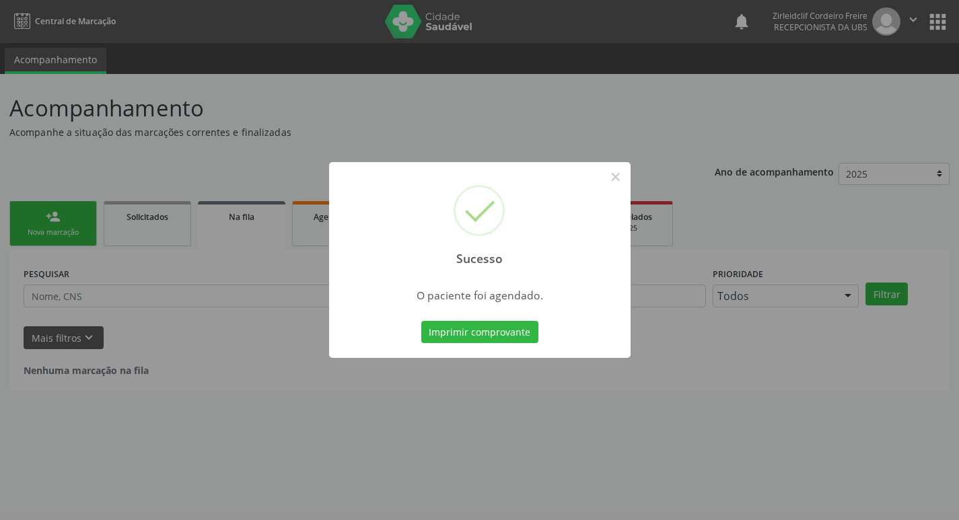
scroll to position [0, 0]
click at [620, 178] on button "×" at bounding box center [620, 176] width 23 height 23
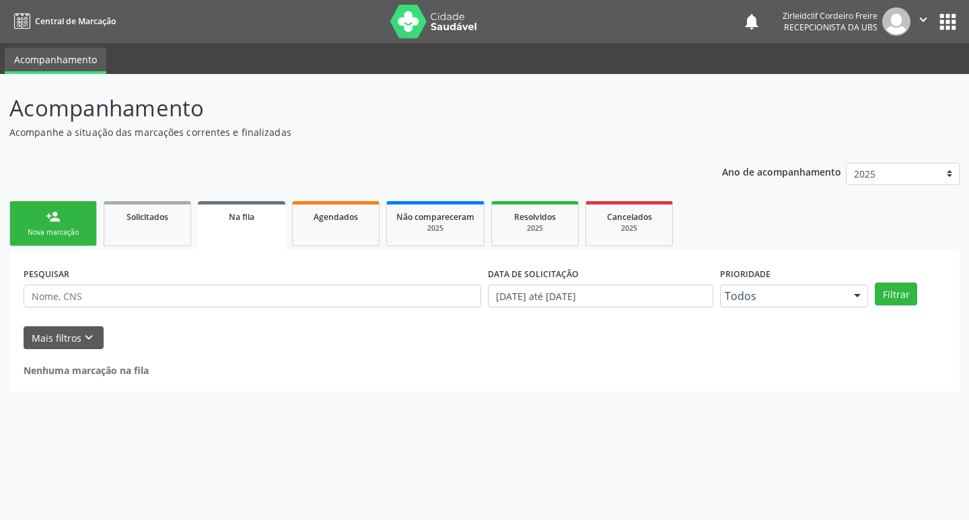
click at [75, 219] on link "person_add Nova marcação" at bounding box center [52, 223] width 87 height 45
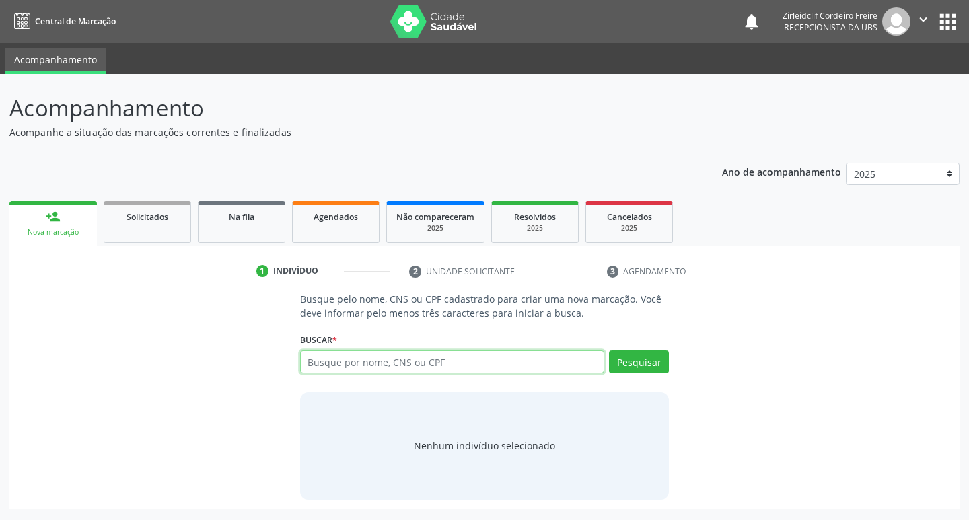
click at [316, 365] on input "text" at bounding box center [452, 362] width 305 height 23
click at [338, 369] on input "text" at bounding box center [452, 362] width 305 height 23
click at [636, 365] on button "Pesquisar" at bounding box center [639, 362] width 60 height 23
click at [358, 363] on input "jadson renon rodrigues dos santos" at bounding box center [452, 362] width 305 height 23
type input "jadson renan rodrigues dos santos"
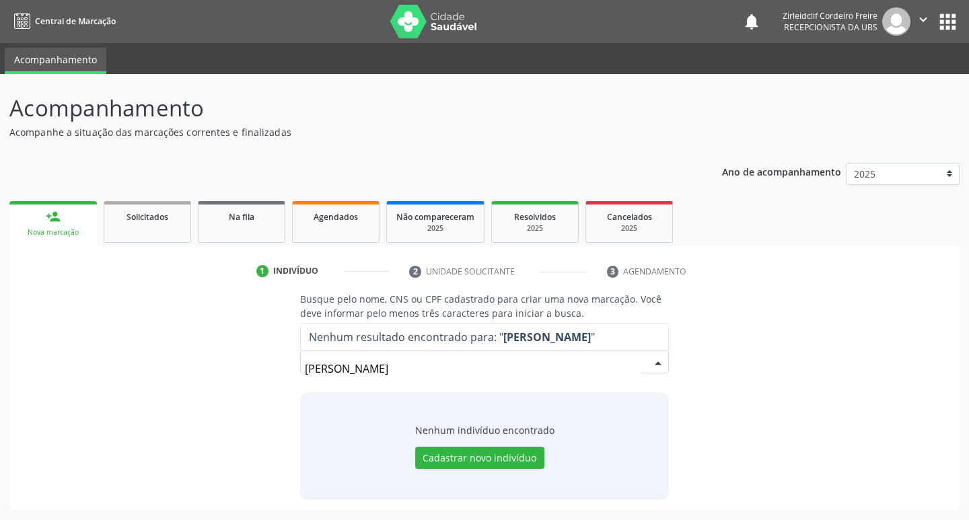
click at [492, 373] on input "jadson renon rodrigues dos santos" at bounding box center [473, 368] width 337 height 27
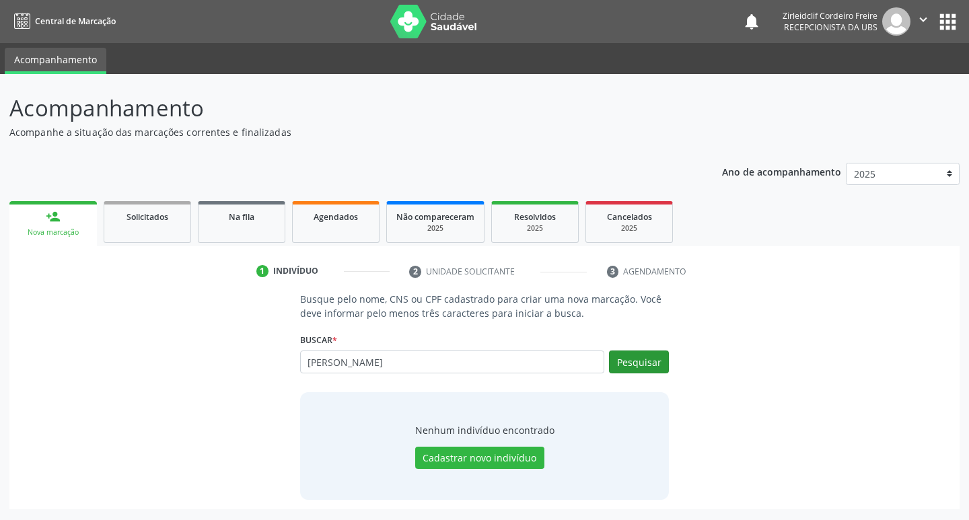
type input "jadson renan rodrigues dos santos"
click at [629, 358] on button "Pesquisar" at bounding box center [639, 362] width 60 height 23
type input "jadson renan rodrigues dos santos"
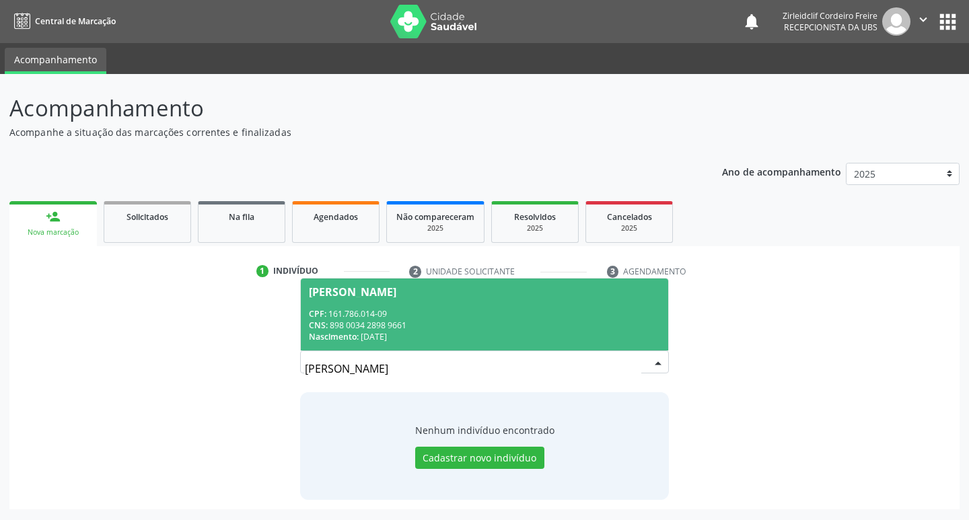
click at [435, 327] on div "CNS: 898 0034 2898 9661" at bounding box center [485, 325] width 352 height 11
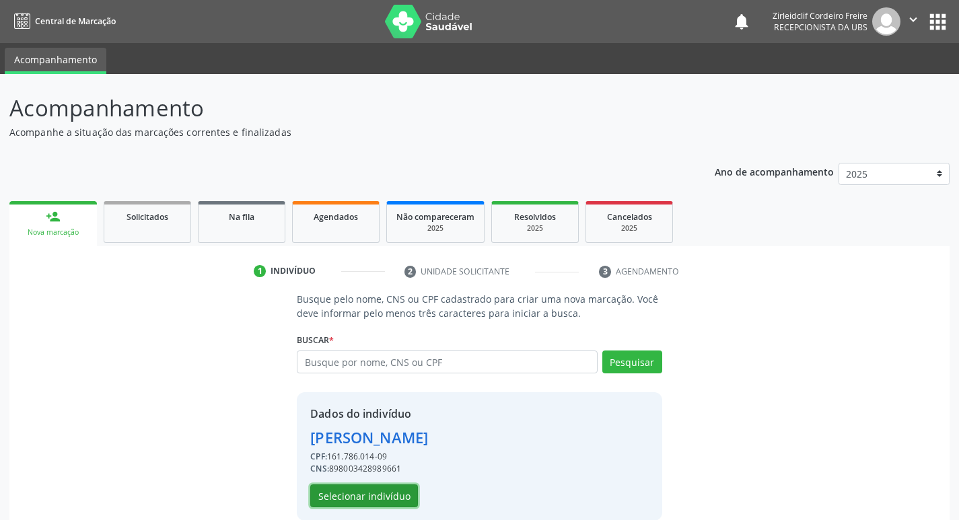
click at [388, 501] on button "Selecionar indivíduo" at bounding box center [364, 495] width 108 height 23
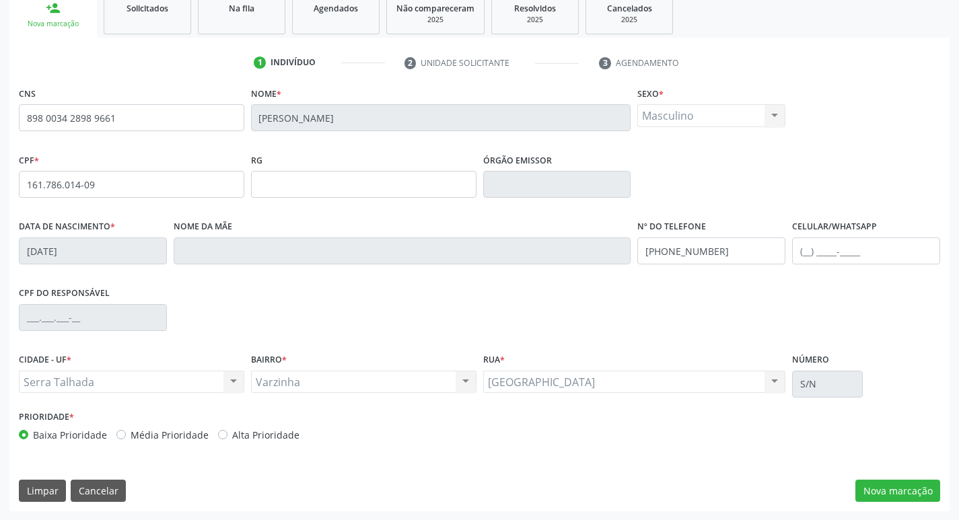
scroll to position [209, 0]
click at [890, 490] on button "Nova marcação" at bounding box center [897, 490] width 85 height 23
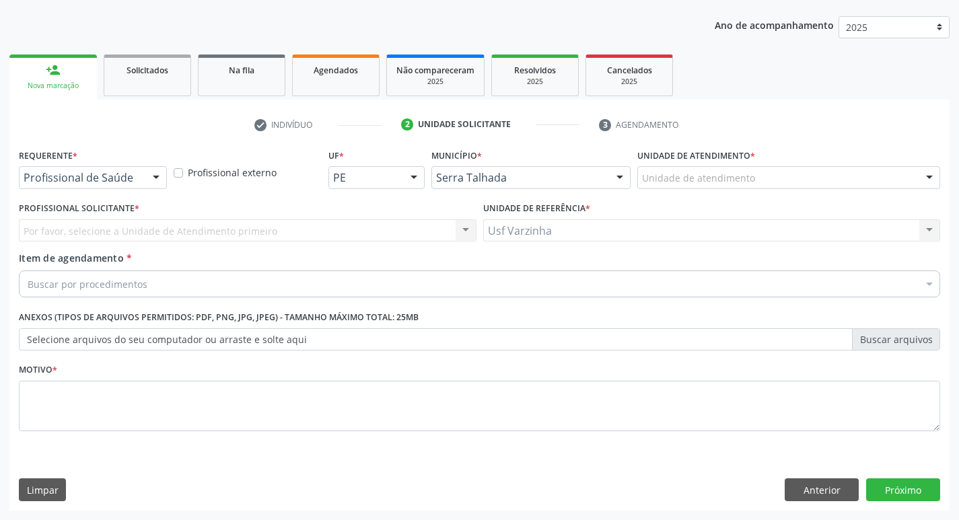
click at [157, 177] on div at bounding box center [156, 178] width 20 height 23
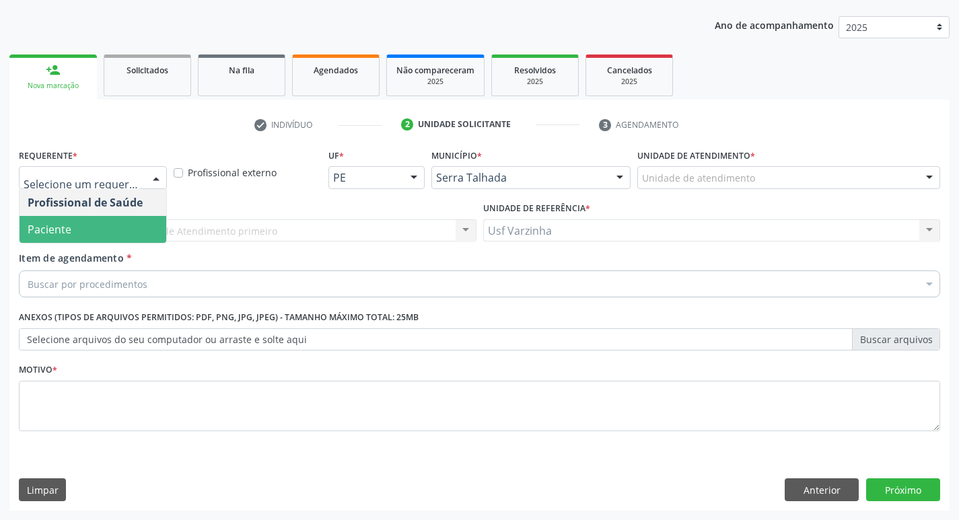
click at [102, 227] on span "Paciente" at bounding box center [93, 229] width 147 height 27
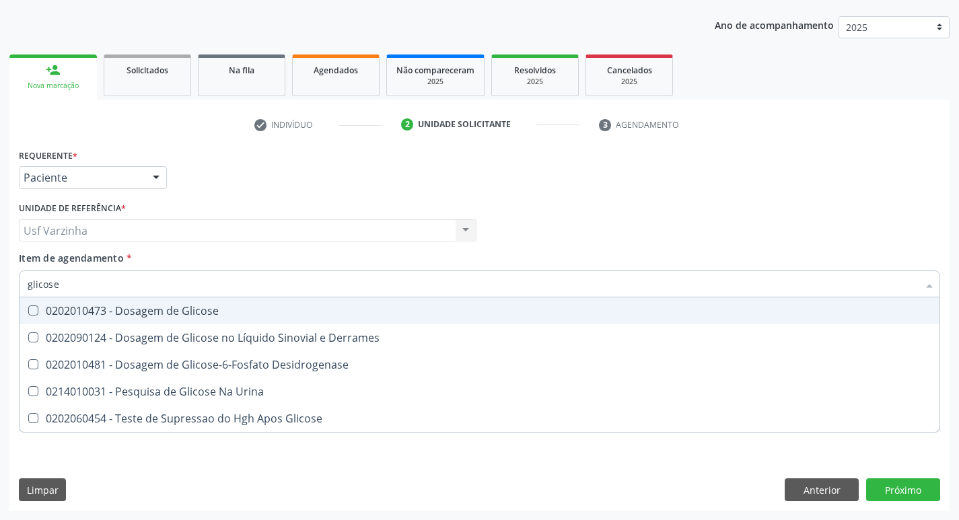
type input "glicose"
drag, startPoint x: 102, startPoint y: 317, endPoint x: 94, endPoint y: 295, distance: 23.0
click at [101, 316] on div "0202010473 - Dosagem de Glicose" at bounding box center [480, 310] width 904 height 11
checkbox Glicose "true"
click at [89, 287] on input "glicose" at bounding box center [473, 283] width 890 height 27
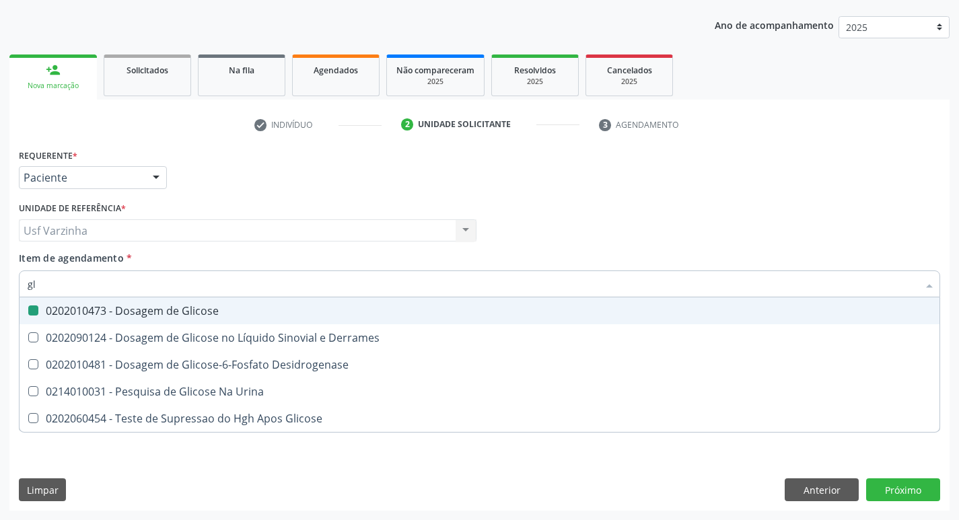
type input "g"
checkbox Glicose "false"
checkbox Desidrogenase "false"
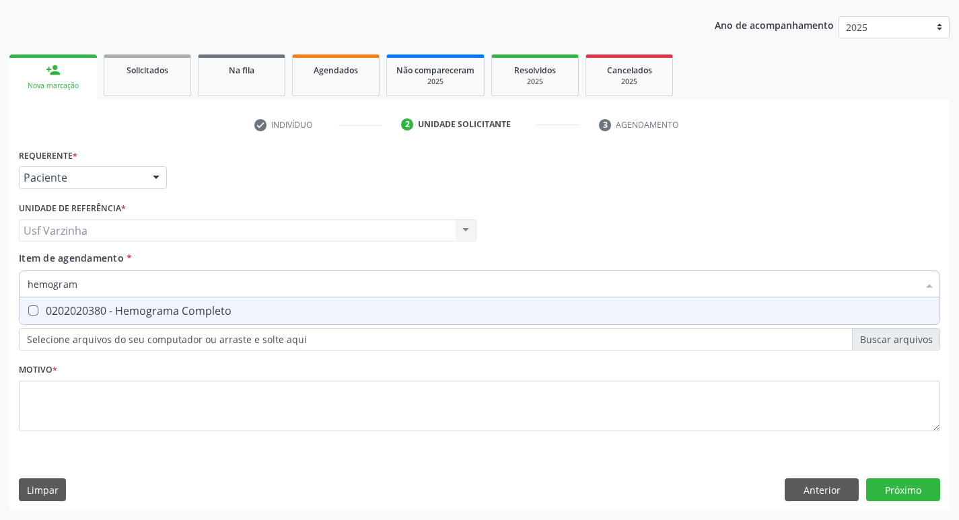
type input "hemograma"
click at [93, 312] on div "0202020380 - Hemograma Completo" at bounding box center [480, 310] width 904 height 11
checkbox Completo "true"
click at [91, 285] on input "hemograma" at bounding box center [473, 283] width 890 height 27
type input "h"
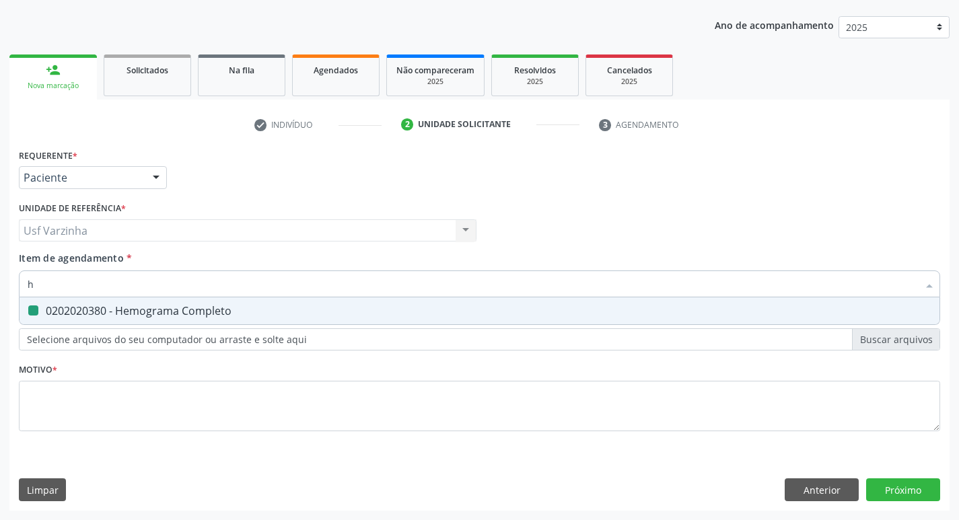
checkbox Completo "false"
type input "tempo de coa"
click at [54, 314] on div "0202020070 - Determinação de Tempo de Coagulação" at bounding box center [480, 310] width 904 height 11
checkbox Coagulação "true"
click at [98, 286] on input "tempo de coa" at bounding box center [473, 283] width 890 height 27
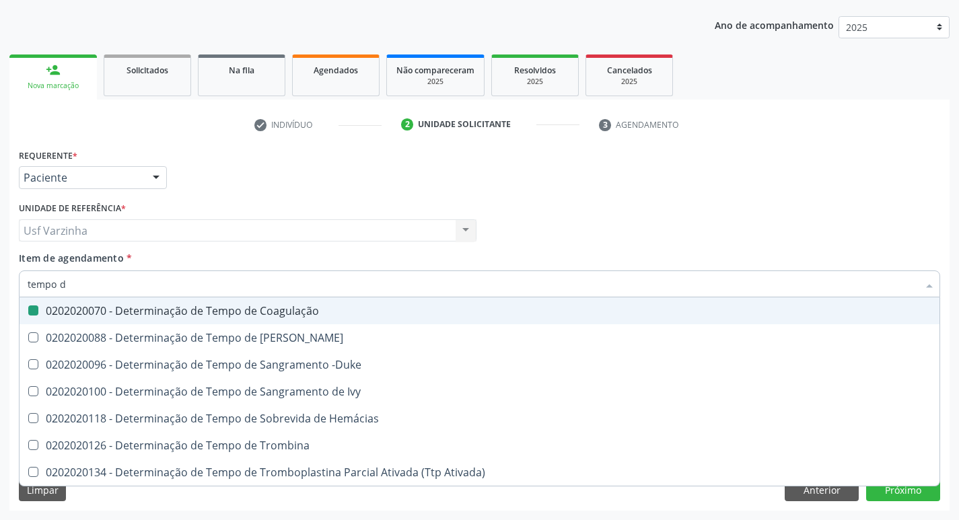
type input "tempo"
checkbox Coagulação "false"
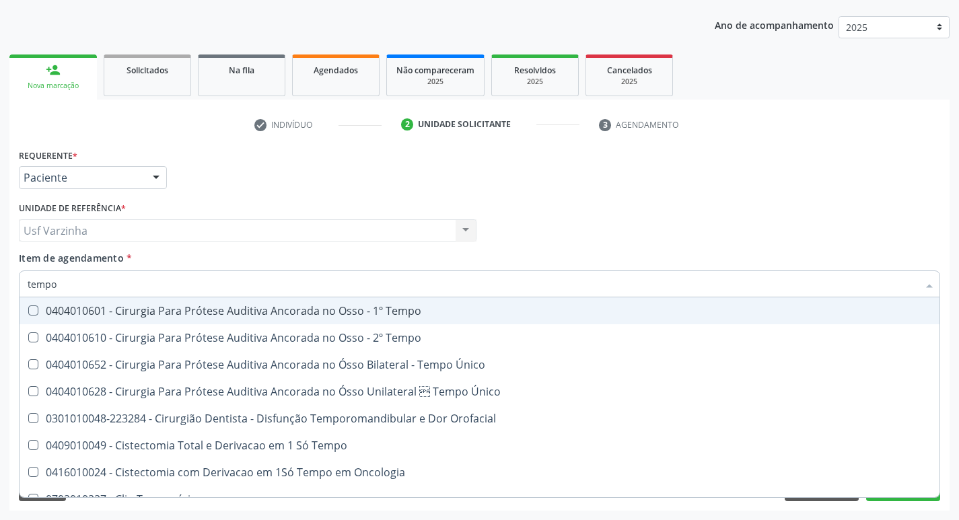
type input "temp"
checkbox Coagulação "false"
checkbox Euglobulina "true"
type input "tem"
checkbox Euglobulina "false"
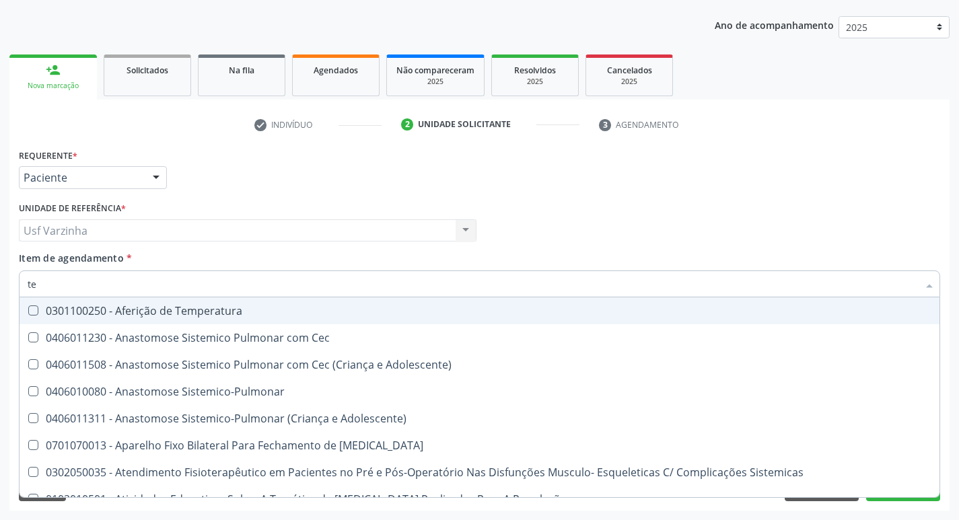
type input "t"
checkbox Coagulação "false"
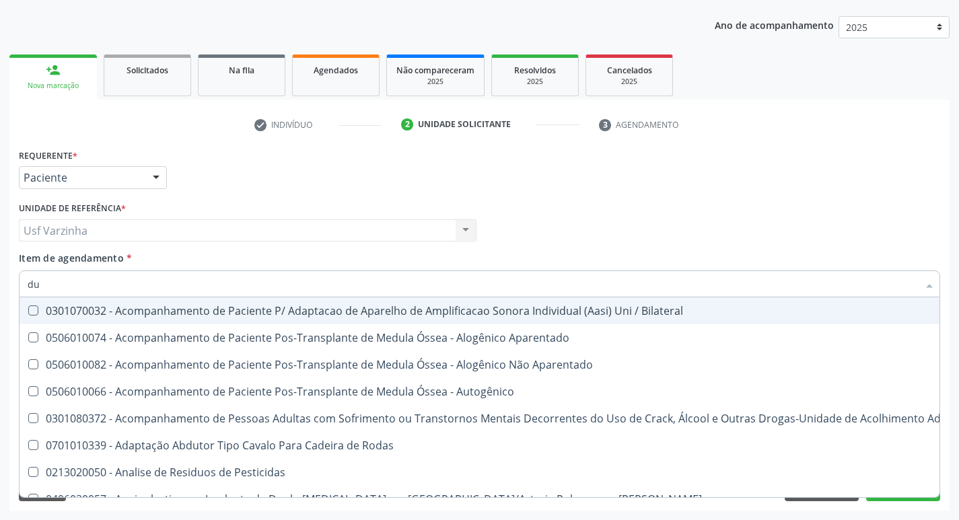
type input "duk"
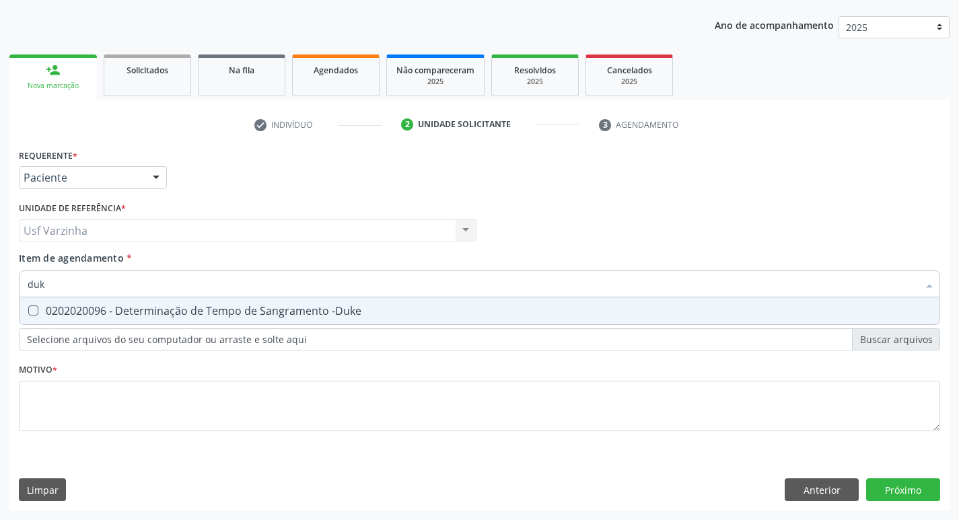
click at [46, 305] on div "0202020096 - Determinação de Tempo de Sangramento -Duke" at bounding box center [480, 310] width 904 height 11
checkbox -Duke "true"
click at [67, 288] on input "duk" at bounding box center [473, 283] width 890 height 27
type input "du"
checkbox -Duke "false"
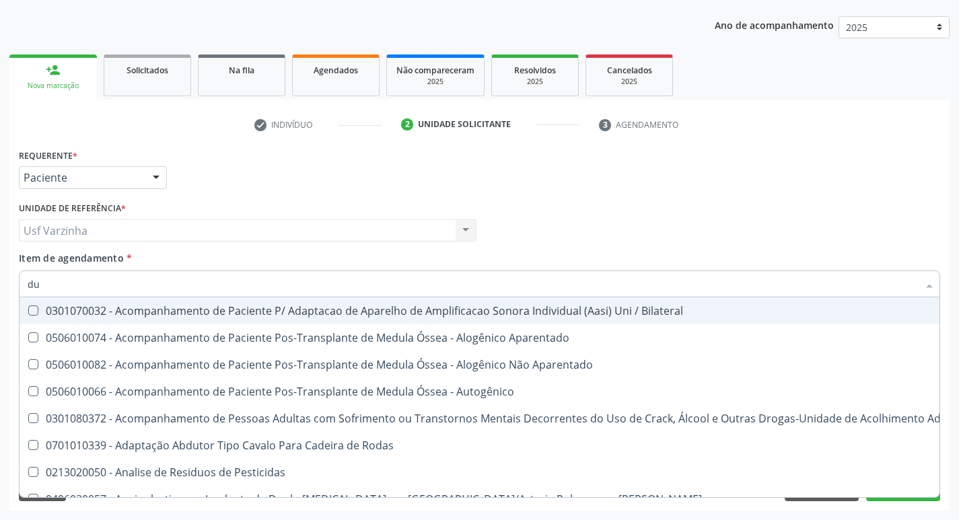
type input "d"
checkbox -Duke "false"
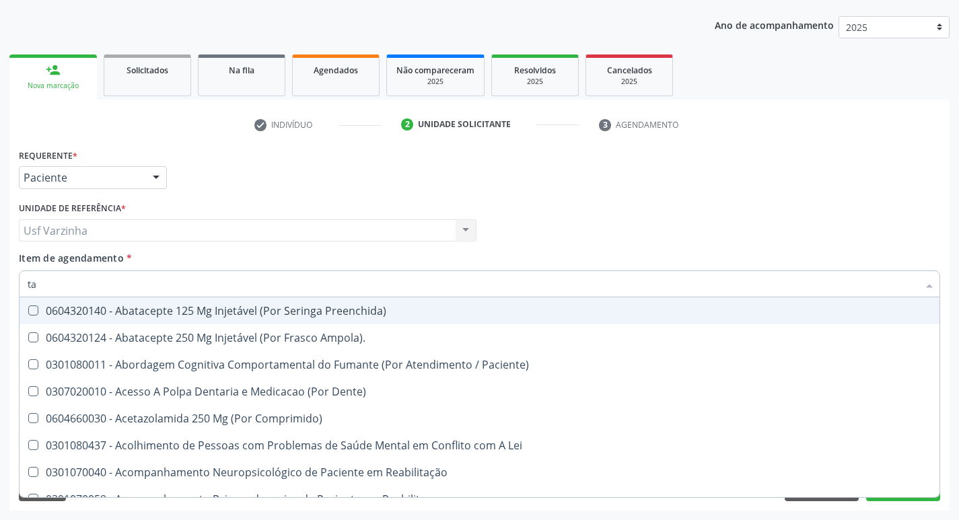
type input "tap"
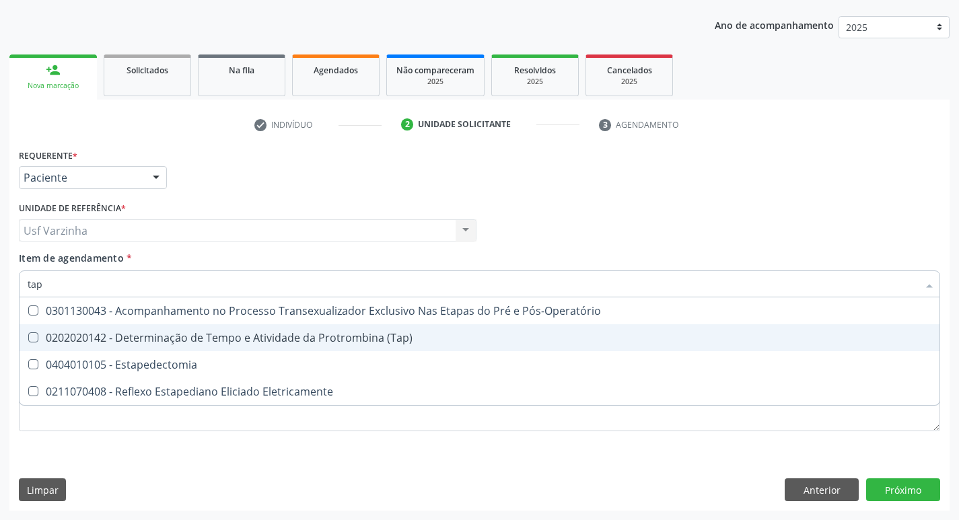
click at [65, 339] on div "0202020142 - Determinação de Tempo e Atividade da Protrombina (Tap)" at bounding box center [480, 337] width 904 height 11
checkbox \(Tap\) "true"
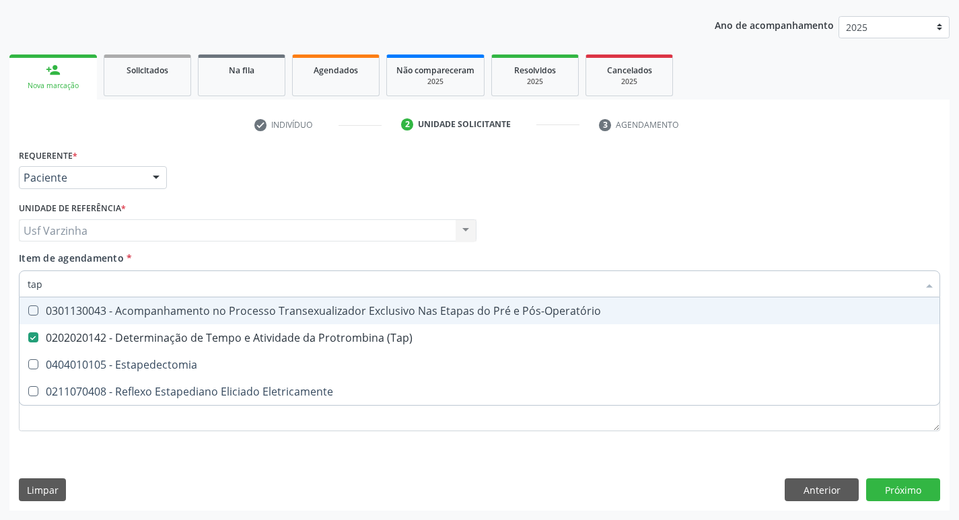
click at [52, 281] on input "tap" at bounding box center [473, 283] width 890 height 27
type input "t"
checkbox \(Tap\) "false"
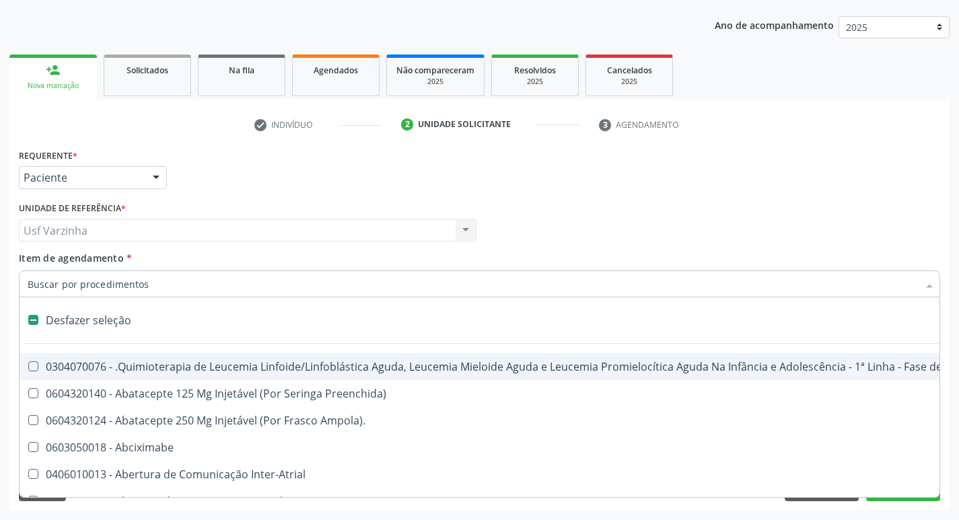
type input "h"
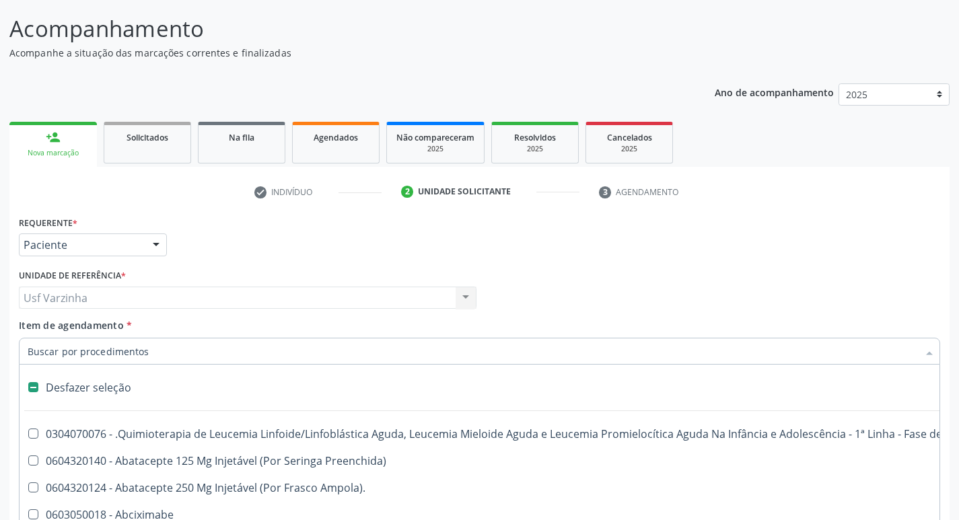
scroll to position [190, 0]
